Goal: Transaction & Acquisition: Purchase product/service

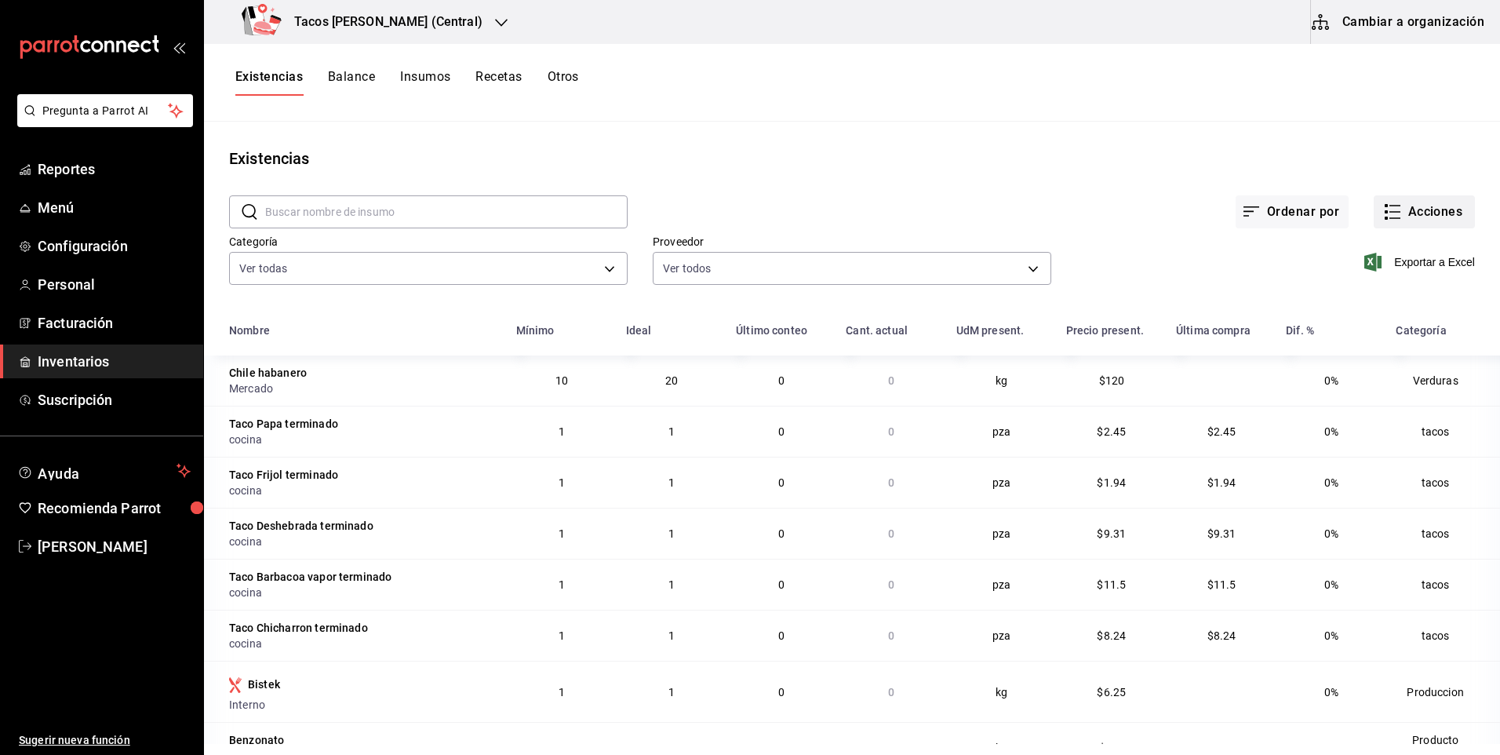
click at [1406, 210] on button "Acciones" at bounding box center [1424, 211] width 101 height 33
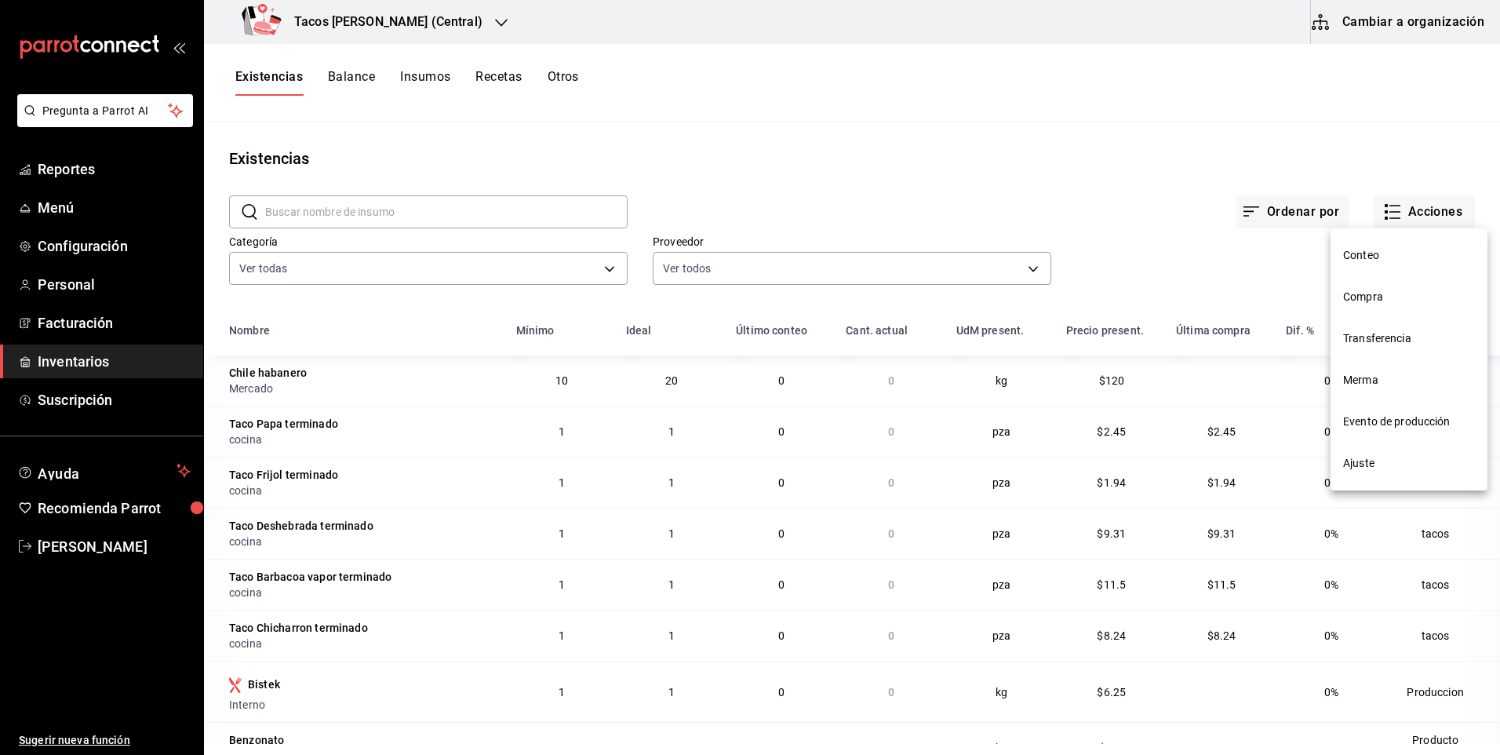
click at [1396, 288] on li "Compra" at bounding box center [1408, 297] width 157 height 42
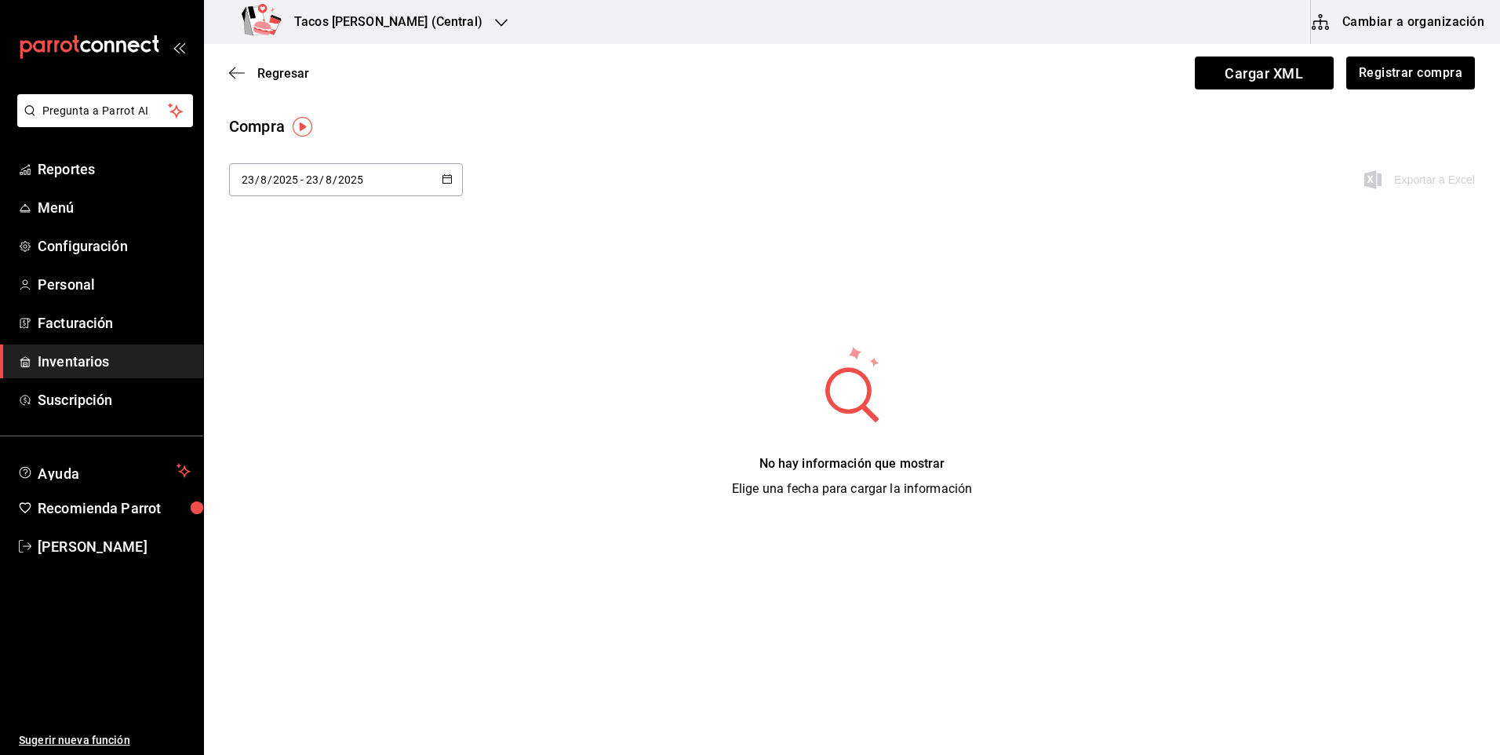
click at [361, 177] on input "2025" at bounding box center [350, 179] width 27 height 13
click at [435, 181] on div "2025-08-23 23 / 8 / 2025 - 2025-08-23 23 / 8 / 2025" at bounding box center [346, 179] width 234 height 33
click at [284, 213] on li "Hoy" at bounding box center [303, 229] width 148 height 35
click at [1352, 83] on button "Registrar compra" at bounding box center [1410, 72] width 130 height 33
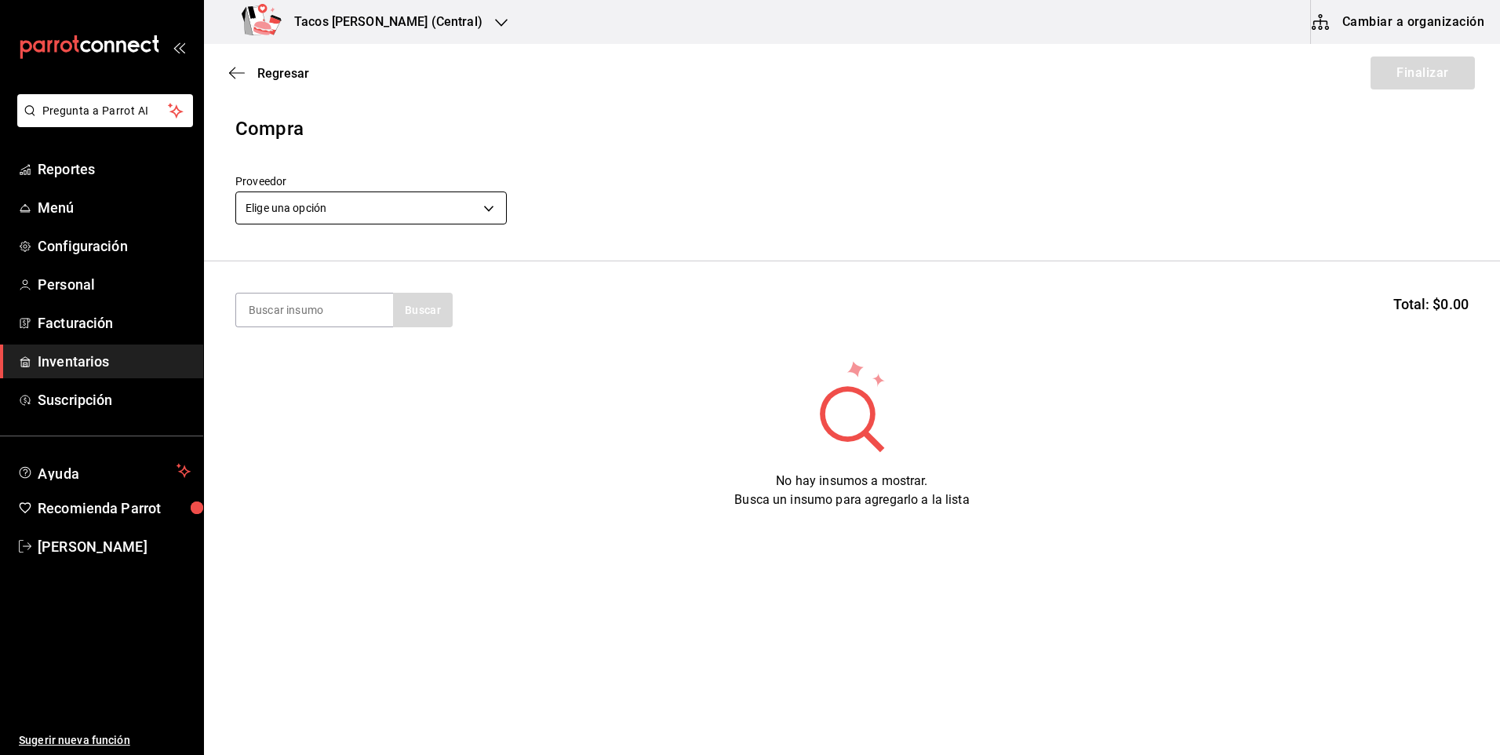
click at [402, 203] on body "Pregunta a Parrot AI Reportes Menú Configuración Personal Facturación Inventari…" at bounding box center [750, 333] width 1500 height 666
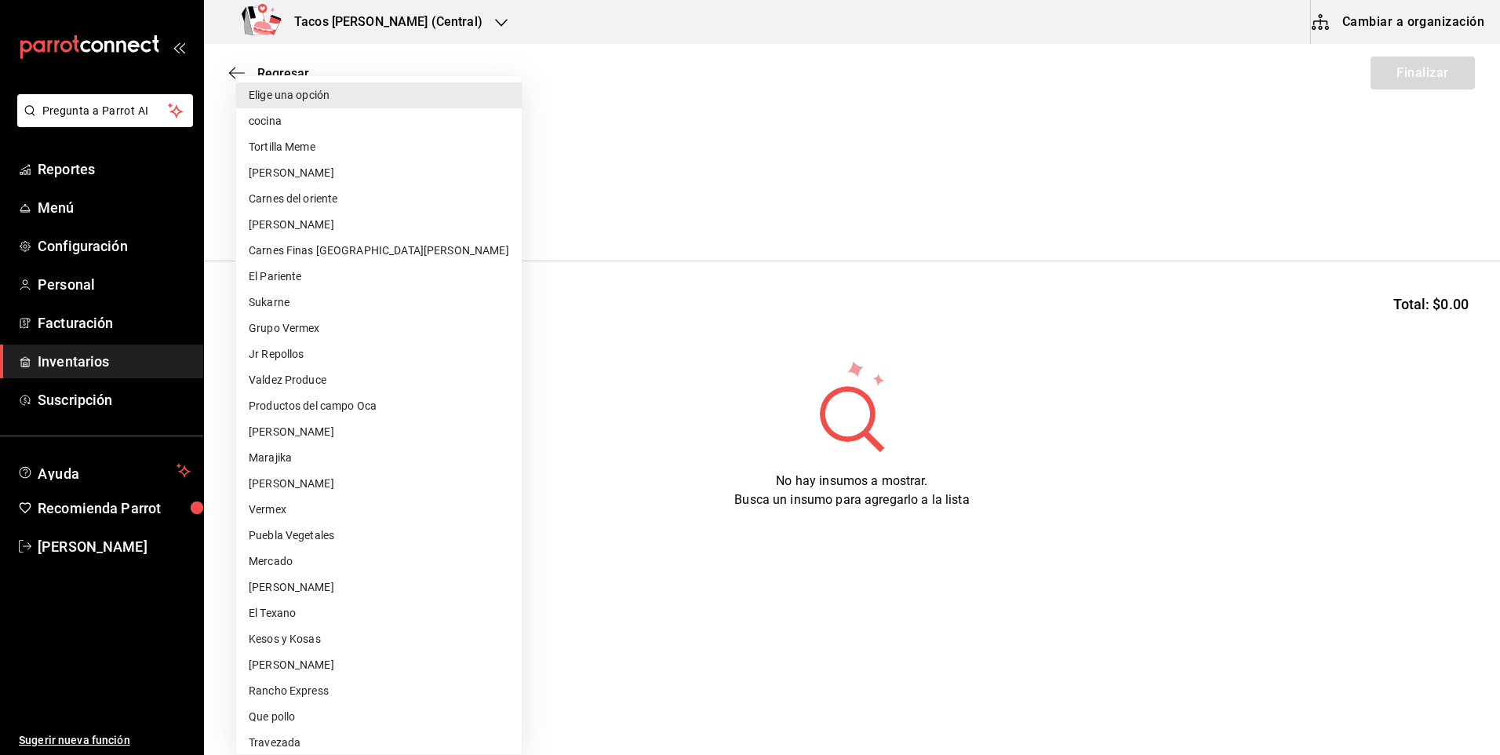
click at [361, 120] on li "cocina" at bounding box center [379, 121] width 286 height 26
type input "237c9a5b-4078-49eb-83ef-23bf52bd7acd"
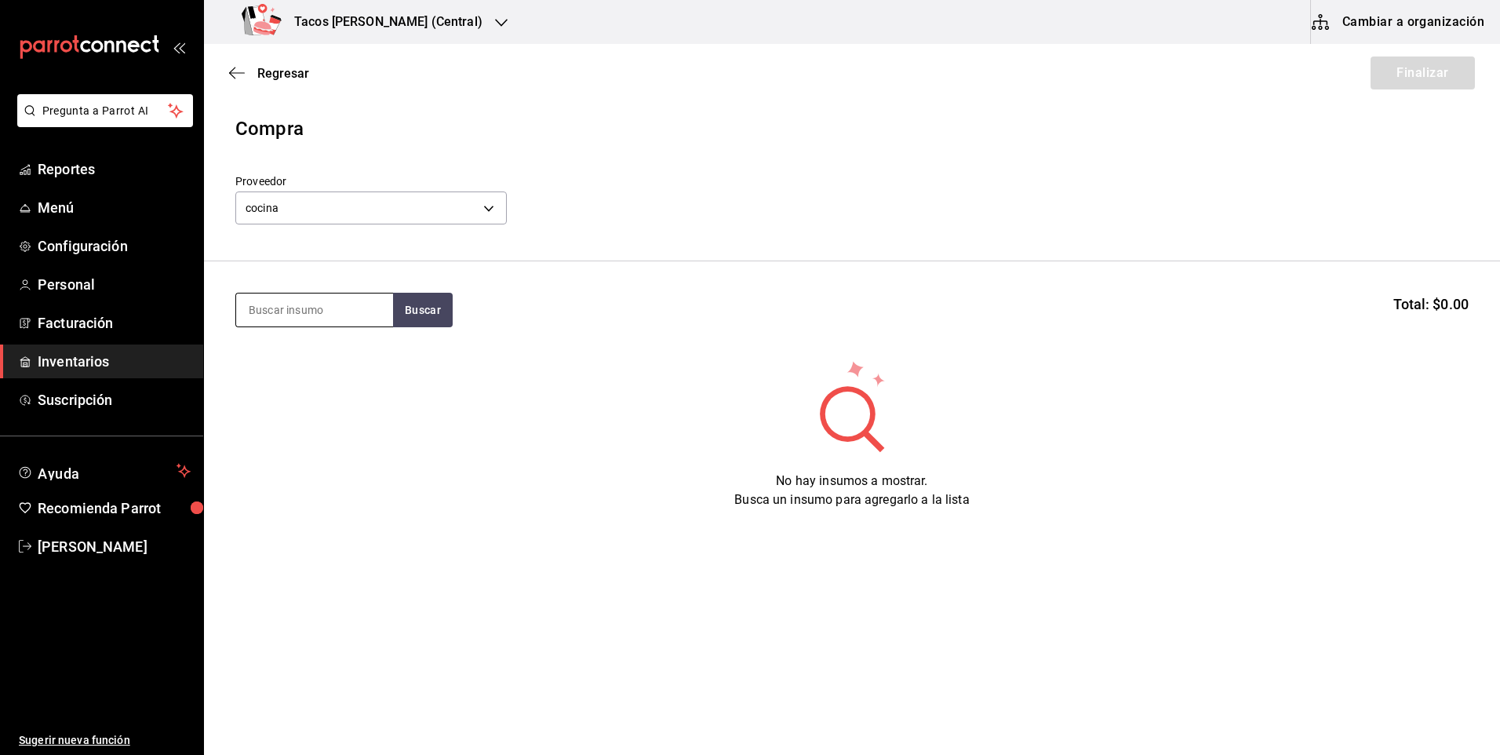
click at [311, 310] on input at bounding box center [314, 309] width 157 height 33
type input "des"
click at [378, 356] on div "Taco Deshebrada terminado" at bounding box center [315, 365] width 132 height 38
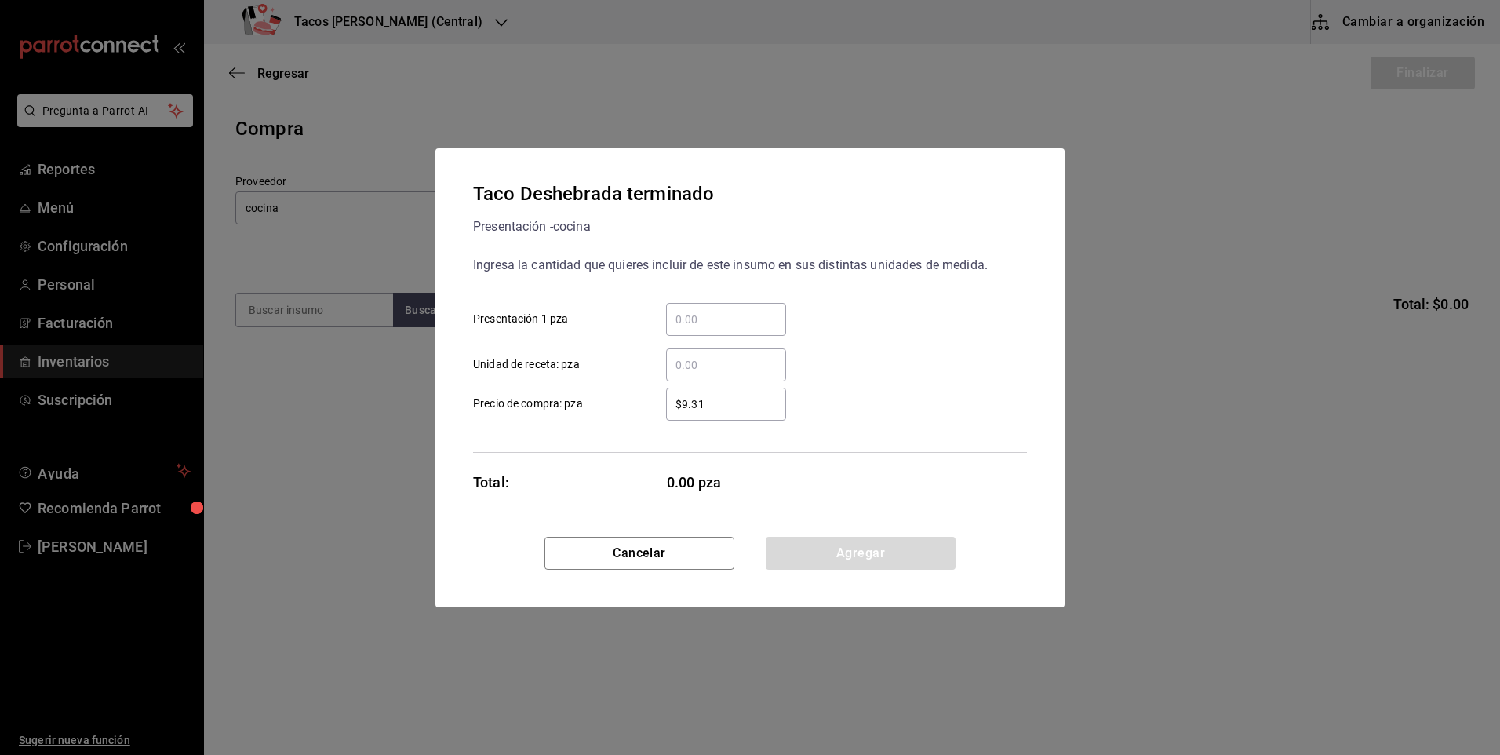
click at [698, 307] on div "​" at bounding box center [726, 319] width 120 height 33
click at [698, 310] on input "​ Presentación 1 pza" at bounding box center [726, 319] width 120 height 19
type input "150"
click at [886, 562] on button "Agregar" at bounding box center [861, 553] width 190 height 33
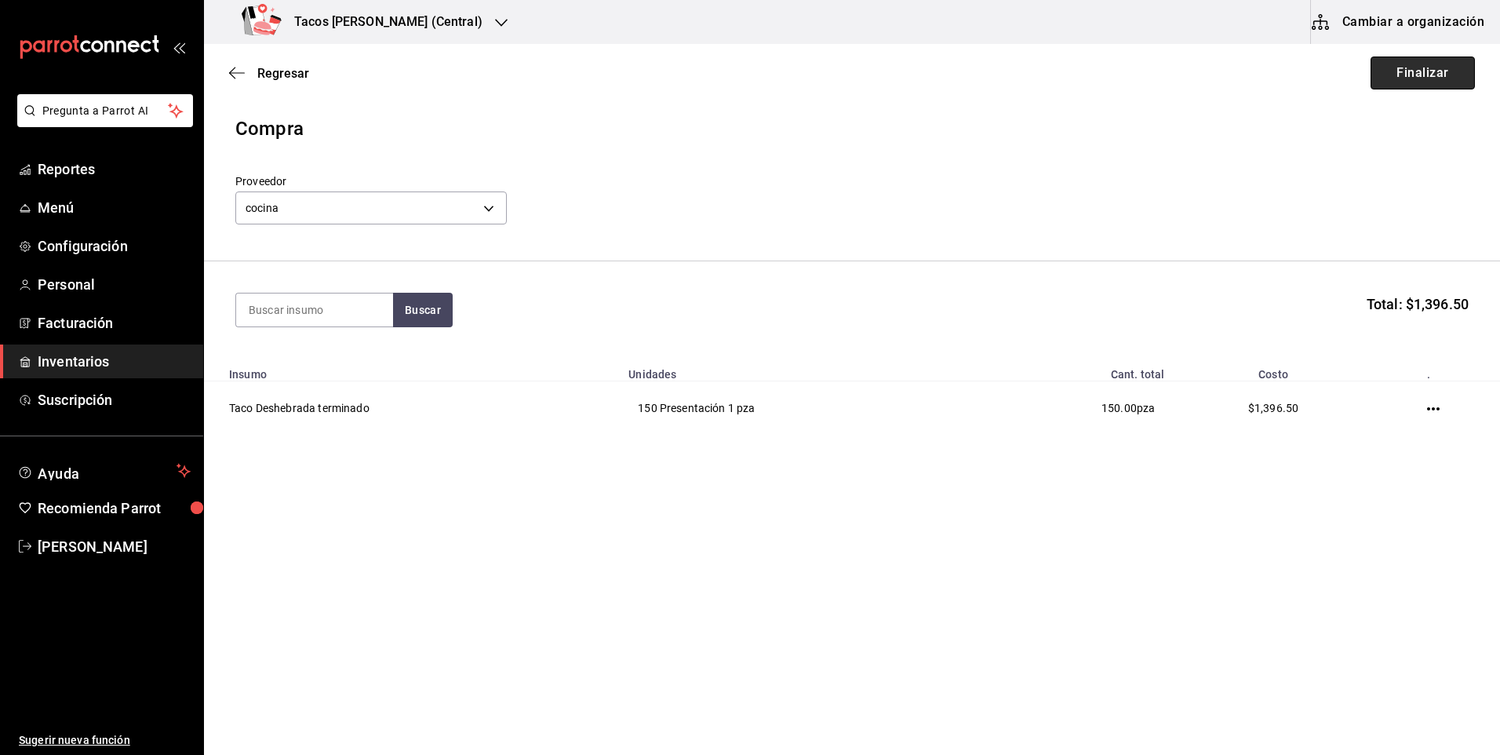
click at [1401, 75] on button "Finalizar" at bounding box center [1422, 72] width 104 height 33
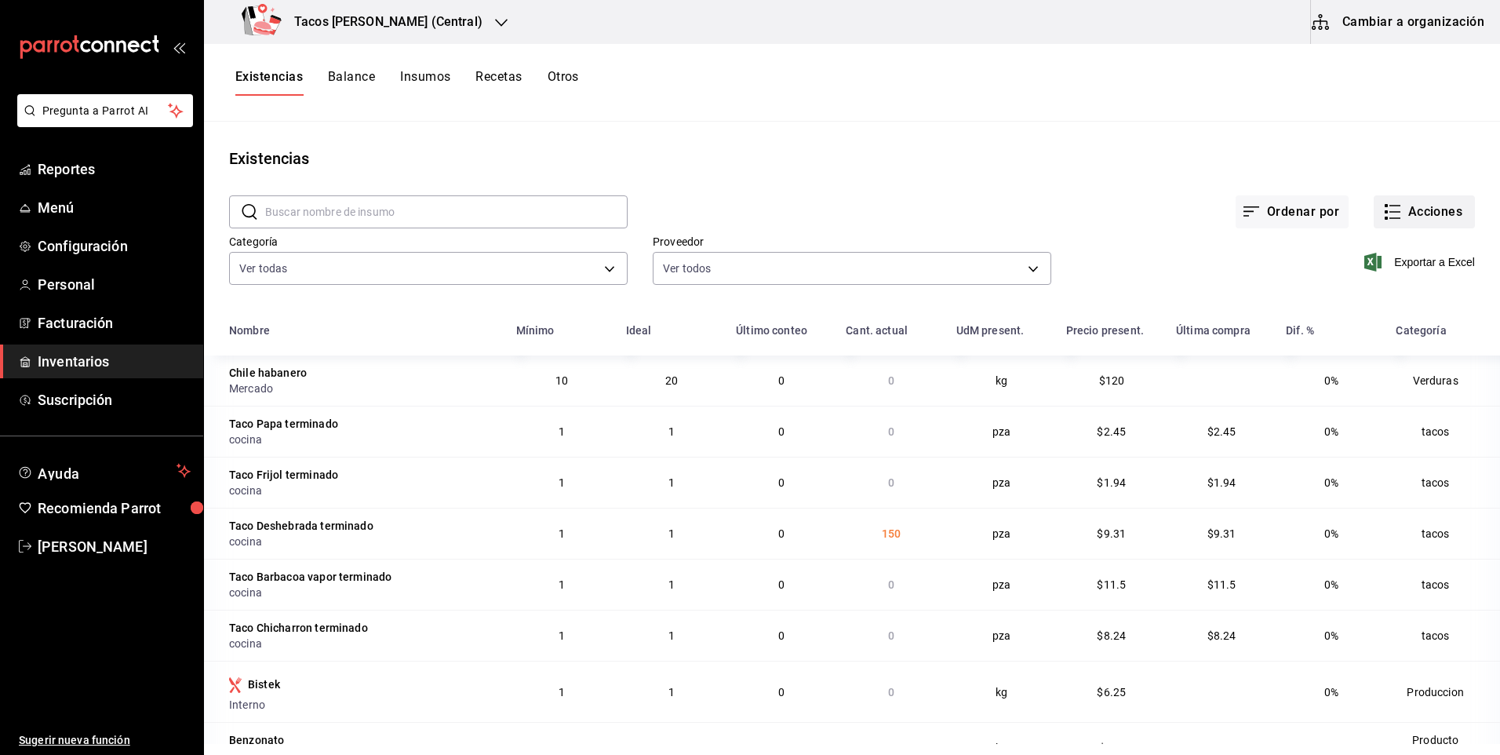
click at [1429, 220] on button "Acciones" at bounding box center [1424, 211] width 101 height 33
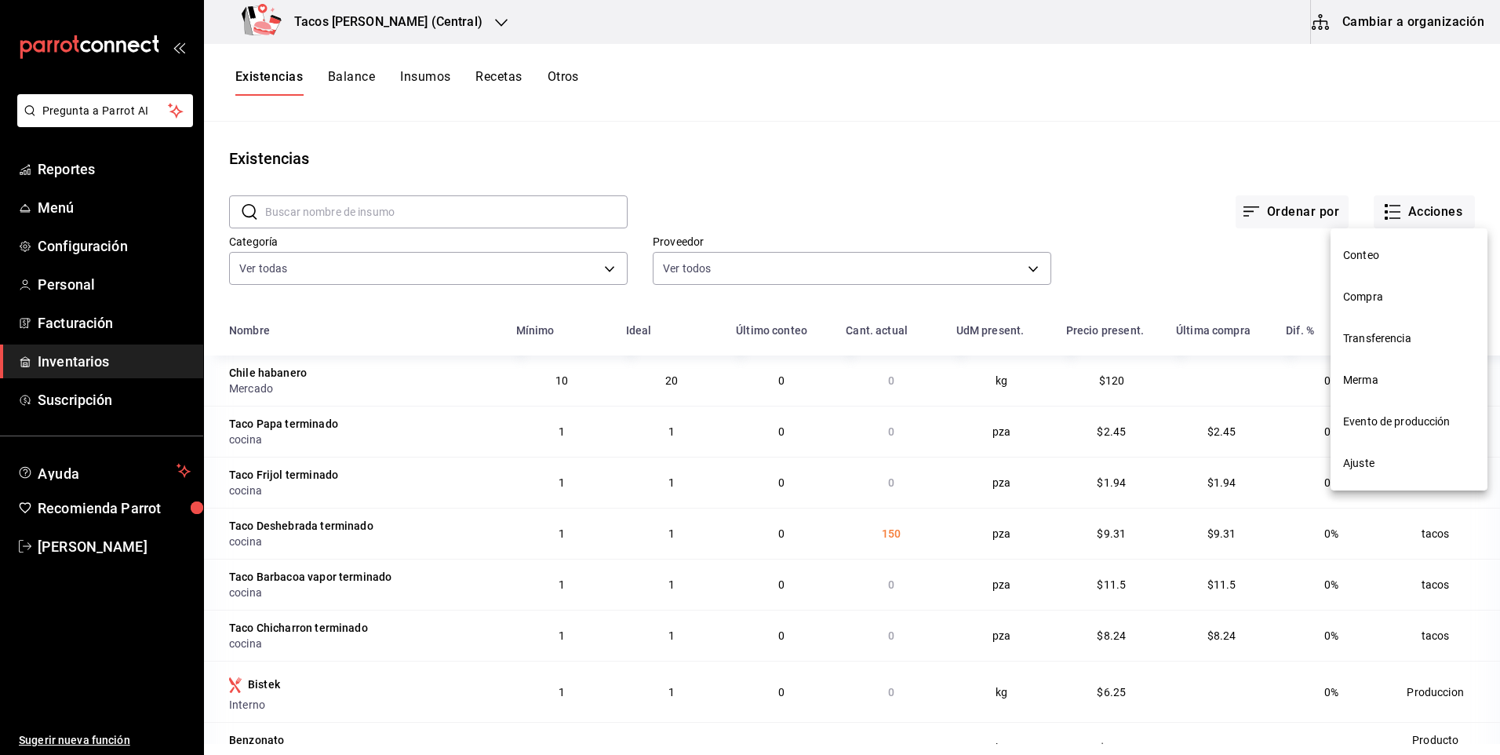
click at [1355, 300] on span "Compra" at bounding box center [1409, 297] width 132 height 16
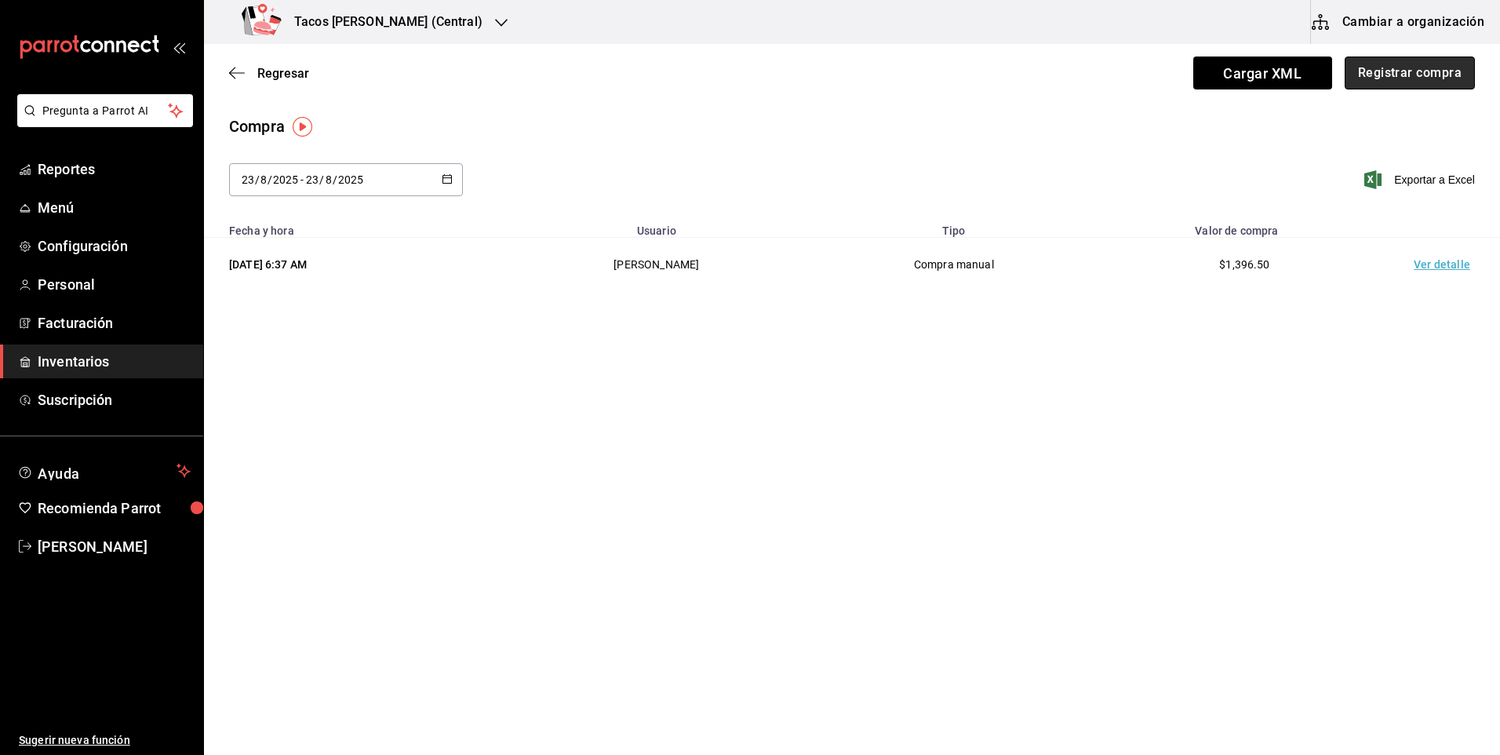
click at [1388, 73] on button "Registrar compra" at bounding box center [1410, 72] width 130 height 33
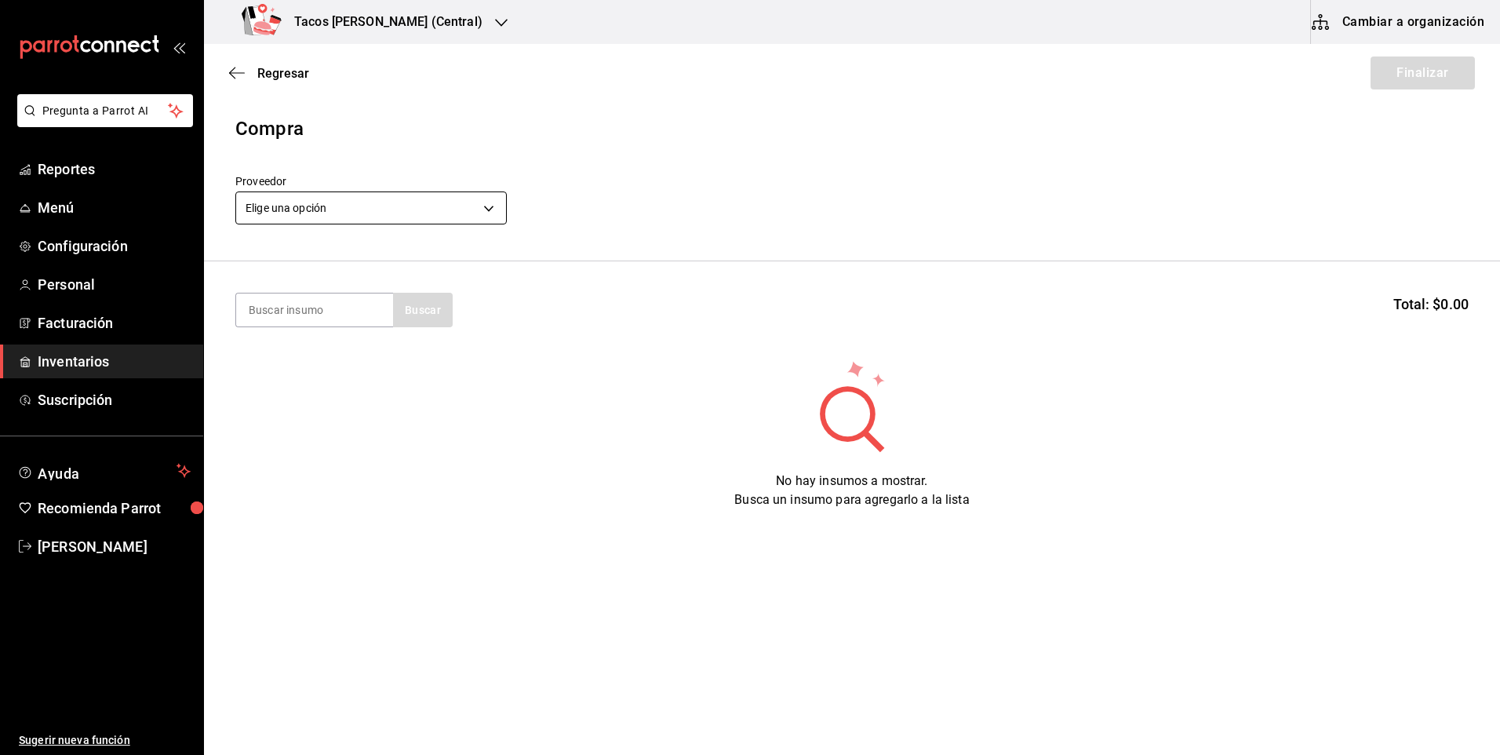
click at [386, 211] on body "Pregunta a Parrot AI Reportes Menú Configuración Personal Facturación Inventari…" at bounding box center [750, 333] width 1500 height 666
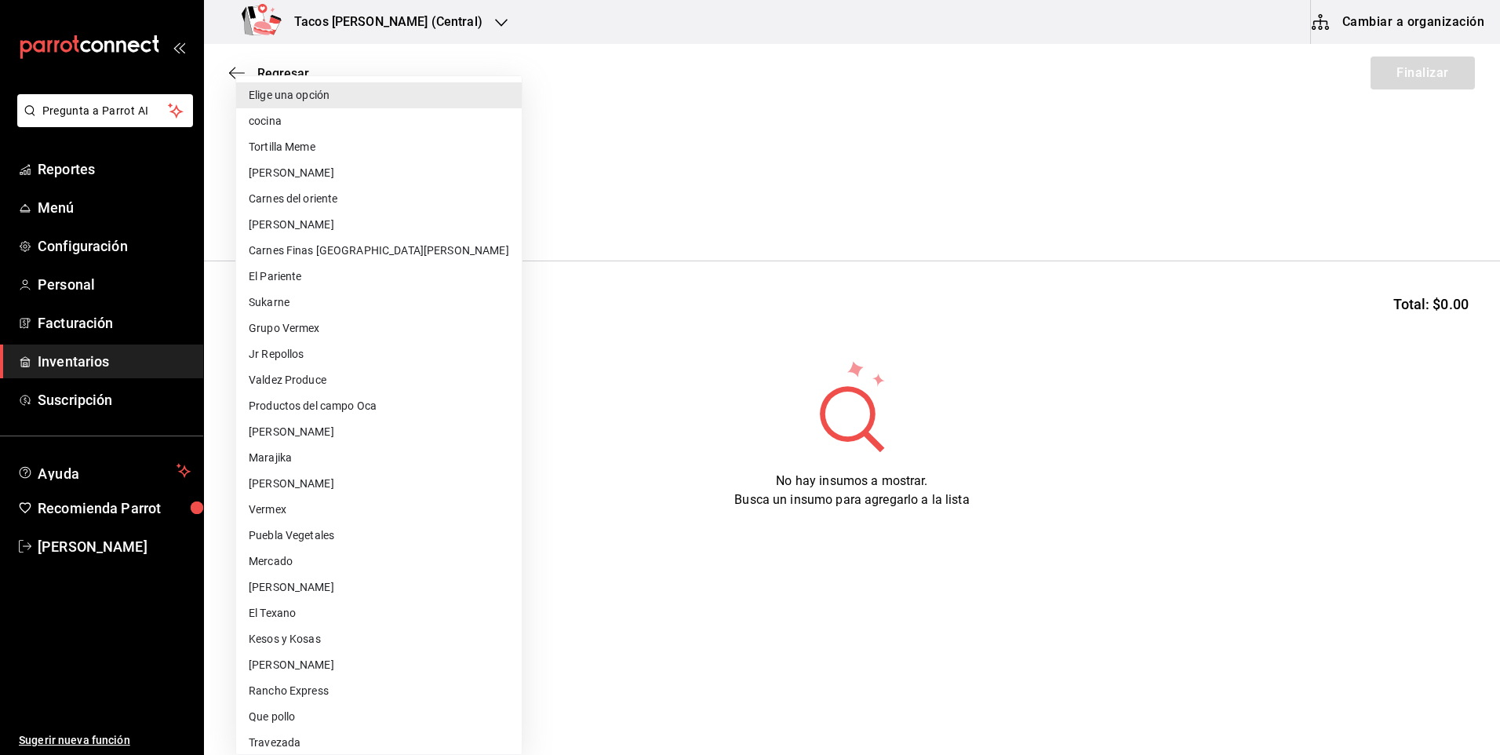
click at [338, 133] on li "cocina" at bounding box center [379, 121] width 286 height 26
type input "237c9a5b-4078-49eb-83ef-23bf52bd7acd"
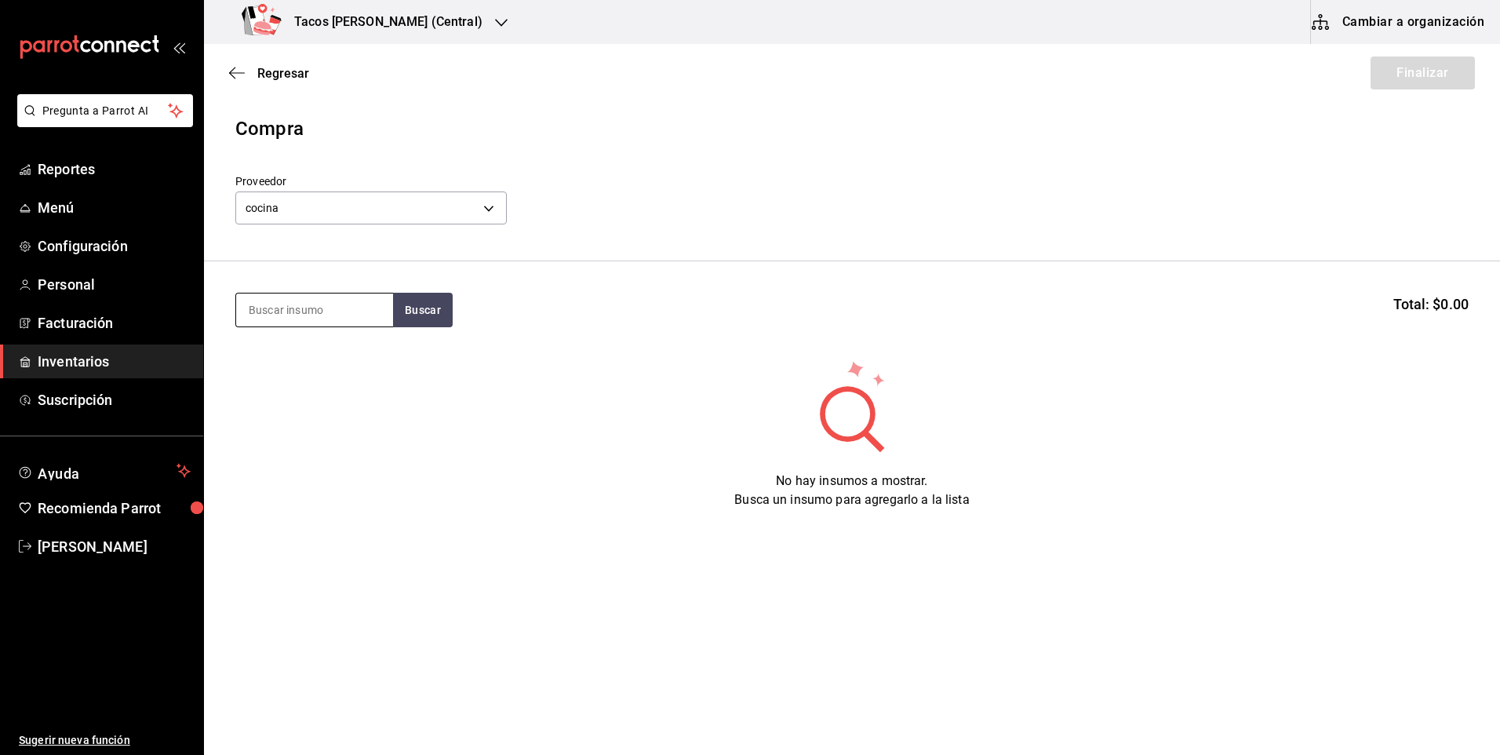
click at [314, 305] on input at bounding box center [314, 309] width 157 height 33
type input "7"
type input "d"
type input "papa"
click at [356, 378] on div "Presentación - cocina" at bounding box center [310, 373] width 122 height 16
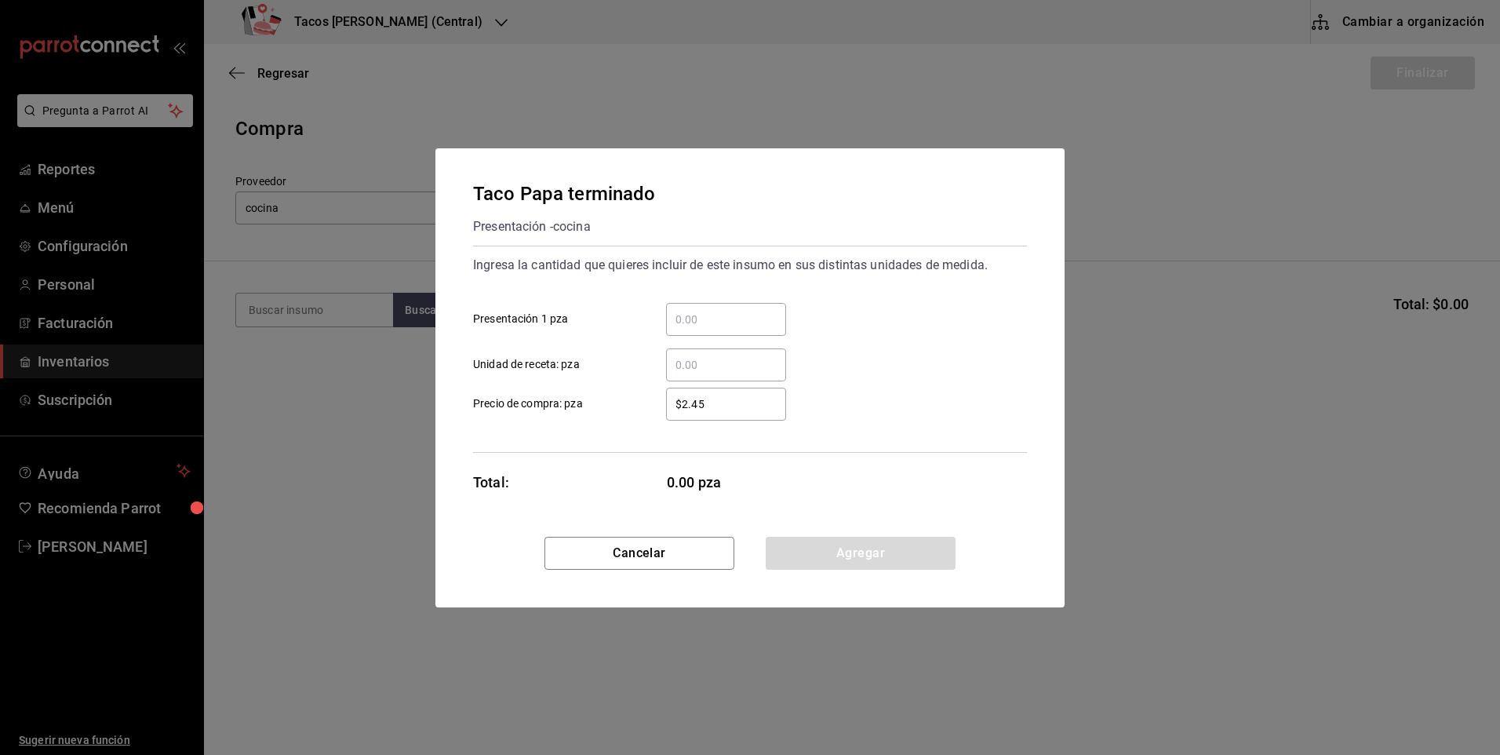
click at [724, 332] on div "​" at bounding box center [726, 319] width 120 height 33
click at [724, 329] on input "​ Presentación 1 pza" at bounding box center [726, 319] width 120 height 19
type input "70"
click at [869, 558] on button "Agregar" at bounding box center [861, 553] width 190 height 33
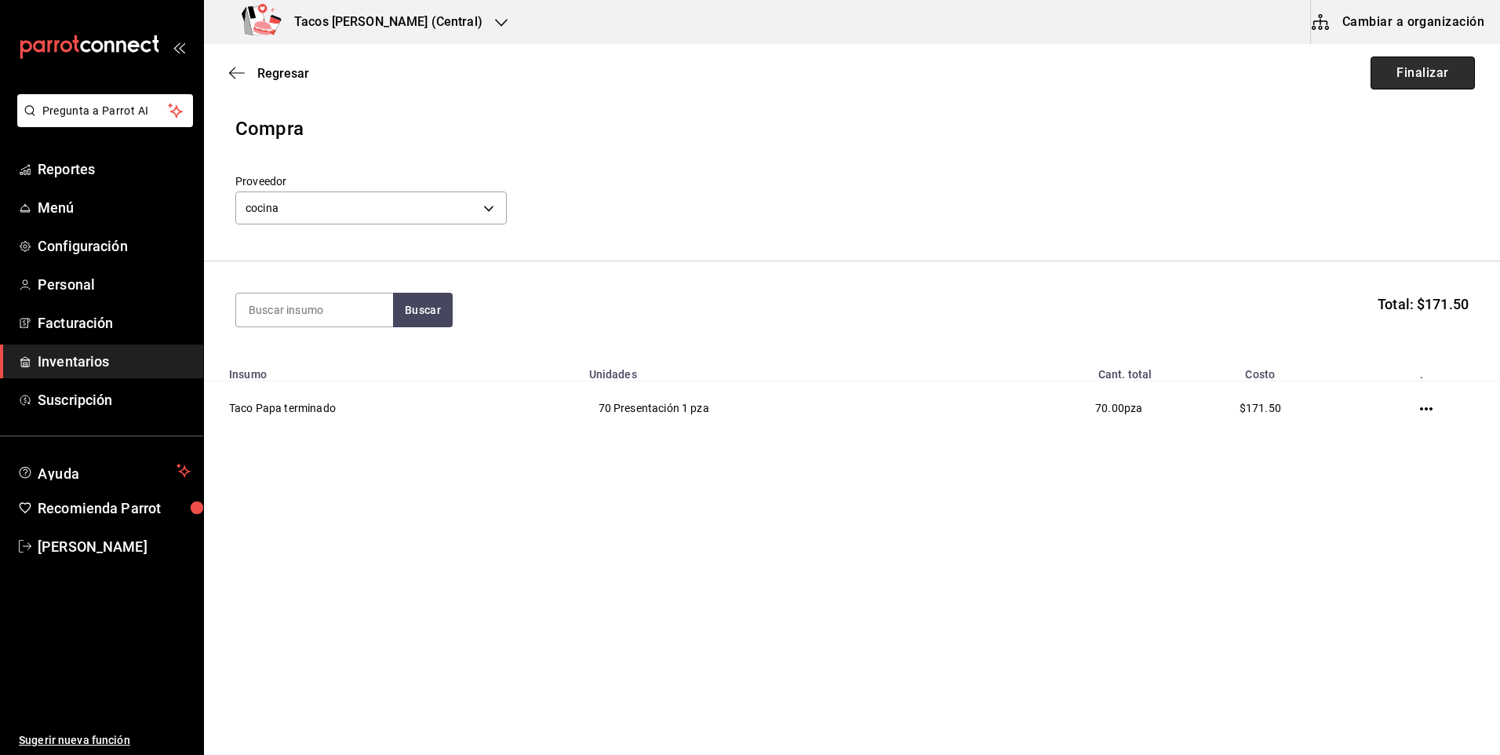
click at [1403, 85] on button "Finalizar" at bounding box center [1422, 72] width 104 height 33
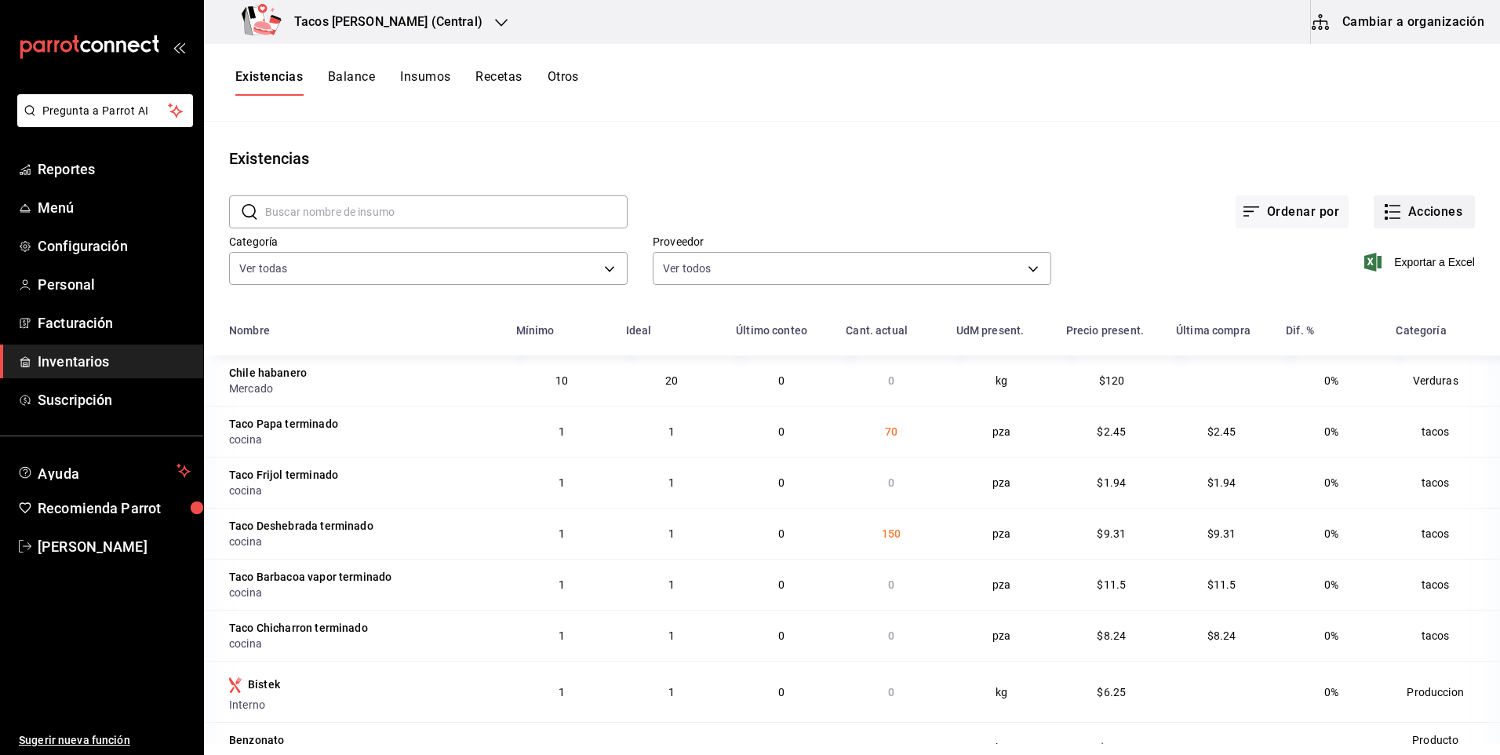
click at [1405, 211] on button "Acciones" at bounding box center [1424, 211] width 101 height 33
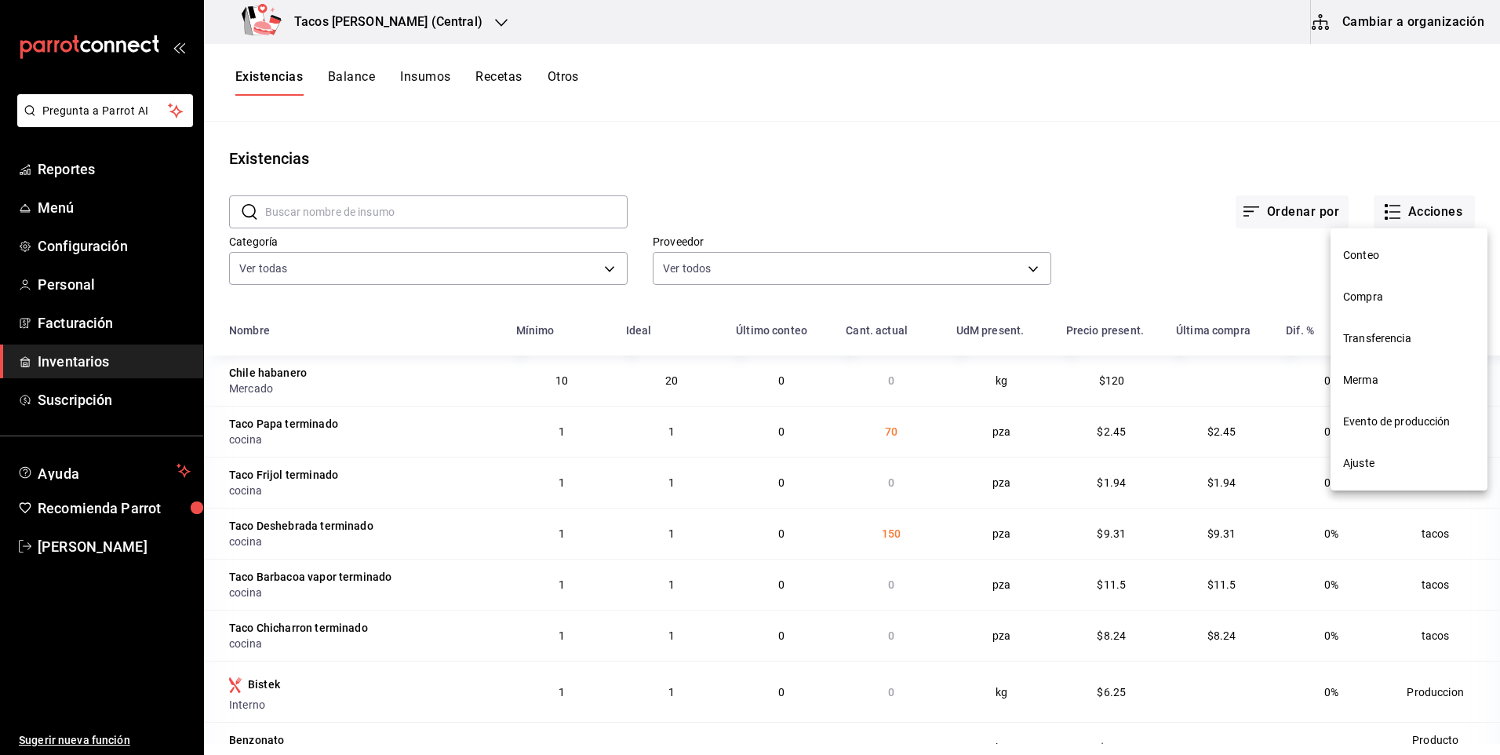
click at [1392, 294] on span "Compra" at bounding box center [1409, 297] width 132 height 16
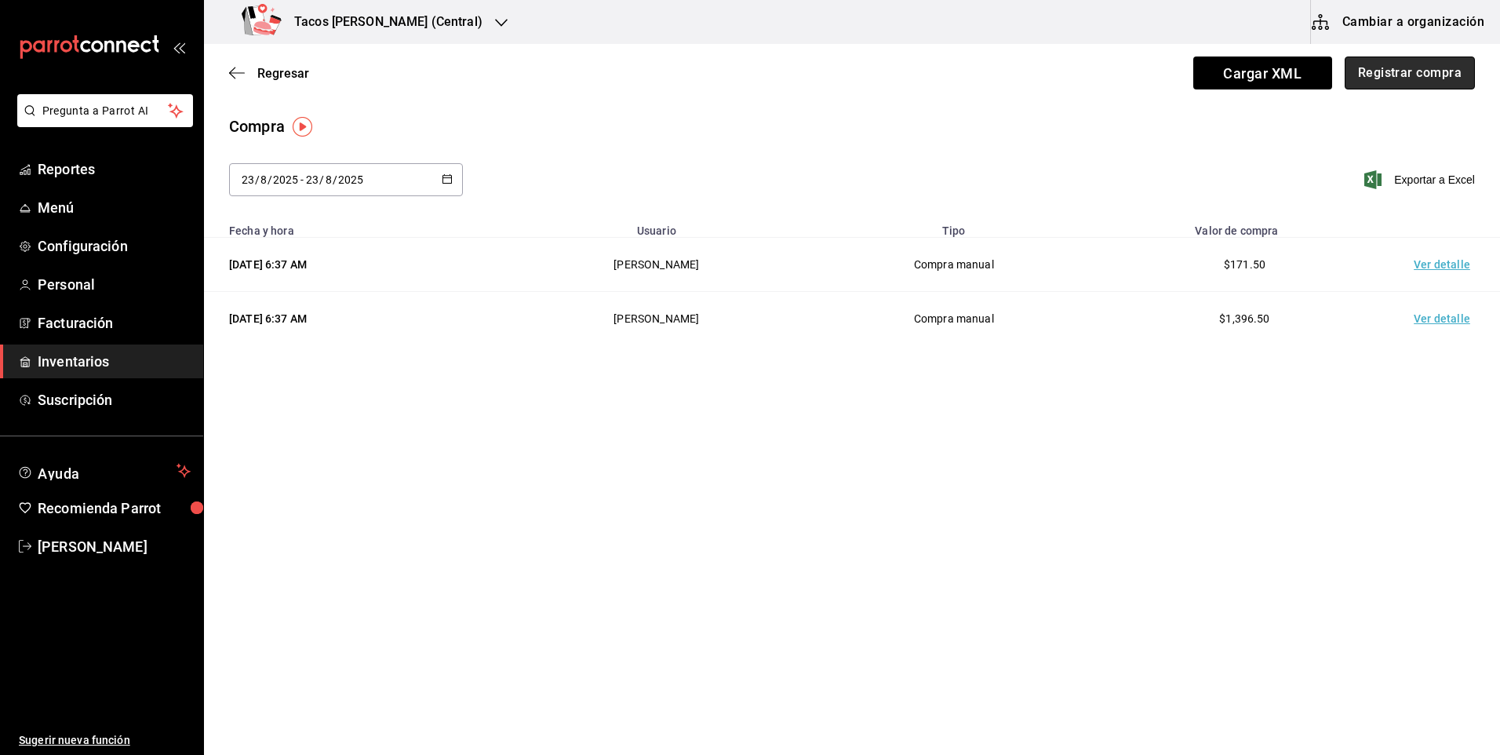
click at [1392, 78] on button "Registrar compra" at bounding box center [1410, 72] width 130 height 33
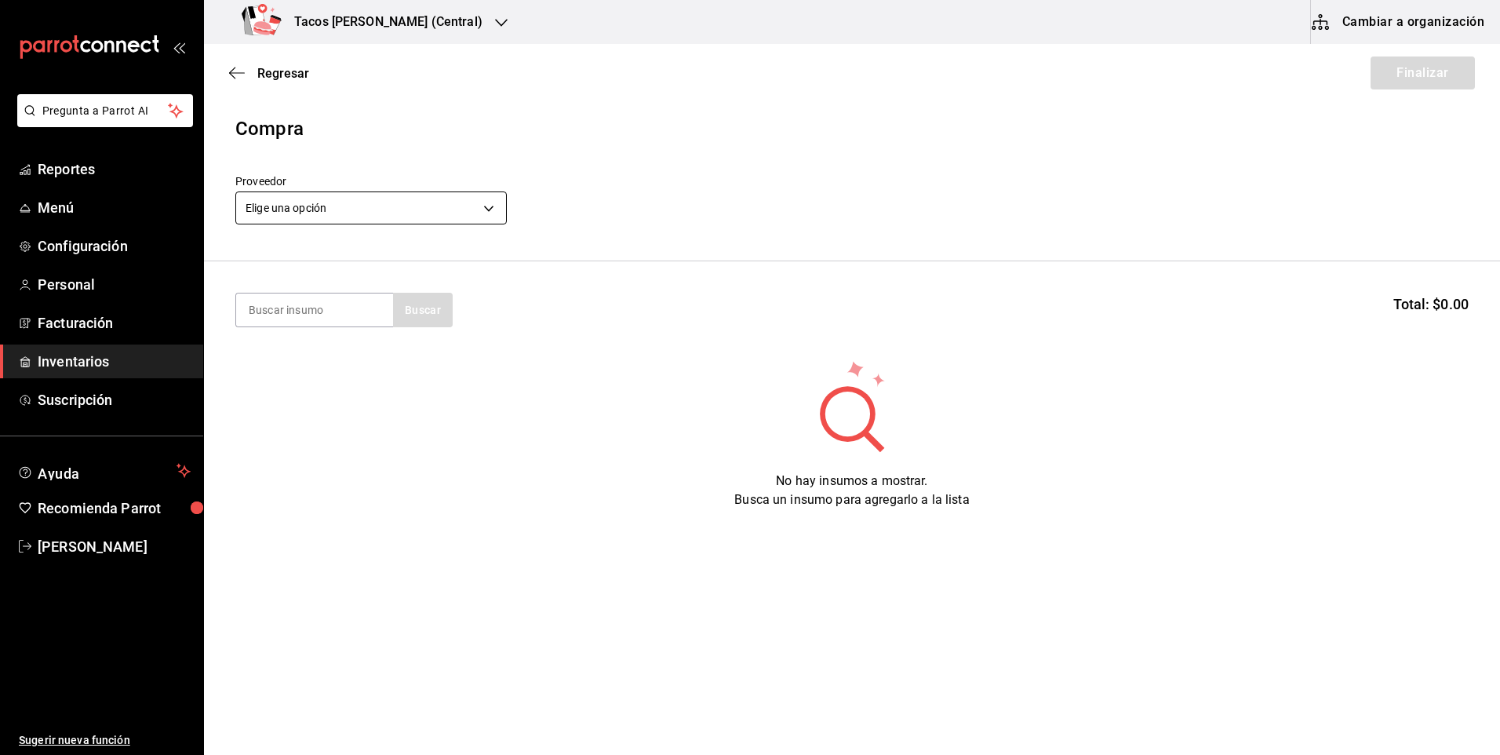
click at [362, 213] on body "Pregunta a Parrot AI Reportes Menú Configuración Personal Facturación Inventari…" at bounding box center [750, 333] width 1500 height 666
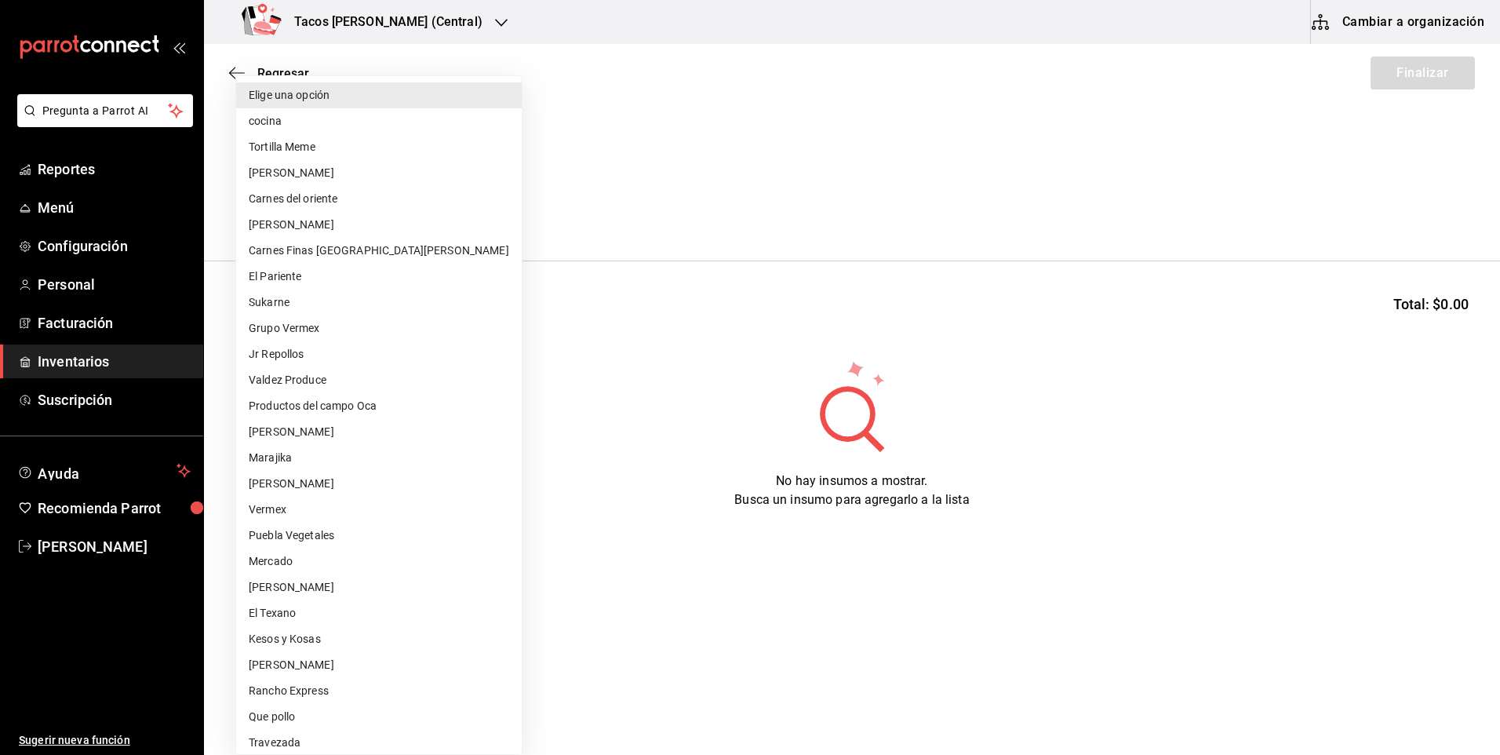
click at [373, 121] on li "cocina" at bounding box center [379, 121] width 286 height 26
type input "237c9a5b-4078-49eb-83ef-23bf52bd7acd"
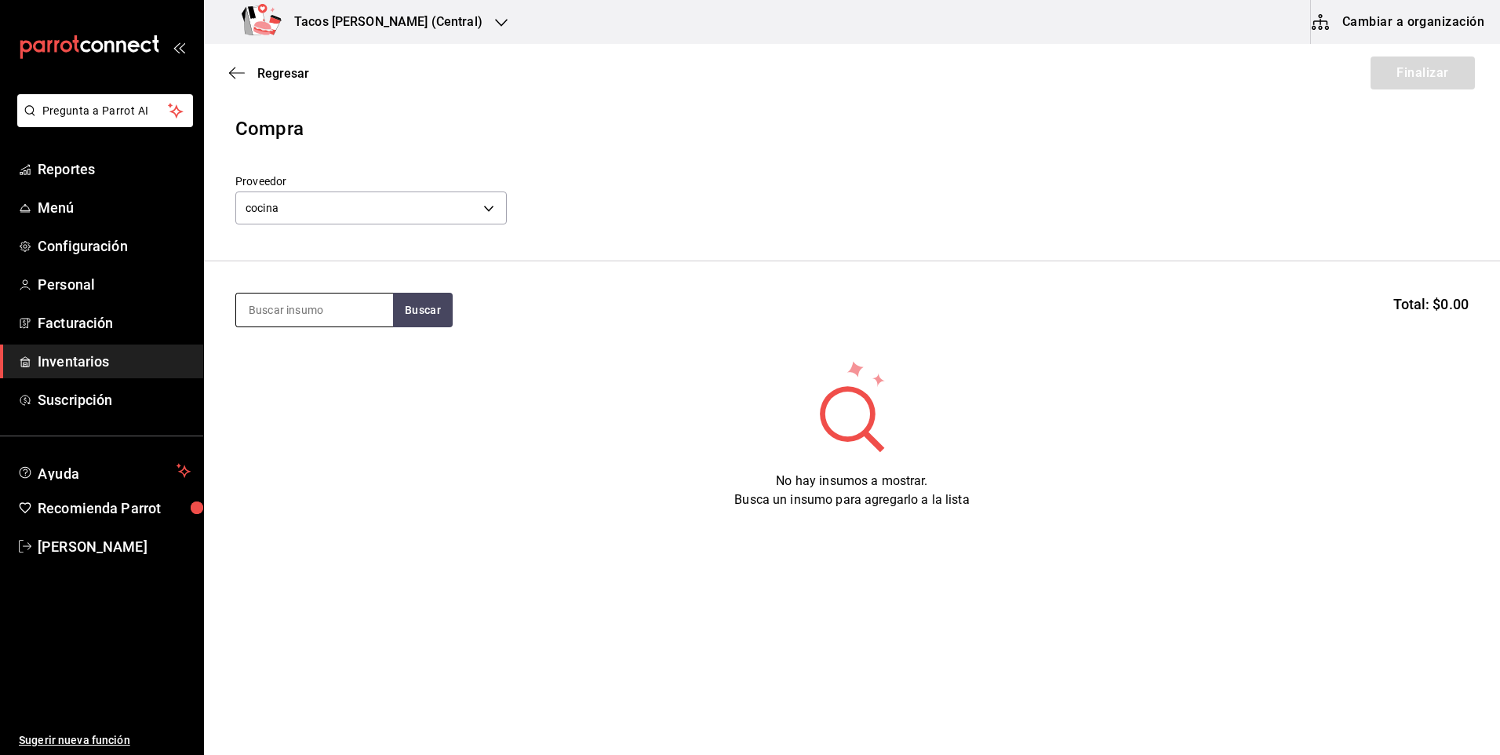
click at [311, 308] on input at bounding box center [314, 309] width 157 height 33
type input "fri"
click at [416, 318] on button "Buscar" at bounding box center [423, 310] width 60 height 35
click at [299, 369] on div "Presentación - cocina" at bounding box center [309, 373] width 120 height 16
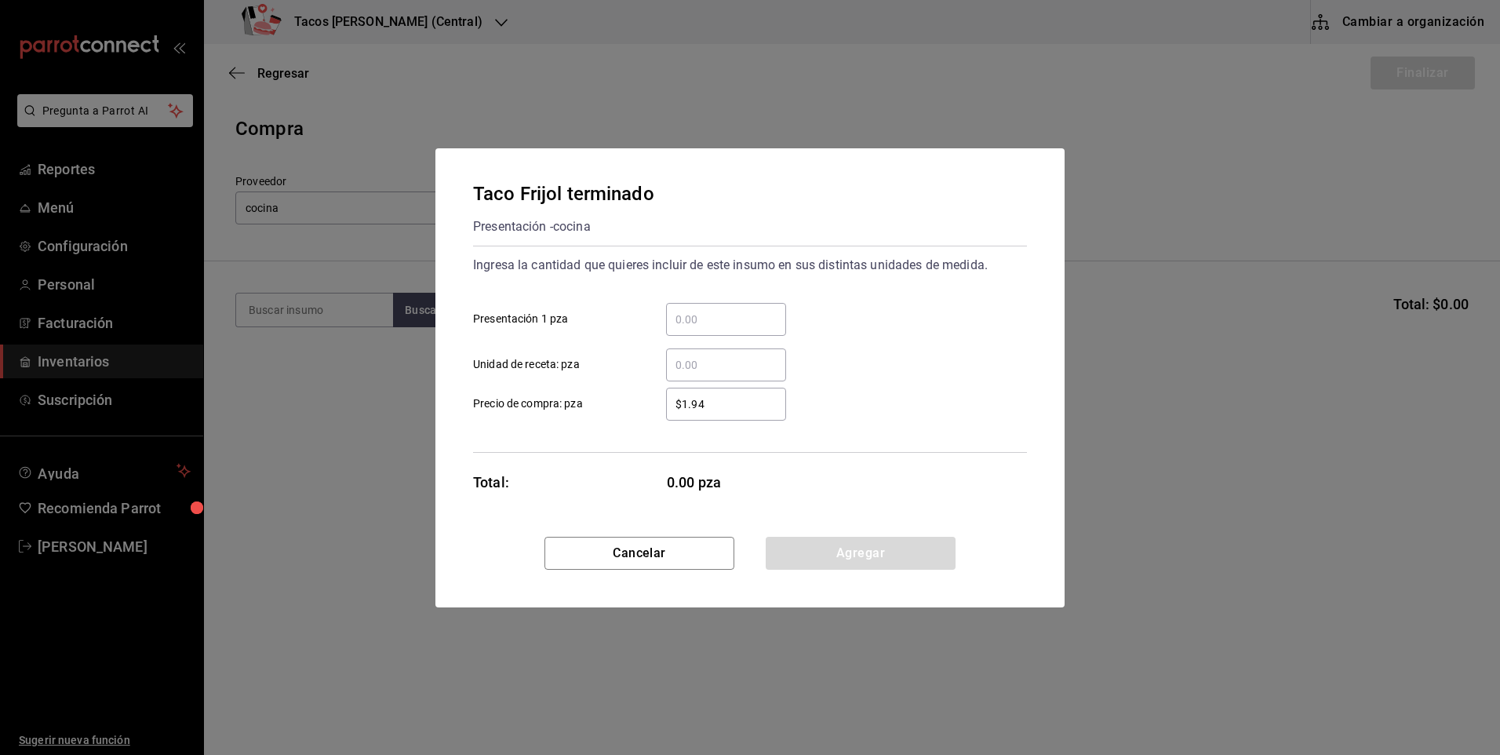
click at [711, 305] on div "​" at bounding box center [726, 319] width 120 height 33
click at [711, 310] on input "​ Presentación 1 pza" at bounding box center [726, 319] width 120 height 19
type input "70"
click at [905, 555] on button "Agregar" at bounding box center [861, 553] width 190 height 33
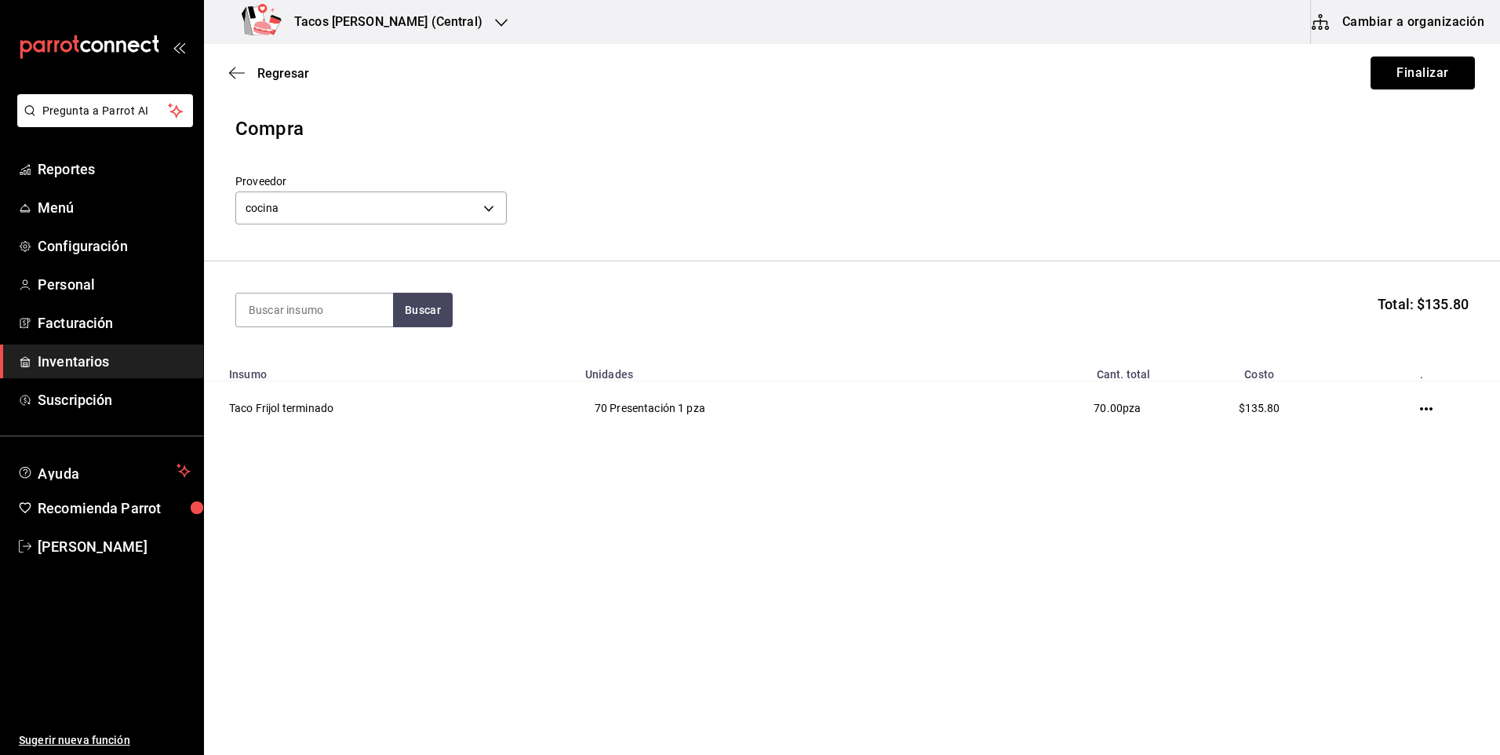
click at [1436, 63] on button "Finalizar" at bounding box center [1422, 72] width 104 height 33
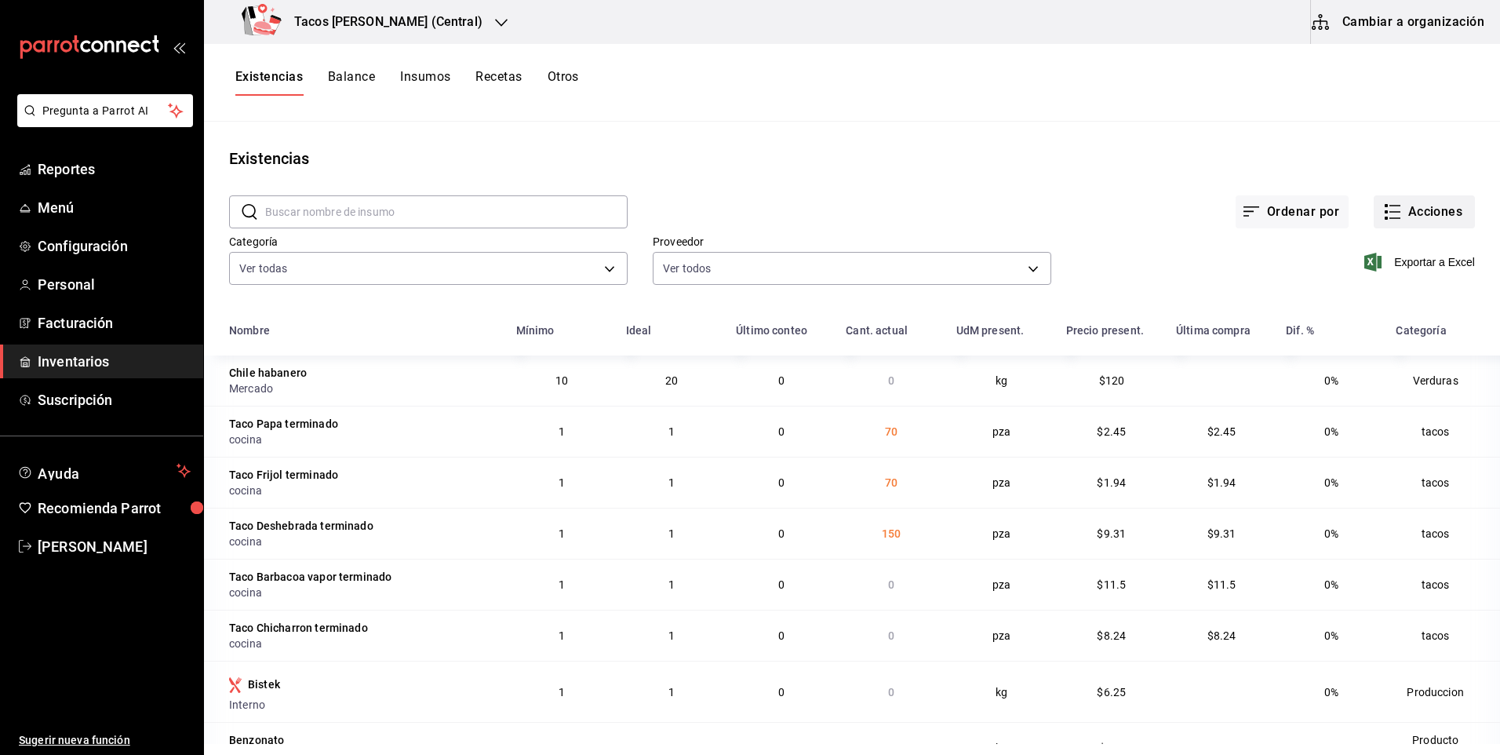
click at [1435, 213] on button "Acciones" at bounding box center [1424, 211] width 101 height 33
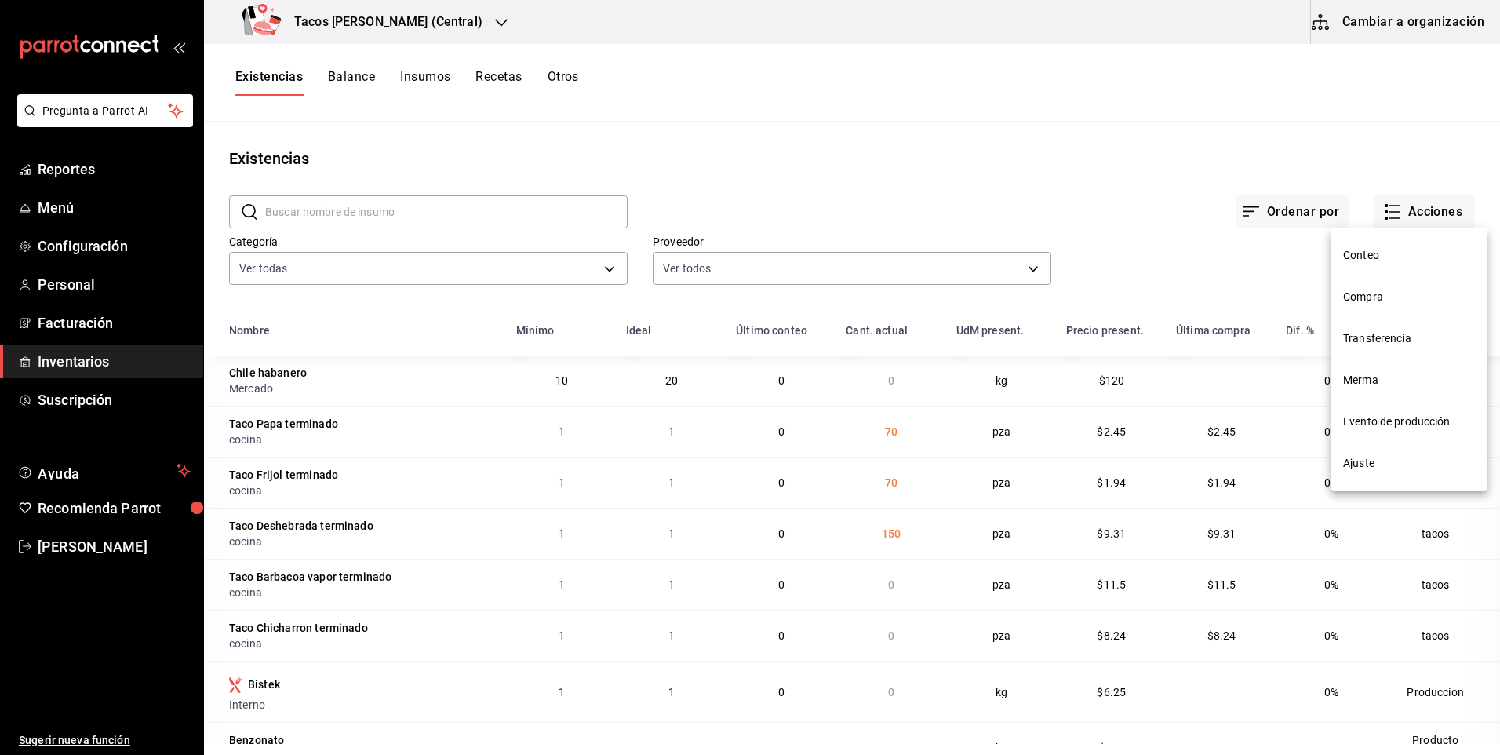
click at [1372, 300] on span "Compra" at bounding box center [1409, 297] width 132 height 16
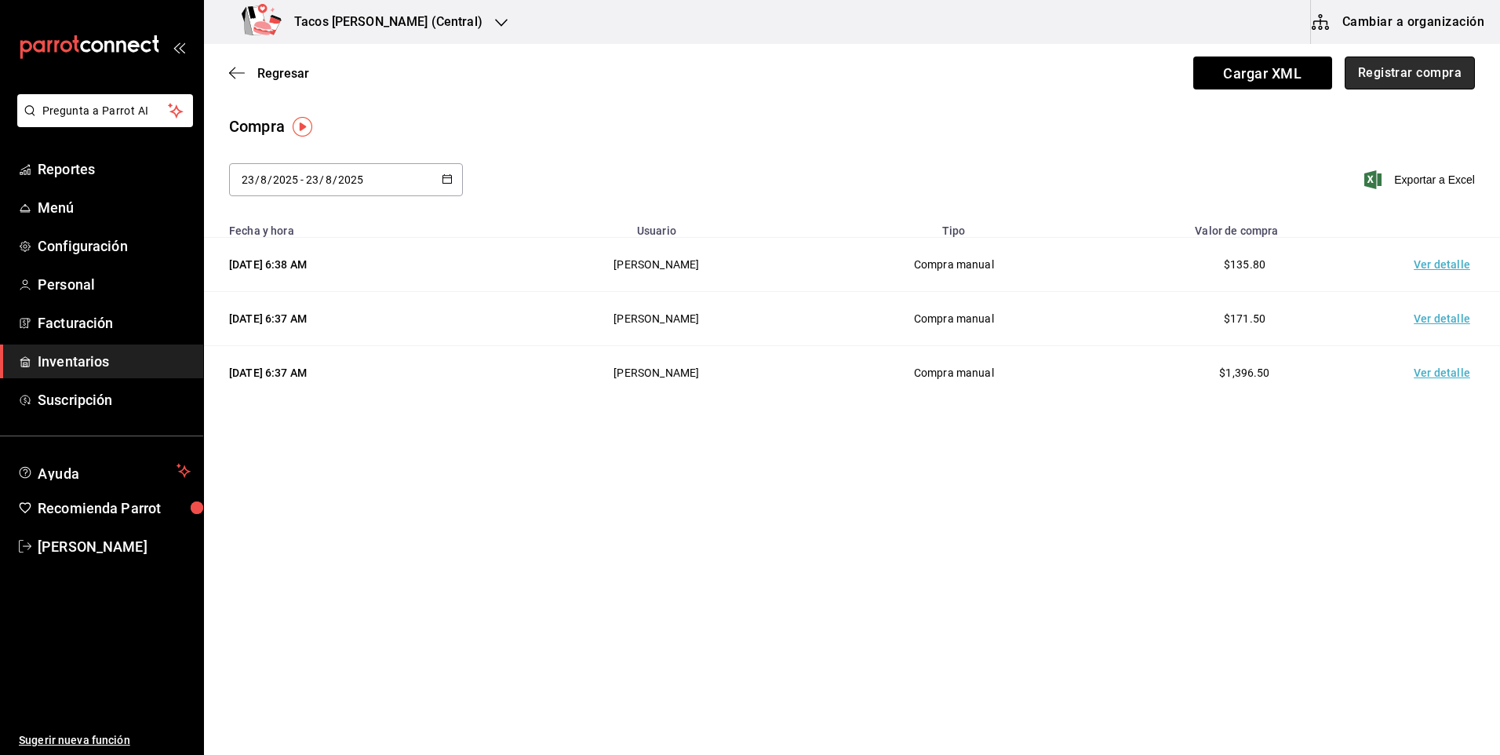
click at [1454, 73] on button "Registrar compra" at bounding box center [1410, 72] width 130 height 33
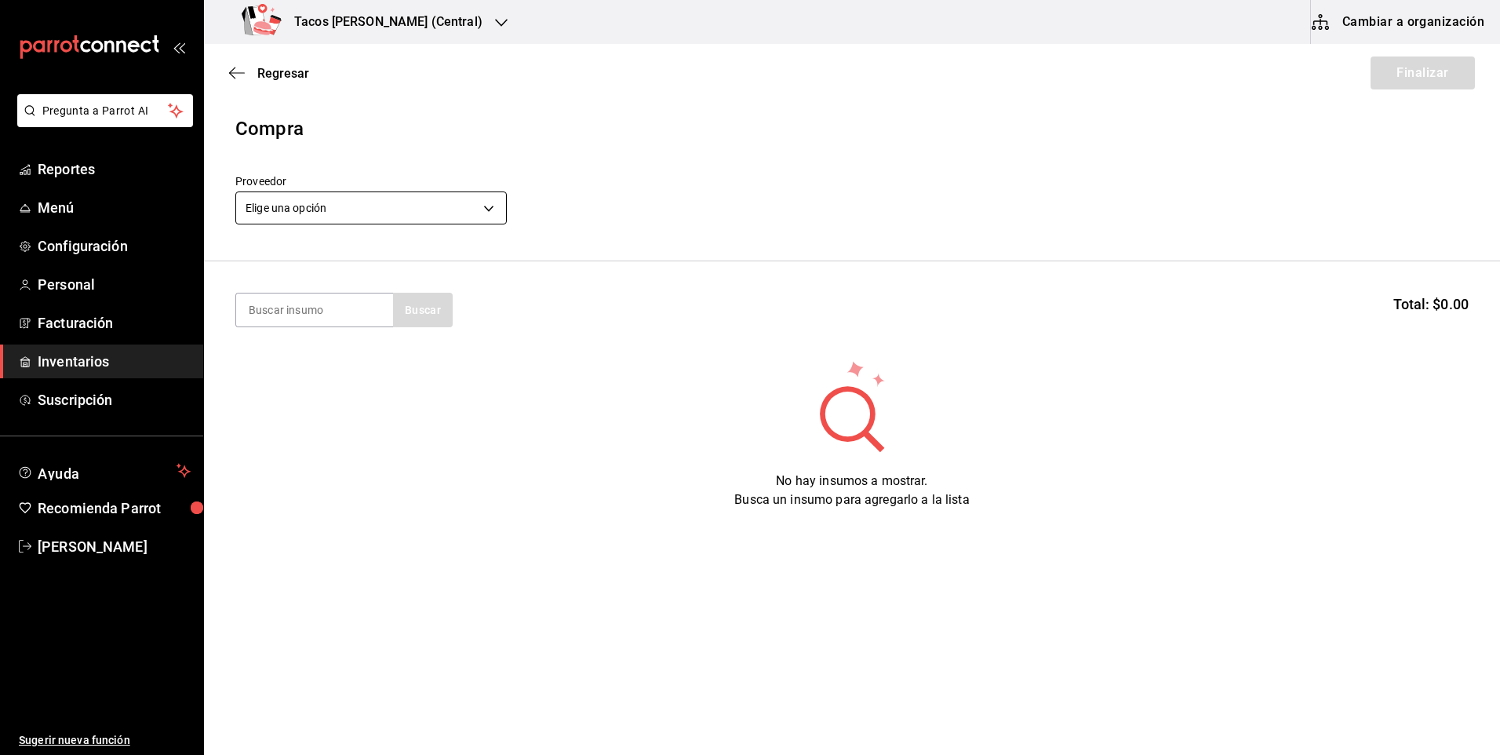
click at [377, 206] on body "Pregunta a Parrot AI Reportes Menú Configuración Personal Facturación Inventari…" at bounding box center [750, 333] width 1500 height 666
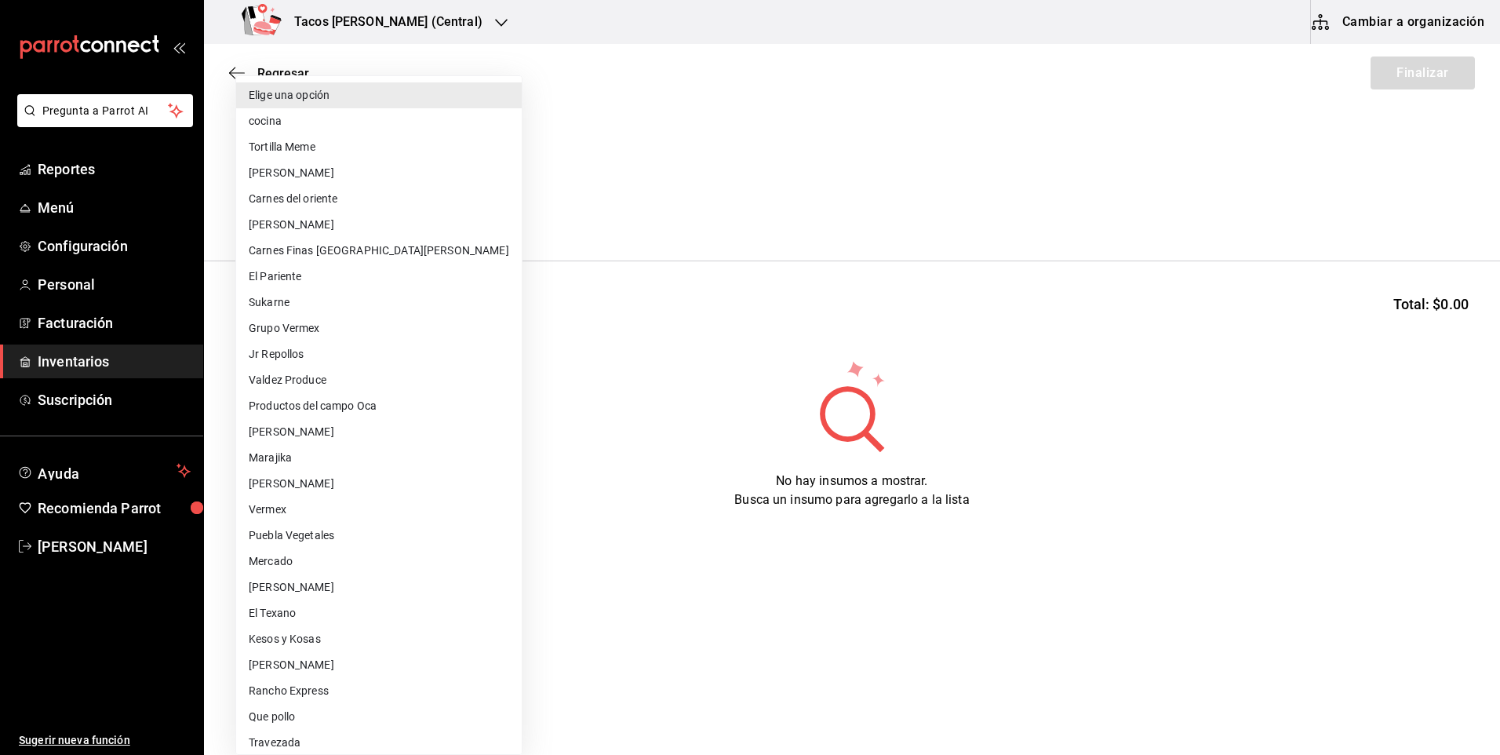
click at [356, 107] on li "Elige una opción" at bounding box center [379, 95] width 286 height 26
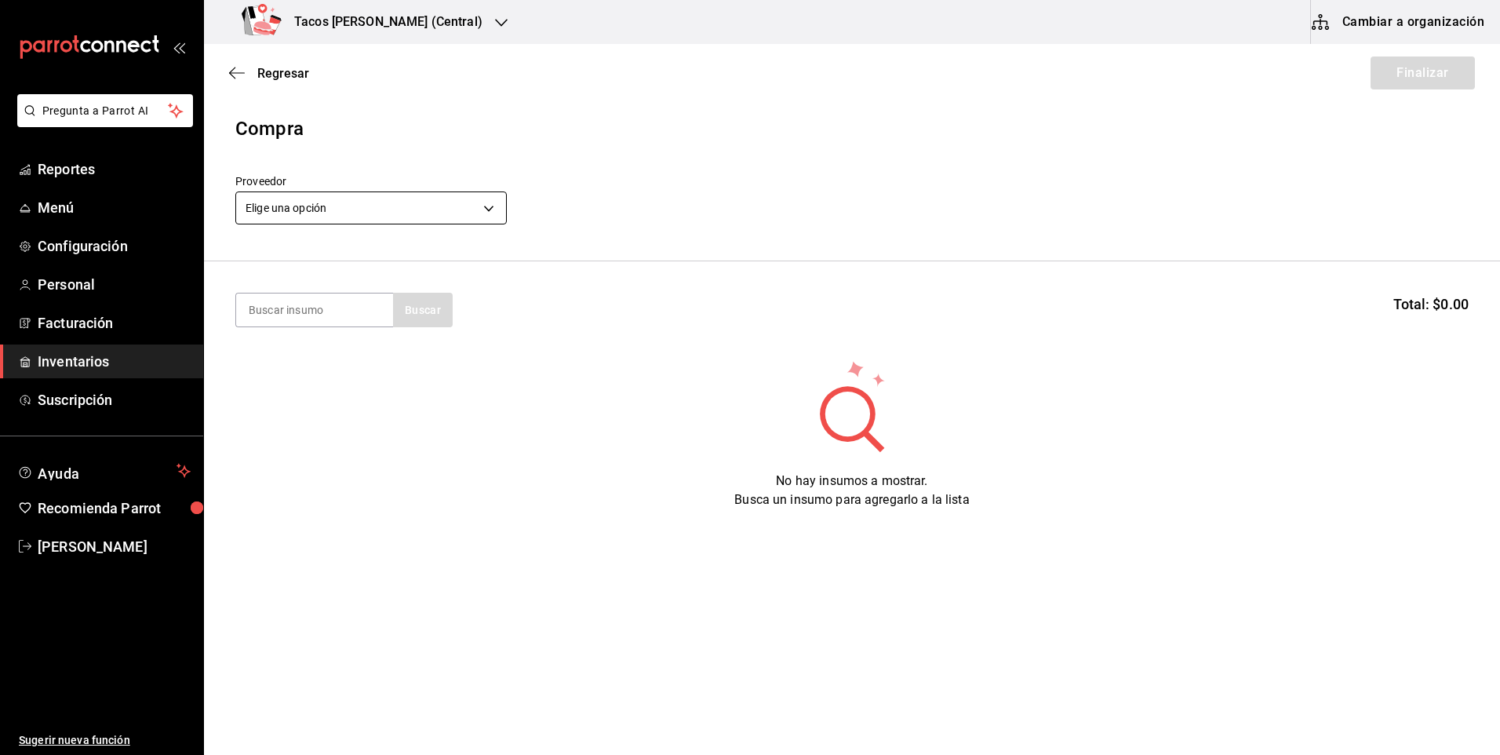
click at [322, 195] on body "Pregunta a Parrot AI Reportes Menú Configuración Personal Facturación Inventari…" at bounding box center [750, 333] width 1500 height 666
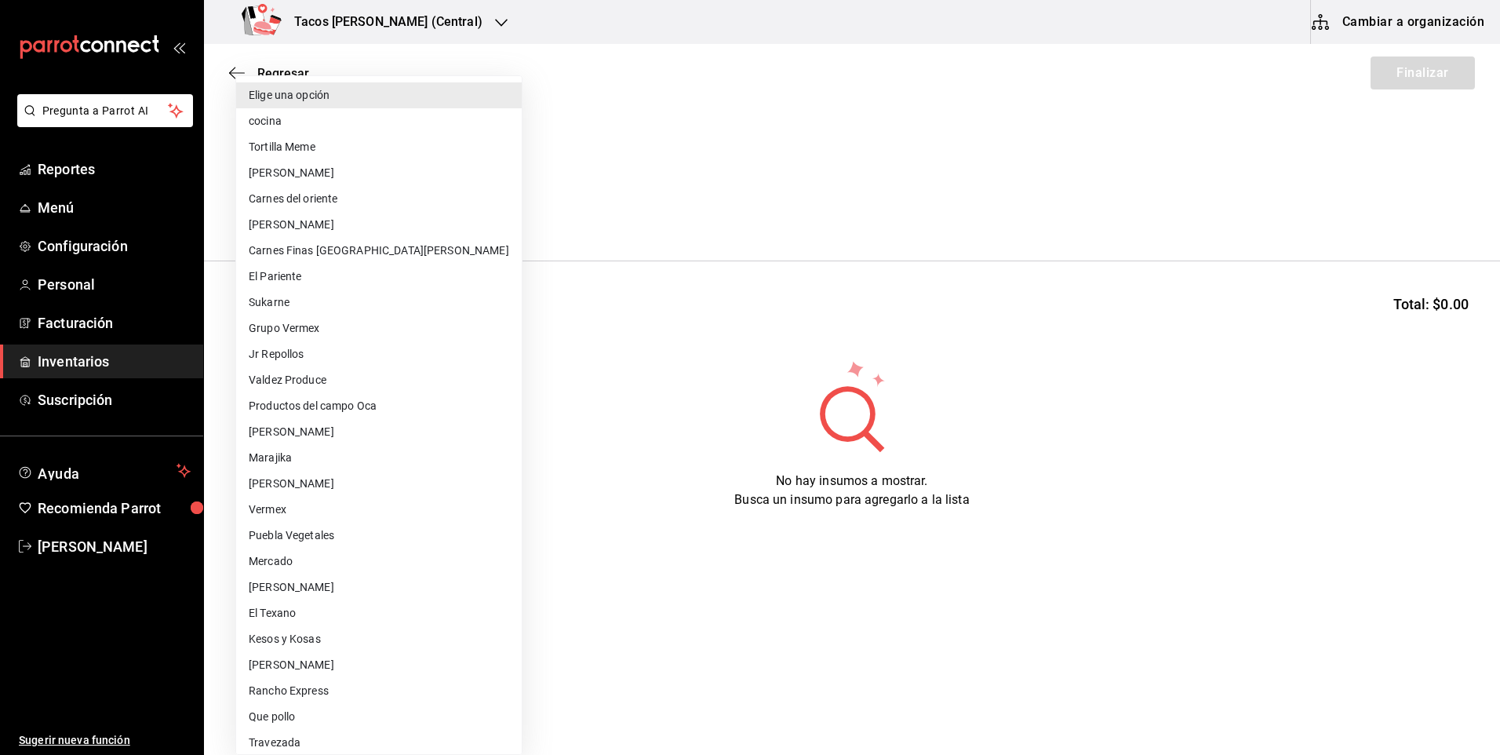
click at [326, 111] on li "cocina" at bounding box center [379, 121] width 286 height 26
type input "237c9a5b-4078-49eb-83ef-23bf52bd7acd"
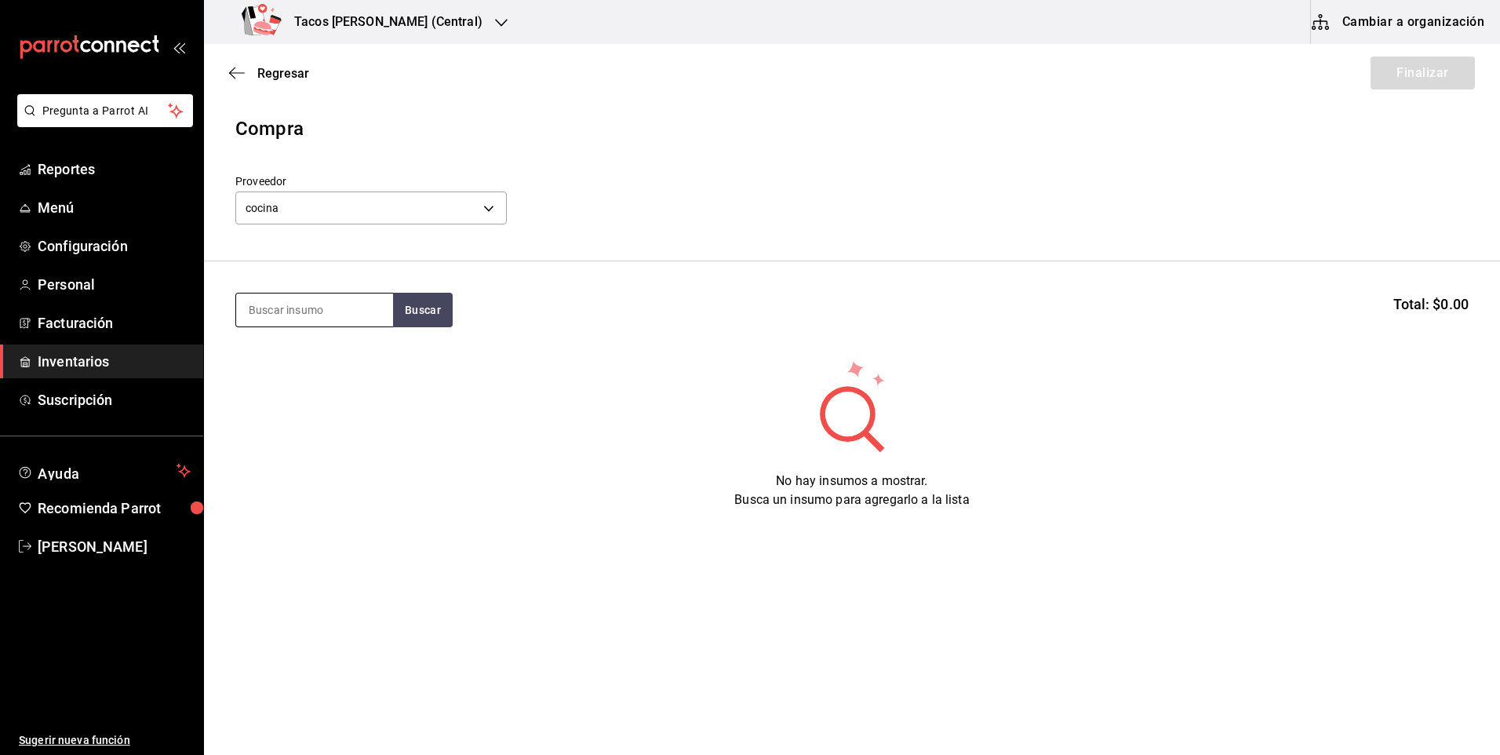
click at [343, 322] on input at bounding box center [314, 309] width 157 height 33
type input "chi"
click at [413, 315] on button "Buscar" at bounding box center [423, 310] width 60 height 35
click at [353, 367] on div "Taco Chicharron terminado" at bounding box center [315, 365] width 132 height 38
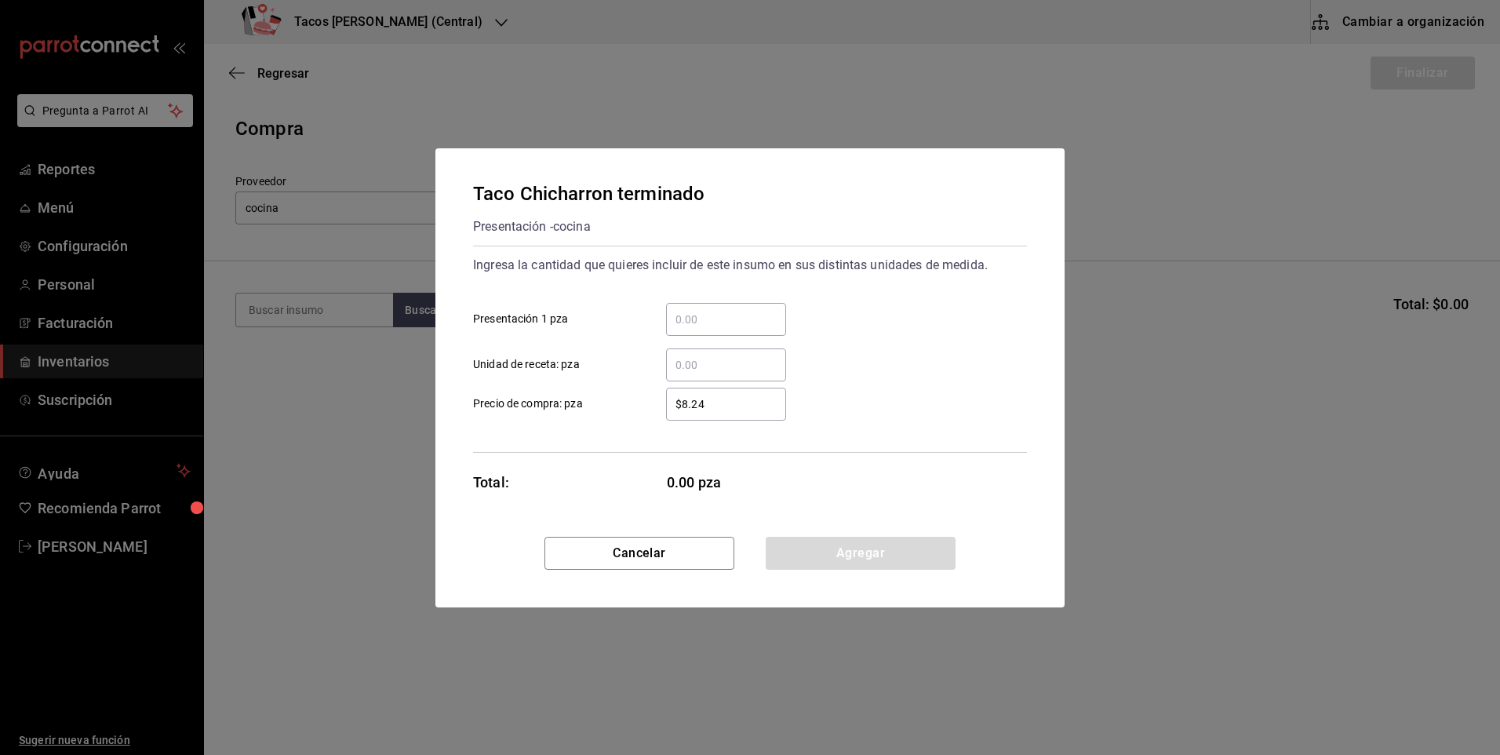
click at [701, 312] on input "​ Presentación 1 pza" at bounding box center [726, 319] width 120 height 19
type input "80"
click at [827, 540] on button "Agregar" at bounding box center [861, 553] width 190 height 33
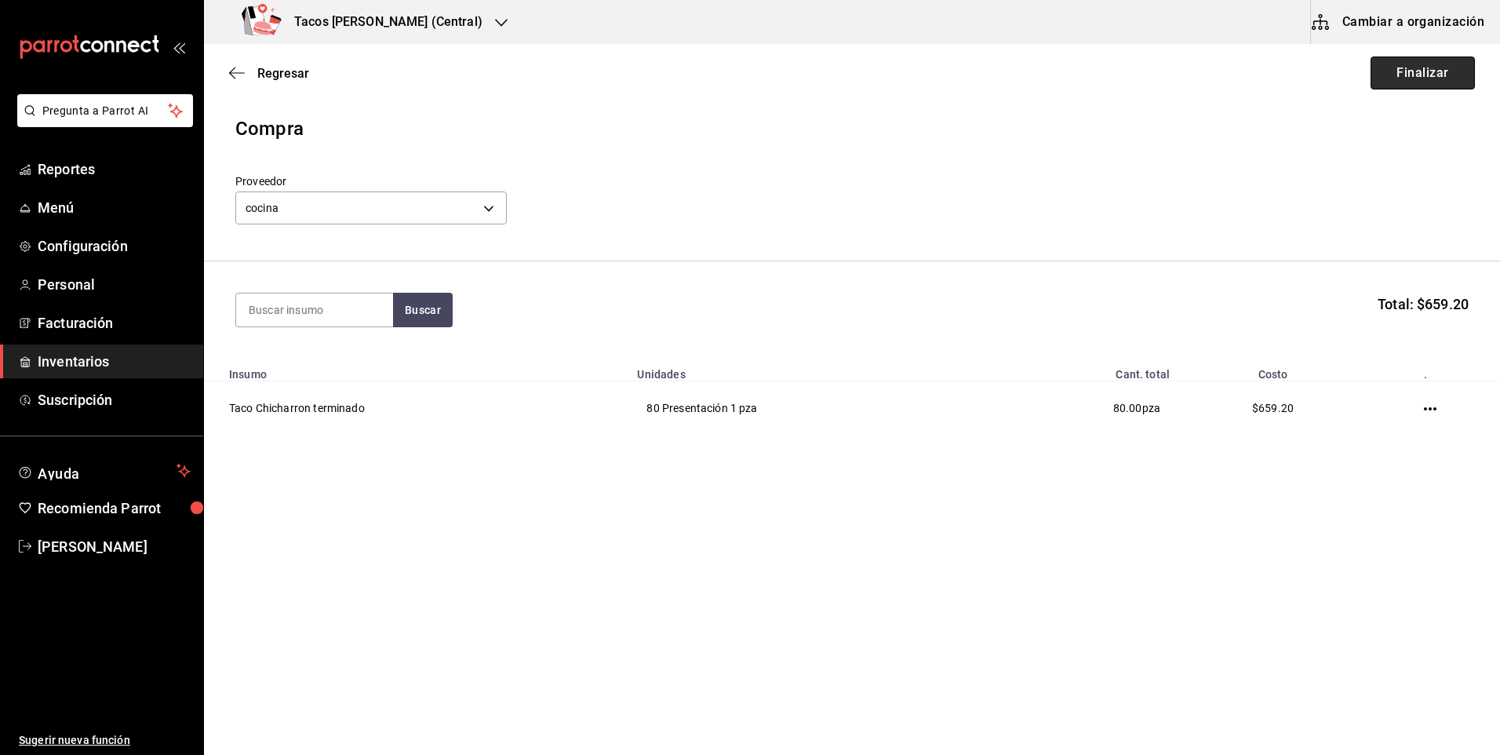
click at [1428, 88] on button "Finalizar" at bounding box center [1422, 72] width 104 height 33
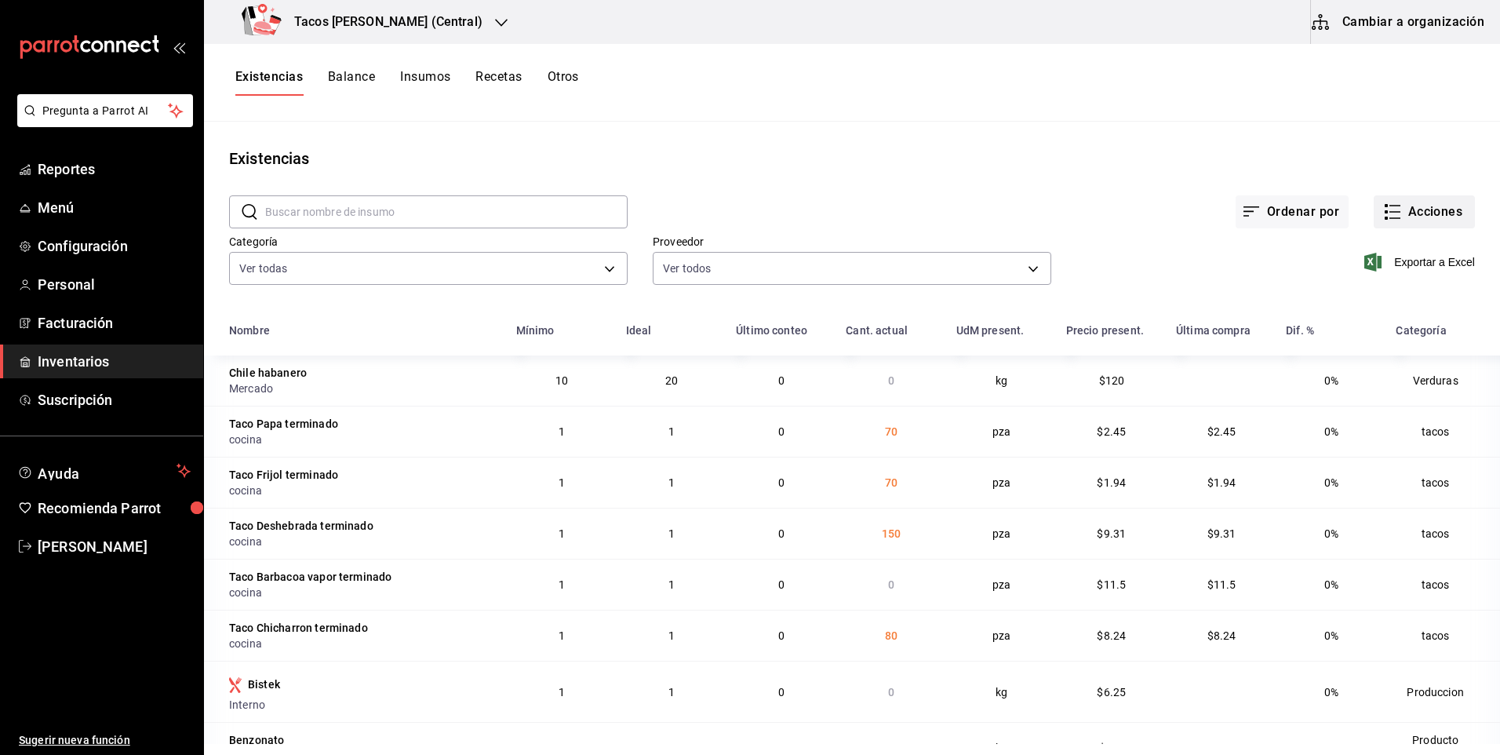
click at [1428, 202] on button "Acciones" at bounding box center [1424, 211] width 101 height 33
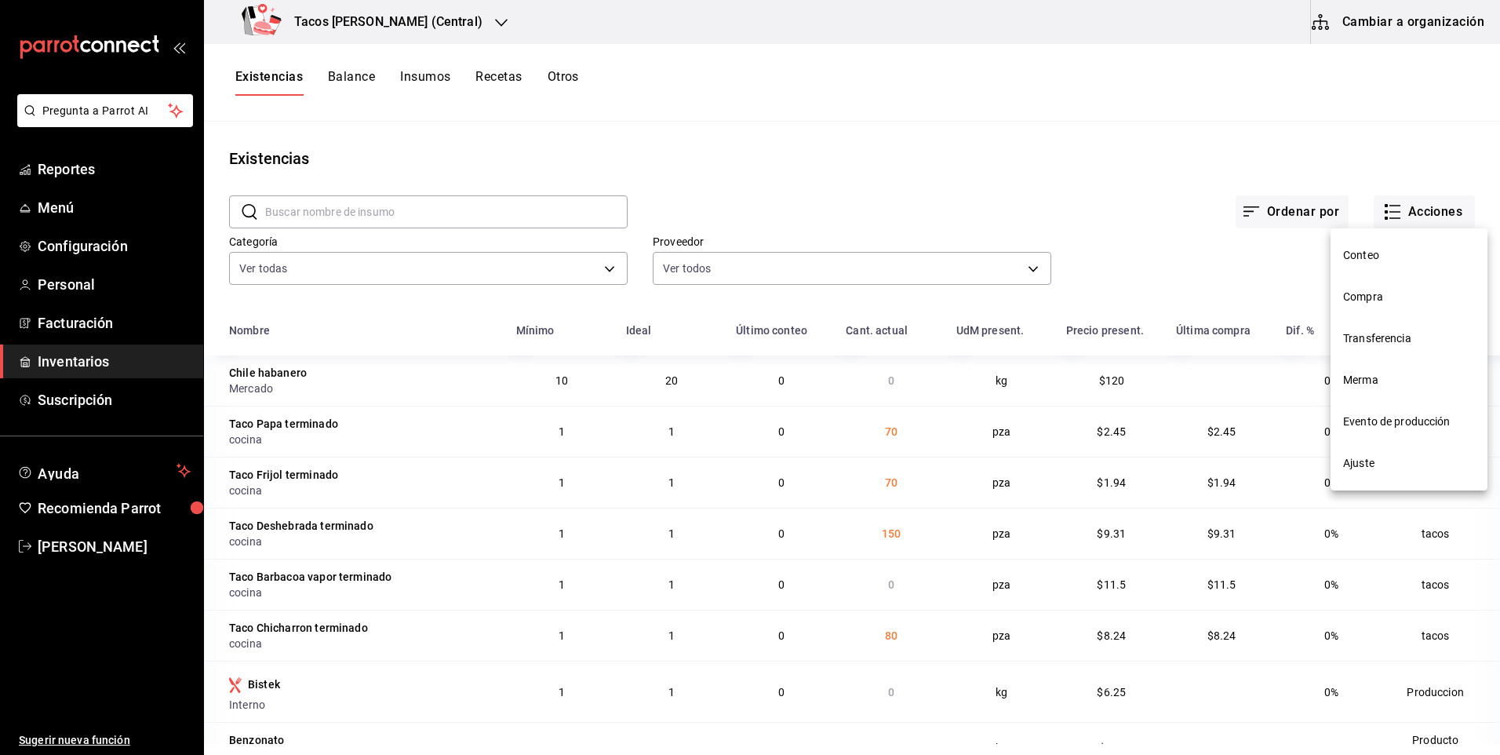
click at [1386, 309] on li "Compra" at bounding box center [1408, 297] width 157 height 42
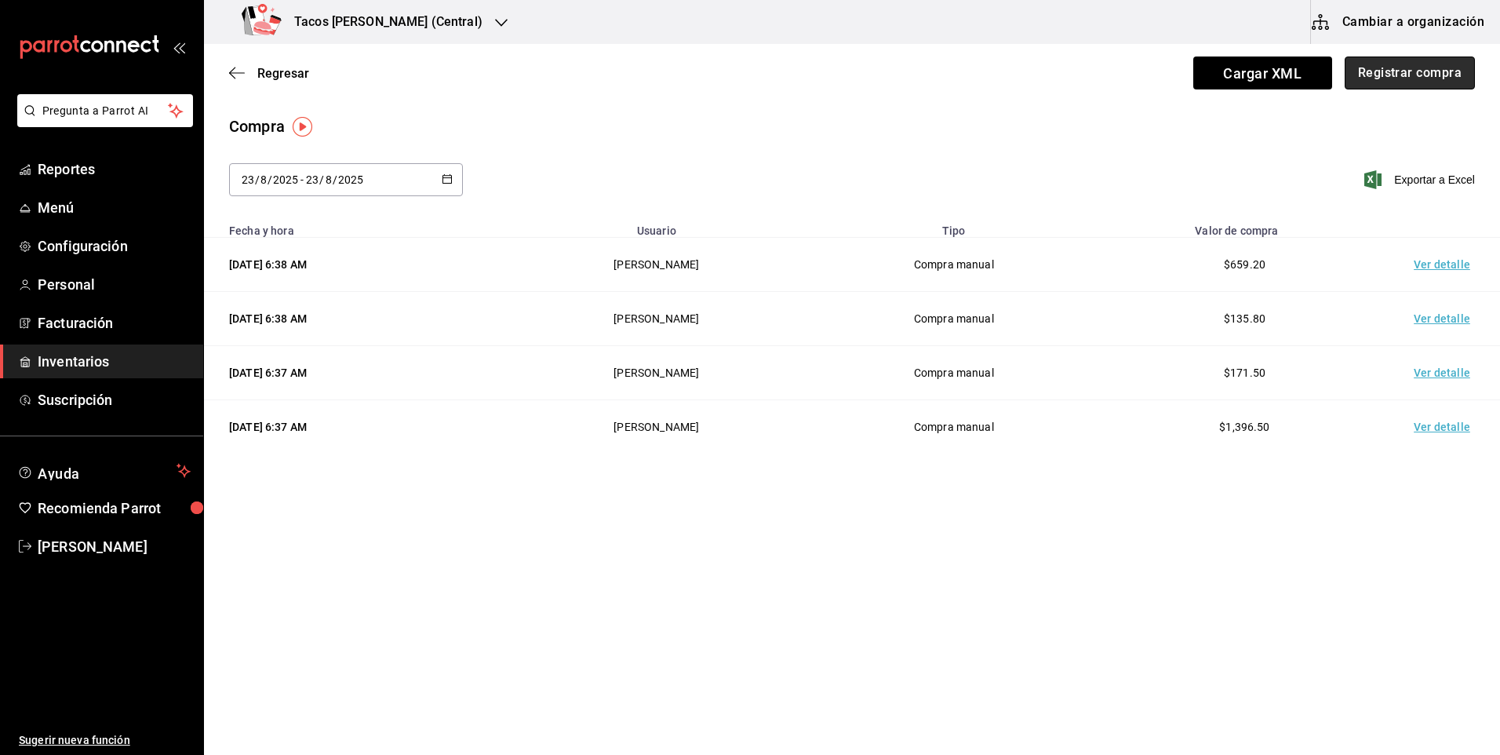
click at [1449, 60] on button "Registrar compra" at bounding box center [1410, 72] width 130 height 33
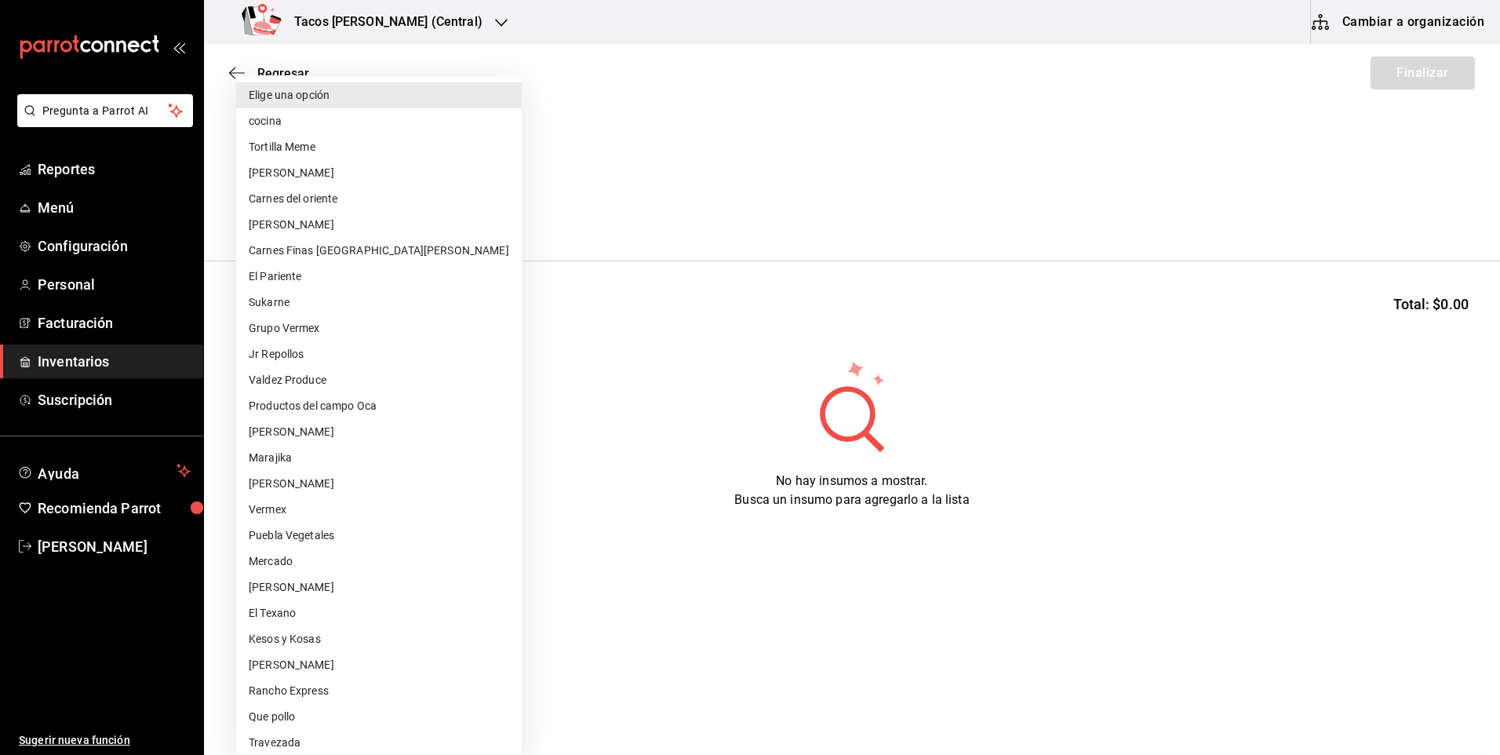
click at [428, 215] on body "Pregunta a Parrot AI Reportes Menú Configuración Personal Facturación Inventari…" at bounding box center [750, 333] width 1500 height 666
click at [400, 115] on li "cocina" at bounding box center [379, 121] width 286 height 26
type input "237c9a5b-4078-49eb-83ef-23bf52bd7acd"
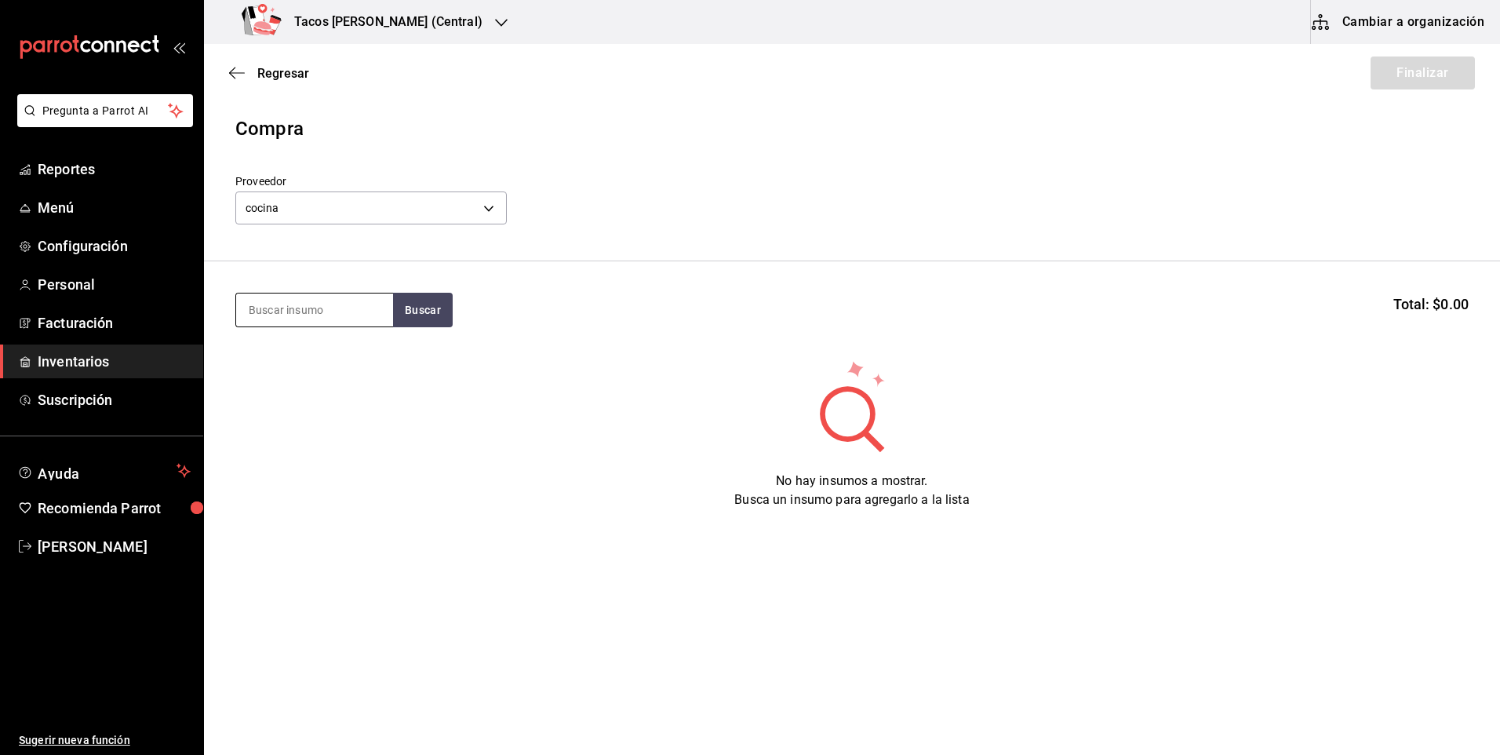
click at [315, 307] on input at bounding box center [314, 309] width 157 height 33
type input "barb"
click at [399, 308] on button "Buscar" at bounding box center [423, 310] width 60 height 35
click at [329, 363] on div "Taco Barbacoa vapor terminado" at bounding box center [315, 365] width 132 height 38
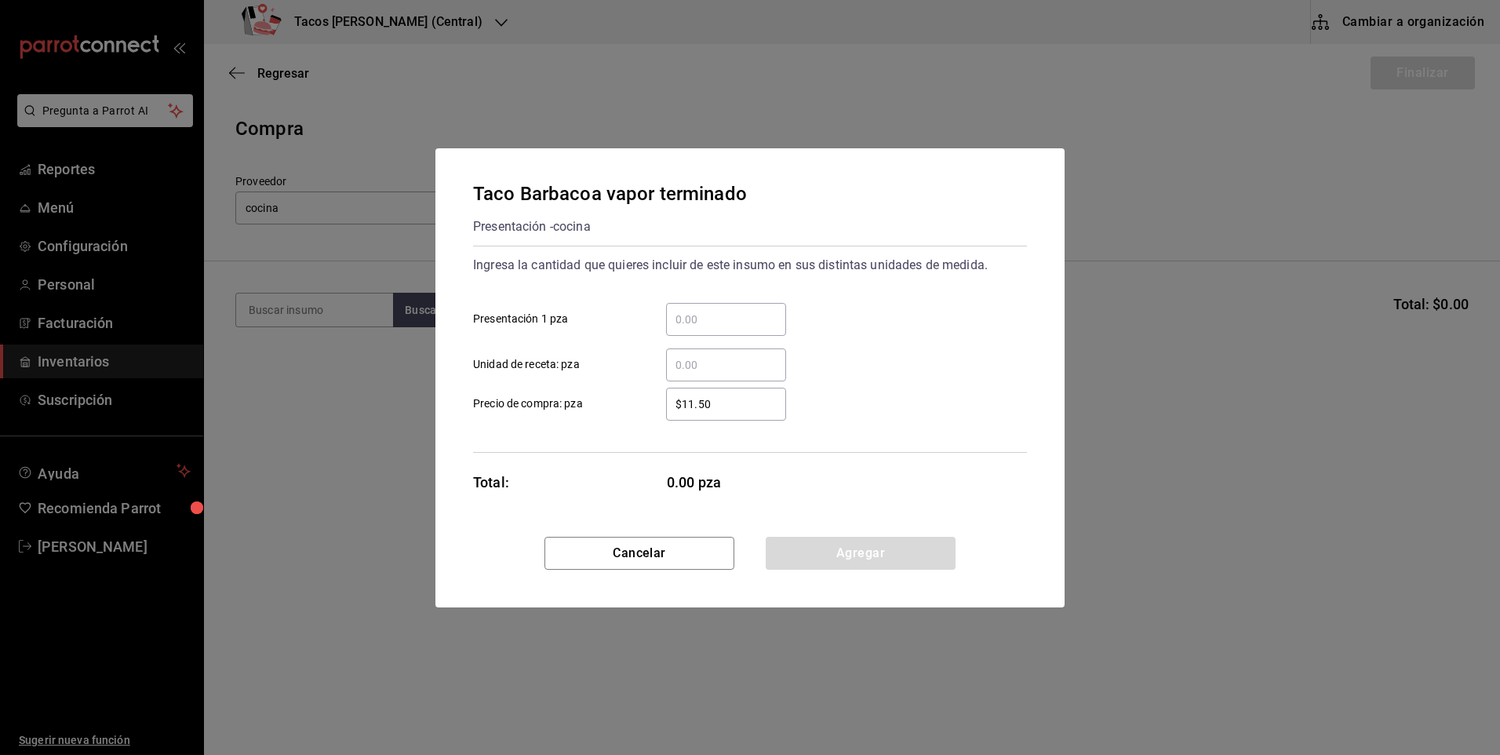
click at [726, 319] on input "​ Presentación 1 pza" at bounding box center [726, 319] width 120 height 19
type input "40"
click at [865, 542] on button "Agregar" at bounding box center [861, 553] width 190 height 33
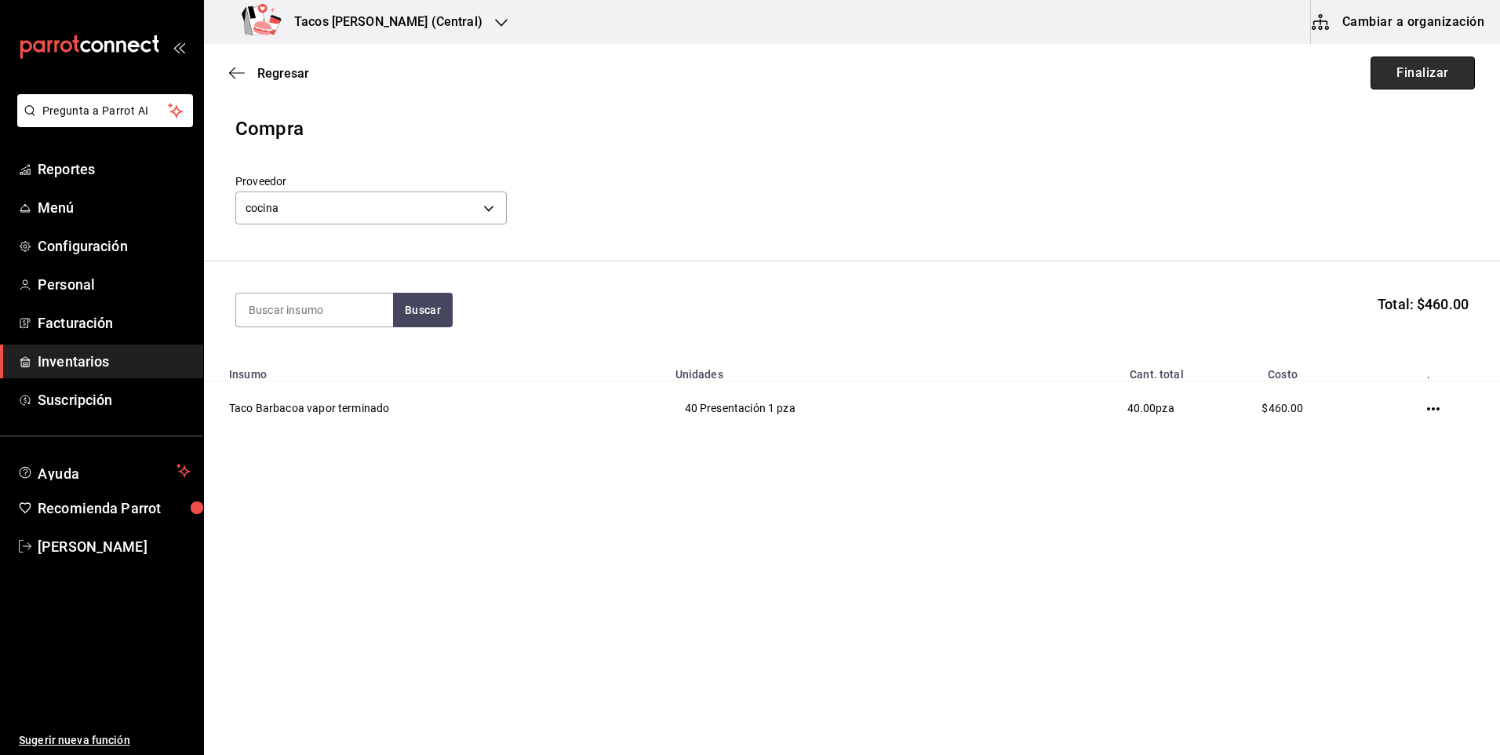
click at [1427, 73] on button "Finalizar" at bounding box center [1422, 72] width 104 height 33
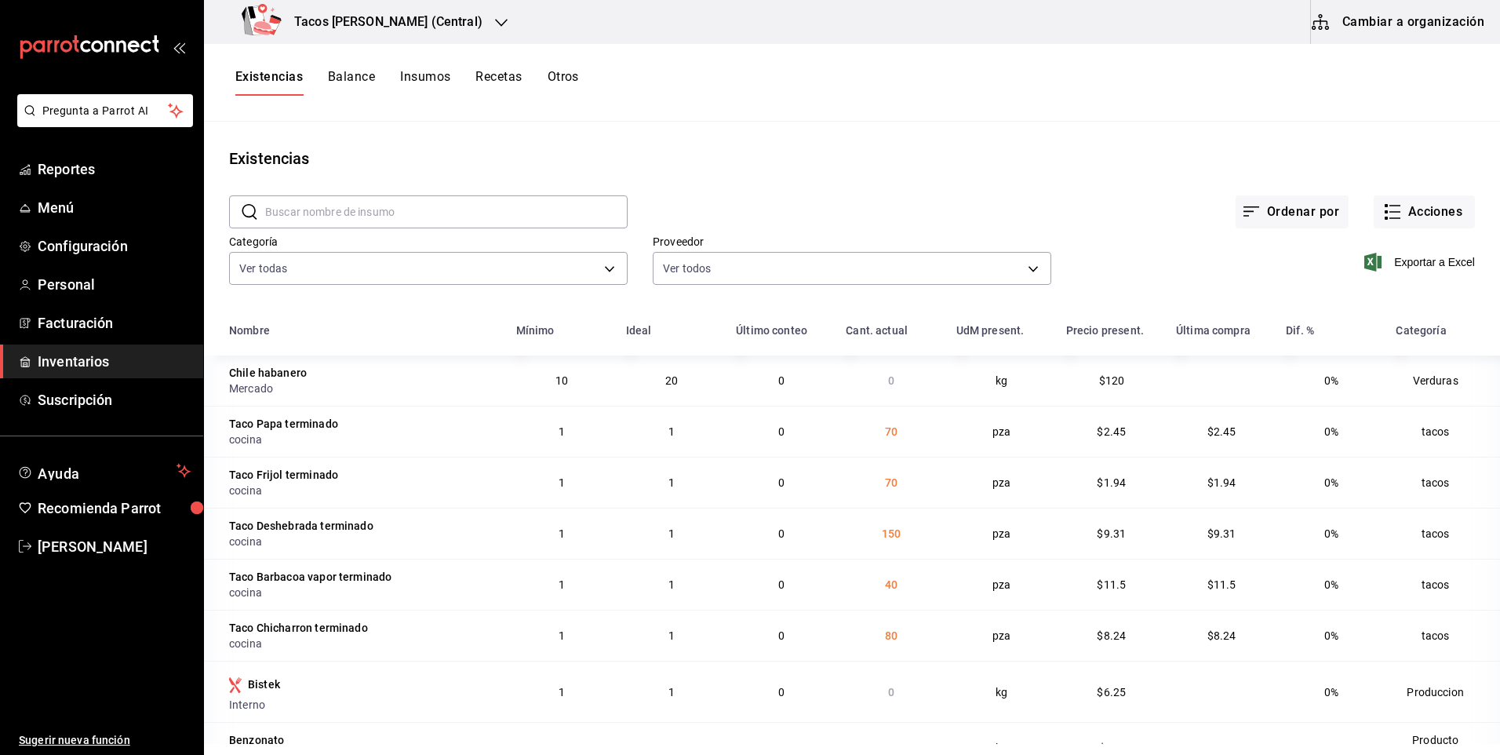
click at [366, 29] on h3 "Tacos Don Pedro (Central)" at bounding box center [382, 22] width 201 height 19
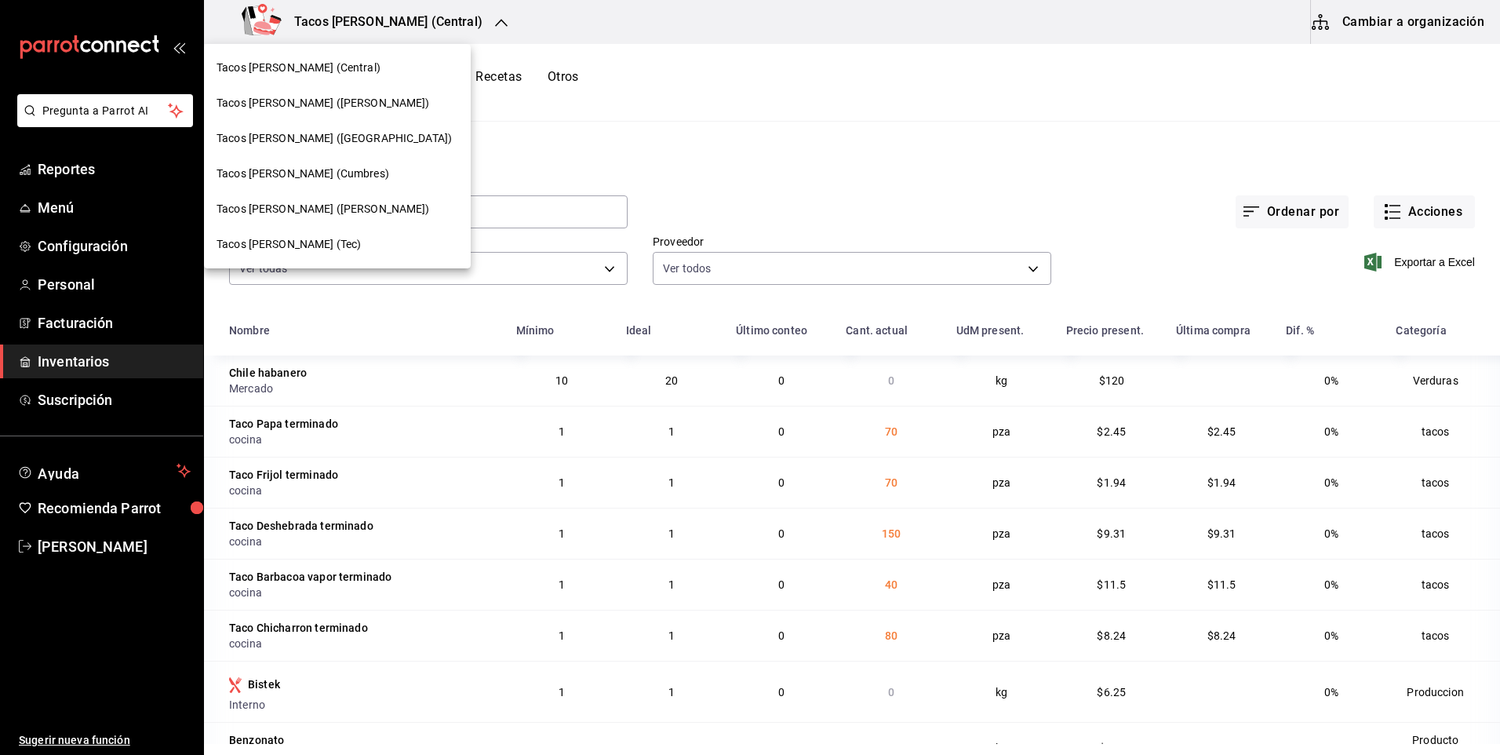
click at [338, 236] on div "Tacos don Pedro (Tec)" at bounding box center [338, 244] width 242 height 16
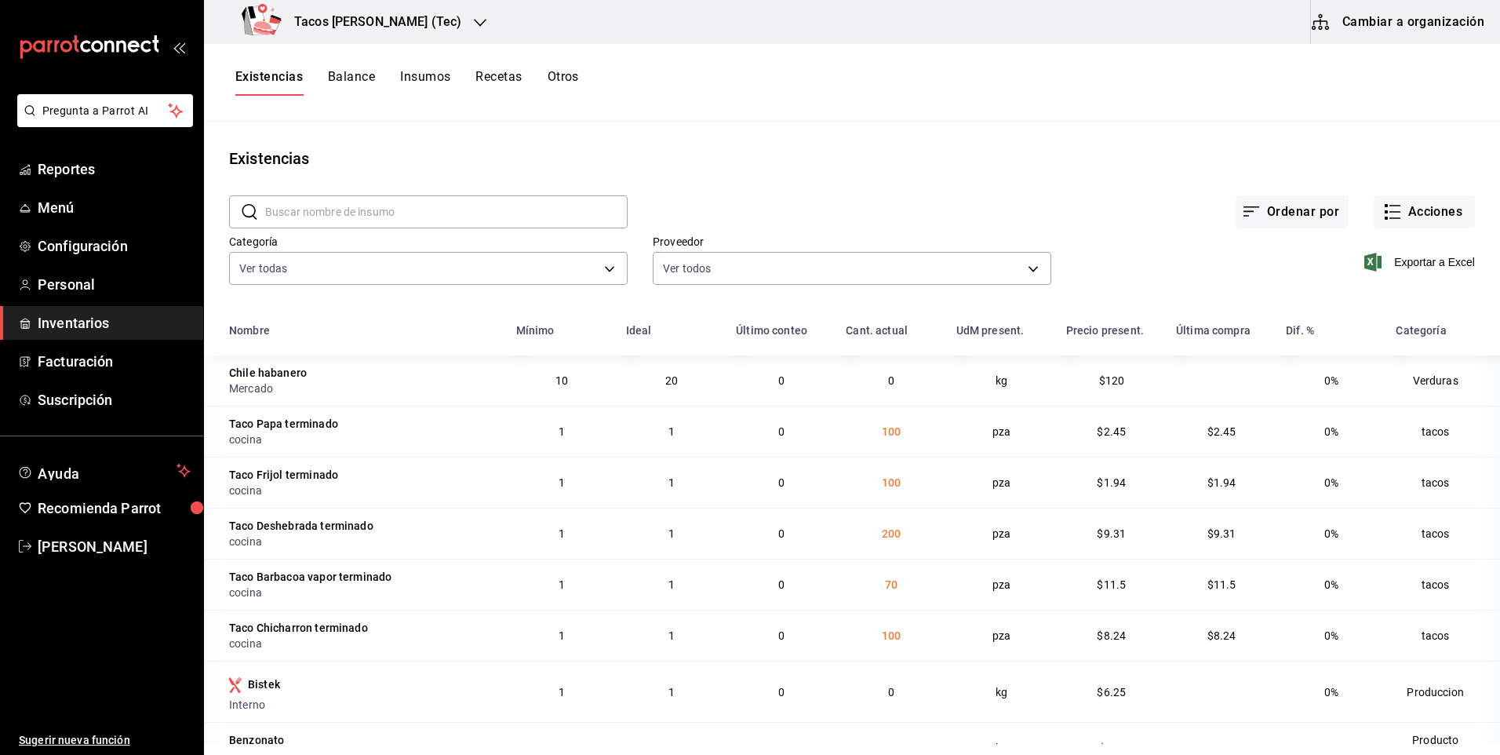
click at [376, 20] on h3 "Tacos [PERSON_NAME] (Tec)" at bounding box center [372, 22] width 180 height 19
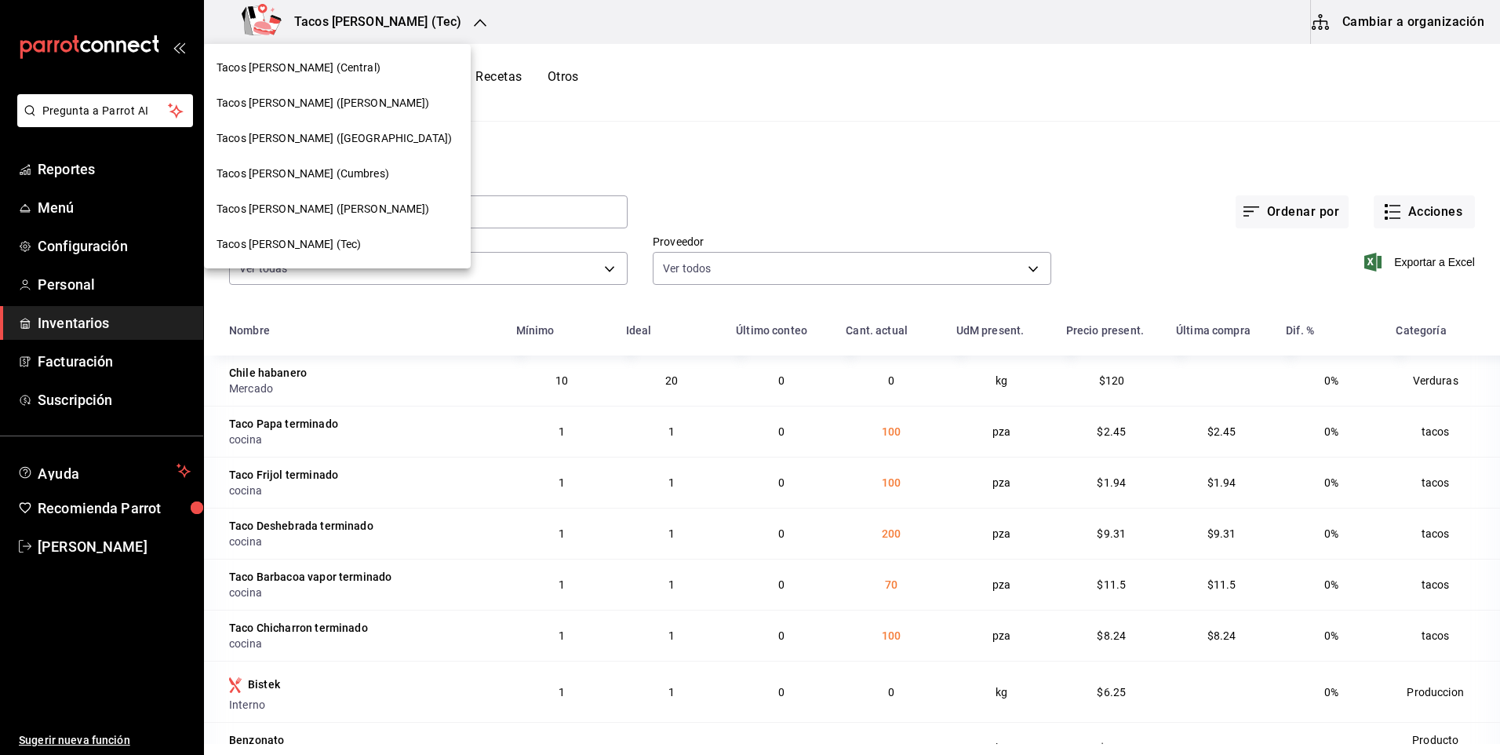
click at [340, 176] on span "Tacos [PERSON_NAME] (Cumbres)" at bounding box center [303, 174] width 173 height 16
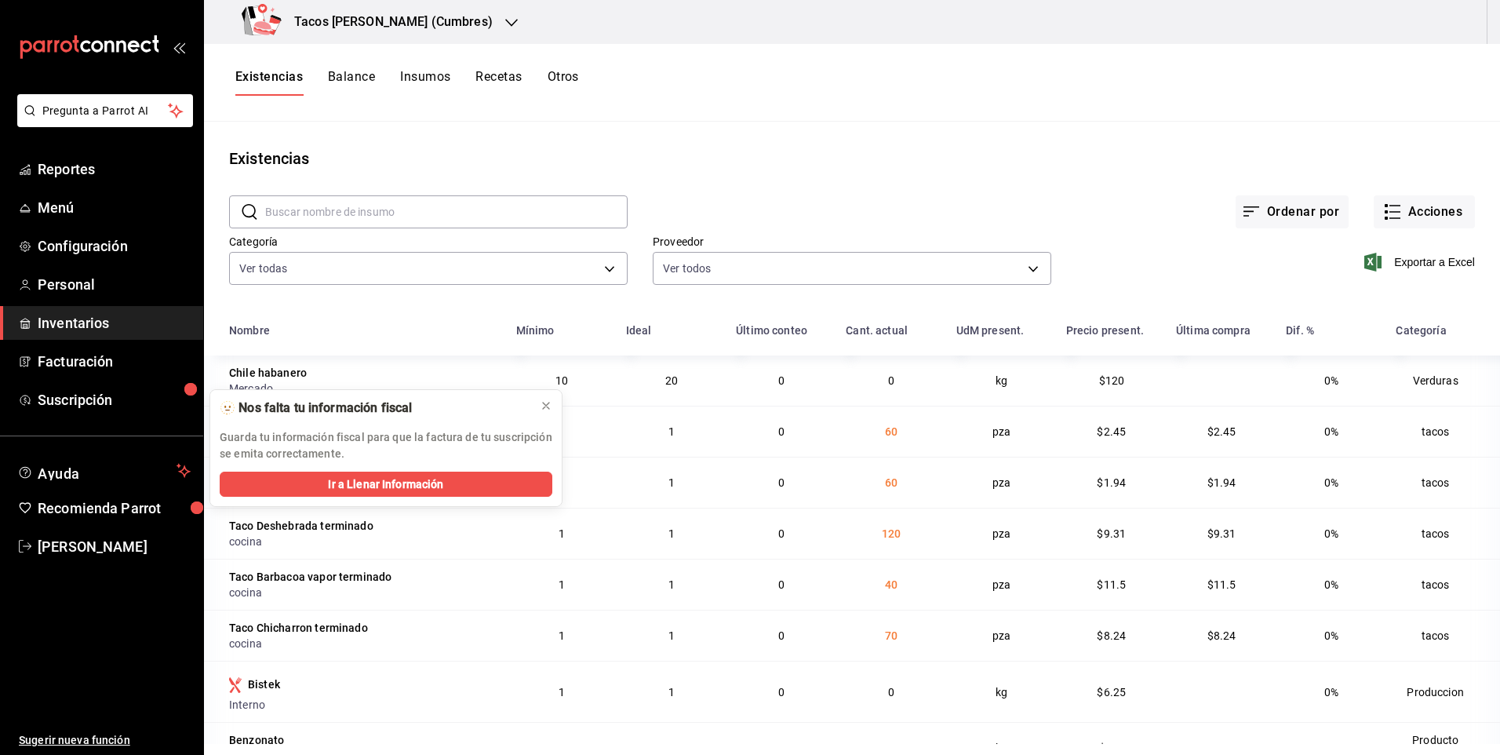
click at [439, 20] on h3 "Tacos [PERSON_NAME] (Cumbres)" at bounding box center [387, 22] width 211 height 19
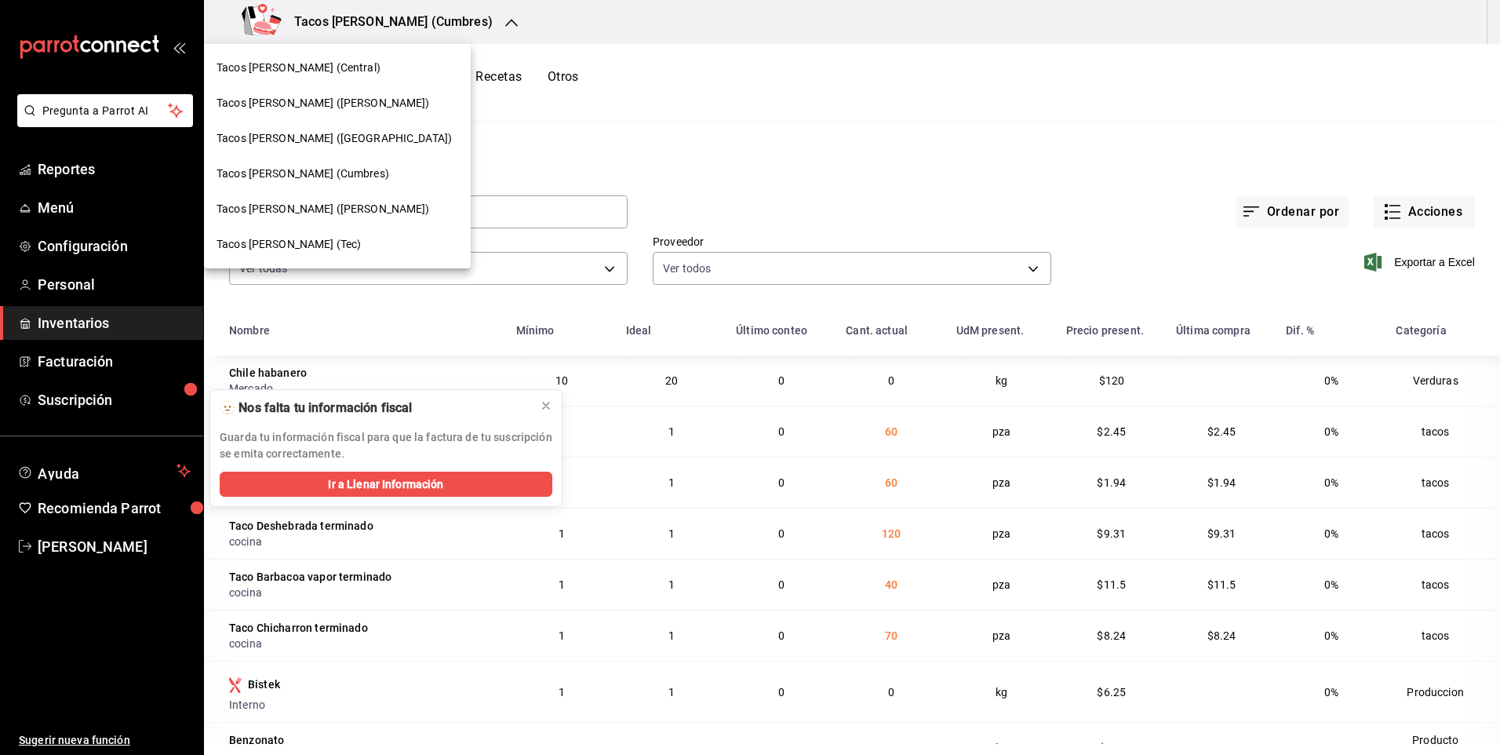
click at [328, 127] on div "Tacos don Pedro (Cordillera)" at bounding box center [337, 138] width 267 height 35
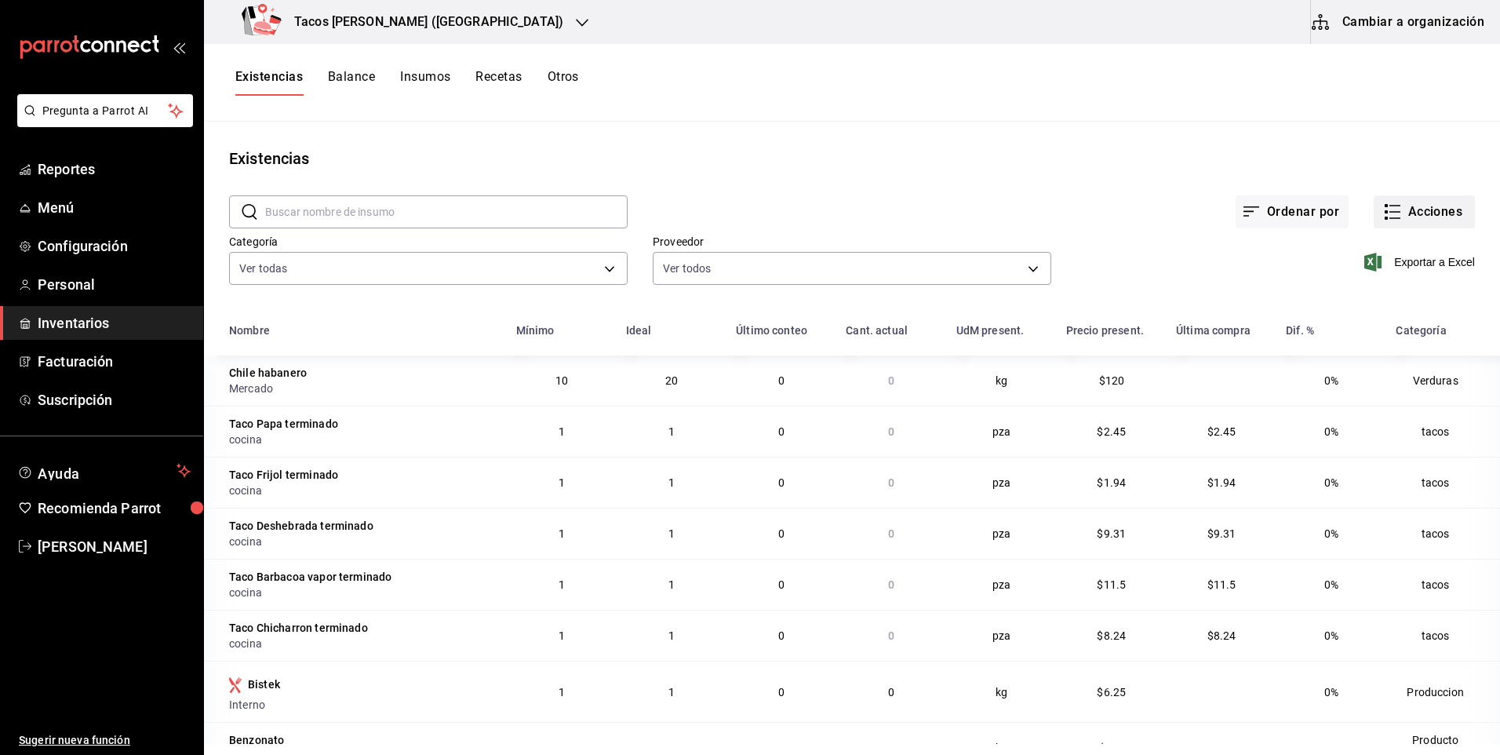
click at [1429, 203] on button "Acciones" at bounding box center [1424, 211] width 101 height 33
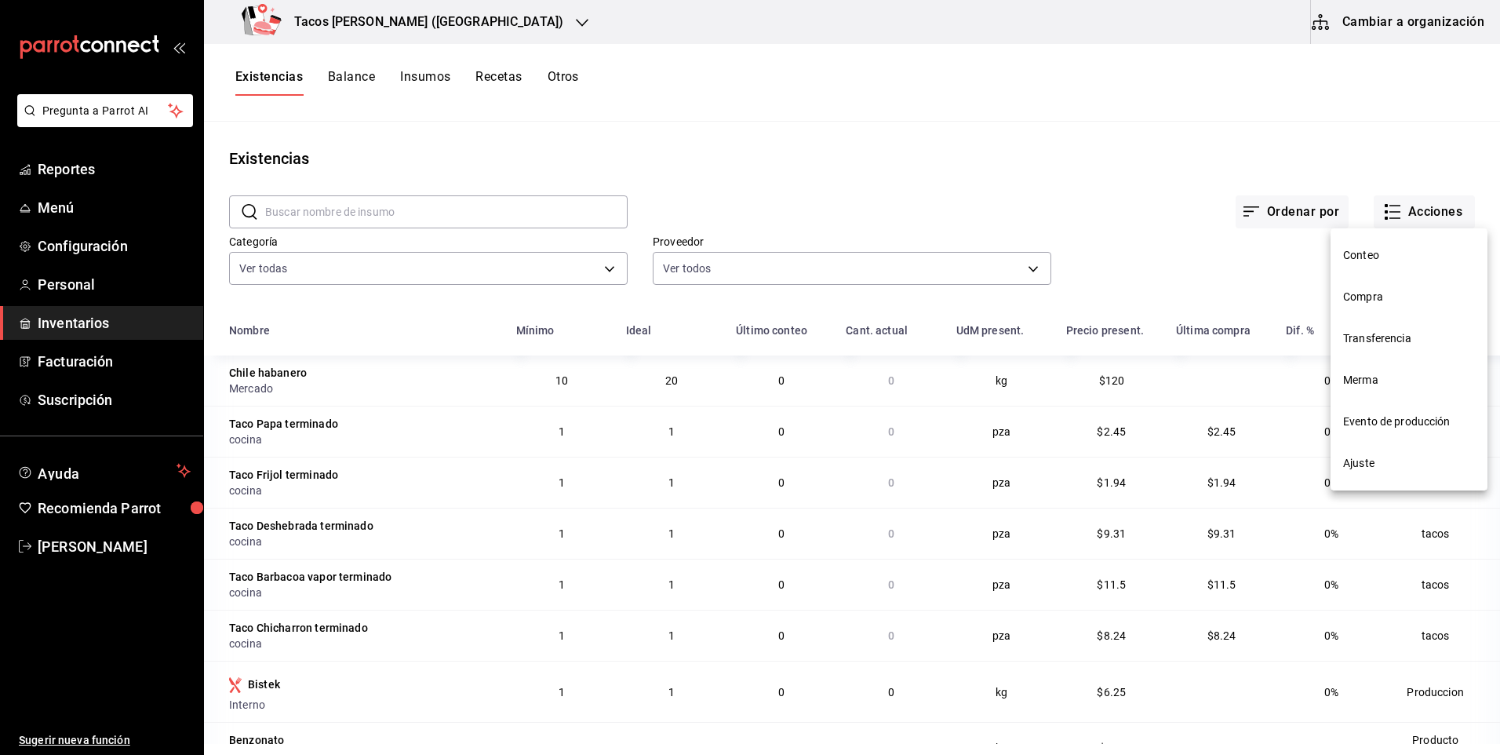
click at [1395, 292] on span "Compra" at bounding box center [1409, 297] width 132 height 16
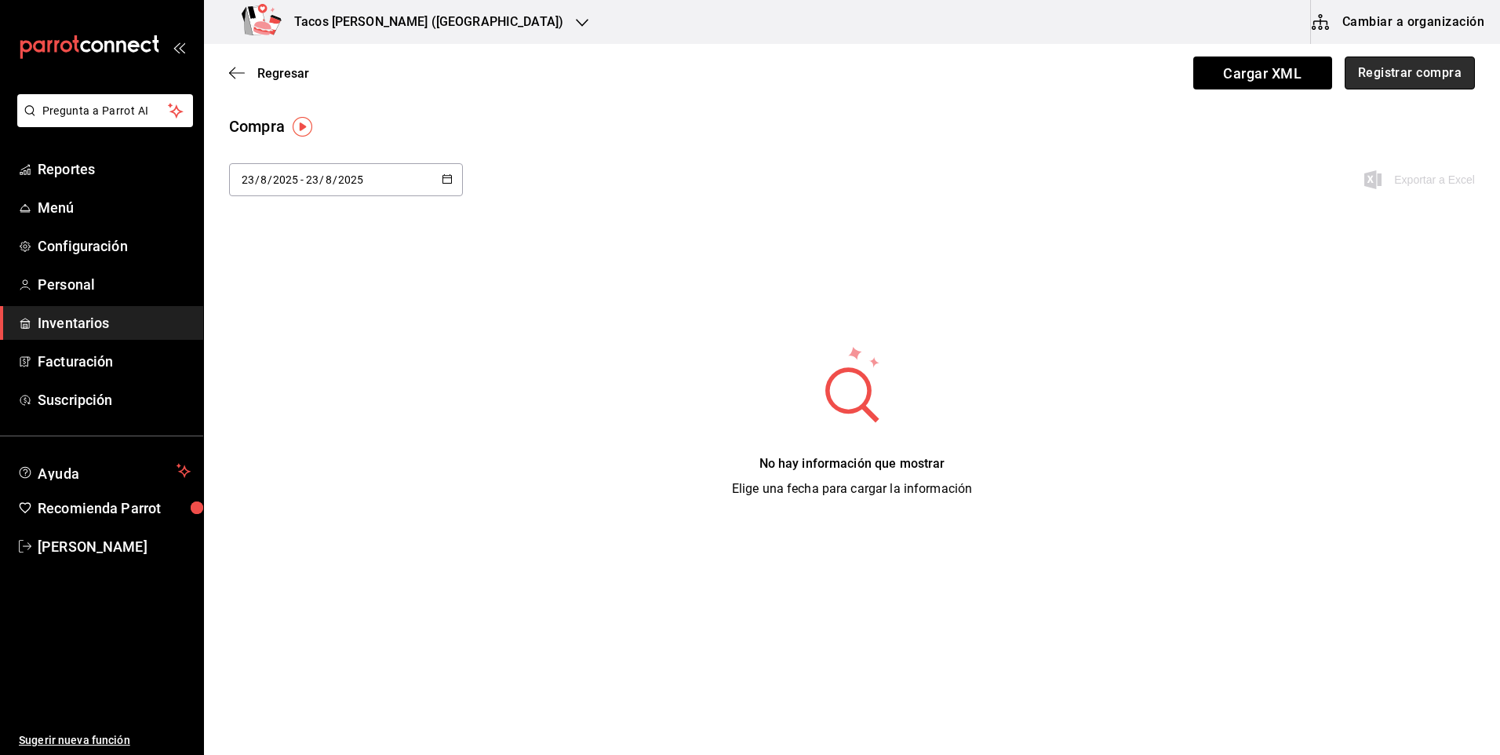
click at [1379, 80] on button "Registrar compra" at bounding box center [1410, 72] width 130 height 33
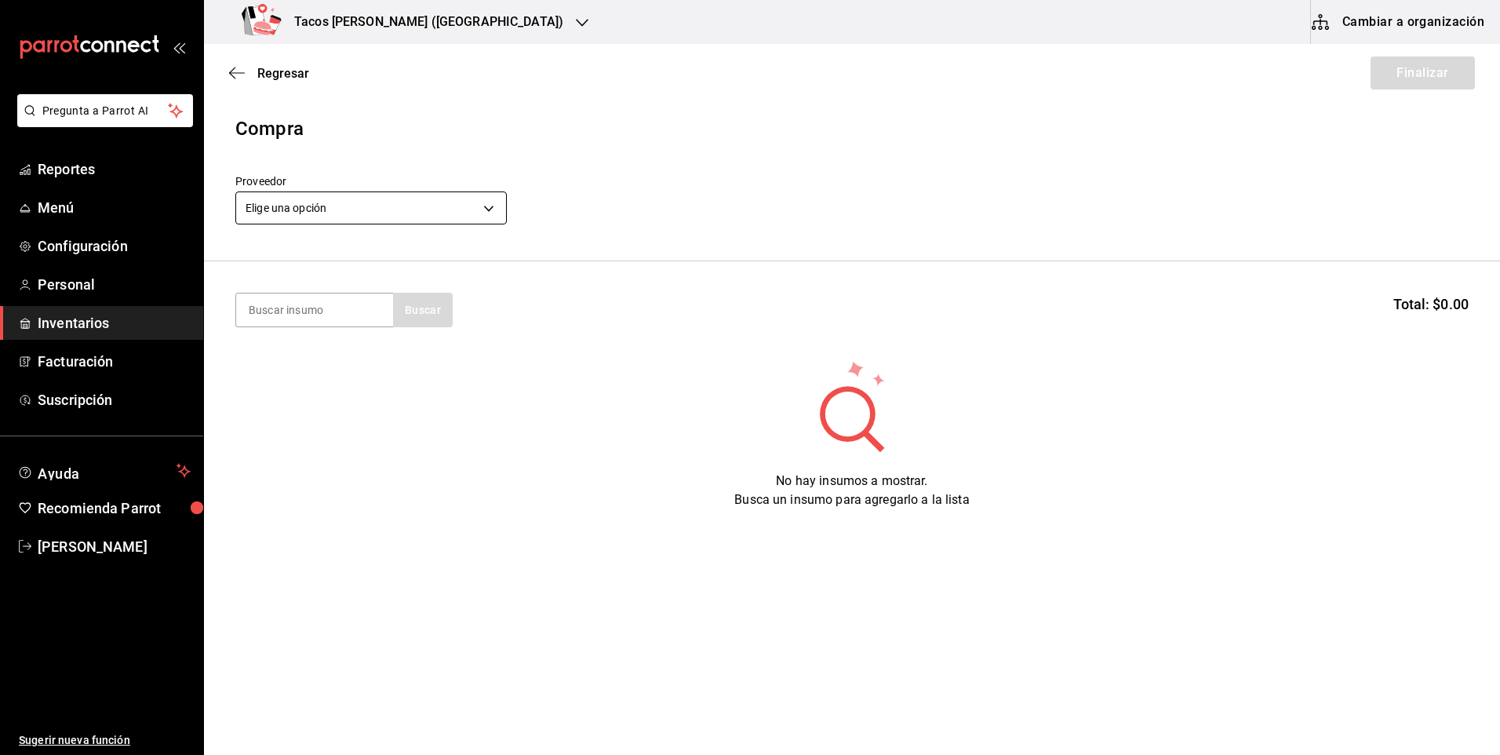
click at [365, 209] on body "Pregunta a Parrot AI Reportes Menú Configuración Personal Inventarios Facturaci…" at bounding box center [750, 333] width 1500 height 666
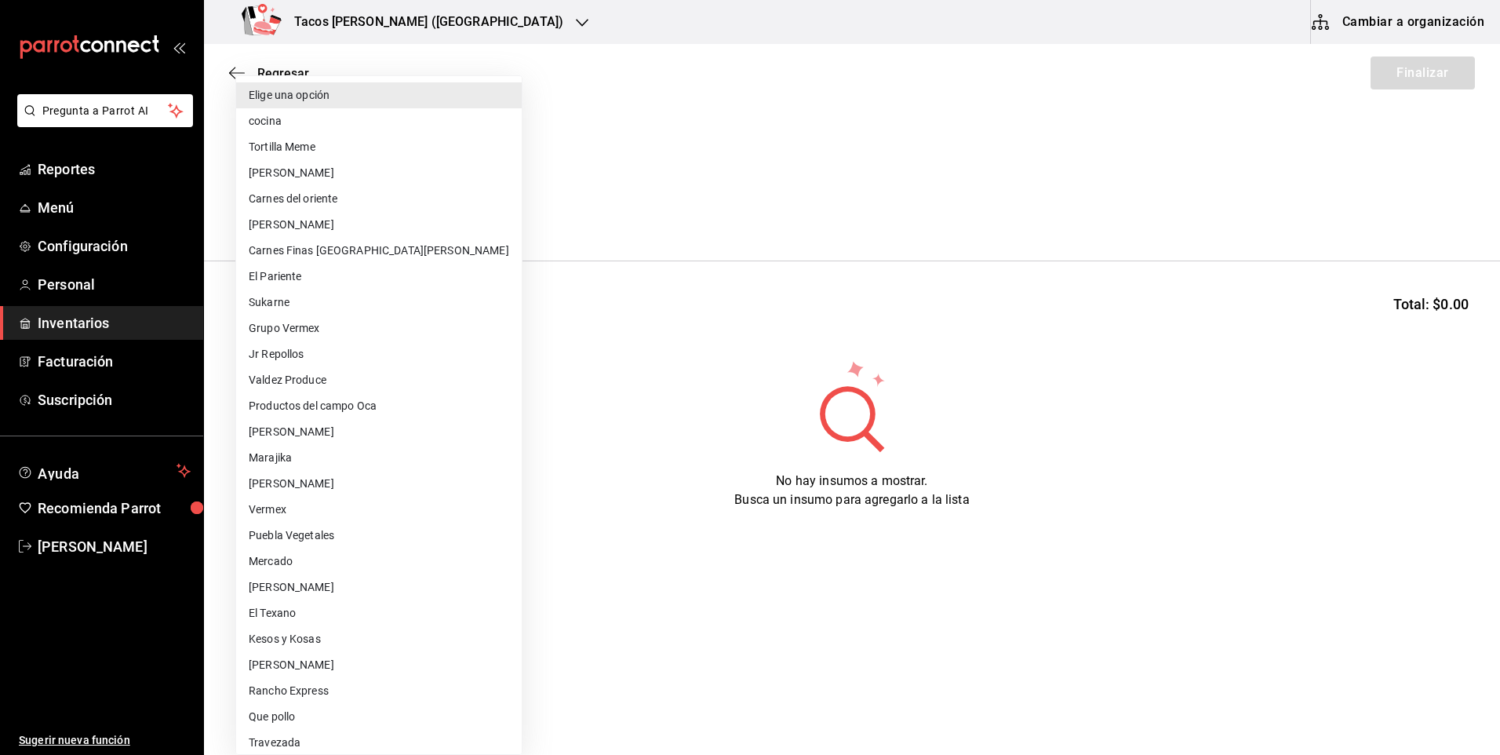
click at [334, 121] on li "cocina" at bounding box center [379, 121] width 286 height 26
type input "237c9a5b-4078-49eb-83ef-23bf52bd7acd"
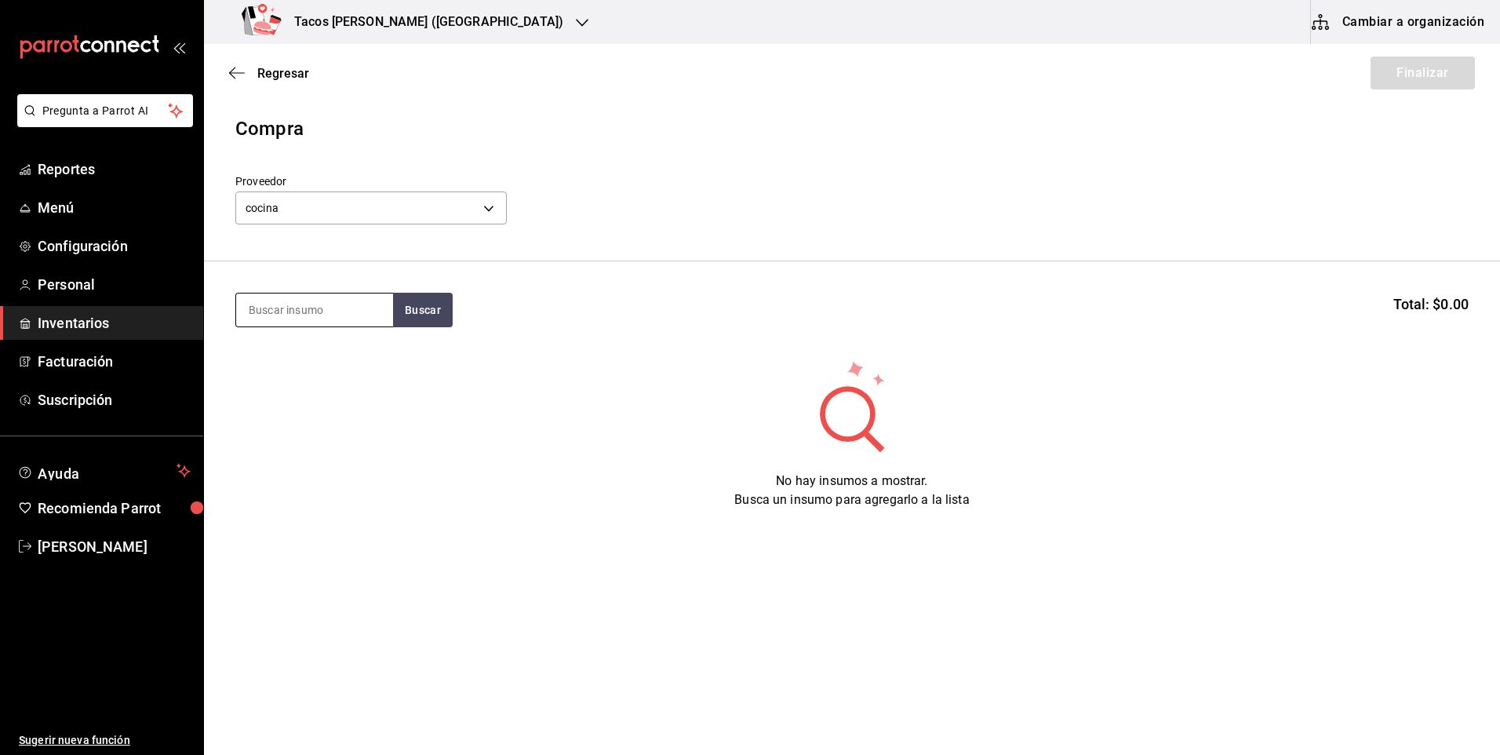
click at [333, 304] on input at bounding box center [314, 309] width 157 height 33
type input "des"
click at [369, 392] on div "Presentación - cocina" at bounding box center [315, 392] width 132 height 16
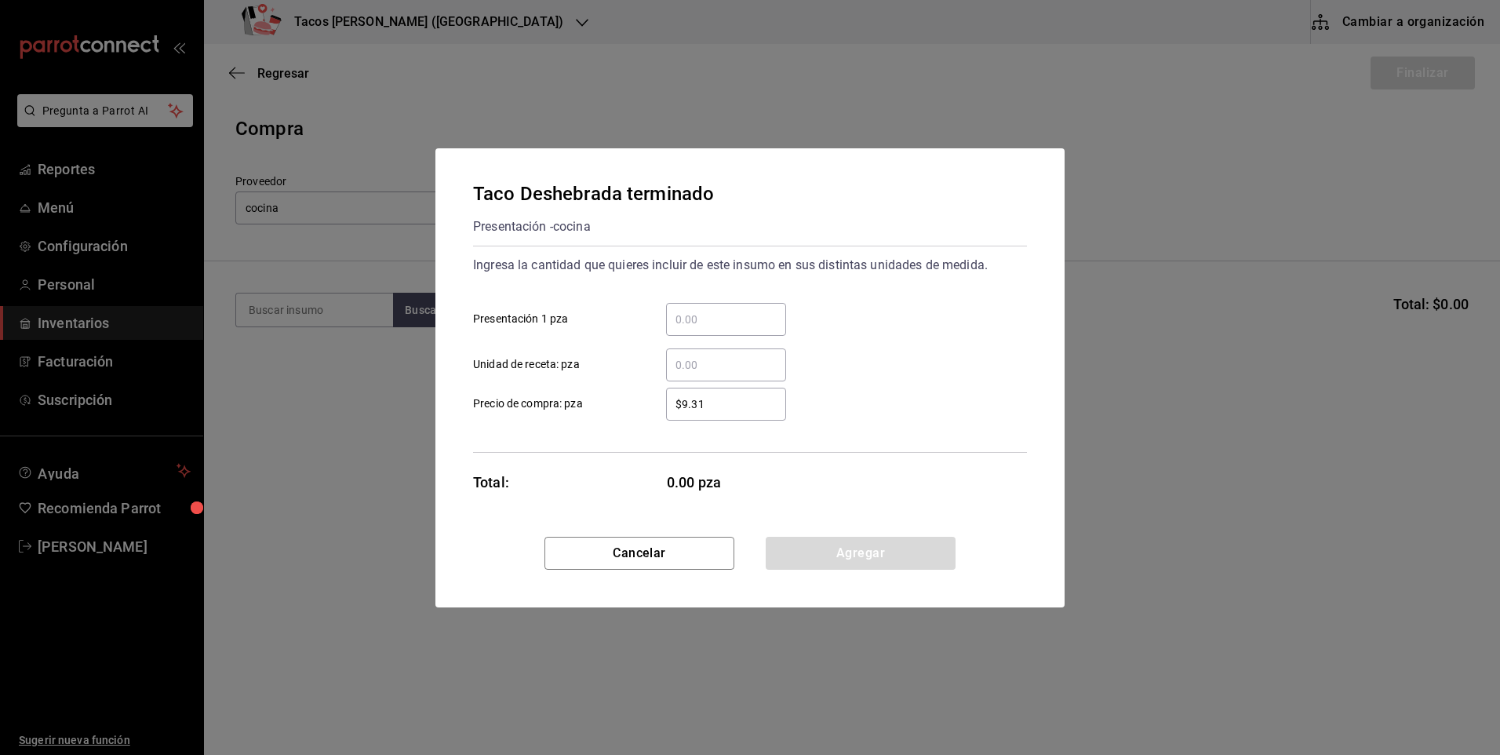
click at [754, 317] on input "​ Presentación 1 pza" at bounding box center [726, 319] width 120 height 19
type input "150"
click at [850, 540] on button "Agregar" at bounding box center [861, 553] width 190 height 33
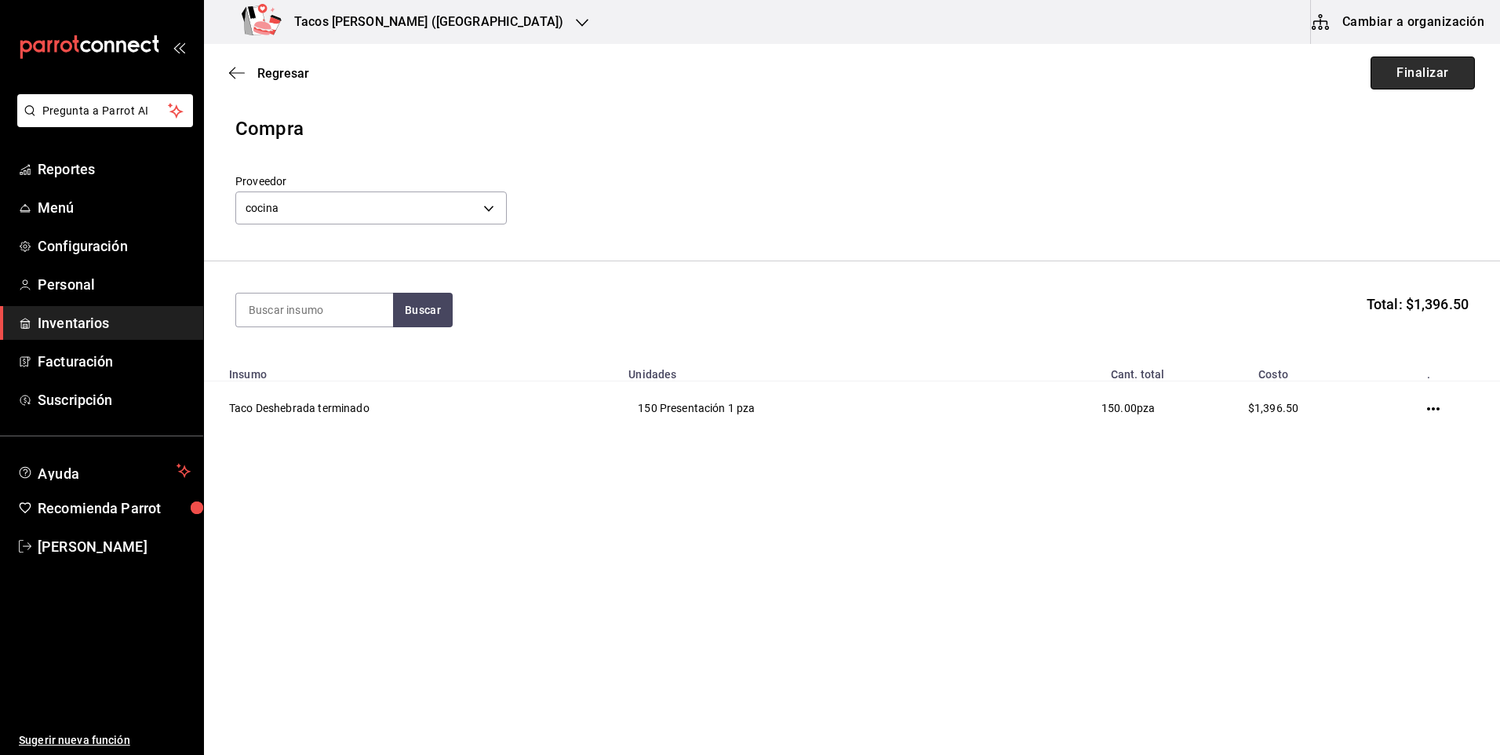
click at [1424, 67] on button "Finalizar" at bounding box center [1422, 72] width 104 height 33
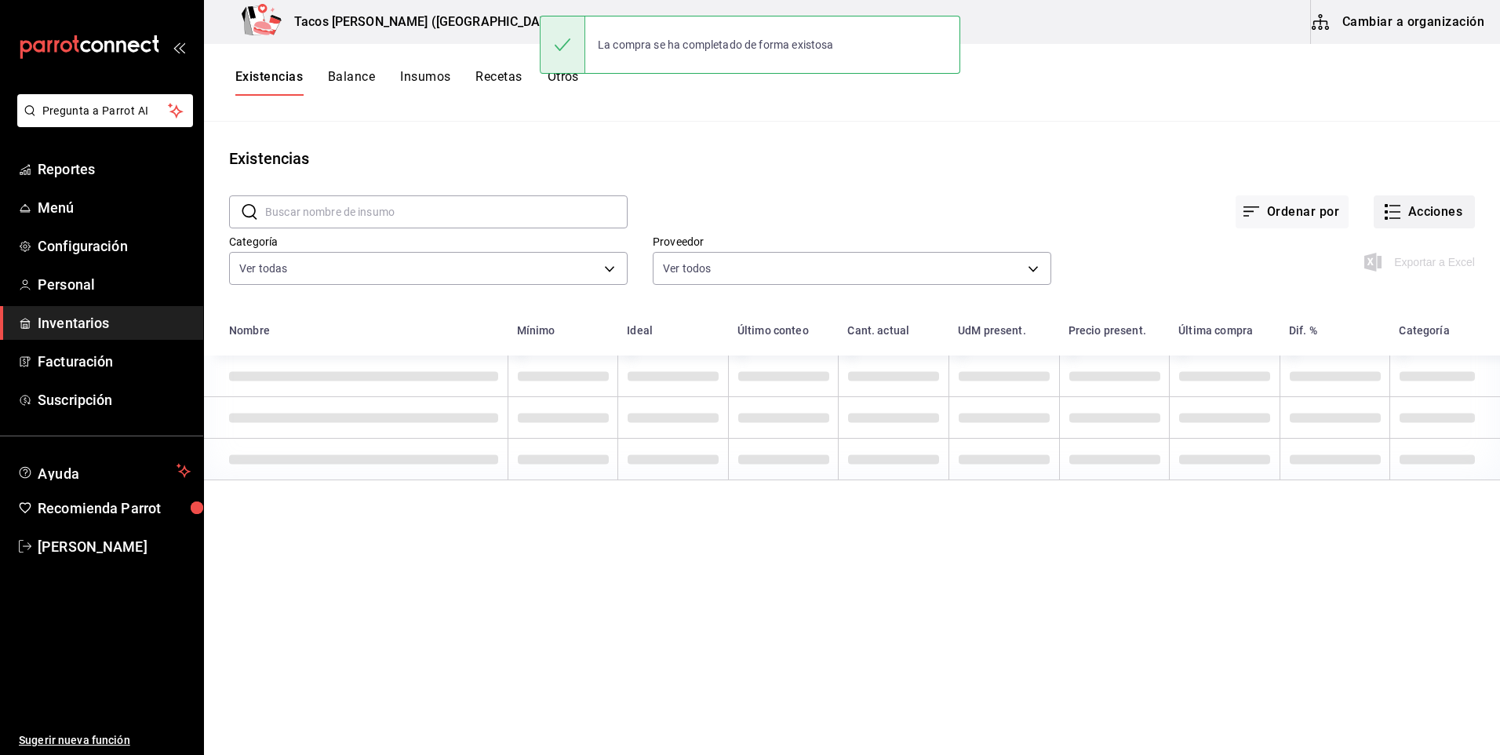
click at [1438, 220] on button "Acciones" at bounding box center [1424, 211] width 101 height 33
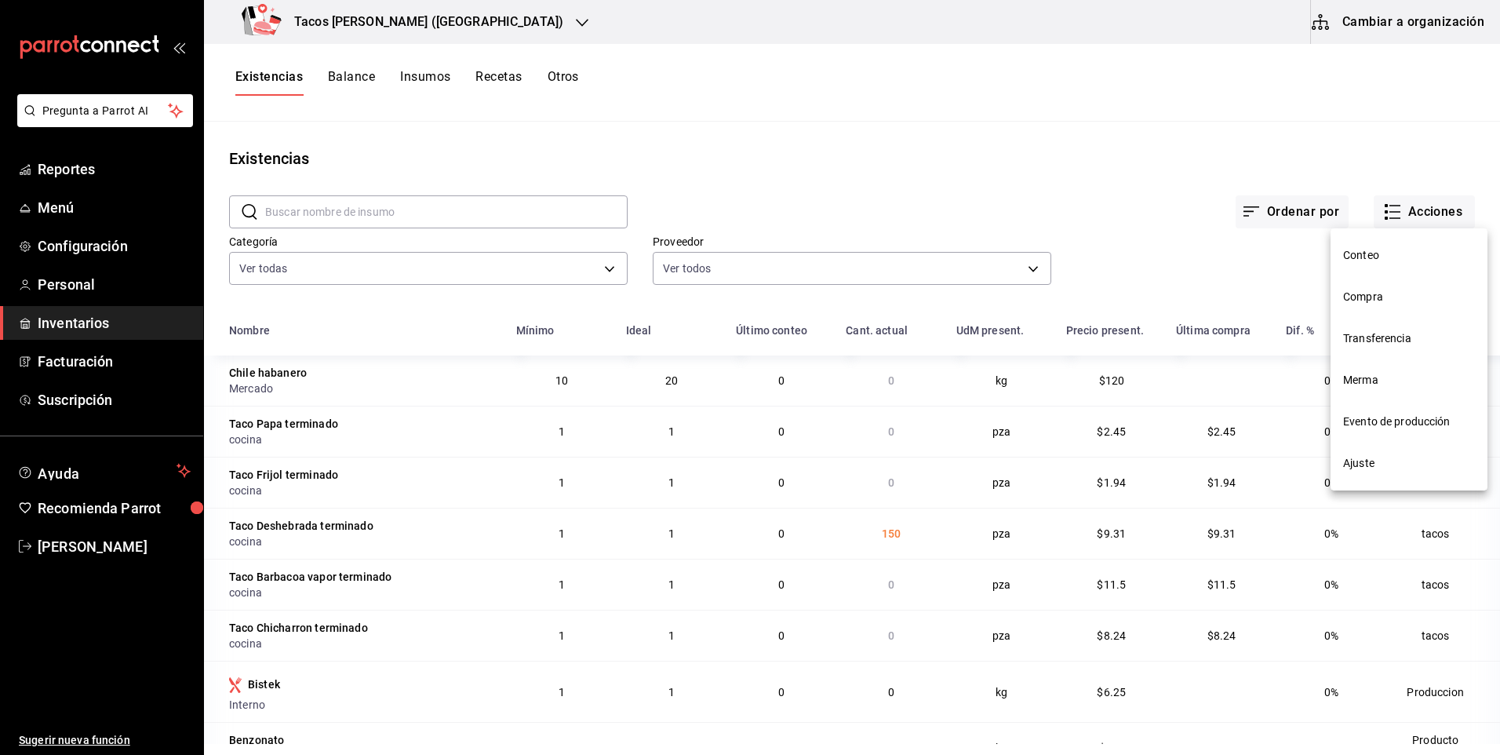
click at [1403, 292] on span "Compra" at bounding box center [1409, 297] width 132 height 16
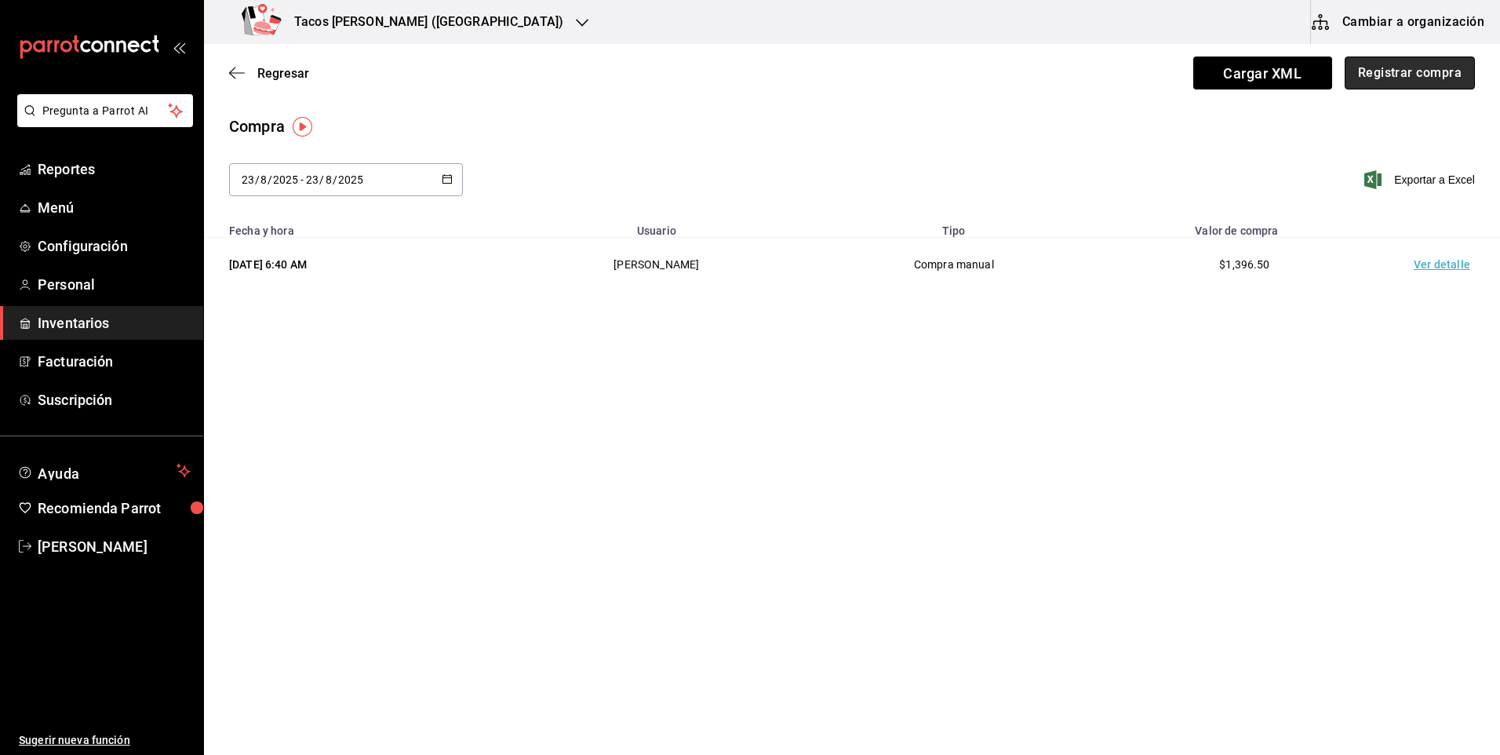
click at [1416, 77] on button "Registrar compra" at bounding box center [1410, 72] width 130 height 33
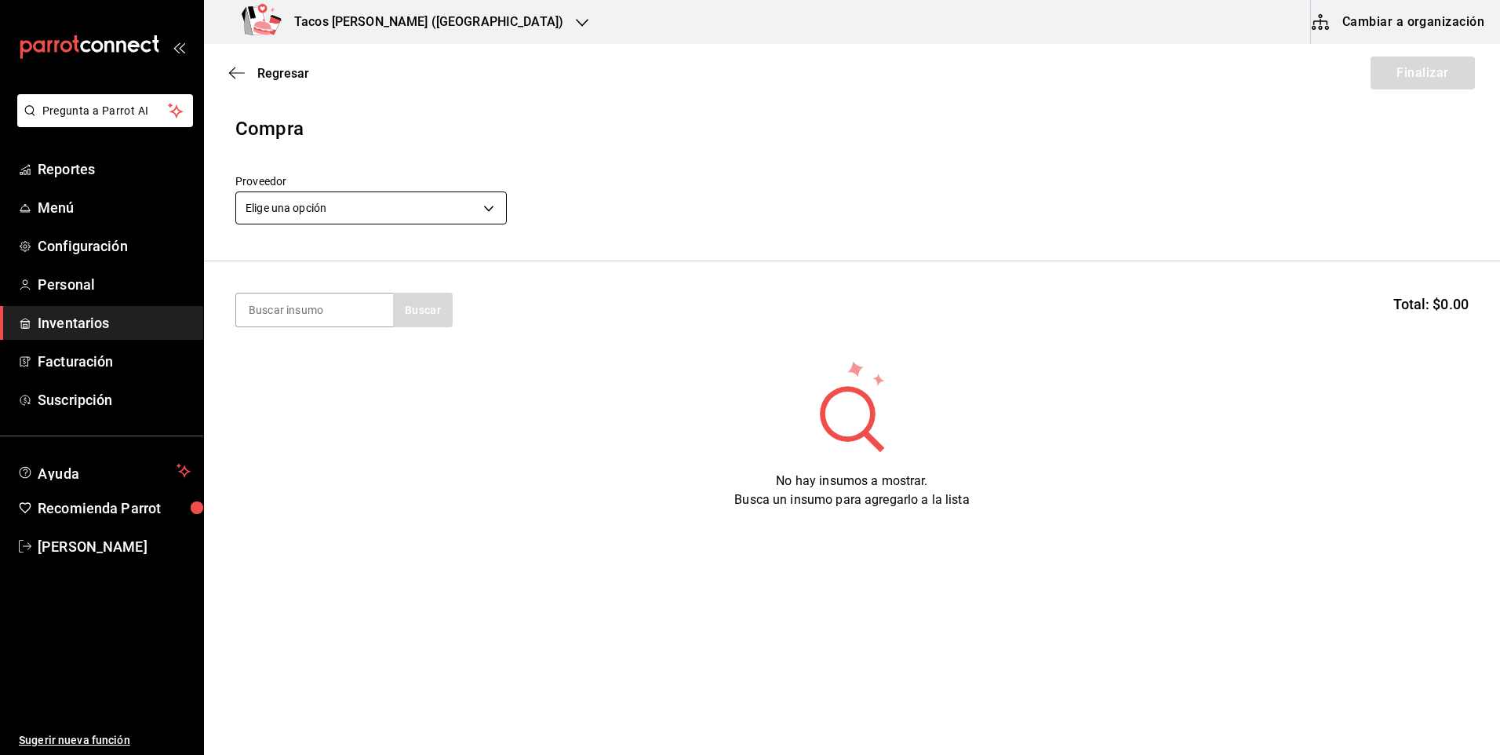
click at [336, 197] on body "Pregunta a Parrot AI Reportes Menú Configuración Personal Inventarios Facturaci…" at bounding box center [750, 333] width 1500 height 666
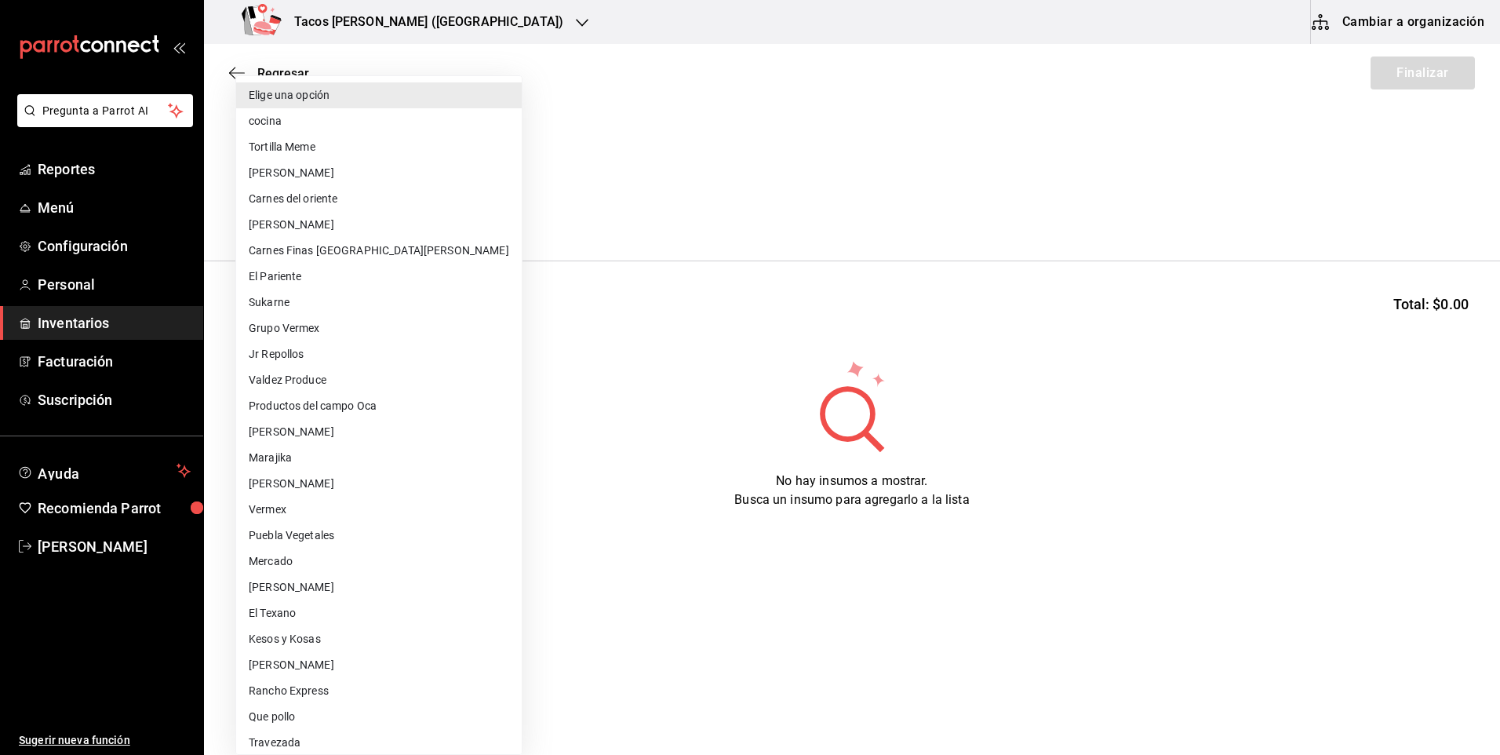
click at [330, 127] on li "cocina" at bounding box center [379, 121] width 286 height 26
type input "237c9a5b-4078-49eb-83ef-23bf52bd7acd"
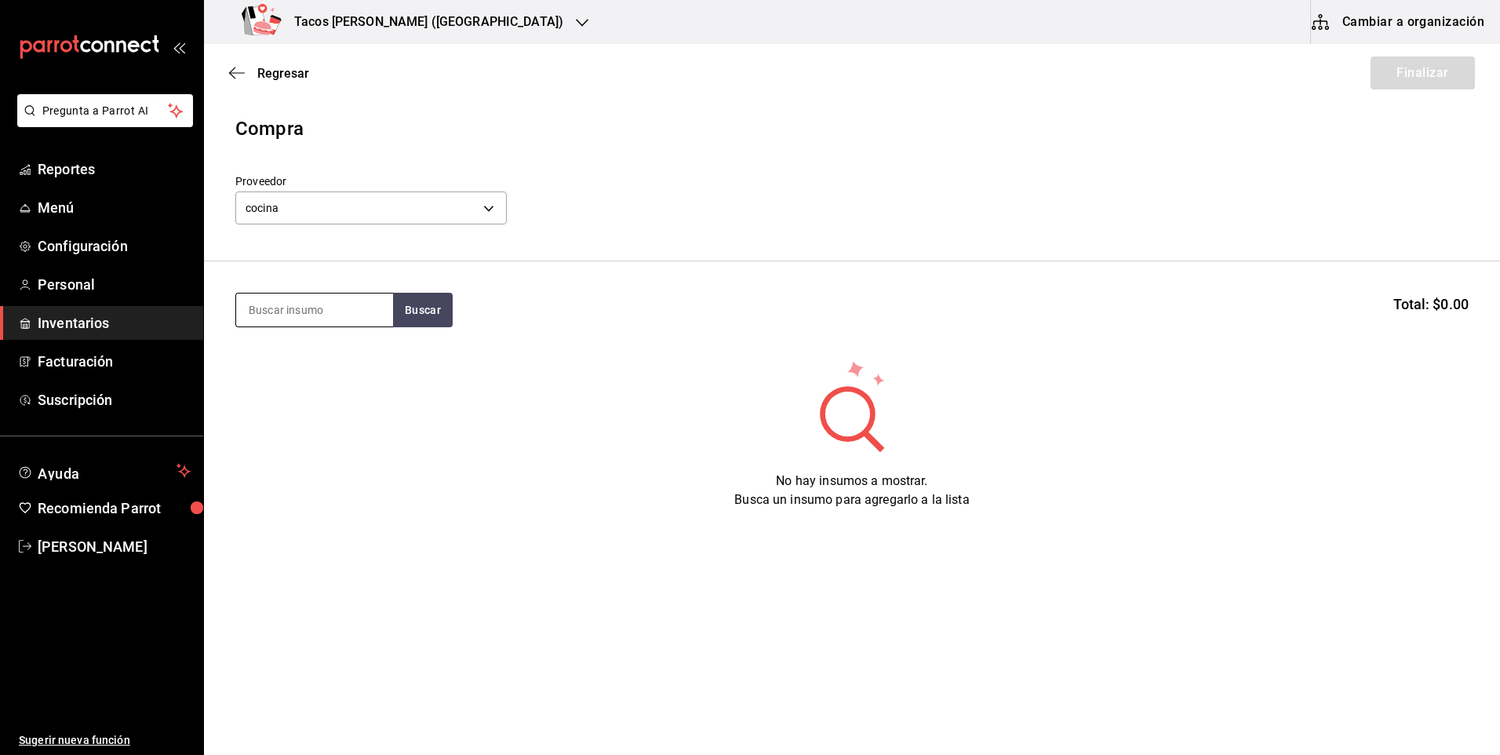
click at [309, 319] on input at bounding box center [314, 309] width 157 height 33
type input "pap"
click at [337, 372] on div "Presentación - cocina" at bounding box center [310, 373] width 122 height 16
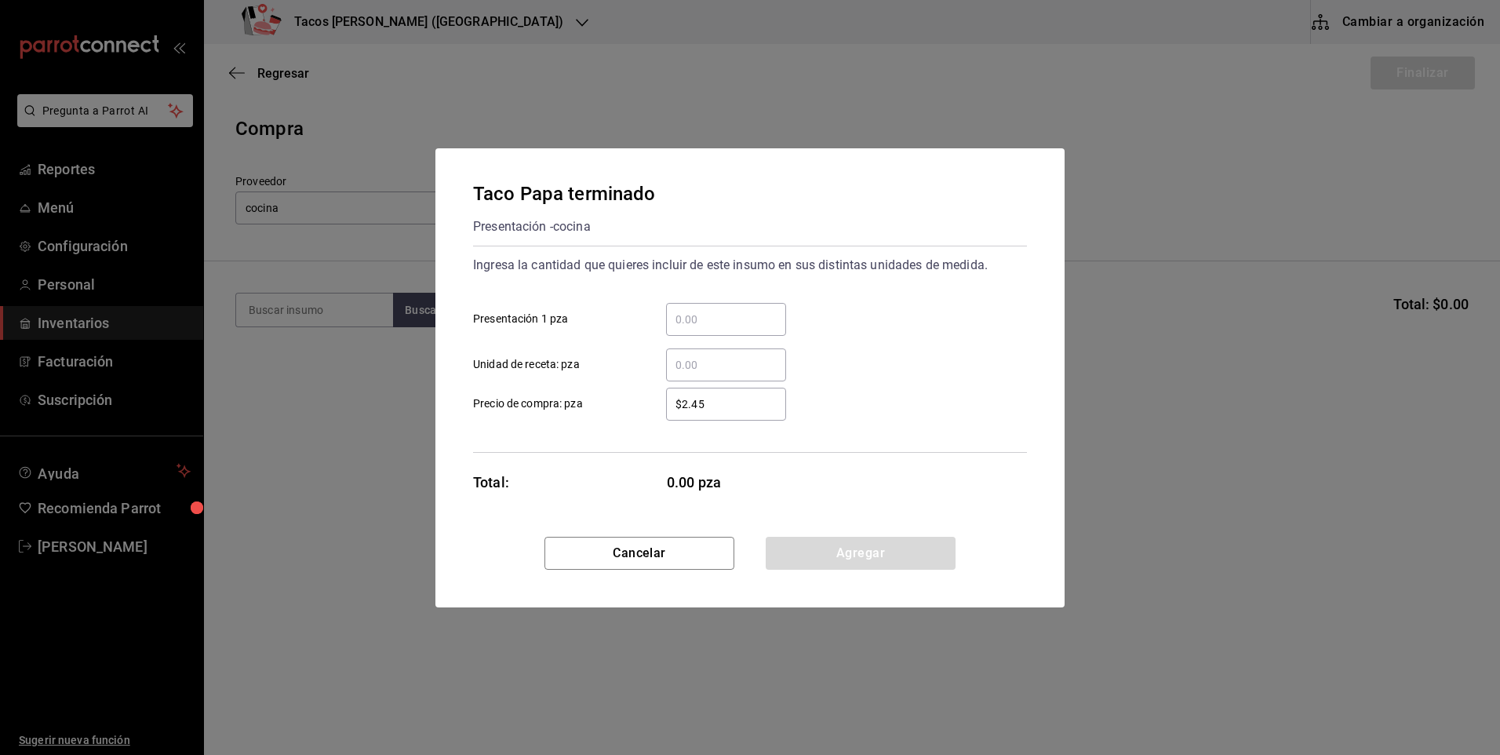
click at [764, 321] on input "​ Presentación 1 pza" at bounding box center [726, 319] width 120 height 19
type input "70"
click at [829, 566] on button "Agregar" at bounding box center [861, 553] width 190 height 33
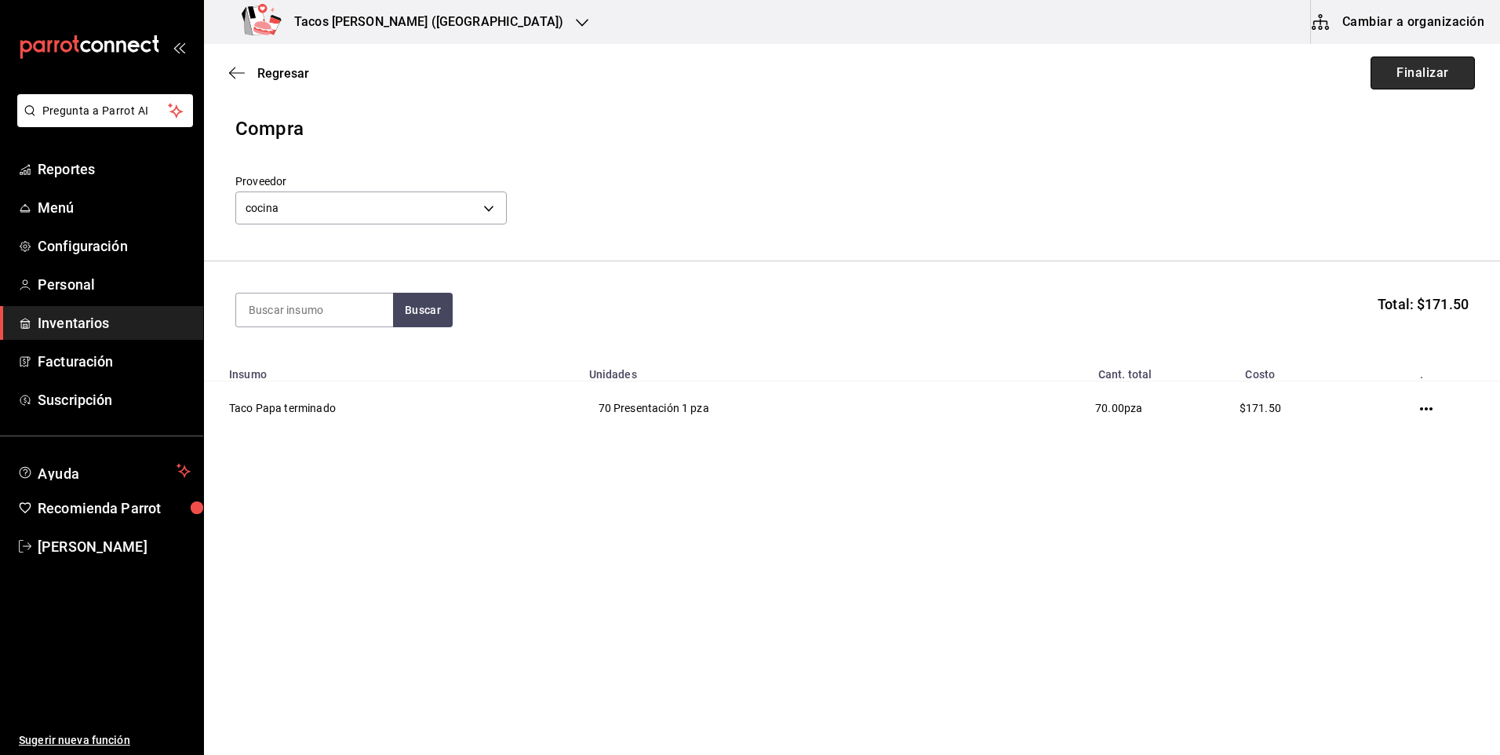
click at [1403, 84] on button "Finalizar" at bounding box center [1422, 72] width 104 height 33
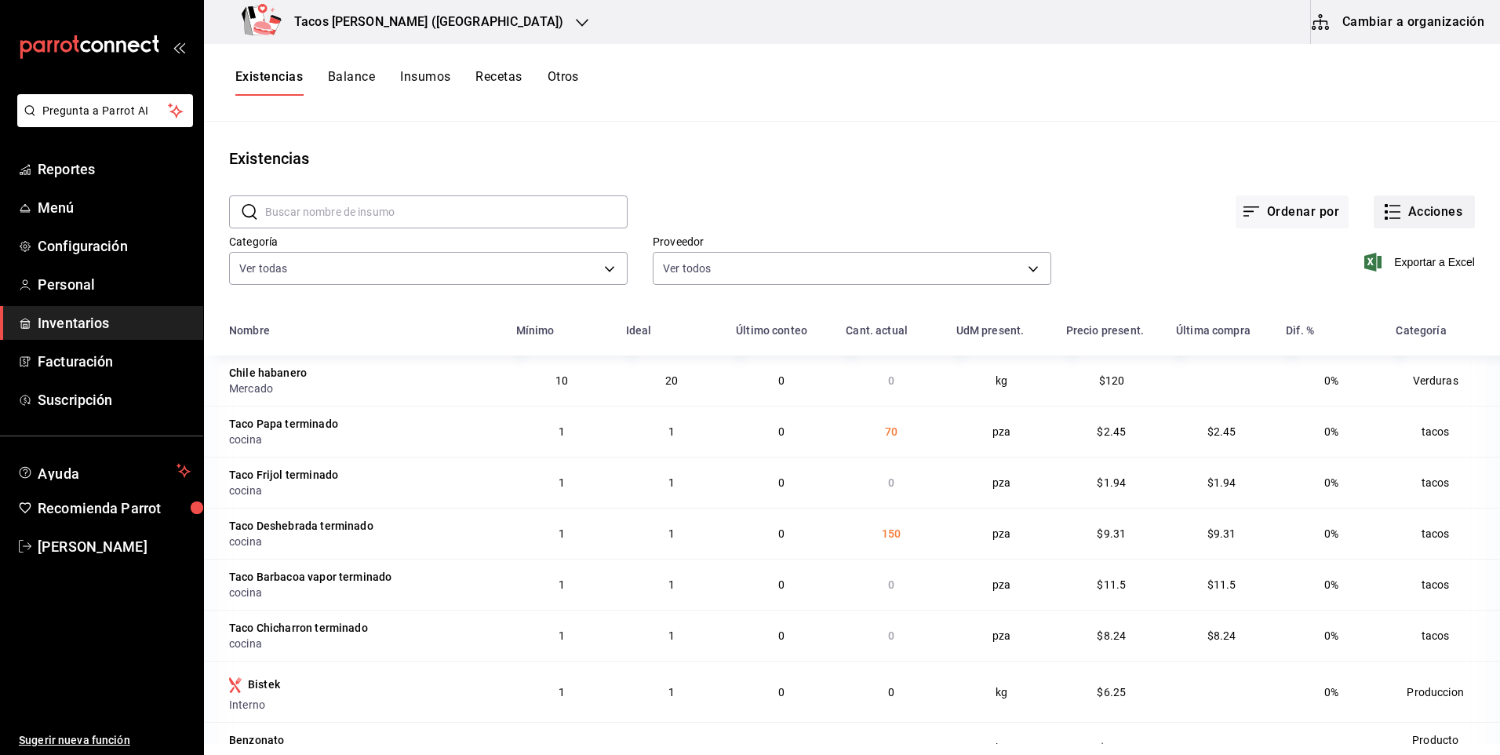
click at [1412, 209] on button "Acciones" at bounding box center [1424, 211] width 101 height 33
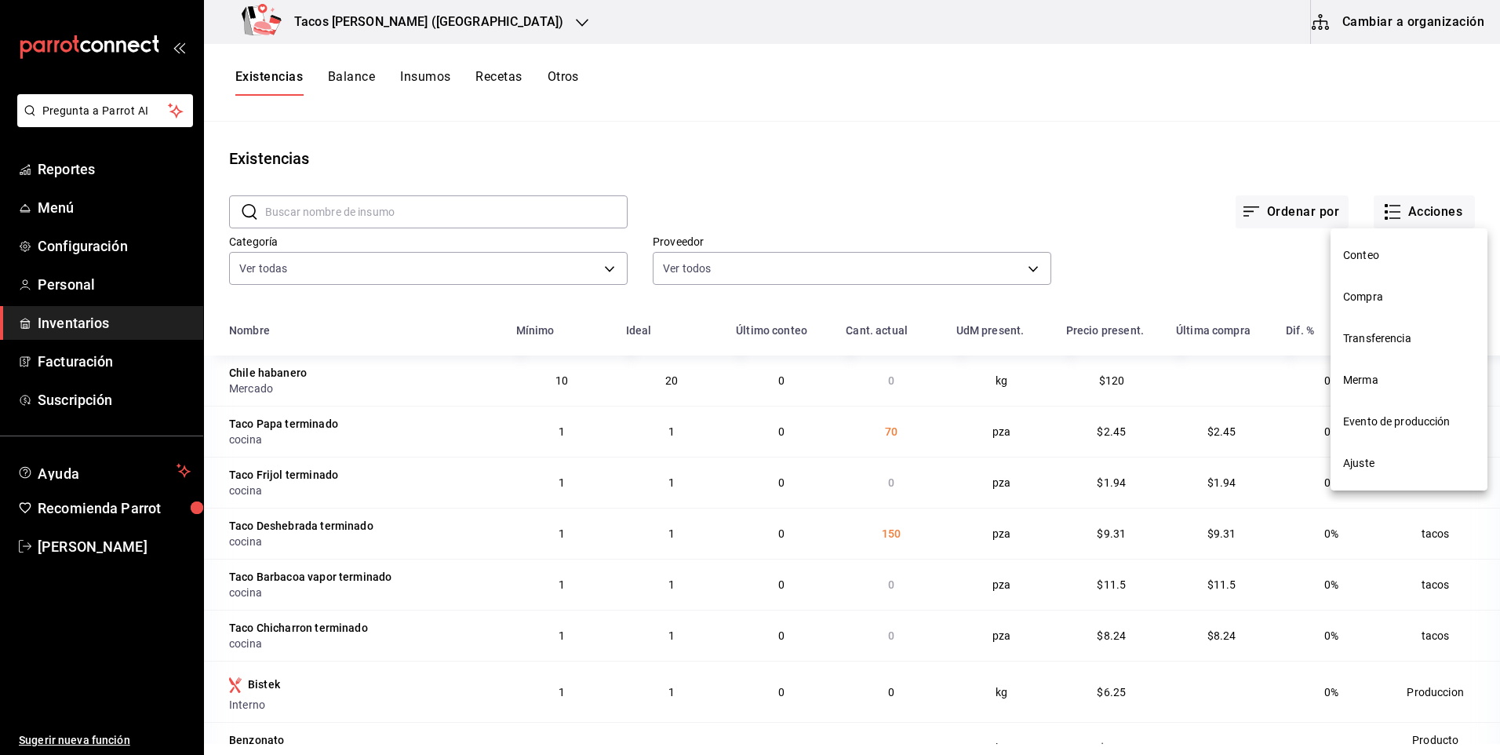
click at [1416, 288] on li "Compra" at bounding box center [1408, 297] width 157 height 42
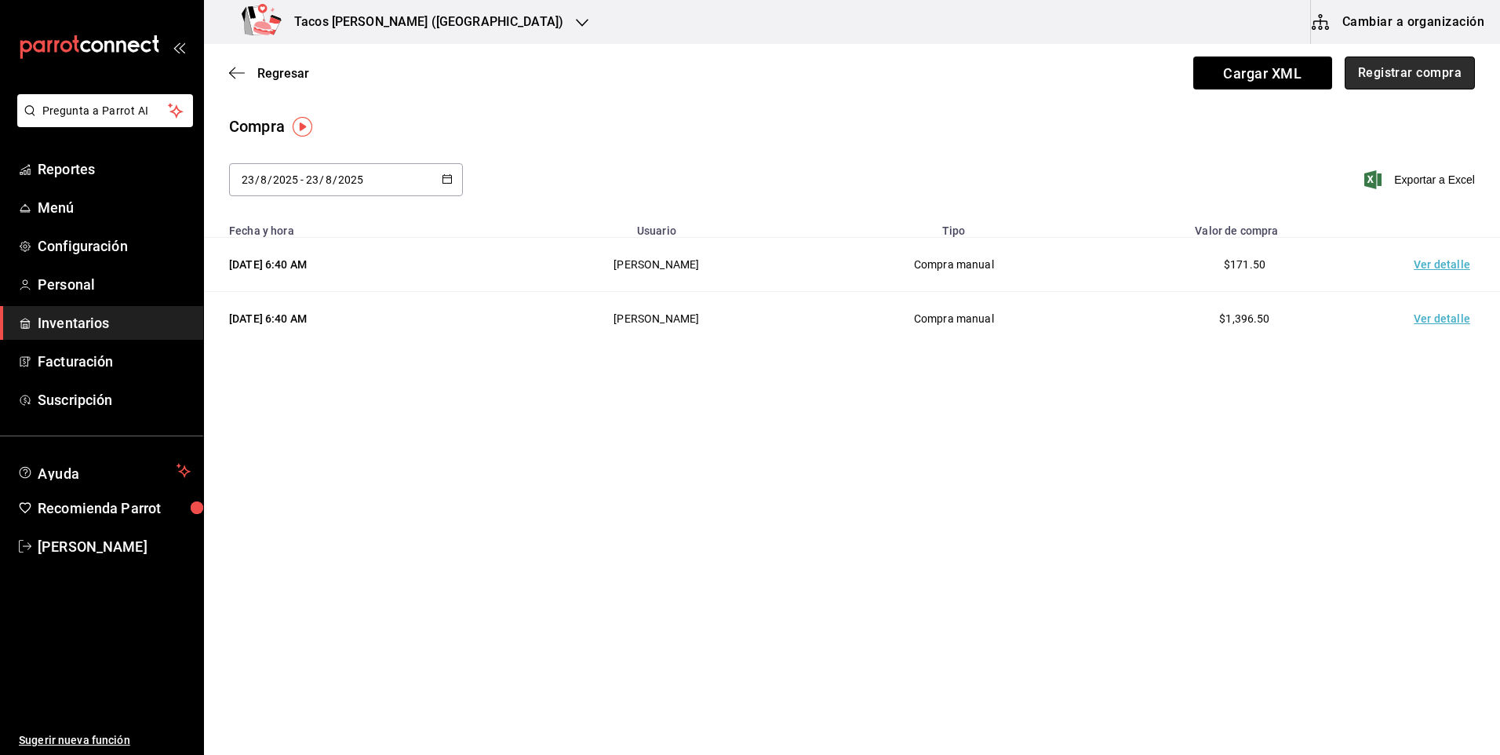
click at [1410, 84] on button "Registrar compra" at bounding box center [1410, 72] width 130 height 33
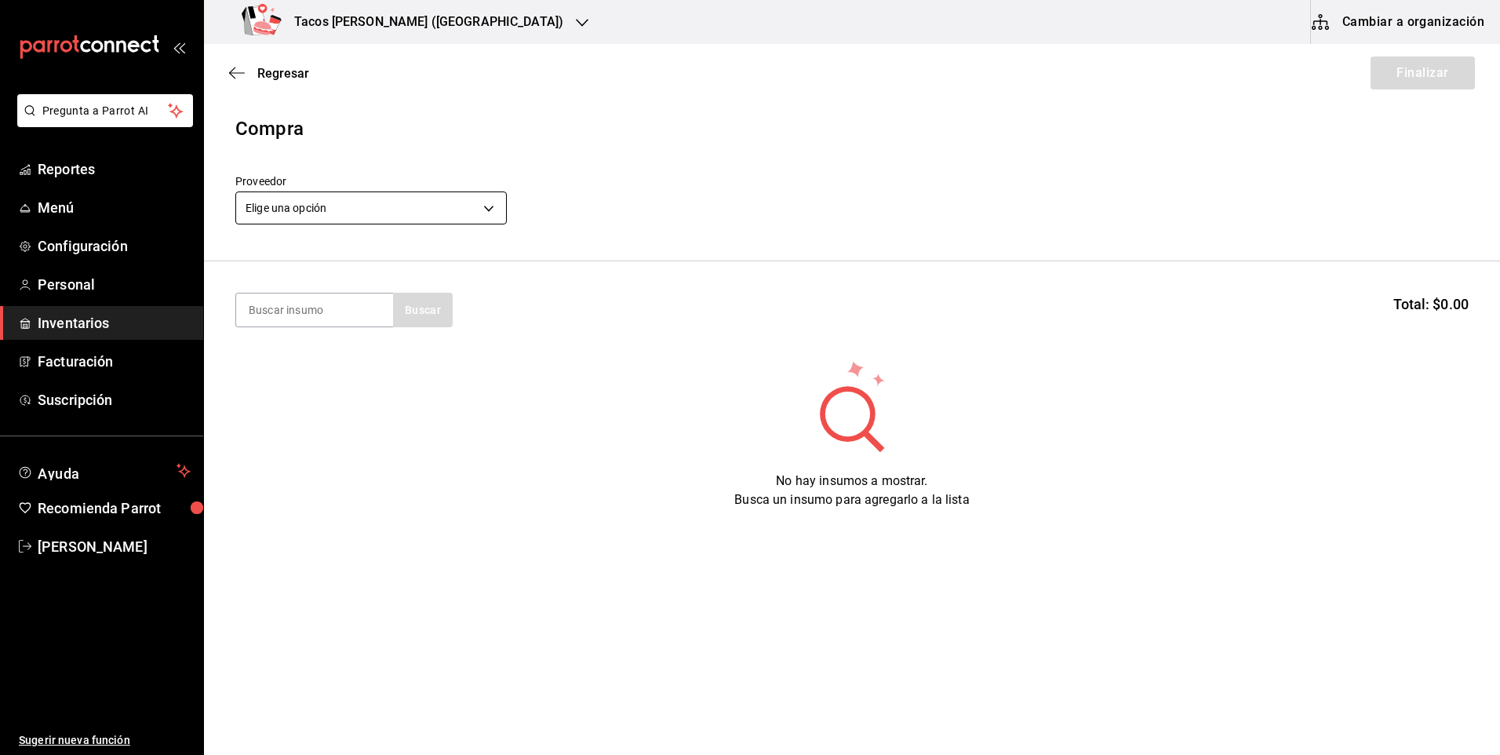
click at [355, 212] on body "Pregunta a Parrot AI Reportes Menú Configuración Personal Inventarios Facturaci…" at bounding box center [750, 333] width 1500 height 666
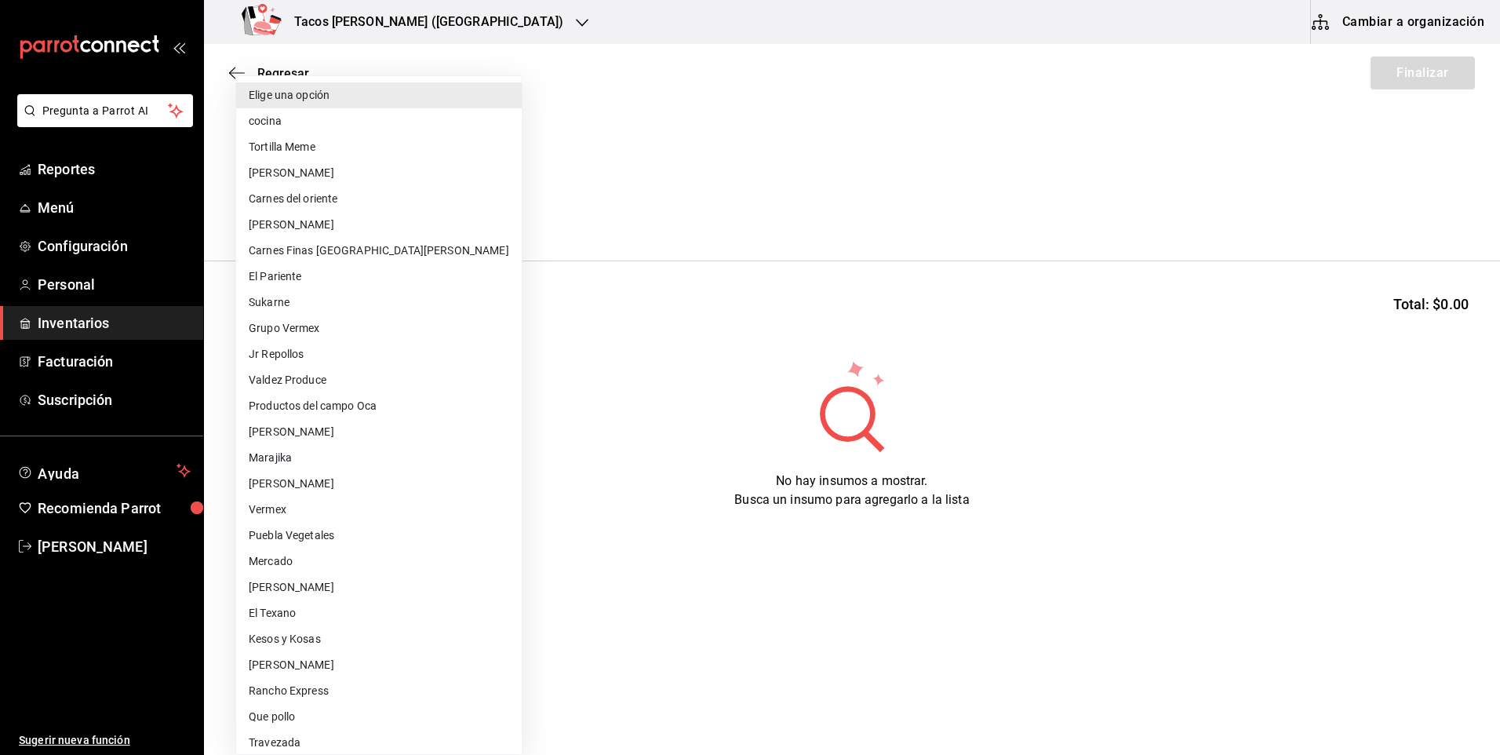
click at [362, 127] on li "cocina" at bounding box center [379, 121] width 286 height 26
type input "237c9a5b-4078-49eb-83ef-23bf52bd7acd"
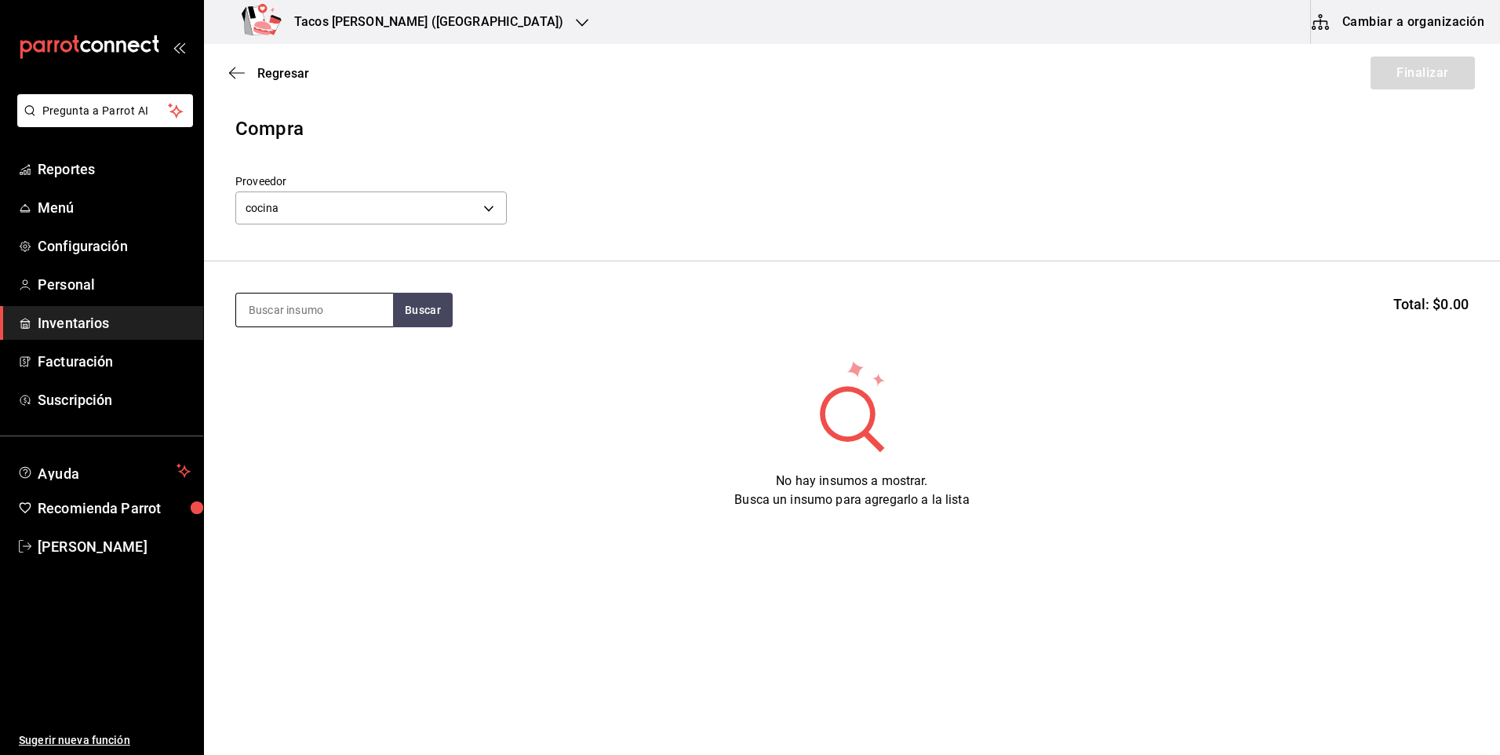
click at [314, 317] on input at bounding box center [314, 309] width 157 height 33
type input "fri"
click at [344, 314] on input "fri" at bounding box center [314, 309] width 157 height 33
click at [358, 348] on div "Taco Frijol terminado" at bounding box center [309, 355] width 120 height 19
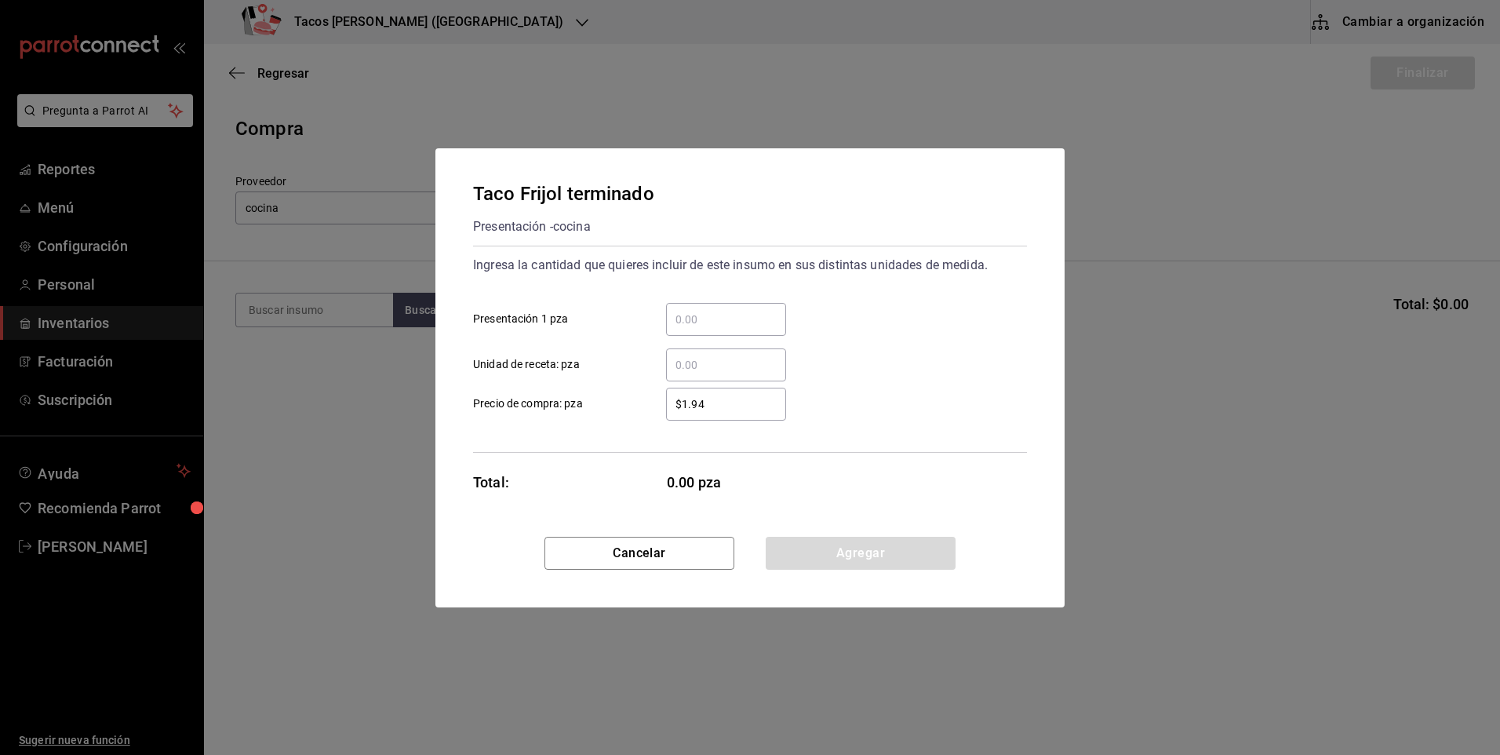
click at [675, 322] on input "​ Presentación 1 pza" at bounding box center [726, 319] width 120 height 19
type input "70"
click at [841, 551] on button "Agregar" at bounding box center [861, 553] width 190 height 33
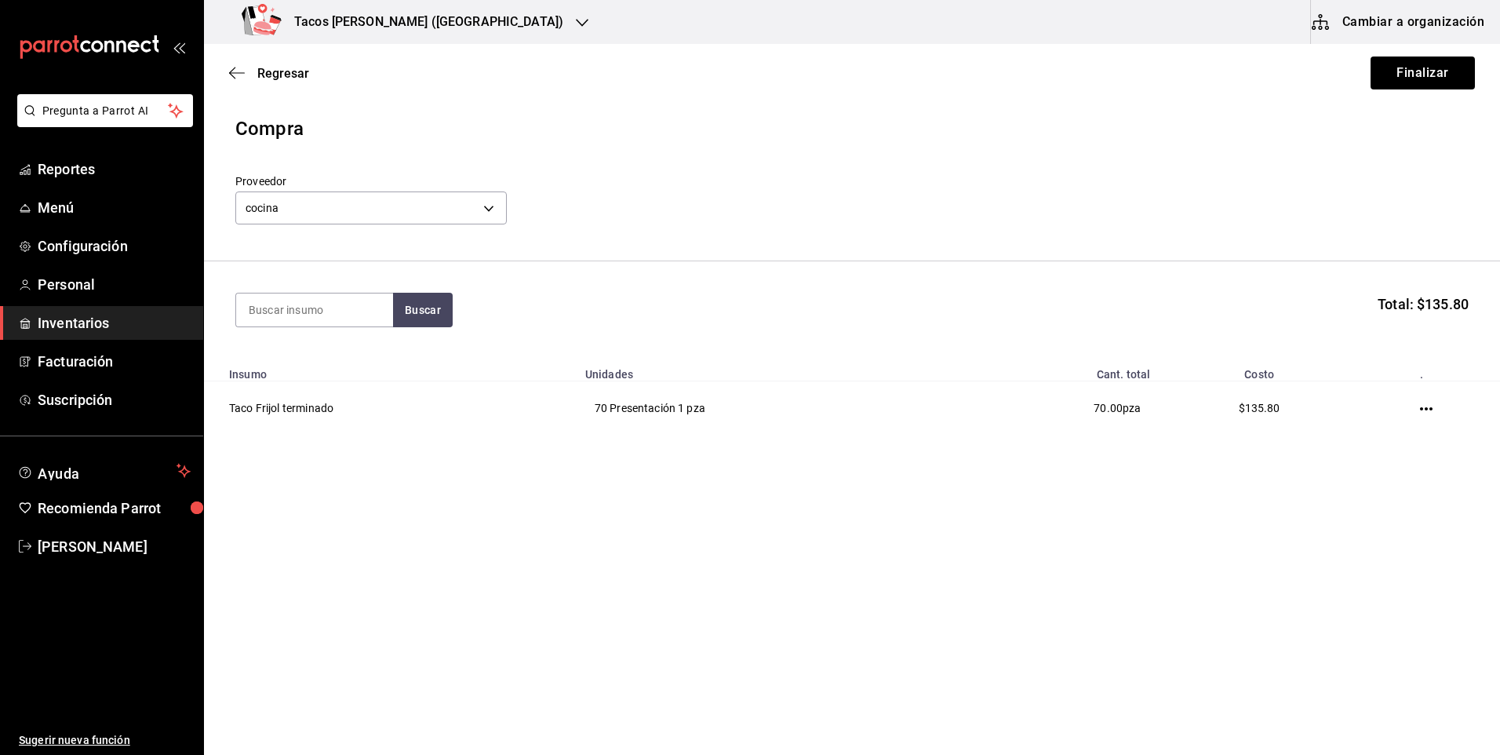
click at [1418, 92] on div "Regresar Finalizar" at bounding box center [852, 73] width 1296 height 58
click at [1419, 75] on button "Finalizar" at bounding box center [1422, 72] width 104 height 33
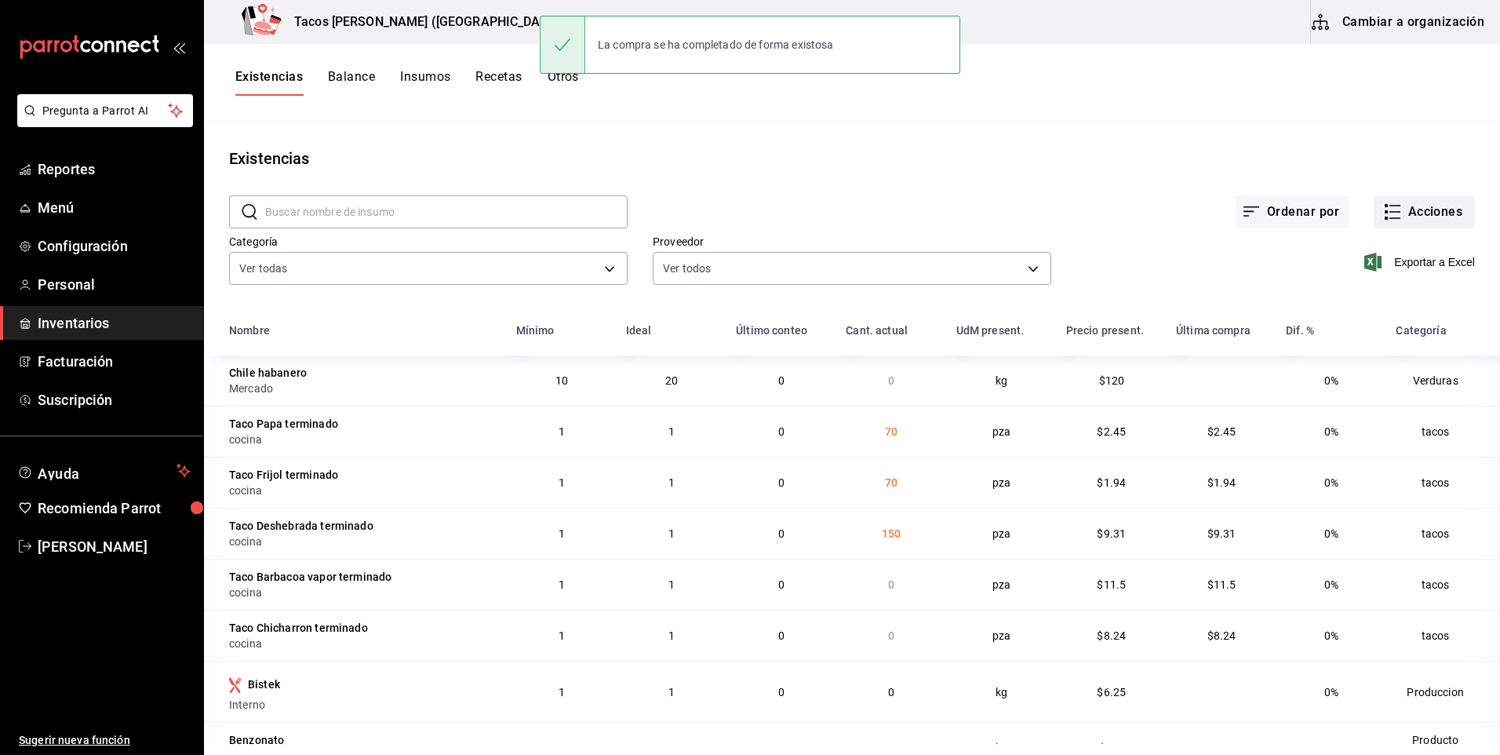
click at [1413, 217] on button "Acciones" at bounding box center [1424, 211] width 101 height 33
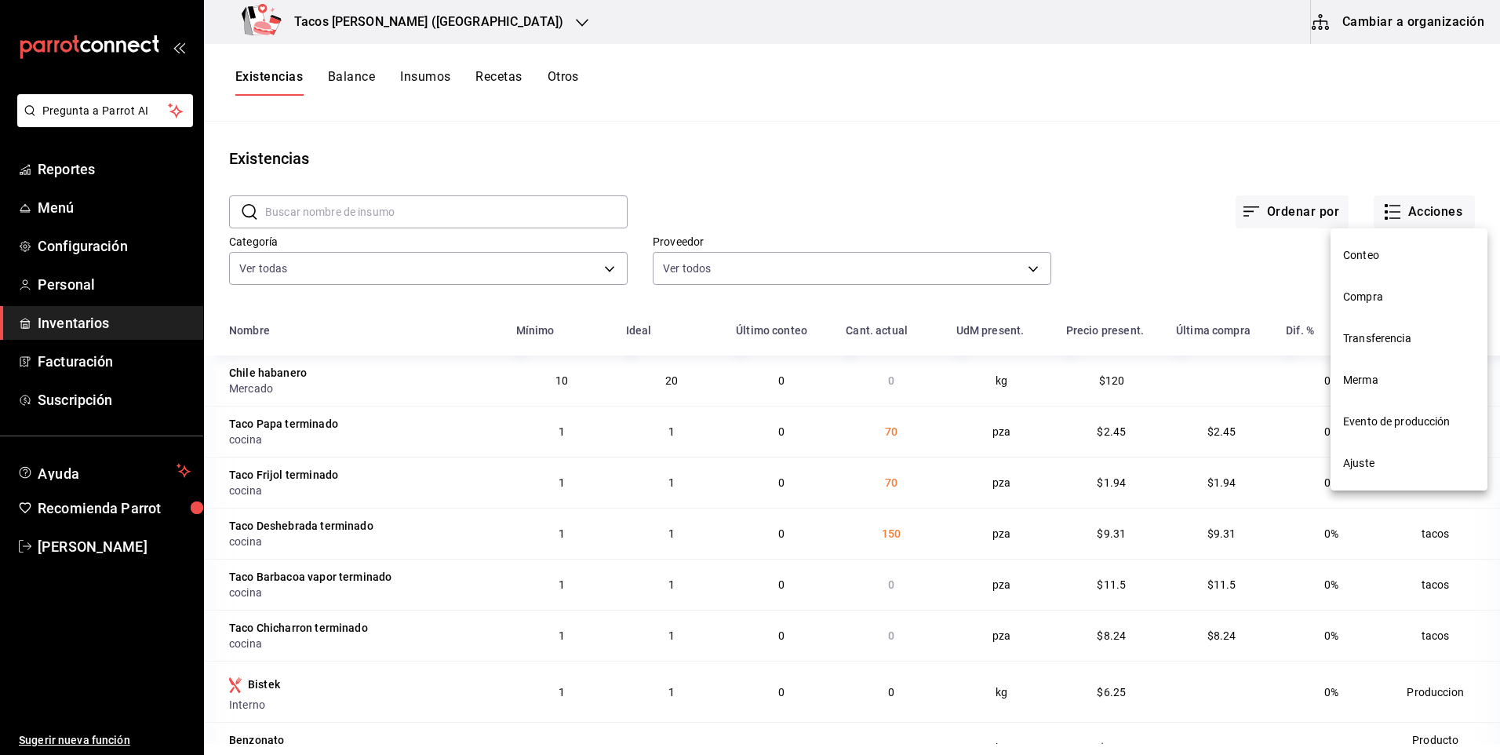
click at [1394, 298] on span "Compra" at bounding box center [1409, 297] width 132 height 16
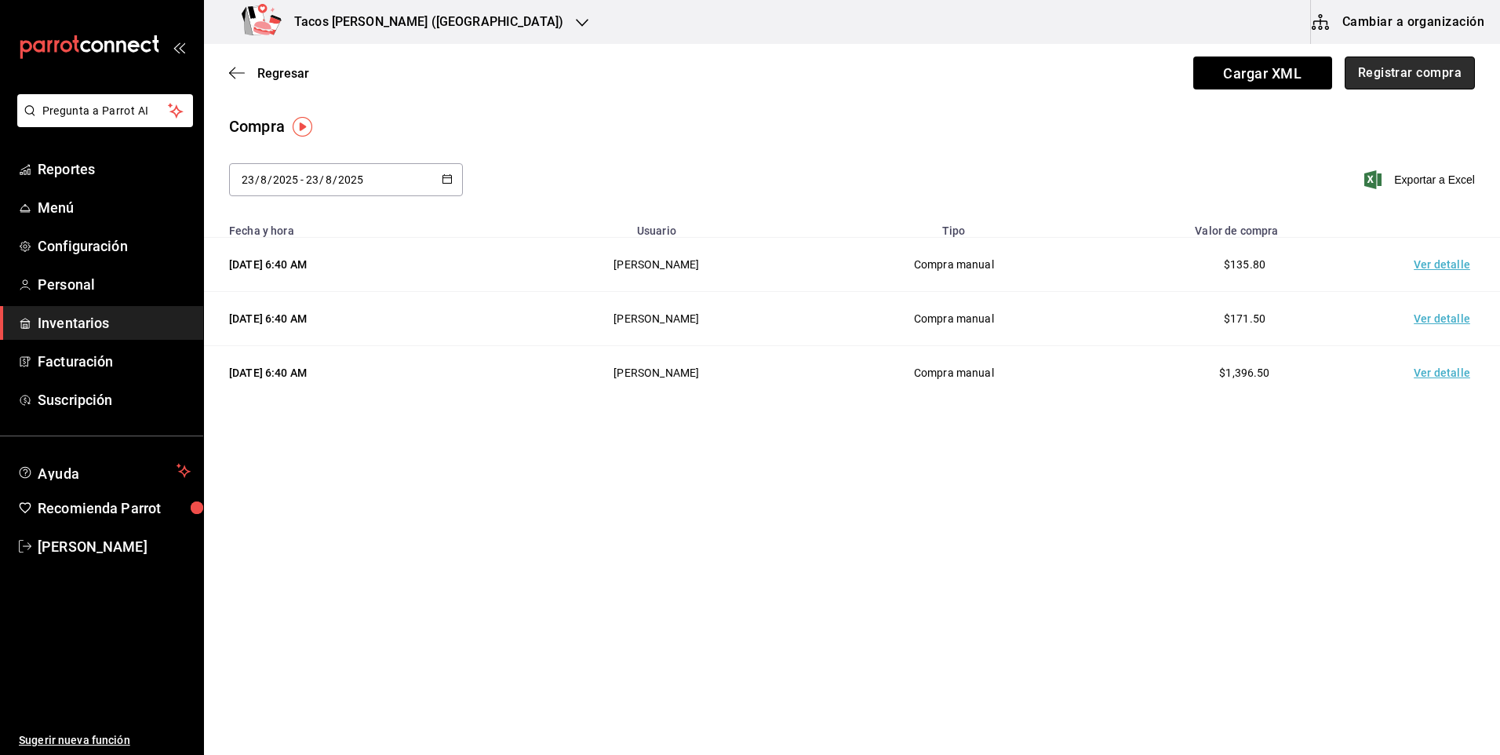
click at [1385, 75] on button "Registrar compra" at bounding box center [1410, 72] width 130 height 33
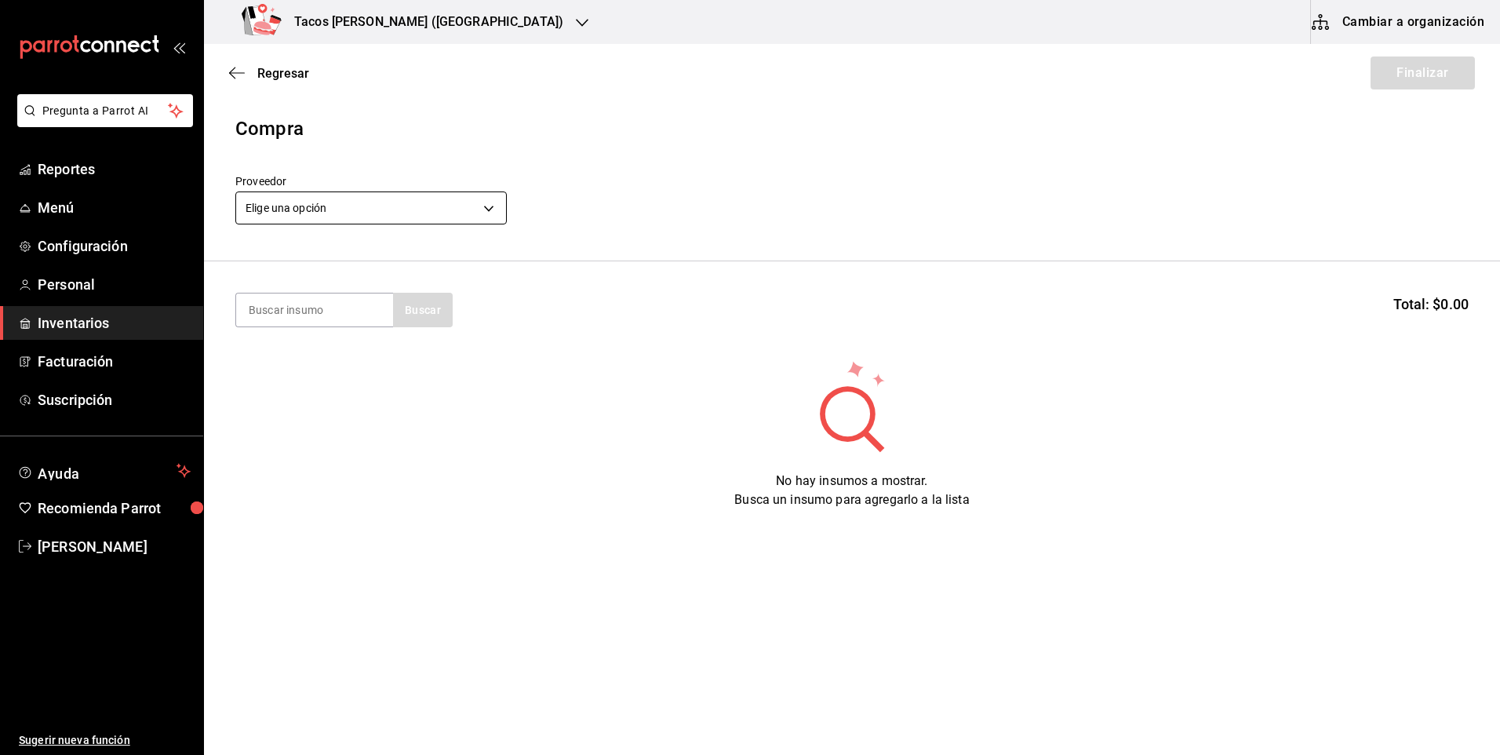
click at [421, 208] on body "Pregunta a Parrot AI Reportes Menú Configuración Personal Inventarios Facturaci…" at bounding box center [750, 333] width 1500 height 666
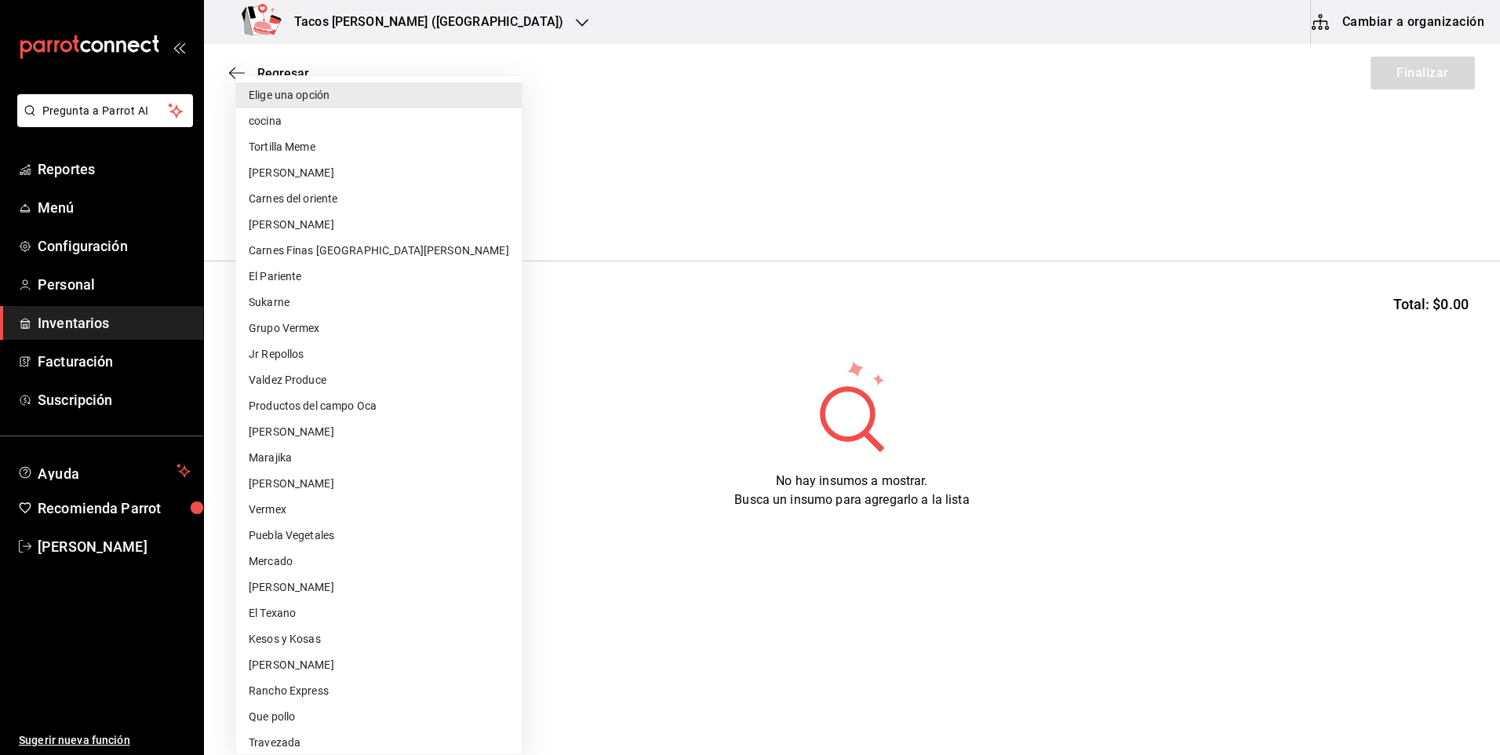
click at [397, 123] on li "cocina" at bounding box center [379, 121] width 286 height 26
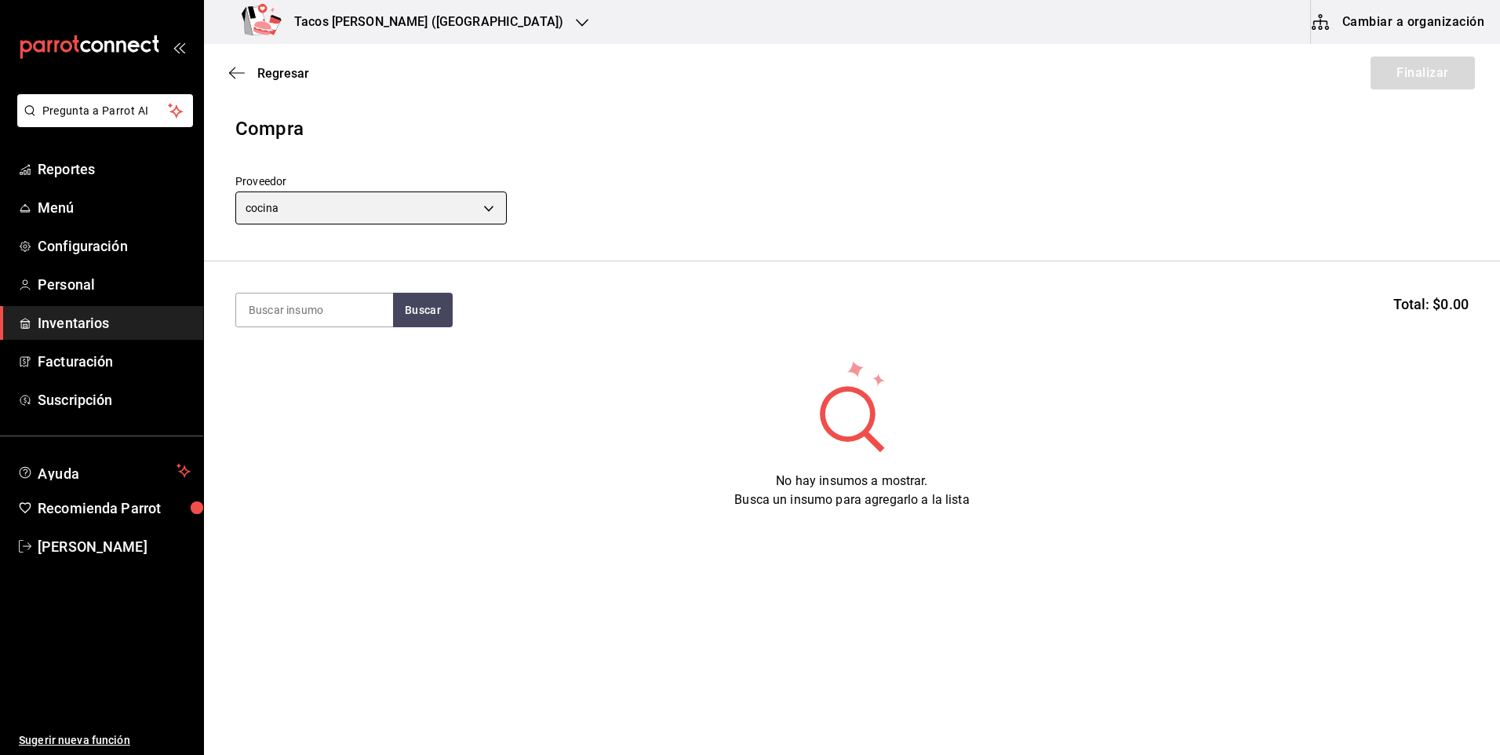
type input "237c9a5b-4078-49eb-83ef-23bf52bd7acd"
click at [300, 333] on section "Buscar Total: $0.00" at bounding box center [852, 309] width 1296 height 97
click at [302, 310] on input at bounding box center [314, 309] width 157 height 33
type input "chi"
click at [445, 322] on button "Buscar" at bounding box center [423, 310] width 60 height 35
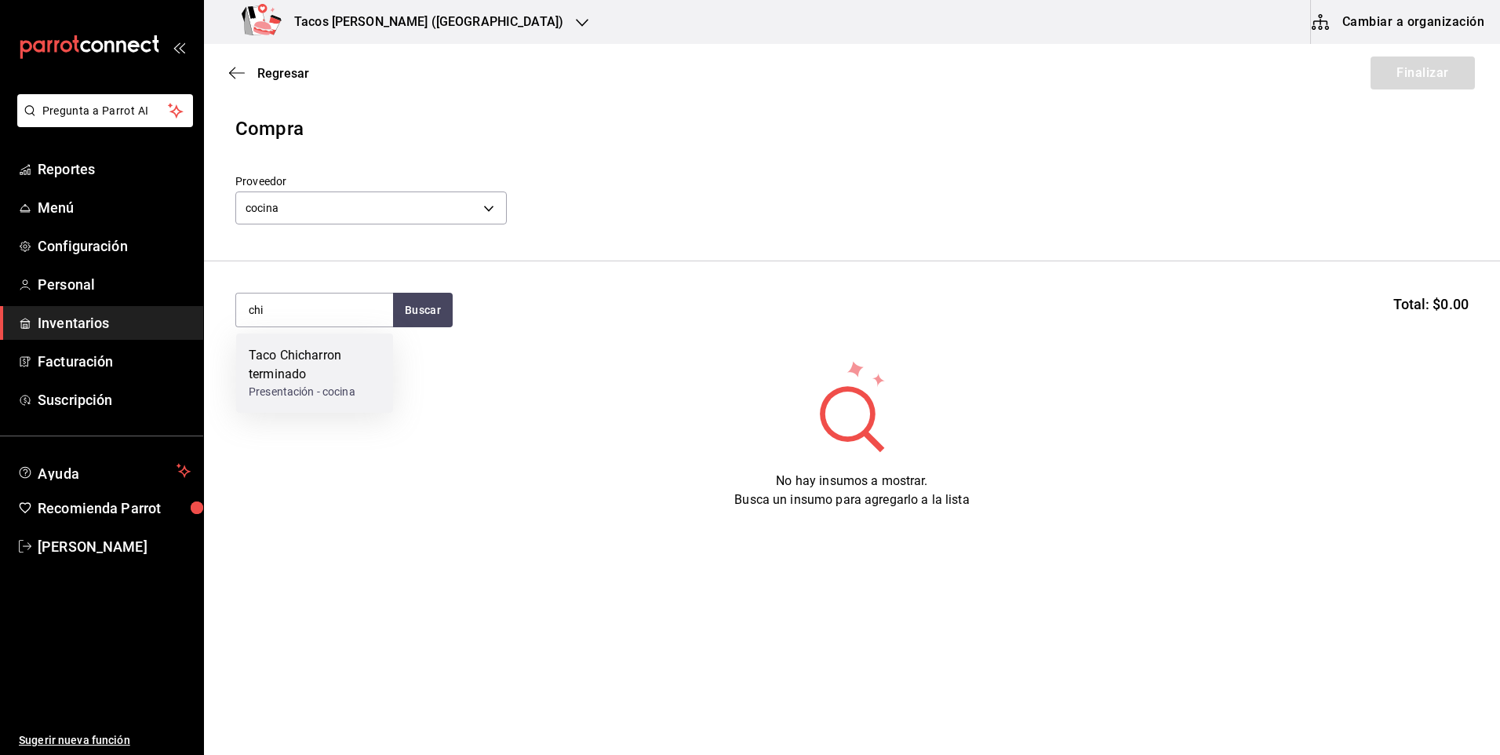
click at [286, 375] on div "Taco Chicharron terminado" at bounding box center [315, 365] width 132 height 38
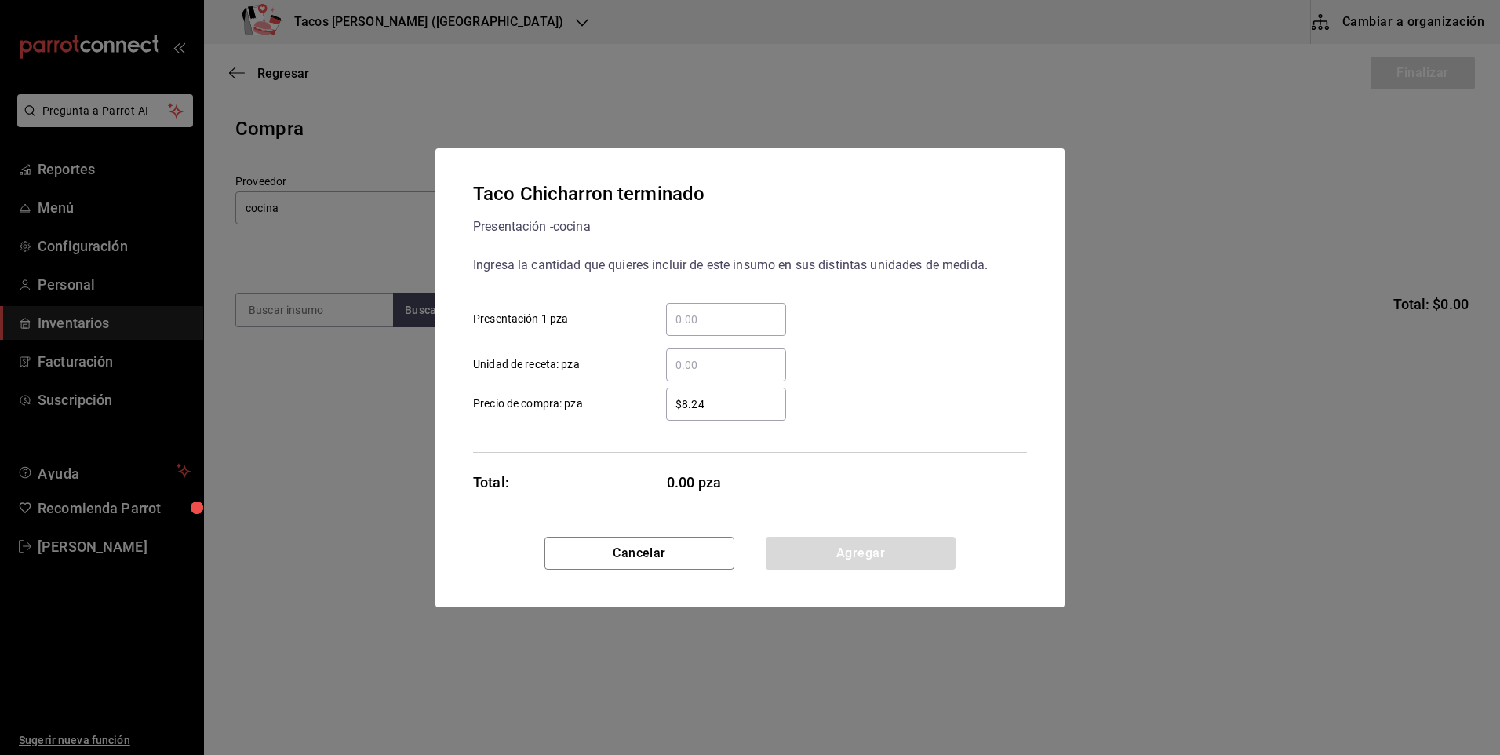
click at [693, 331] on div "​" at bounding box center [726, 319] width 120 height 33
click at [693, 329] on input "​ Presentación 1 pza" at bounding box center [726, 319] width 120 height 19
type input "80"
click at [861, 545] on button "Agregar" at bounding box center [861, 553] width 190 height 33
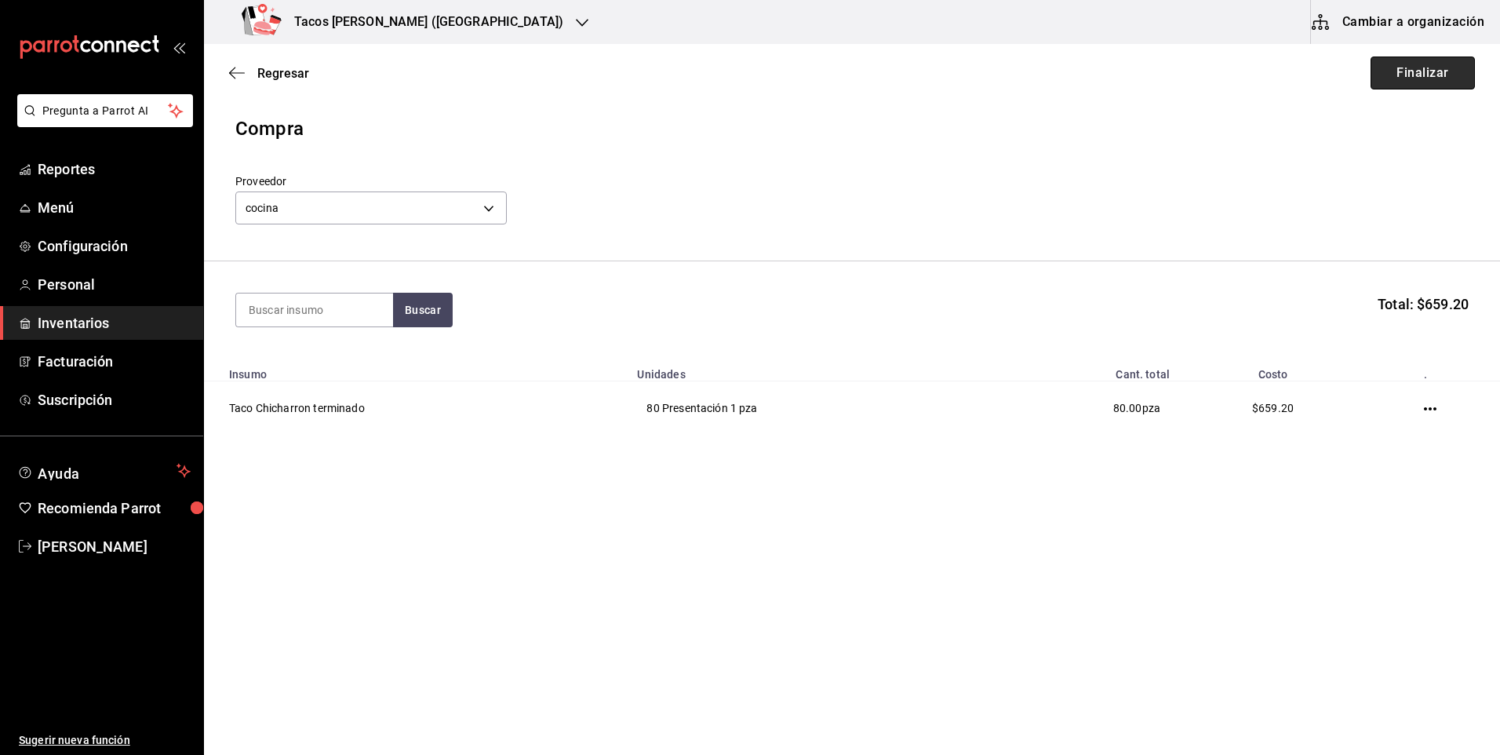
click at [1421, 73] on button "Finalizar" at bounding box center [1422, 72] width 104 height 33
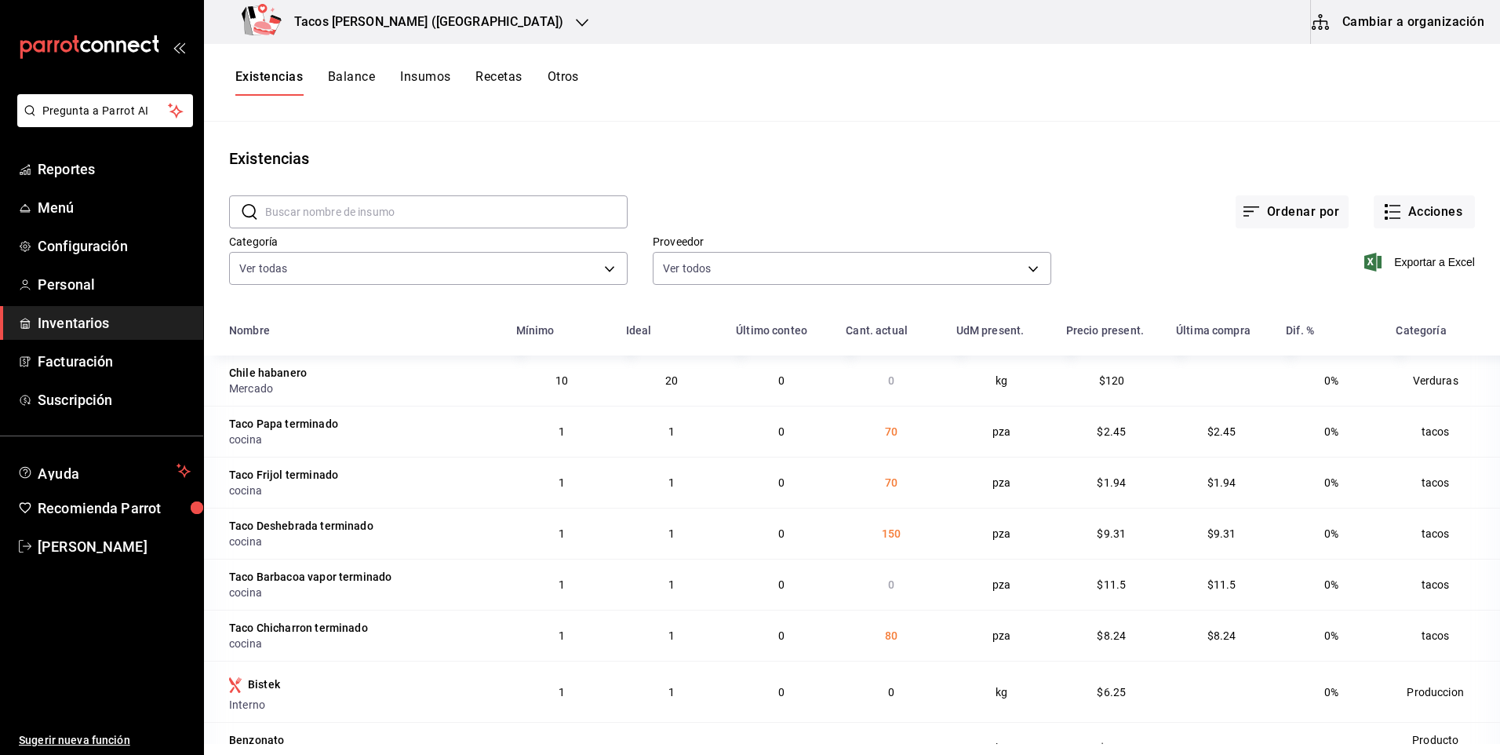
click at [404, 19] on h3 "Tacos don Pedro (Cordillera)" at bounding box center [423, 22] width 282 height 19
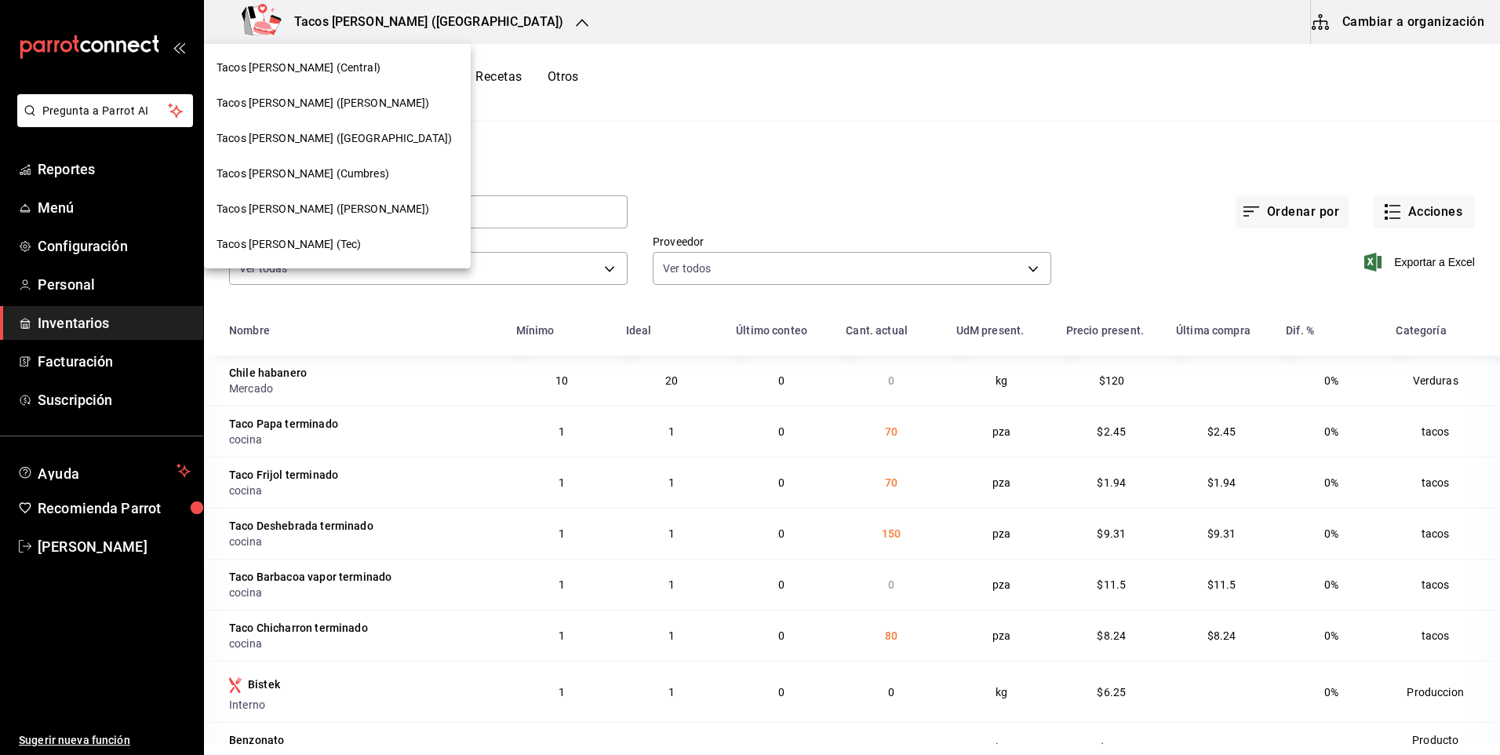
click at [360, 101] on span "Tacos [PERSON_NAME] ([PERSON_NAME])" at bounding box center [323, 103] width 213 height 16
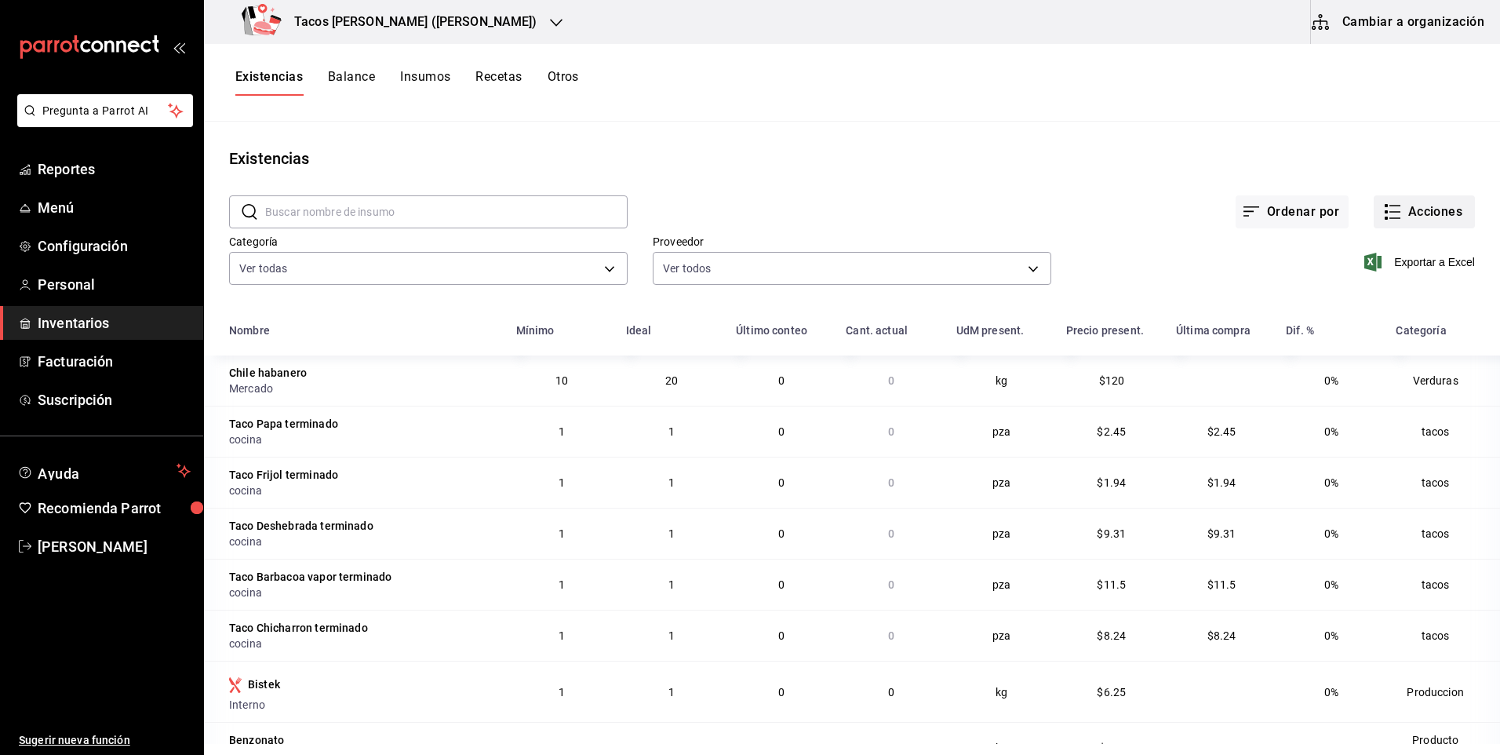
click at [1383, 212] on icon "button" at bounding box center [1392, 211] width 19 height 19
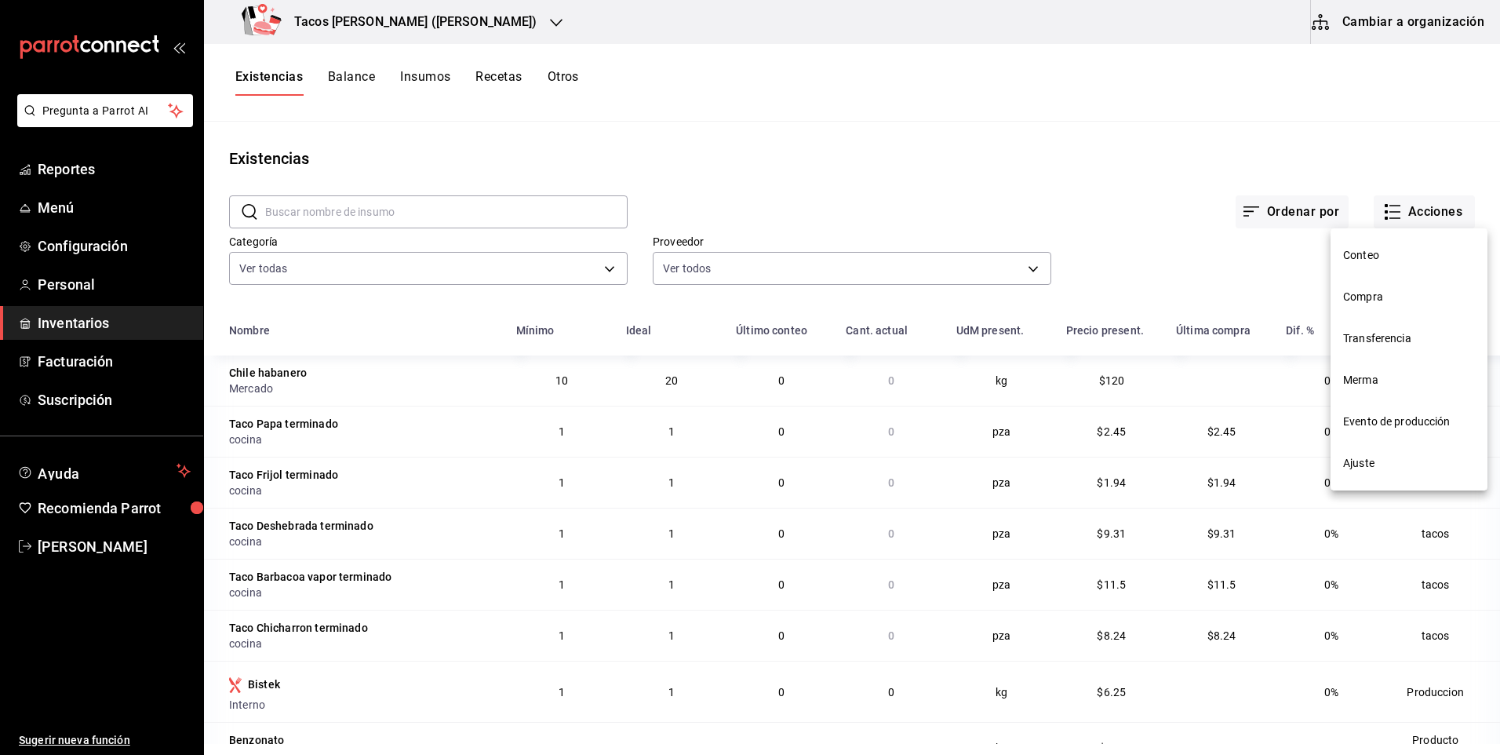
click at [1380, 304] on span "Compra" at bounding box center [1409, 297] width 132 height 16
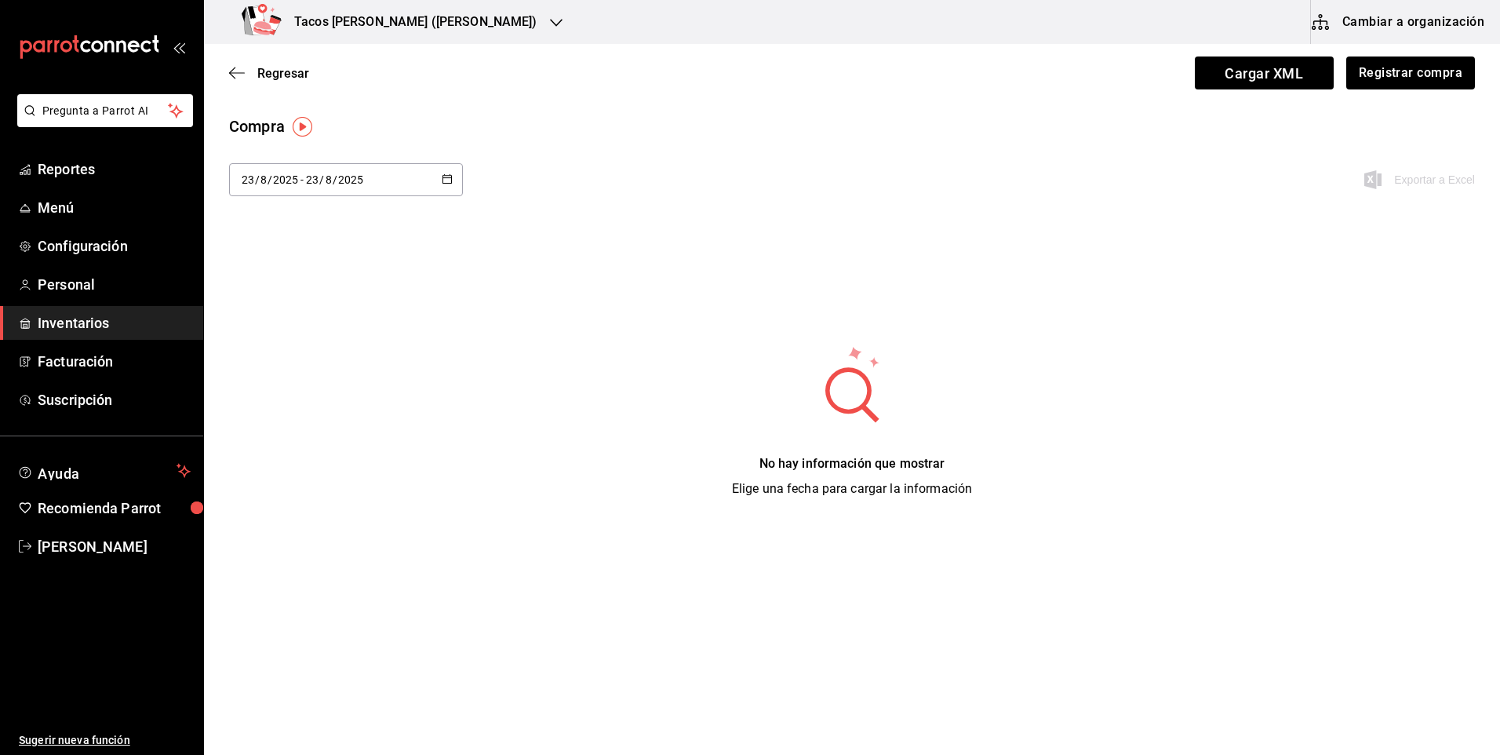
click at [1403, 89] on div "Regresar Cargar XML Registrar compra" at bounding box center [852, 73] width 1296 height 58
click at [1400, 78] on button "Registrar compra" at bounding box center [1410, 72] width 130 height 33
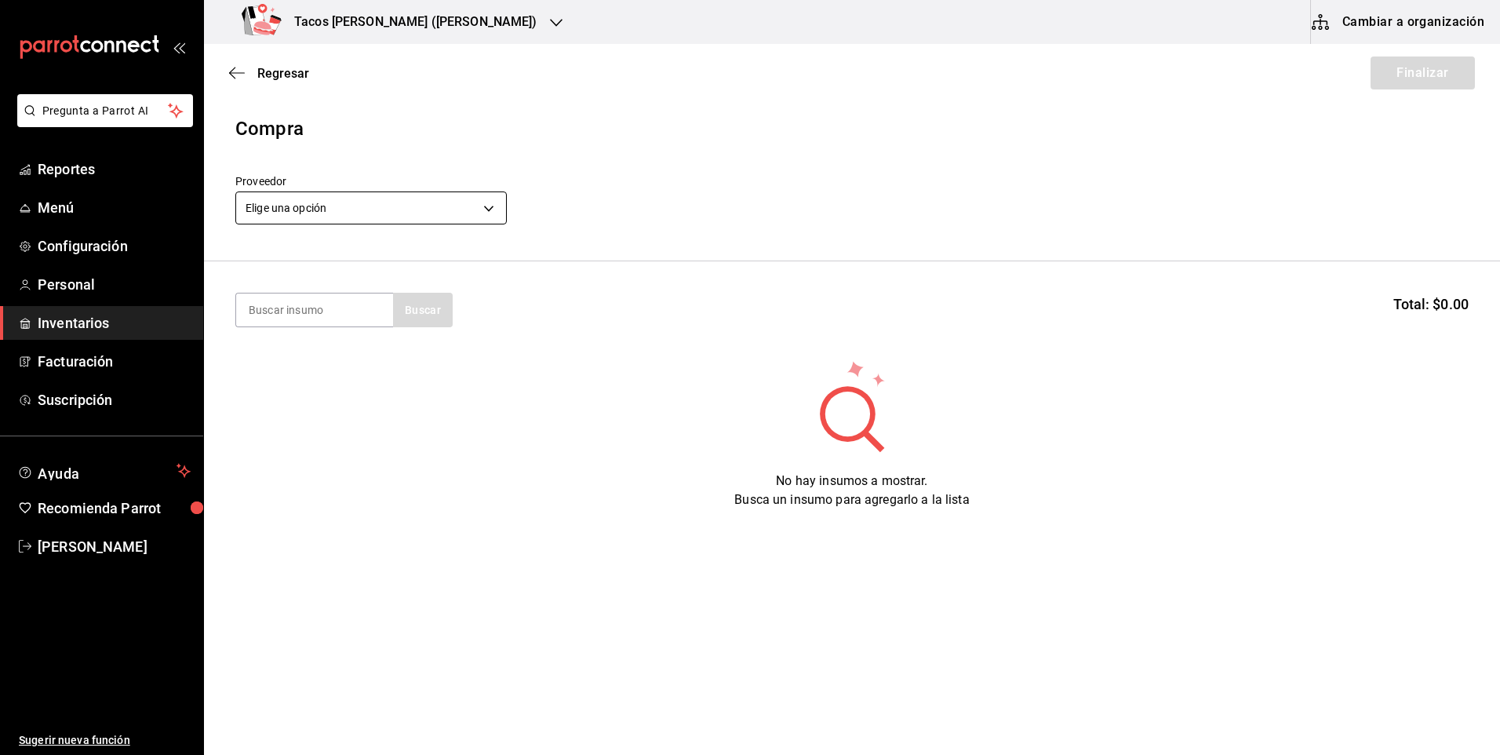
click at [461, 197] on body "Pregunta a Parrot AI Reportes Menú Configuración Personal Inventarios Facturaci…" at bounding box center [750, 333] width 1500 height 666
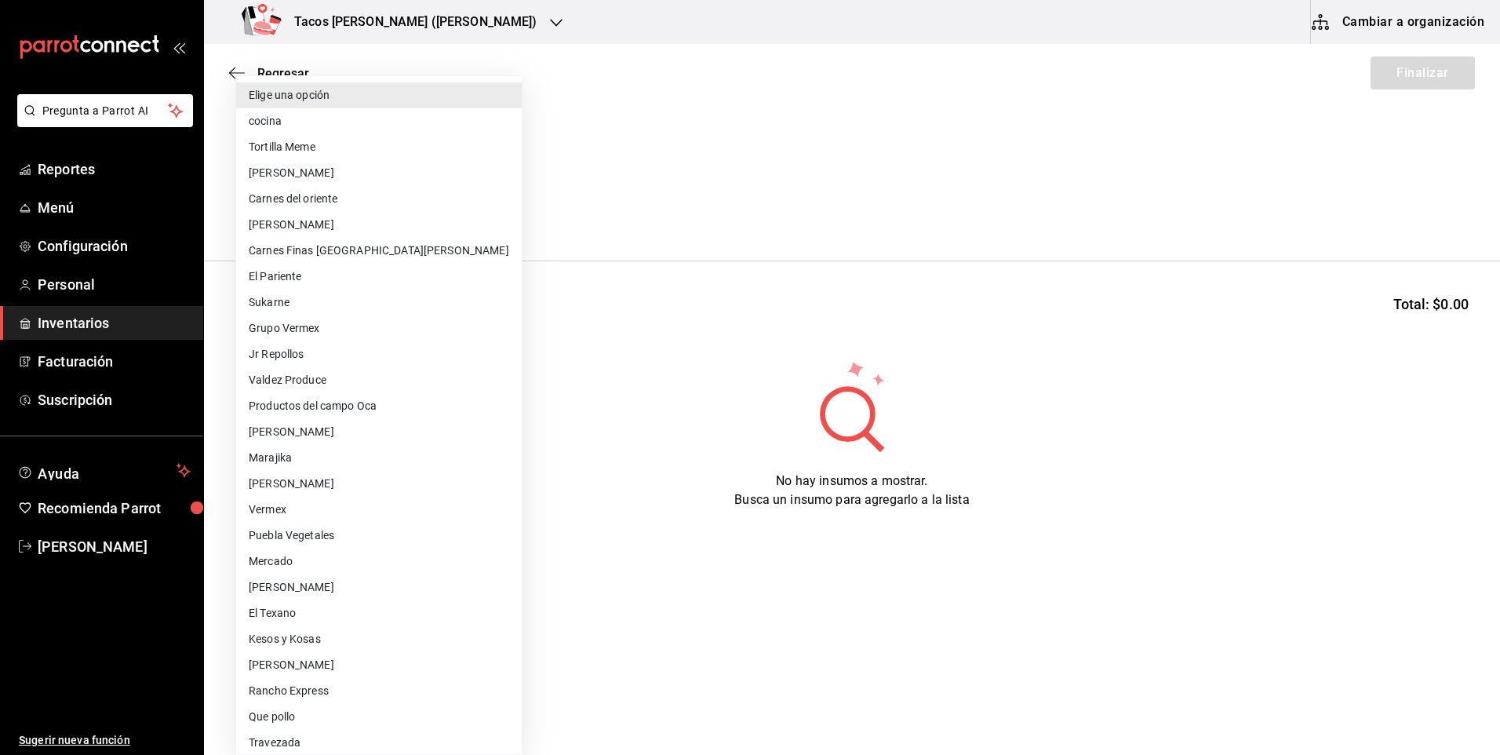
click at [447, 131] on li "cocina" at bounding box center [379, 121] width 286 height 26
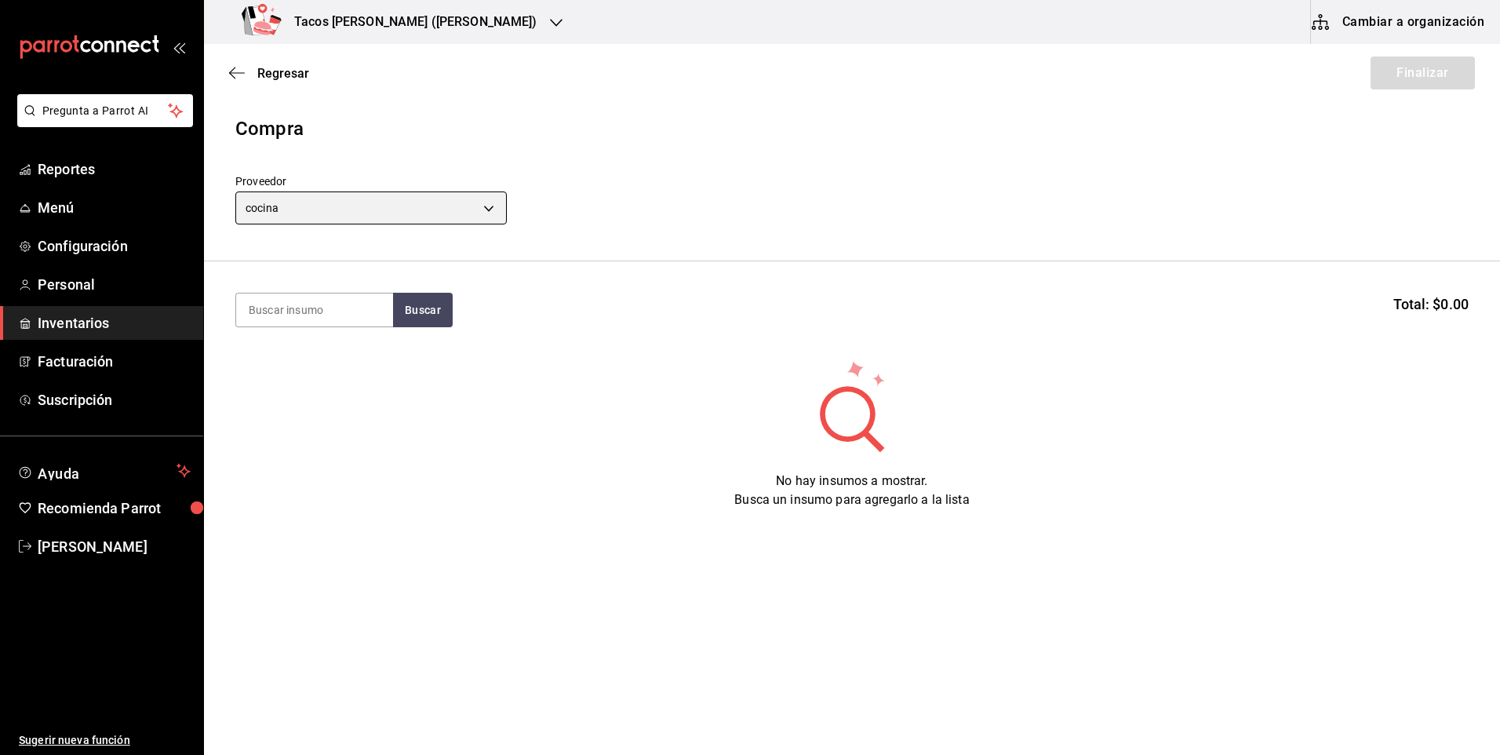
type input "237c9a5b-4078-49eb-83ef-23bf52bd7acd"
click at [333, 307] on input at bounding box center [314, 309] width 157 height 33
type input "des"
click at [406, 314] on button "Buscar" at bounding box center [423, 310] width 60 height 35
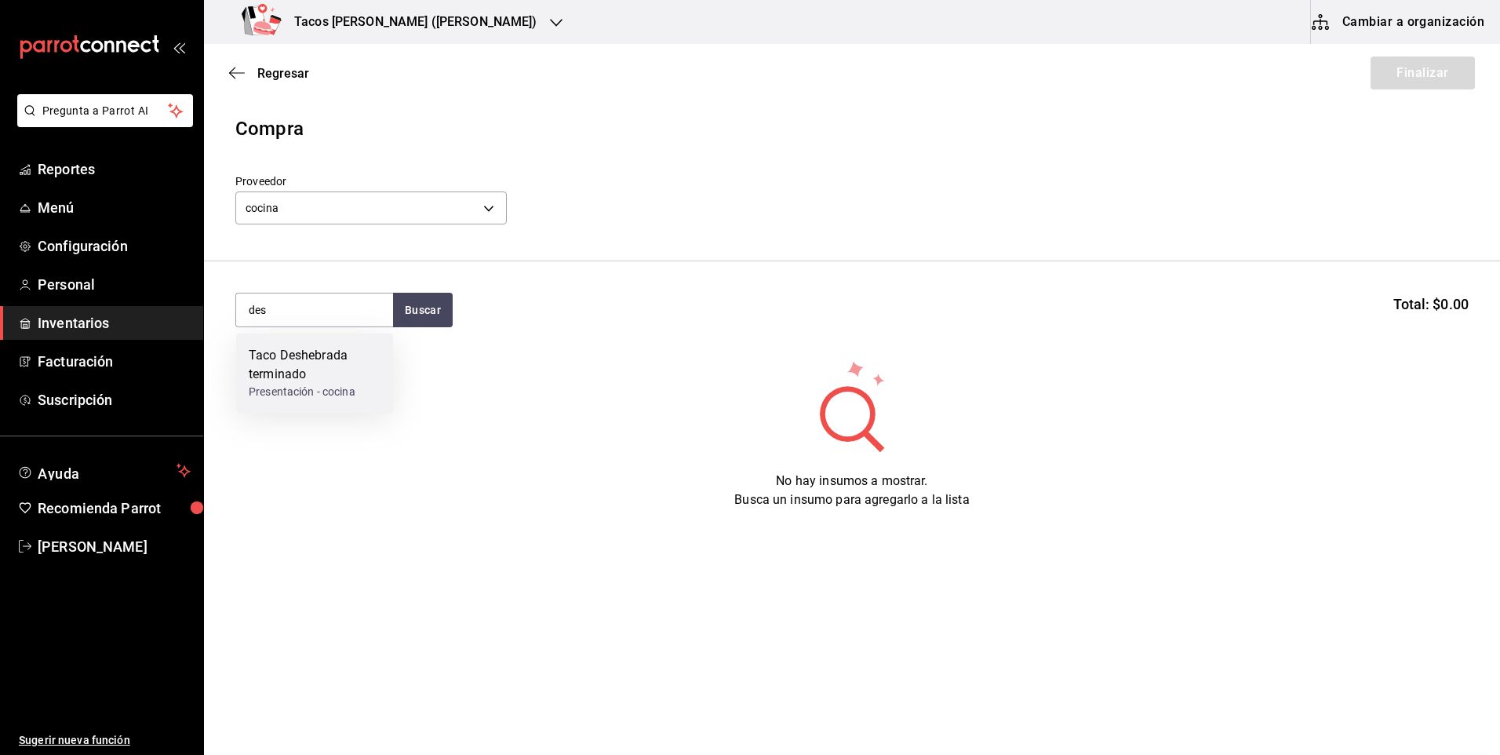
click at [318, 357] on div "Taco Deshebrada terminado" at bounding box center [315, 365] width 132 height 38
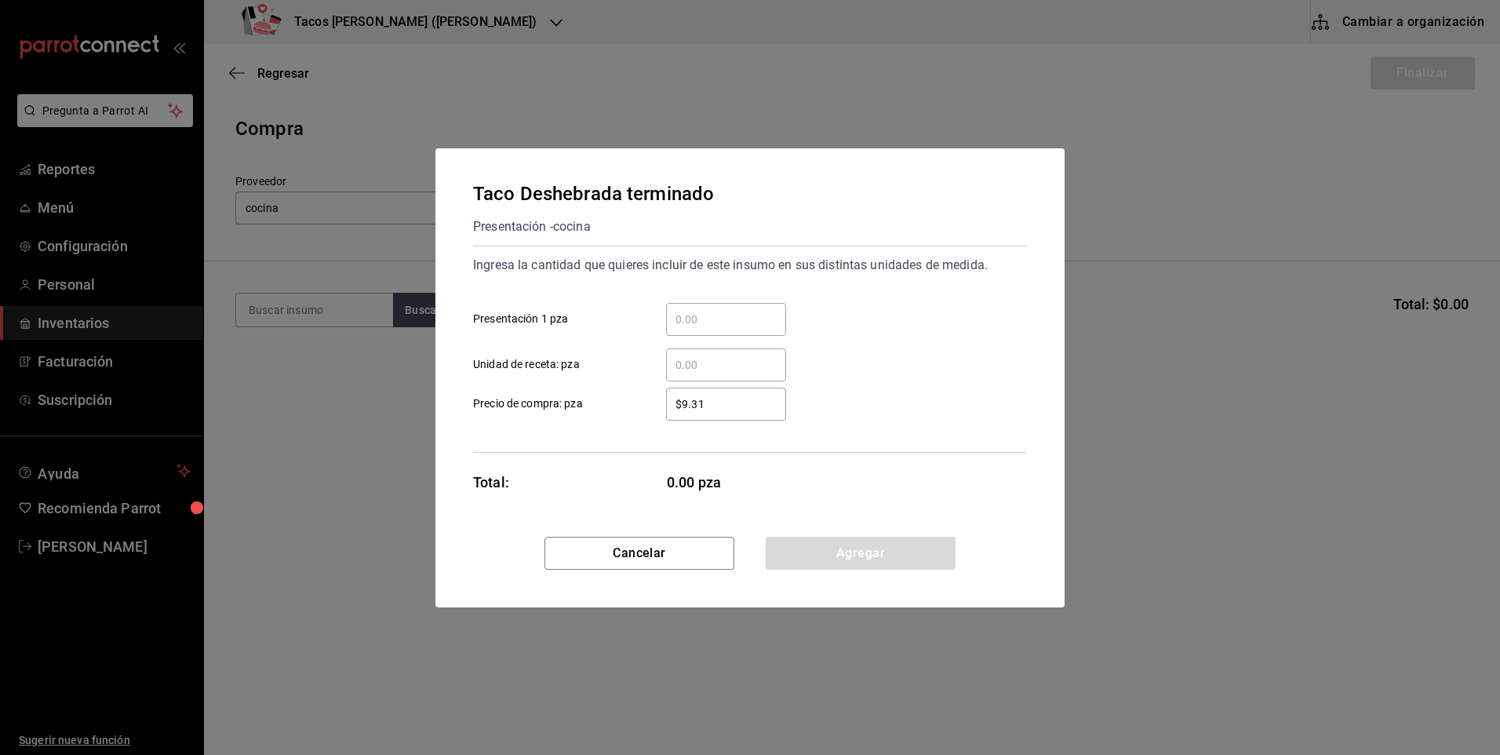
click at [737, 320] on input "​ Presentación 1 pza" at bounding box center [726, 319] width 120 height 19
type input "150"
click at [864, 537] on button "Agregar" at bounding box center [861, 553] width 190 height 33
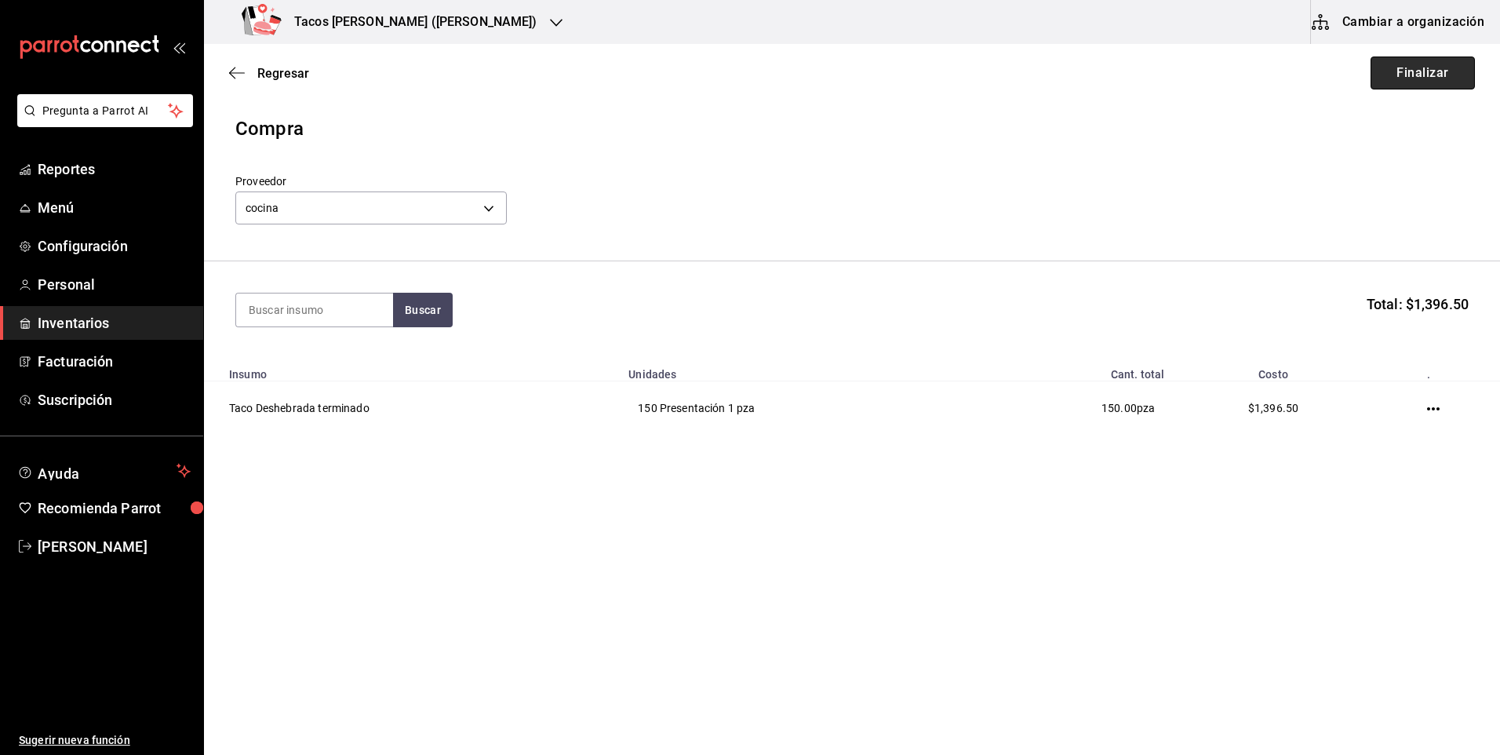
click at [1392, 78] on button "Finalizar" at bounding box center [1422, 72] width 104 height 33
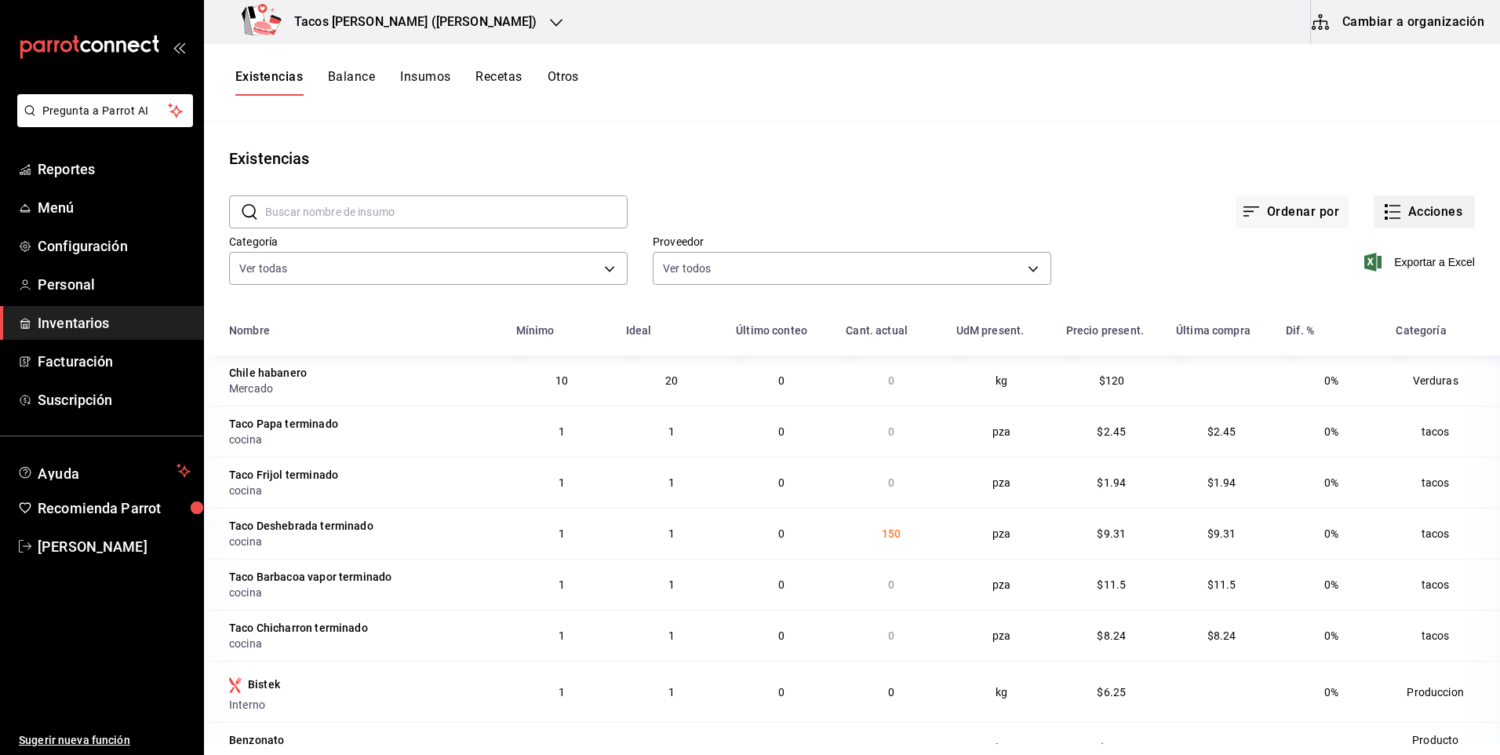
click at [1403, 223] on button "Acciones" at bounding box center [1424, 211] width 101 height 33
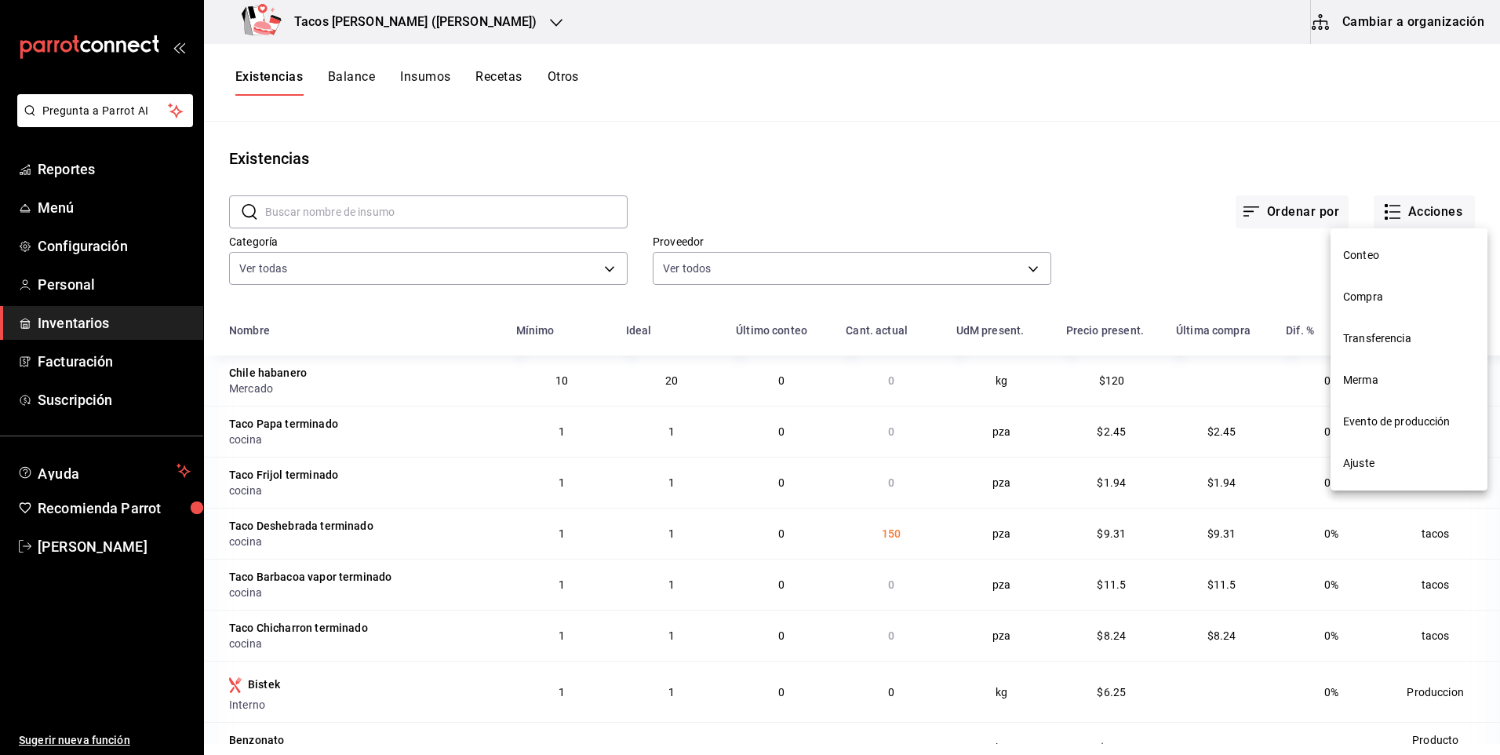
click at [1387, 300] on span "Compra" at bounding box center [1409, 297] width 132 height 16
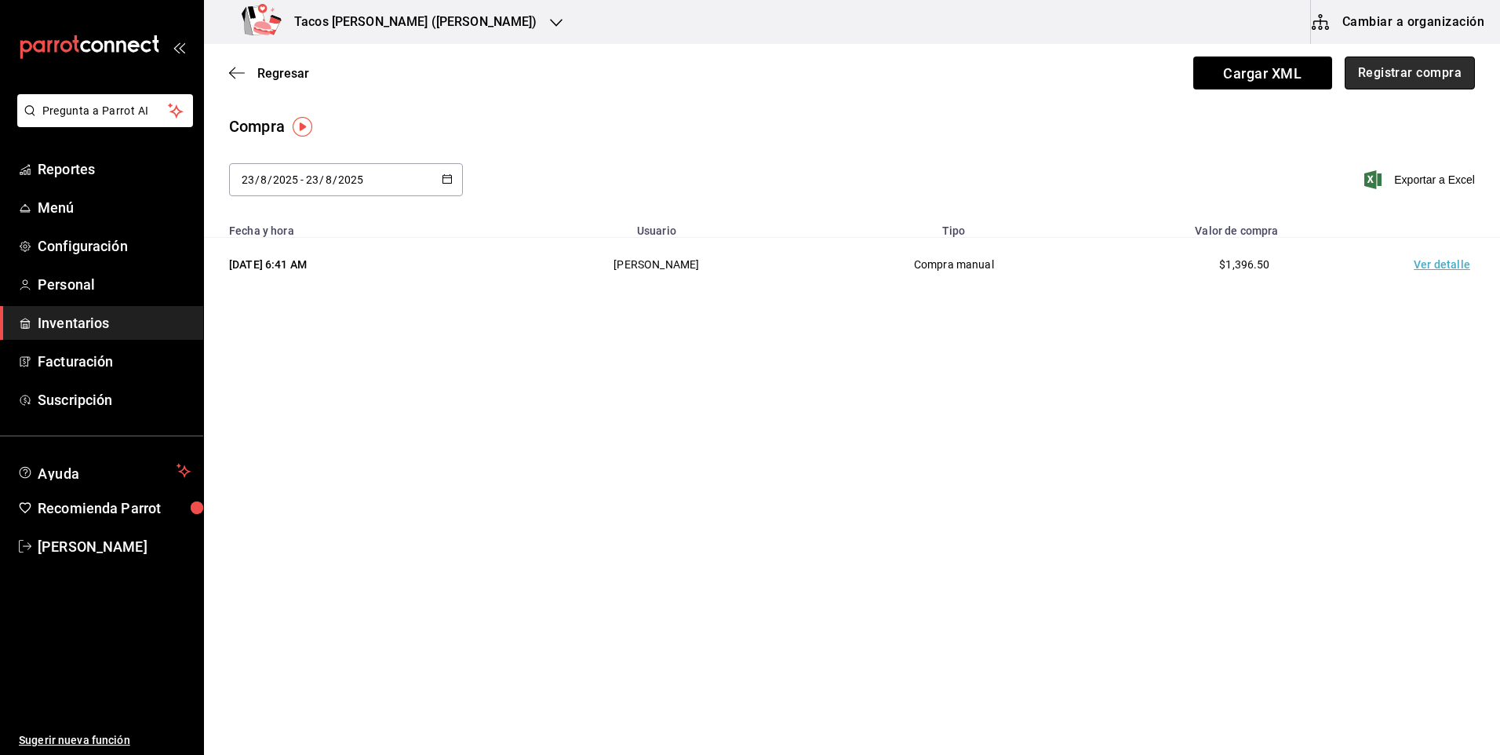
click at [1370, 71] on button "Registrar compra" at bounding box center [1410, 72] width 130 height 33
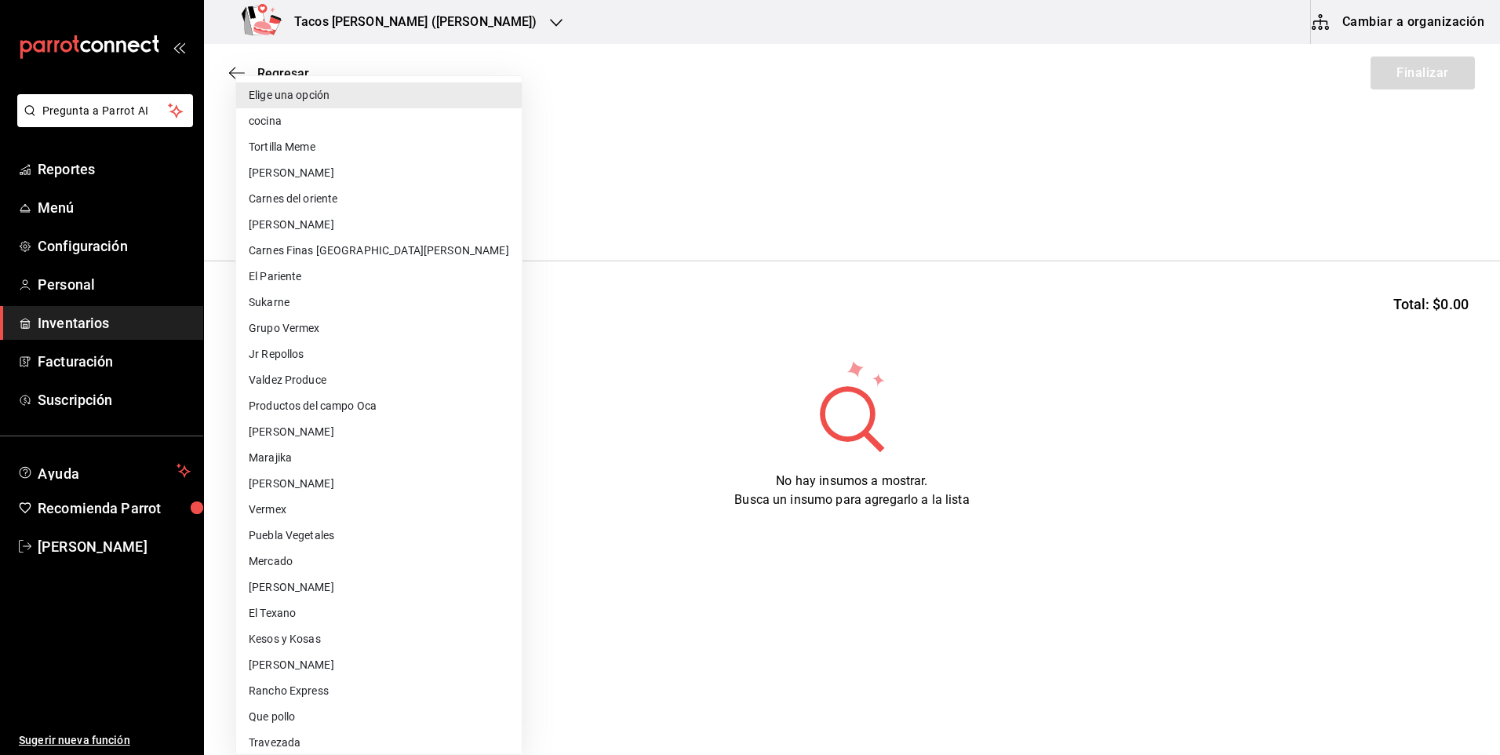
click at [446, 212] on body "Pregunta a Parrot AI Reportes Menú Configuración Personal Inventarios Facturaci…" at bounding box center [750, 333] width 1500 height 666
click at [360, 115] on li "cocina" at bounding box center [379, 121] width 286 height 26
type input "237c9a5b-4078-49eb-83ef-23bf52bd7acd"
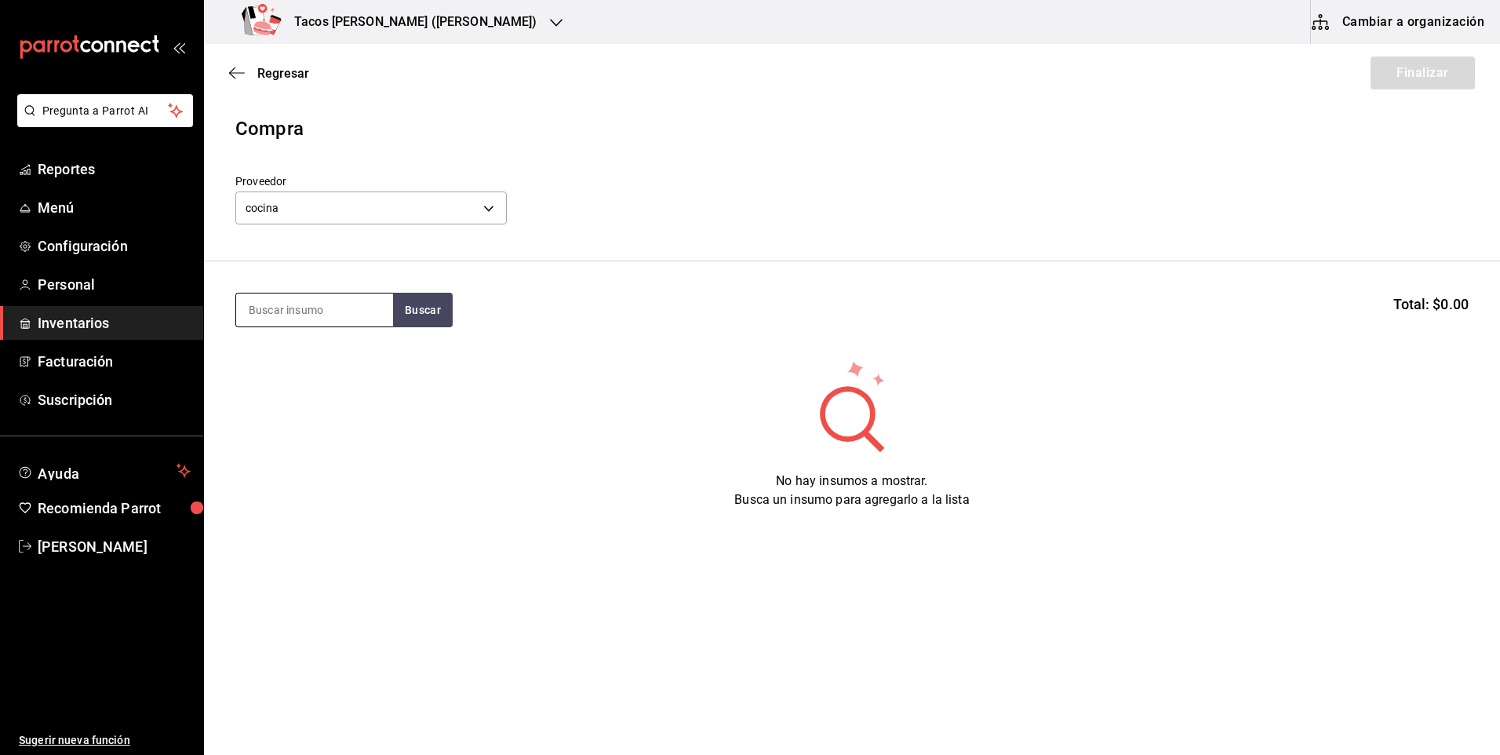
click at [351, 310] on input at bounding box center [314, 309] width 157 height 33
click at [420, 300] on button "Buscar" at bounding box center [423, 310] width 60 height 35
type input "pap"
click at [348, 360] on div "Taco Papa terminado" at bounding box center [310, 355] width 122 height 19
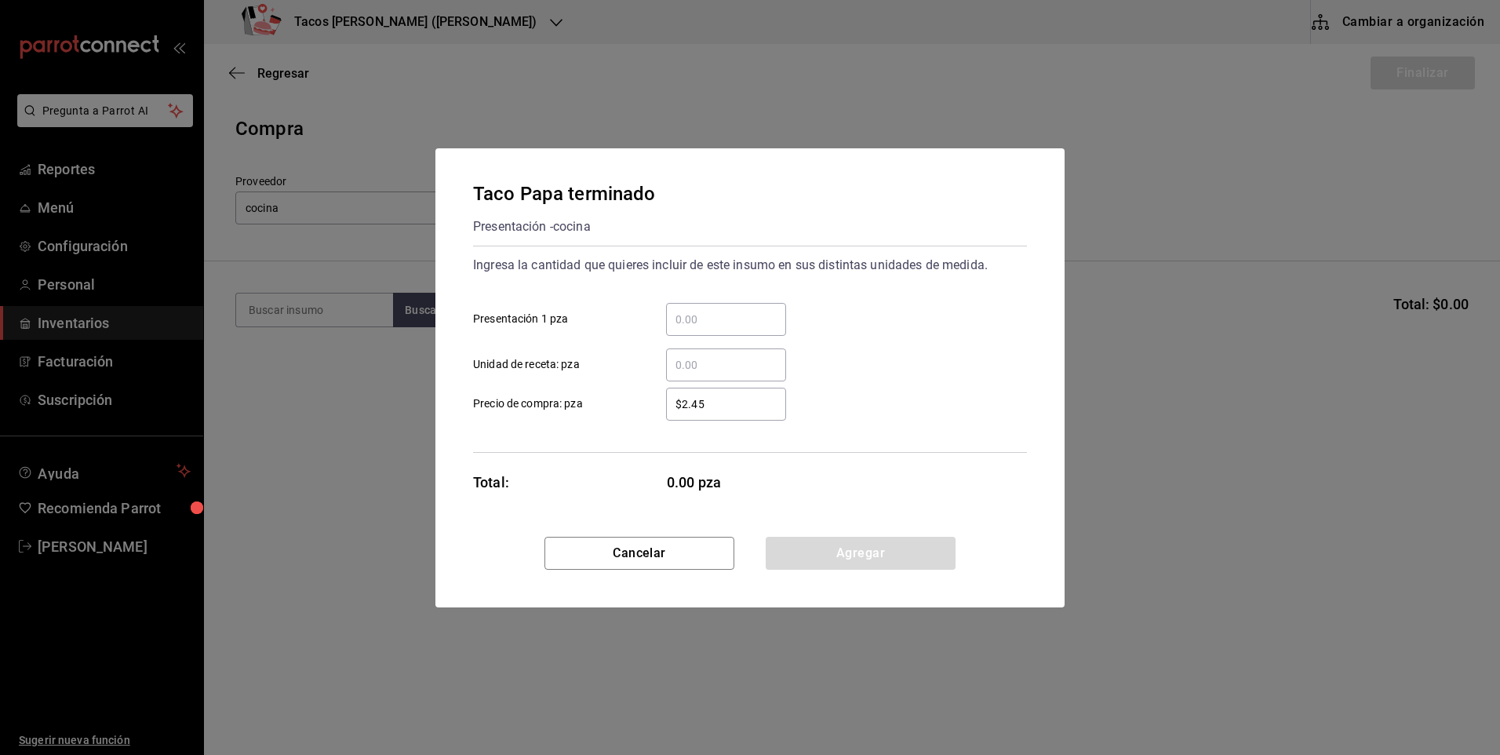
click at [687, 325] on input "​ Presentación 1 pza" at bounding box center [726, 319] width 120 height 19
type input "70"
click at [783, 544] on button "Agregar" at bounding box center [861, 553] width 190 height 33
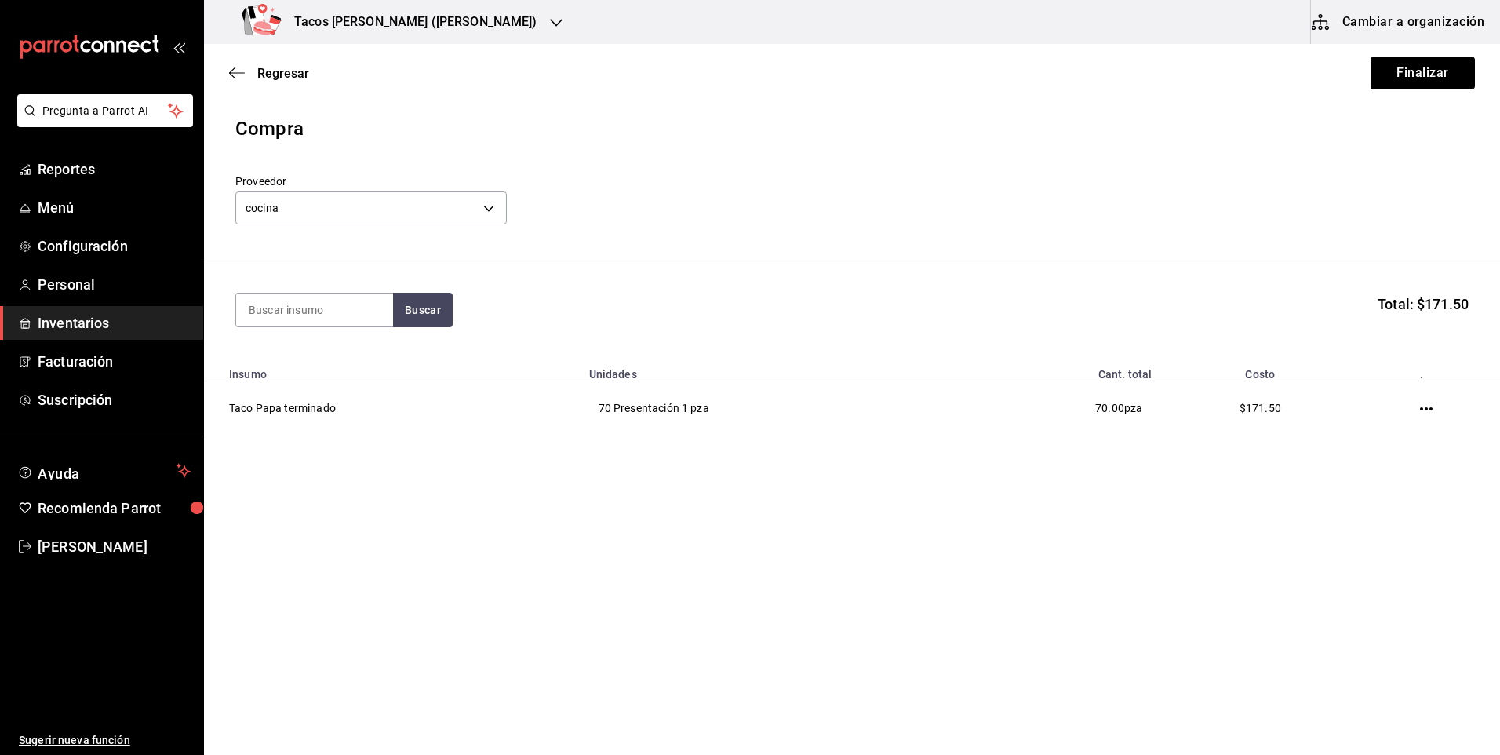
click at [1399, 72] on button "Finalizar" at bounding box center [1422, 72] width 104 height 33
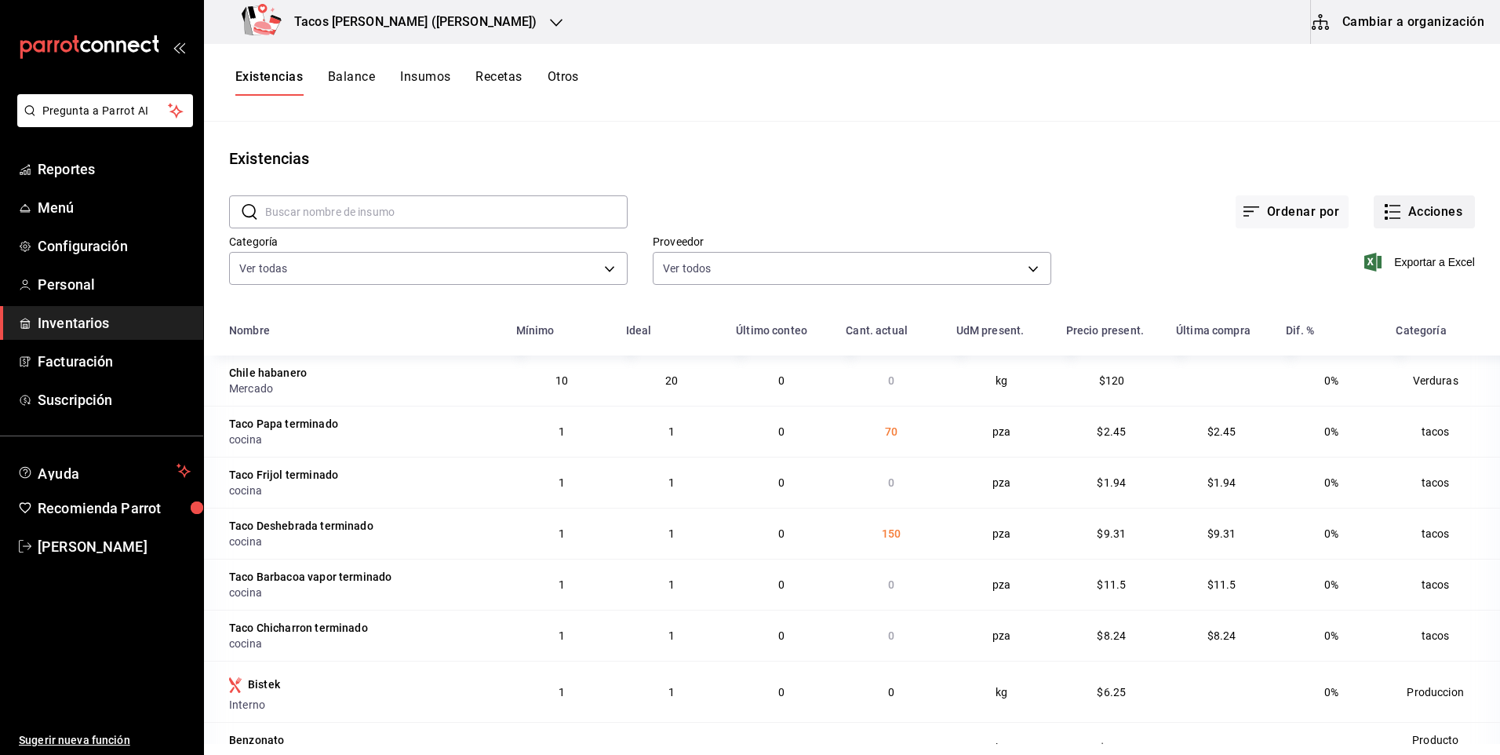
click at [1424, 217] on button "Acciones" at bounding box center [1424, 211] width 101 height 33
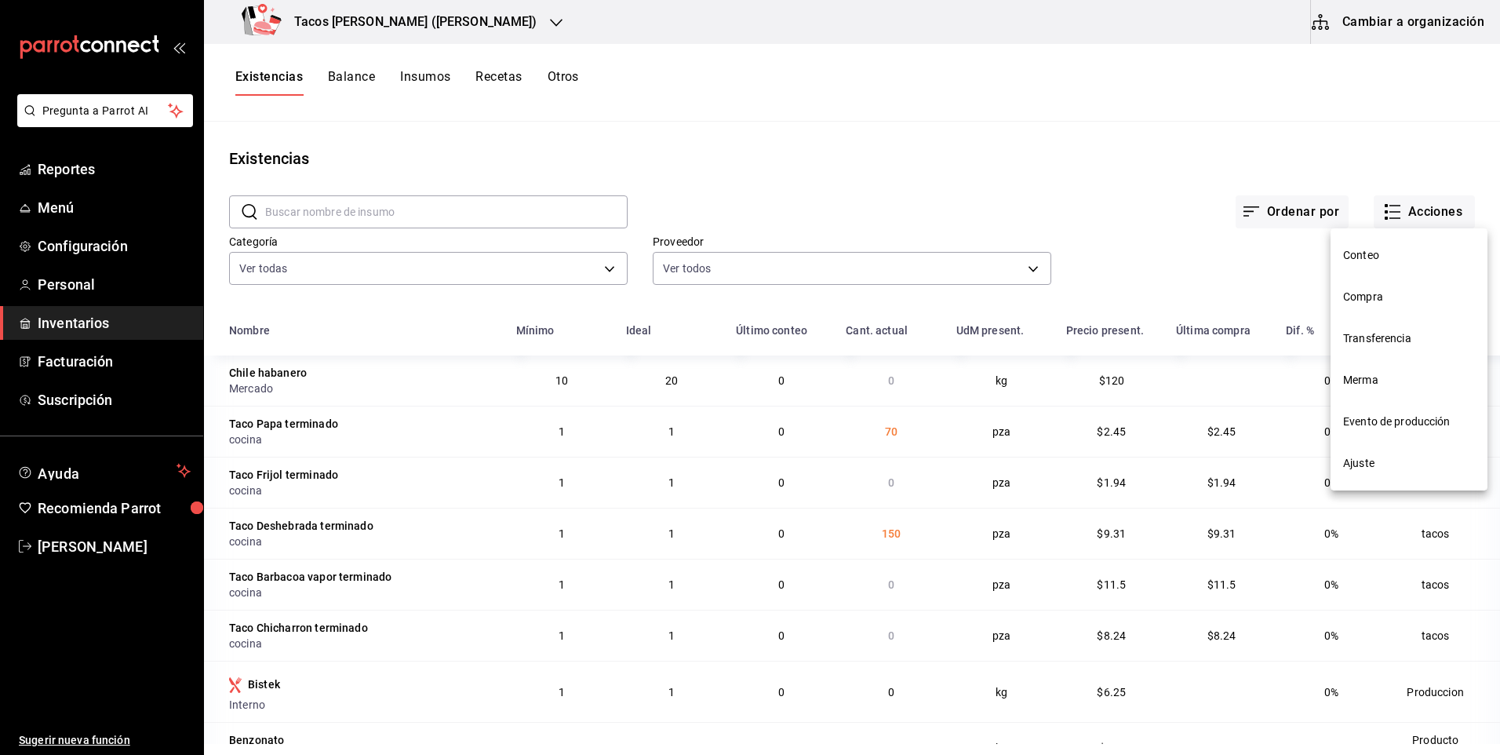
click at [1382, 288] on li "Compra" at bounding box center [1408, 297] width 157 height 42
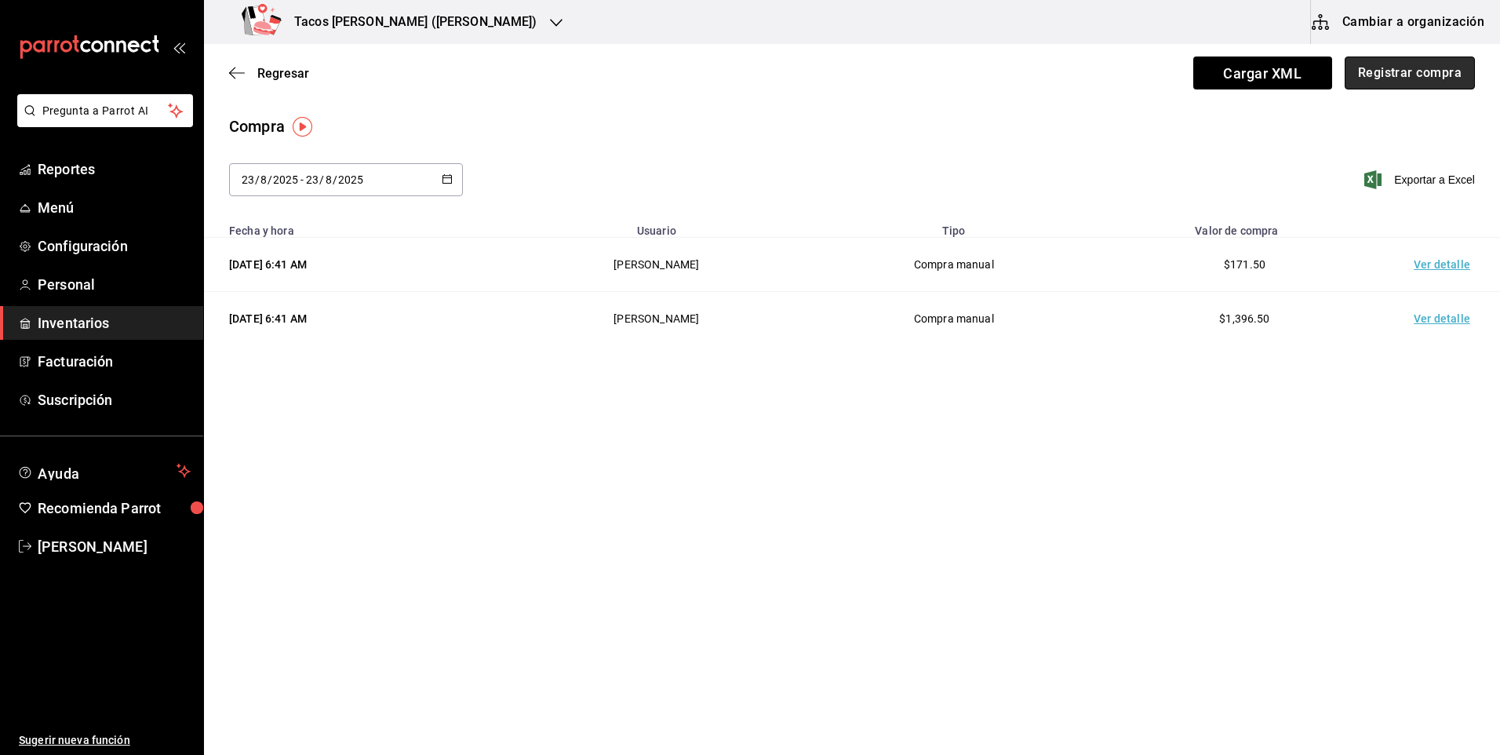
click at [1424, 68] on button "Registrar compra" at bounding box center [1410, 72] width 130 height 33
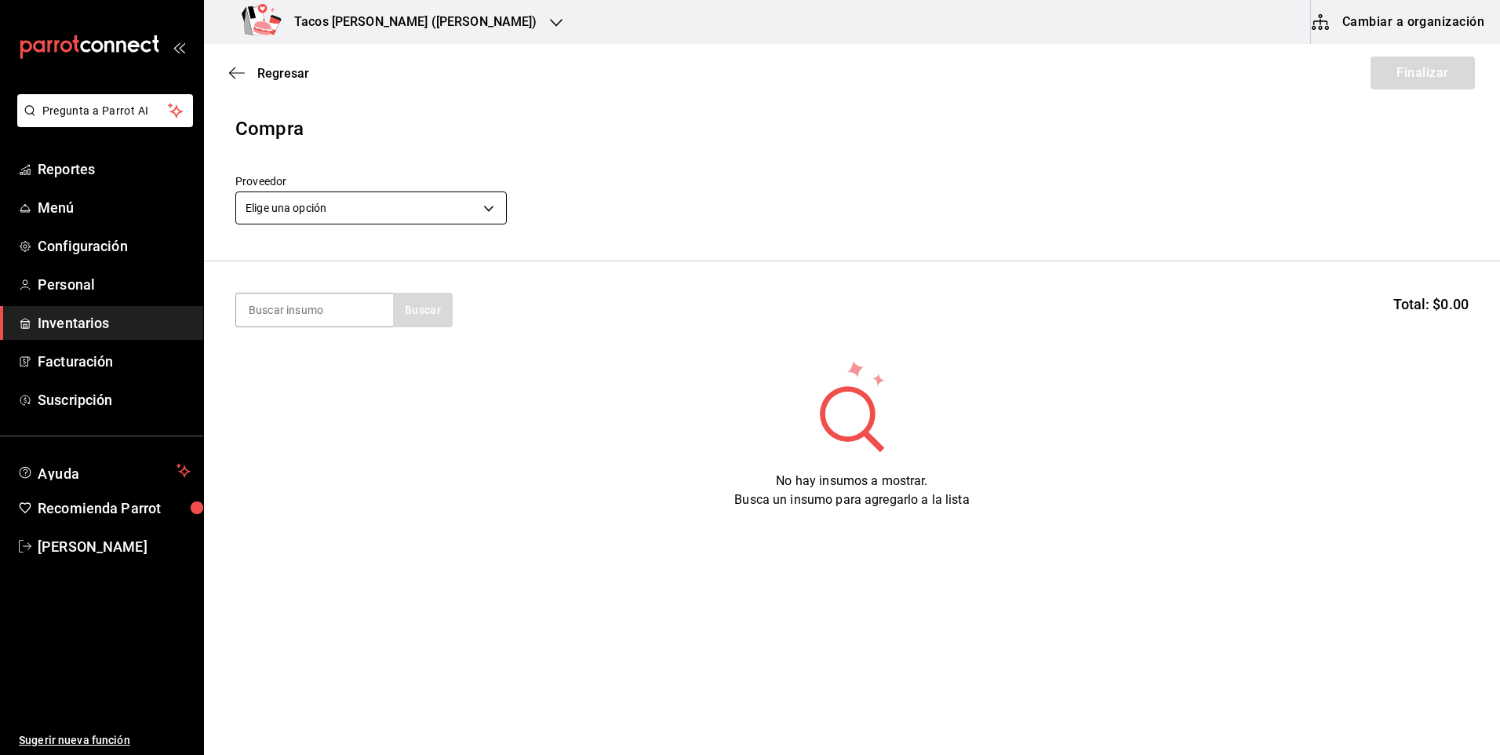
click at [340, 207] on body "Pregunta a Parrot AI Reportes Menú Configuración Personal Inventarios Facturaci…" at bounding box center [750, 333] width 1500 height 666
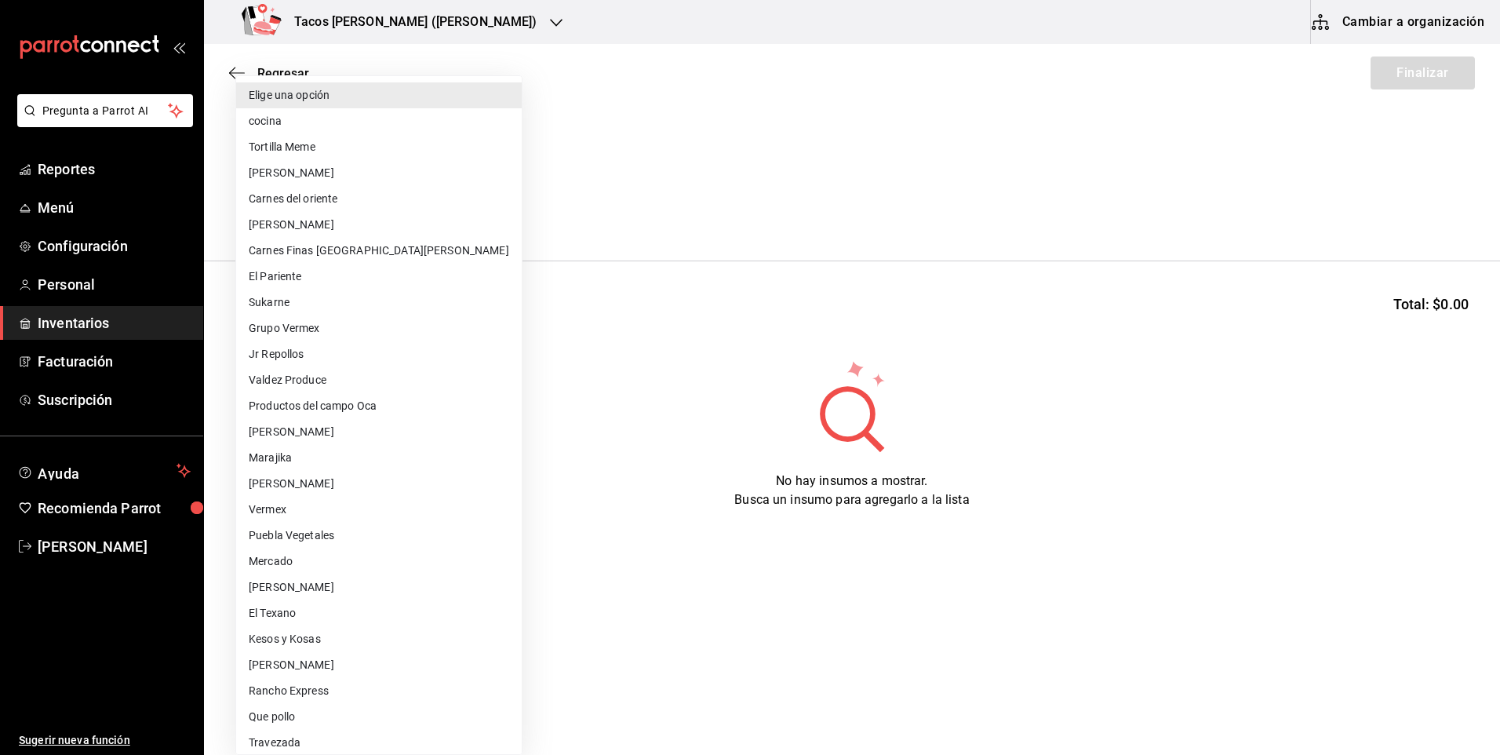
click at [357, 128] on li "cocina" at bounding box center [379, 121] width 286 height 26
type input "237c9a5b-4078-49eb-83ef-23bf52bd7acd"
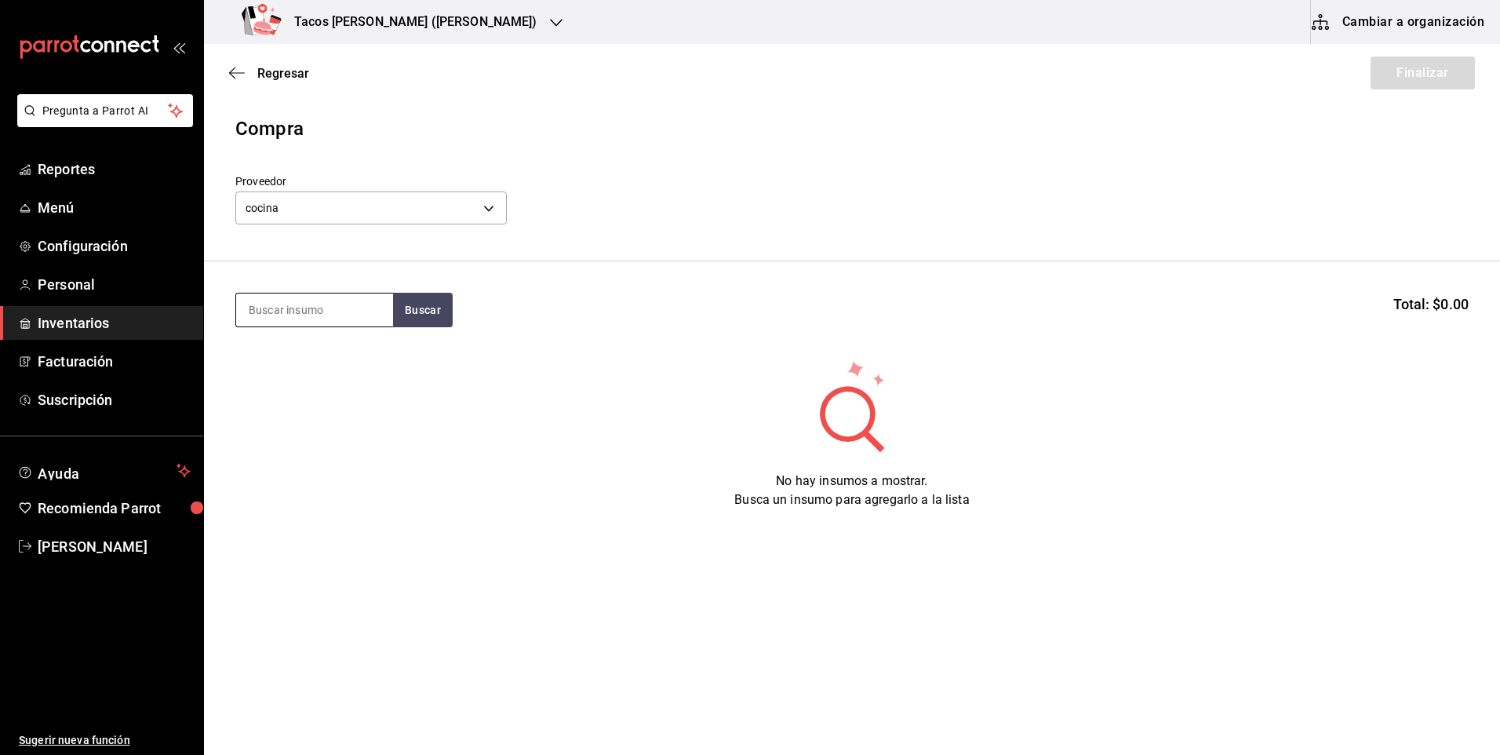
click at [353, 311] on input at bounding box center [314, 309] width 157 height 33
type input "frij"
click at [347, 362] on div "Taco Frijol terminado" at bounding box center [309, 355] width 120 height 19
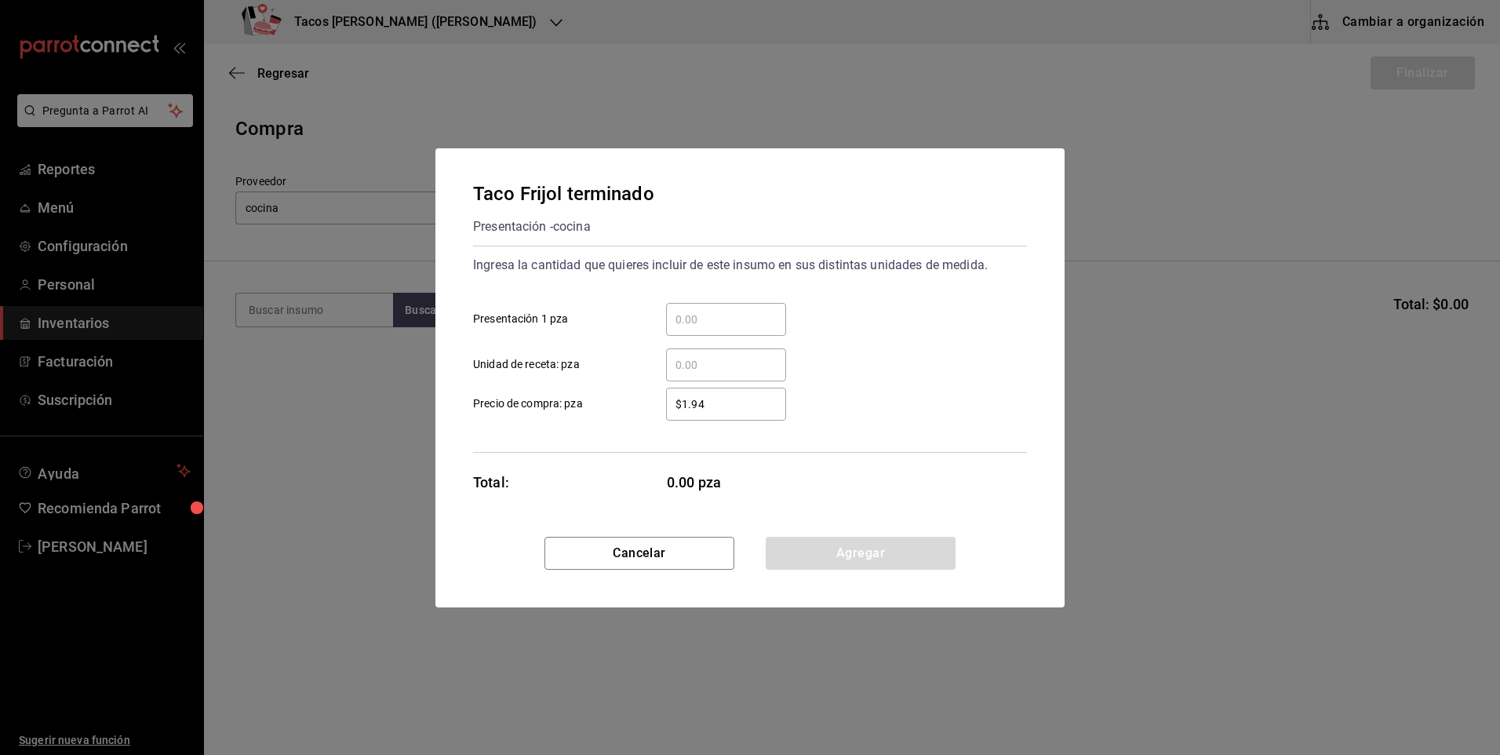
click at [756, 335] on div "​" at bounding box center [726, 319] width 120 height 33
click at [756, 329] on input "​ Presentación 1 pza" at bounding box center [726, 319] width 120 height 19
type input "70"
click at [835, 549] on button "Agregar" at bounding box center [861, 553] width 190 height 33
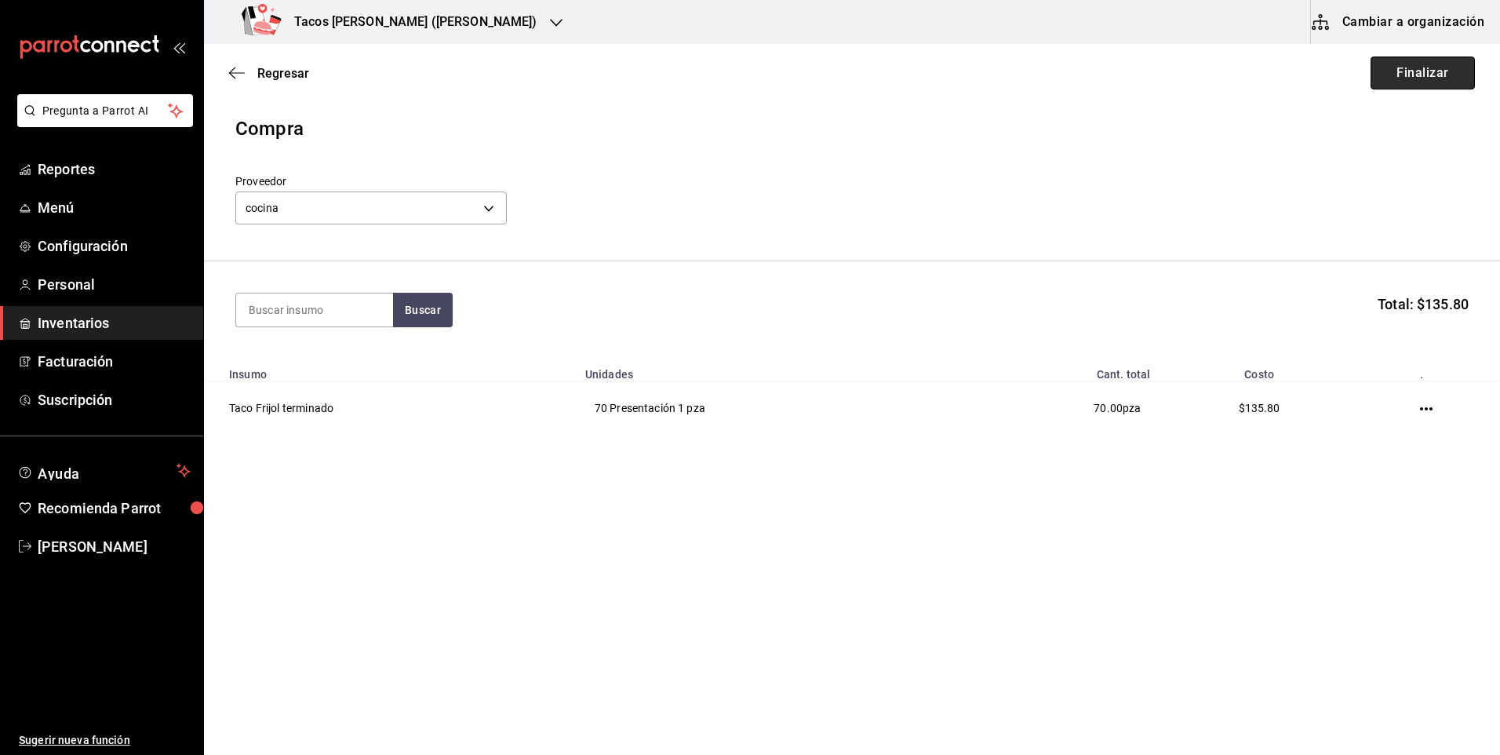
click at [1435, 89] on button "Finalizar" at bounding box center [1422, 72] width 104 height 33
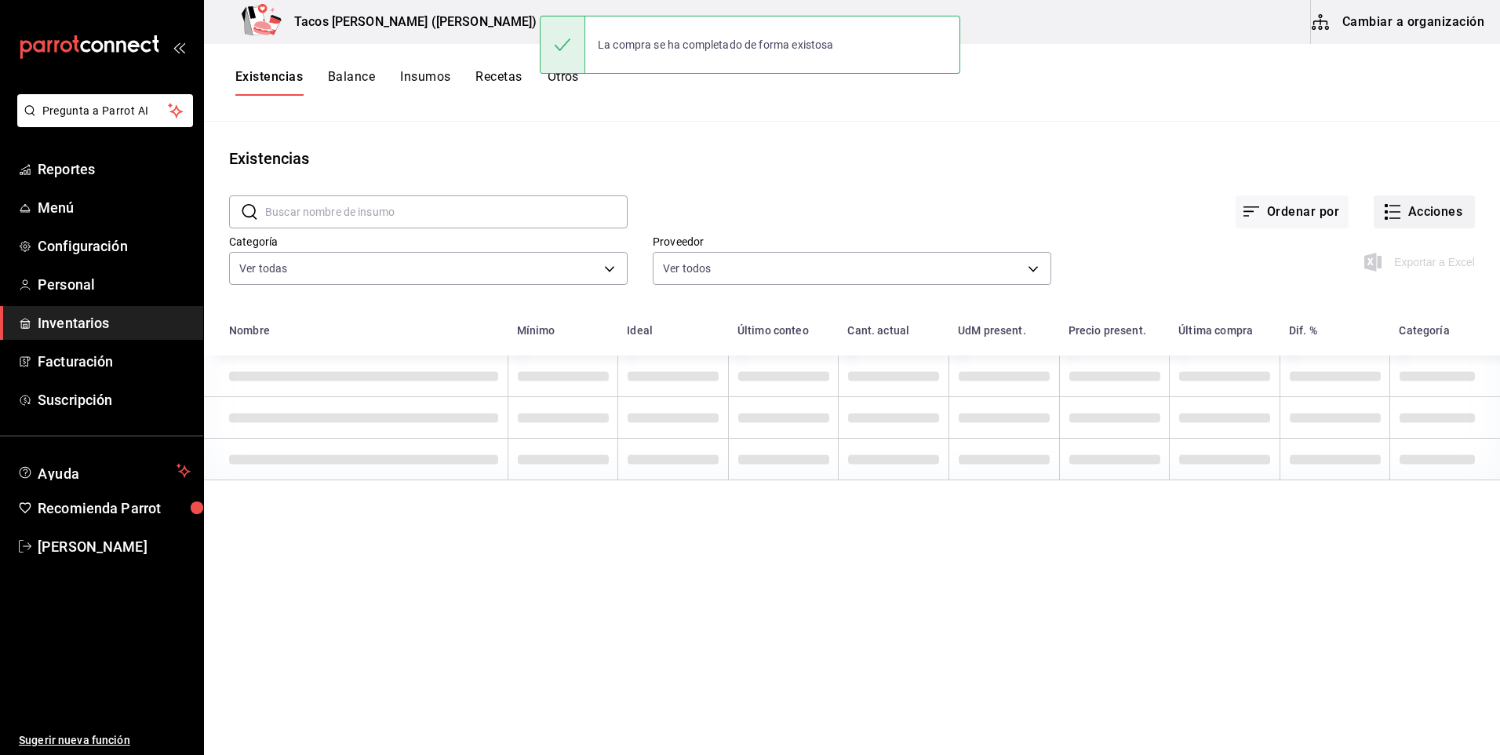
click at [1409, 202] on button "Acciones" at bounding box center [1424, 211] width 101 height 33
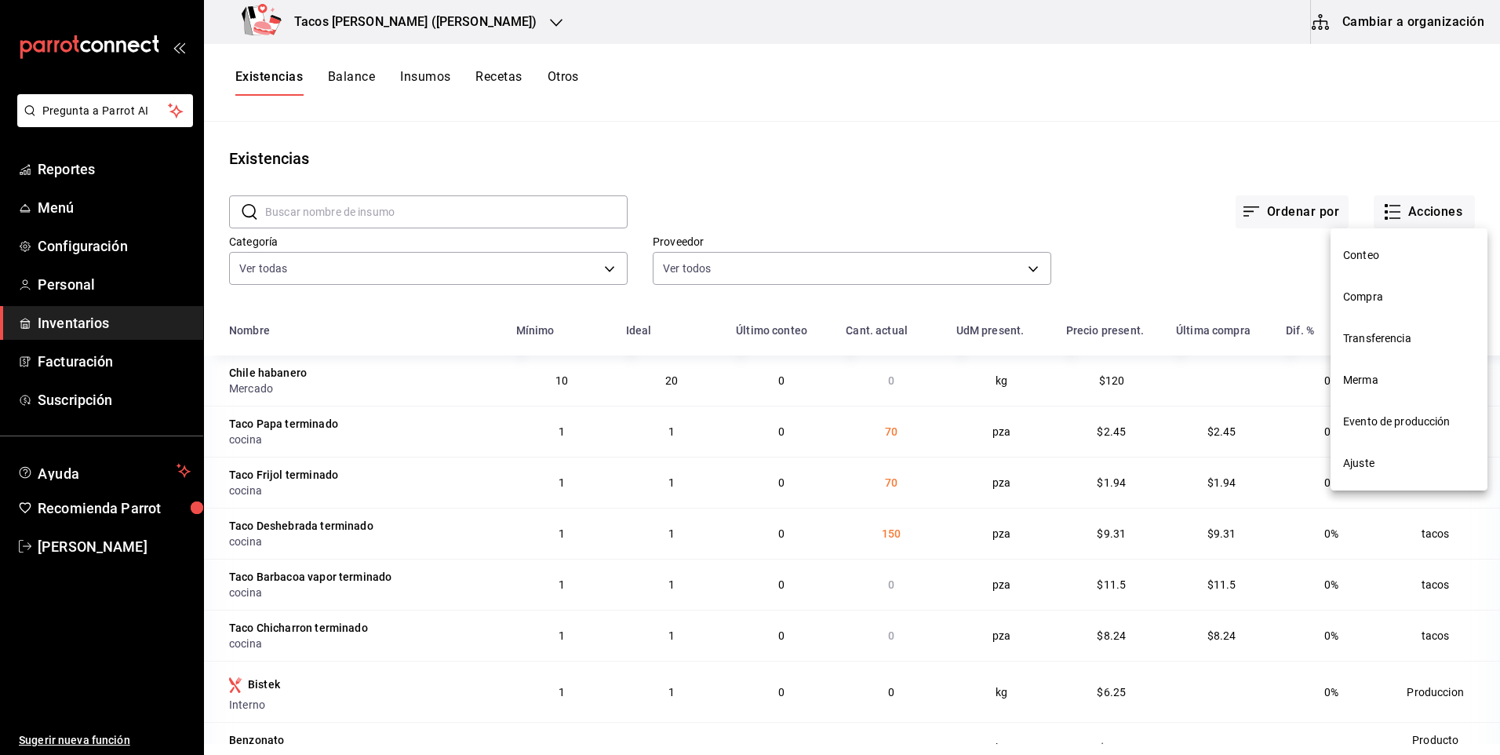
click at [1383, 287] on li "Compra" at bounding box center [1408, 297] width 157 height 42
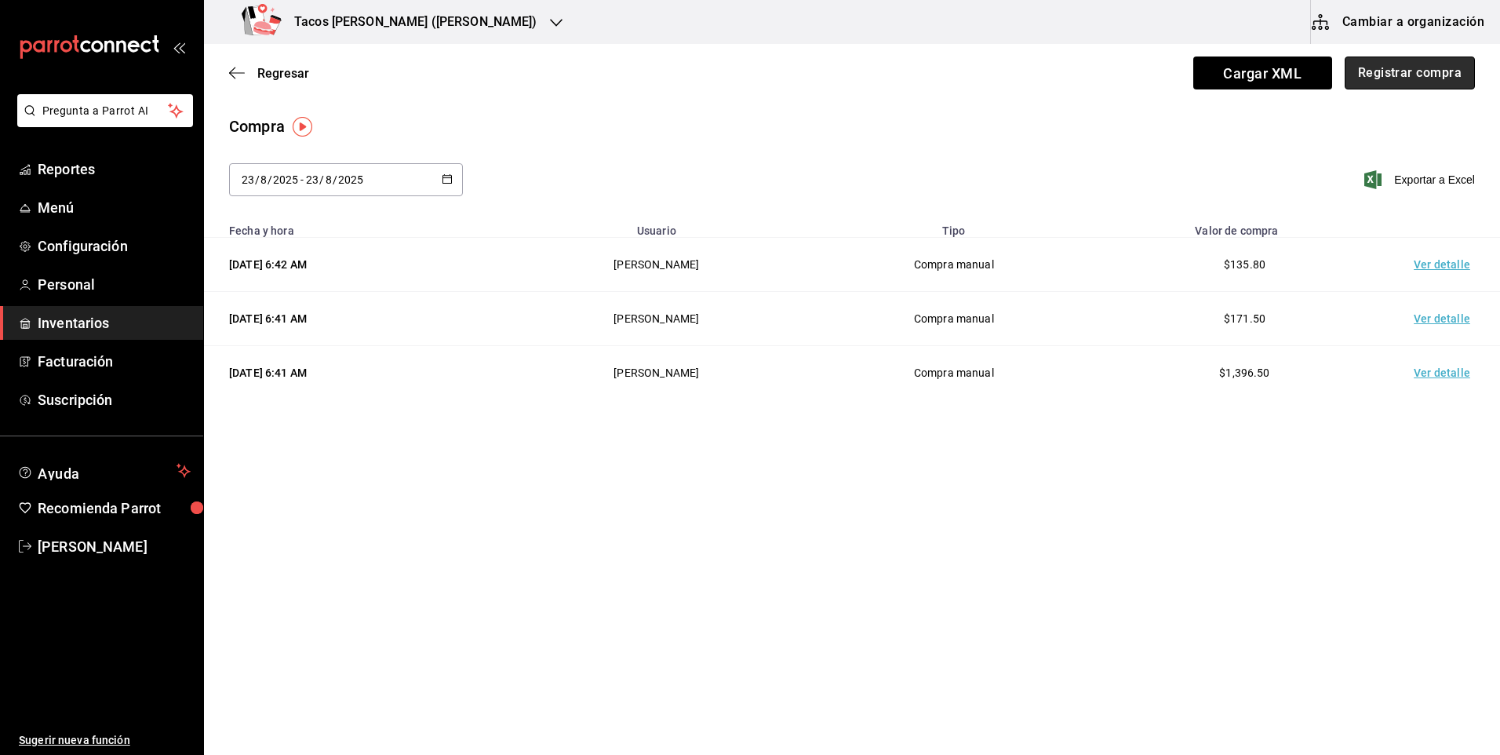
click at [1396, 72] on button "Registrar compra" at bounding box center [1410, 72] width 130 height 33
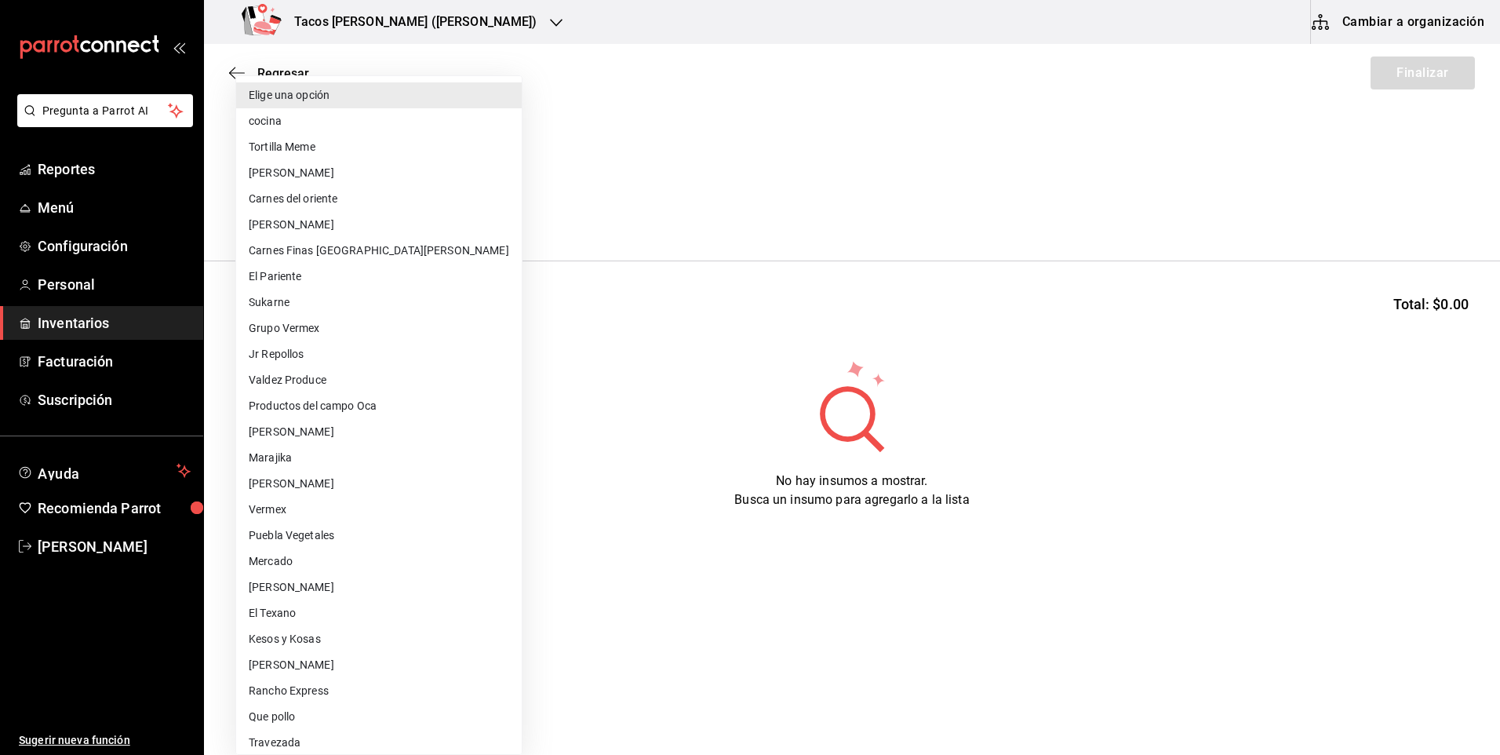
click at [455, 197] on body "Pregunta a Parrot AI Reportes Menú Configuración Personal Inventarios Facturaci…" at bounding box center [750, 333] width 1500 height 666
click at [409, 120] on li "cocina" at bounding box center [379, 121] width 286 height 26
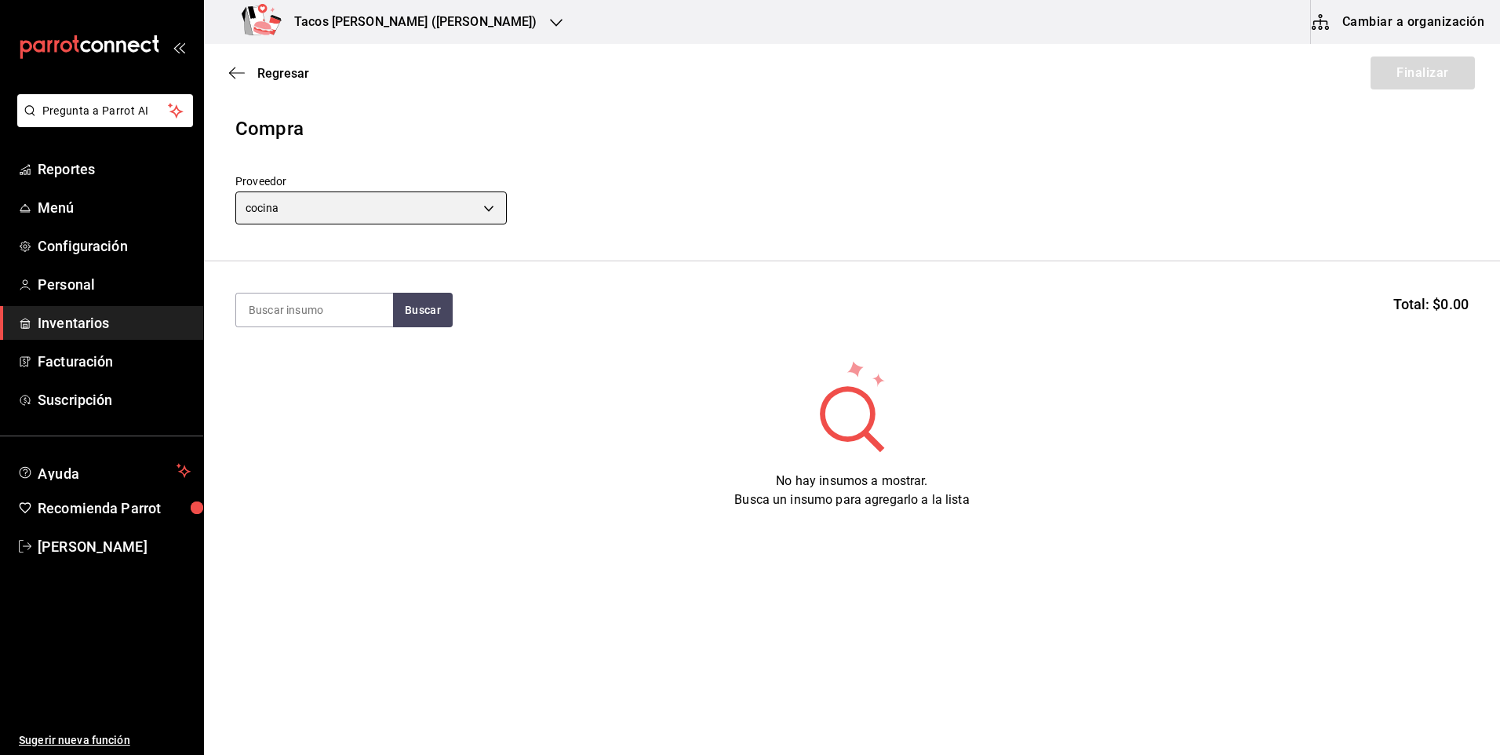
type input "237c9a5b-4078-49eb-83ef-23bf52bd7acd"
click at [343, 304] on input at bounding box center [314, 309] width 157 height 33
type input "chi"
click at [441, 308] on button "Buscar" at bounding box center [423, 310] width 60 height 35
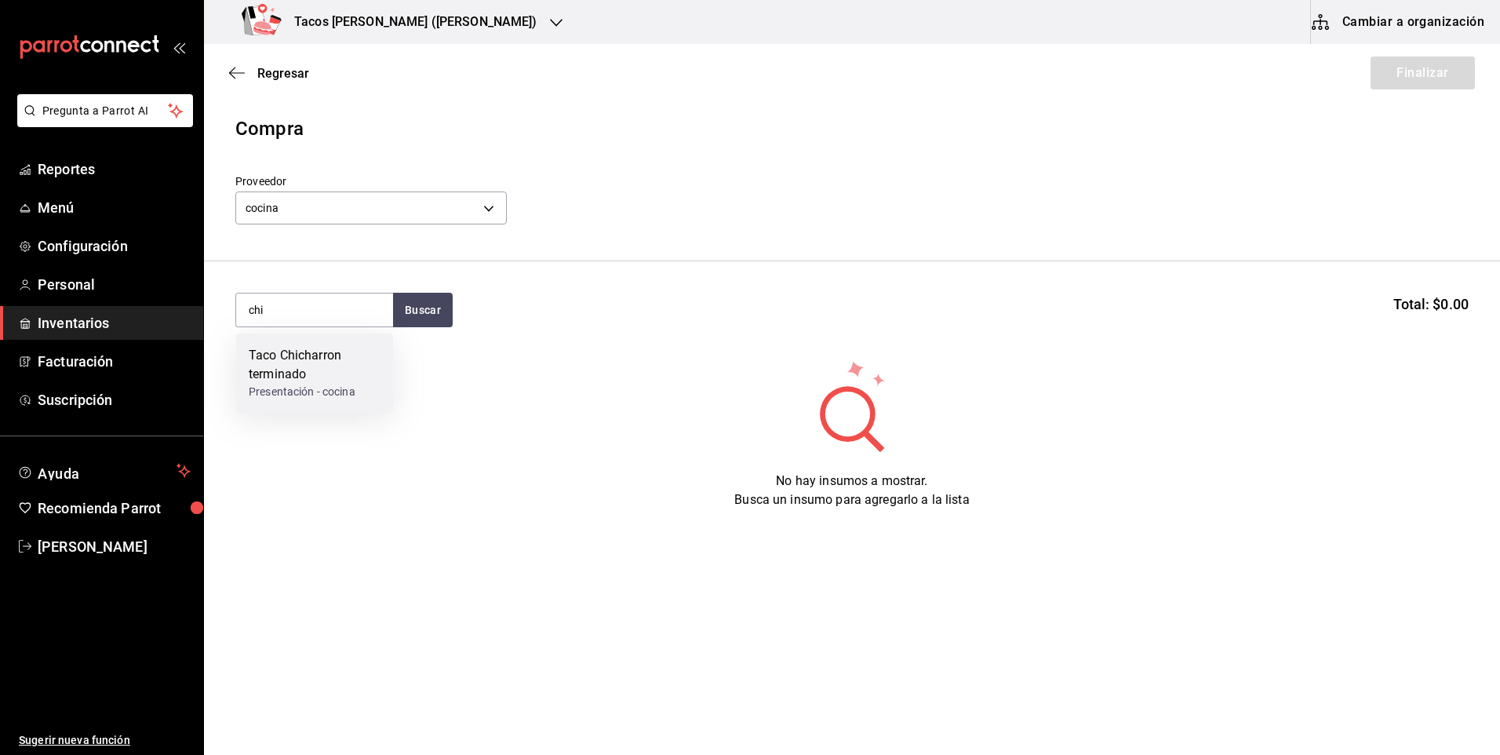
click at [256, 351] on div "Taco Chicharron terminado" at bounding box center [315, 365] width 132 height 38
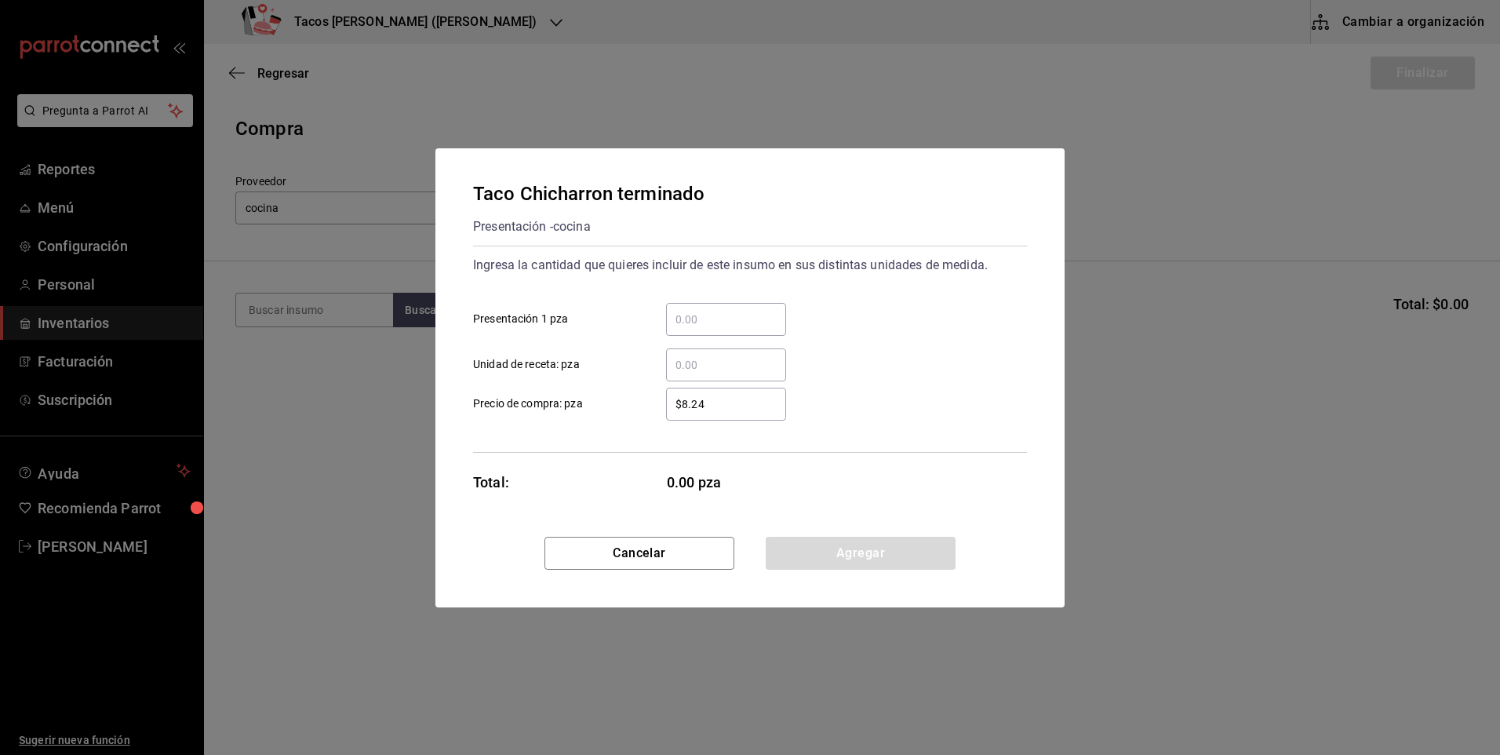
click at [684, 317] on input "​ Presentación 1 pza" at bounding box center [726, 319] width 120 height 19
type input "80"
click at [864, 562] on button "Agregar" at bounding box center [861, 553] width 190 height 33
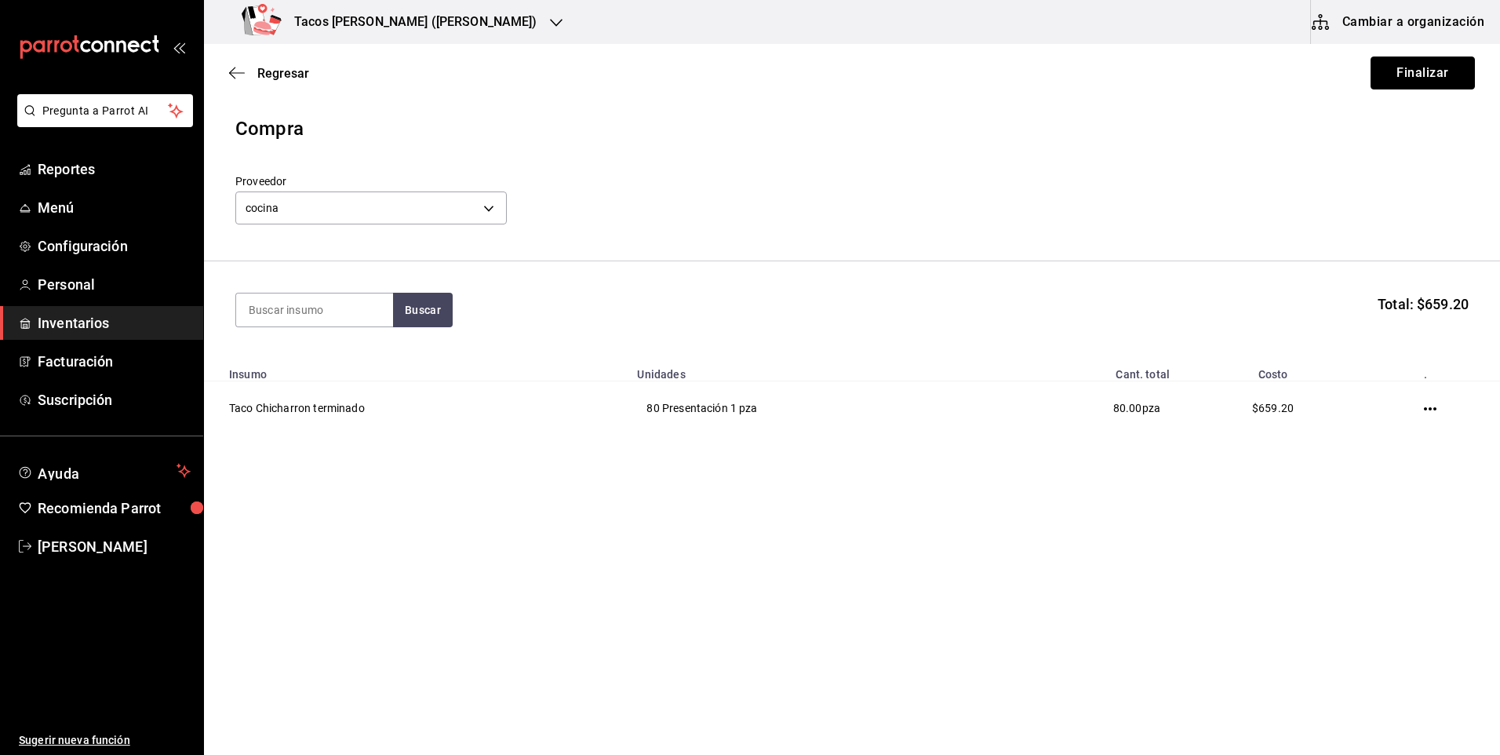
click at [1428, 62] on button "Finalizar" at bounding box center [1422, 72] width 104 height 33
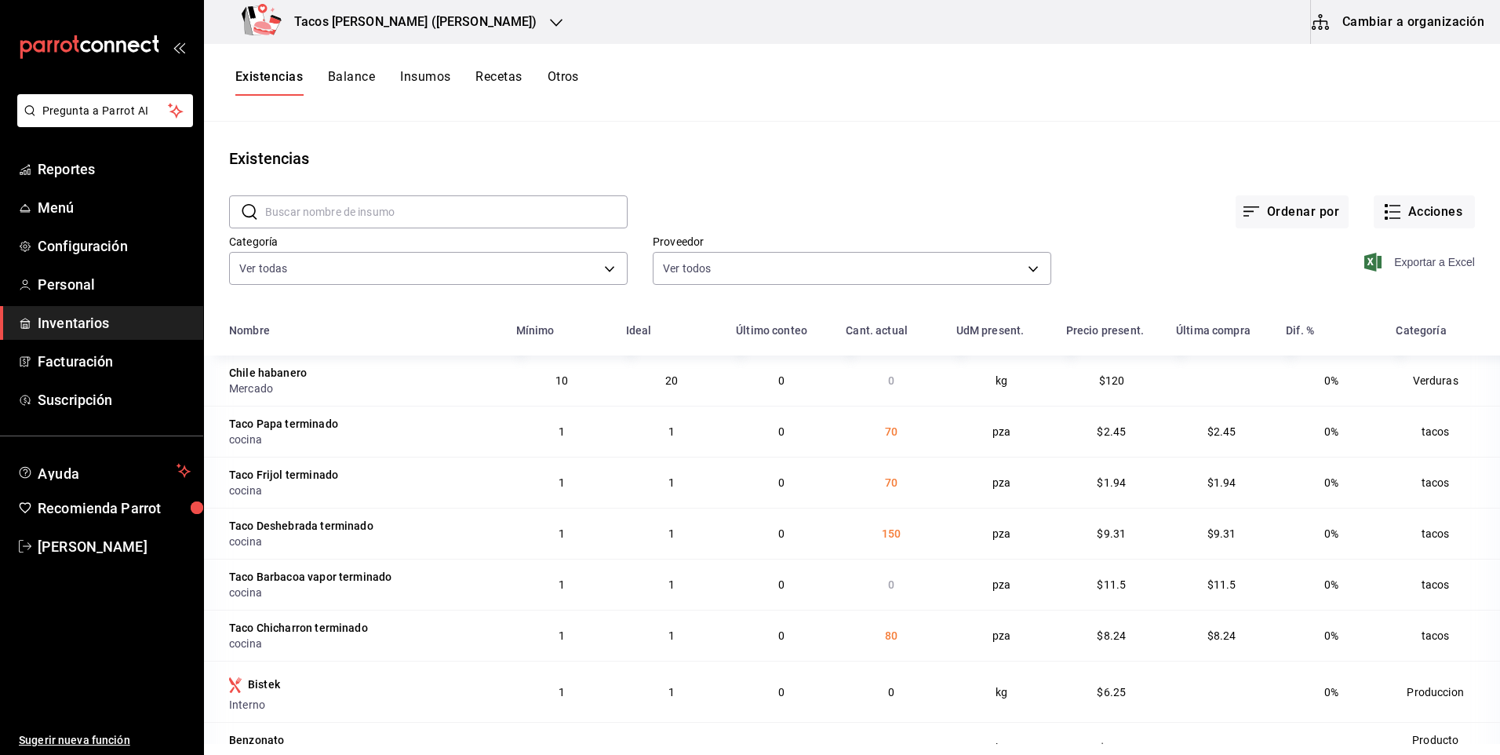
scroll to position [78, 0]
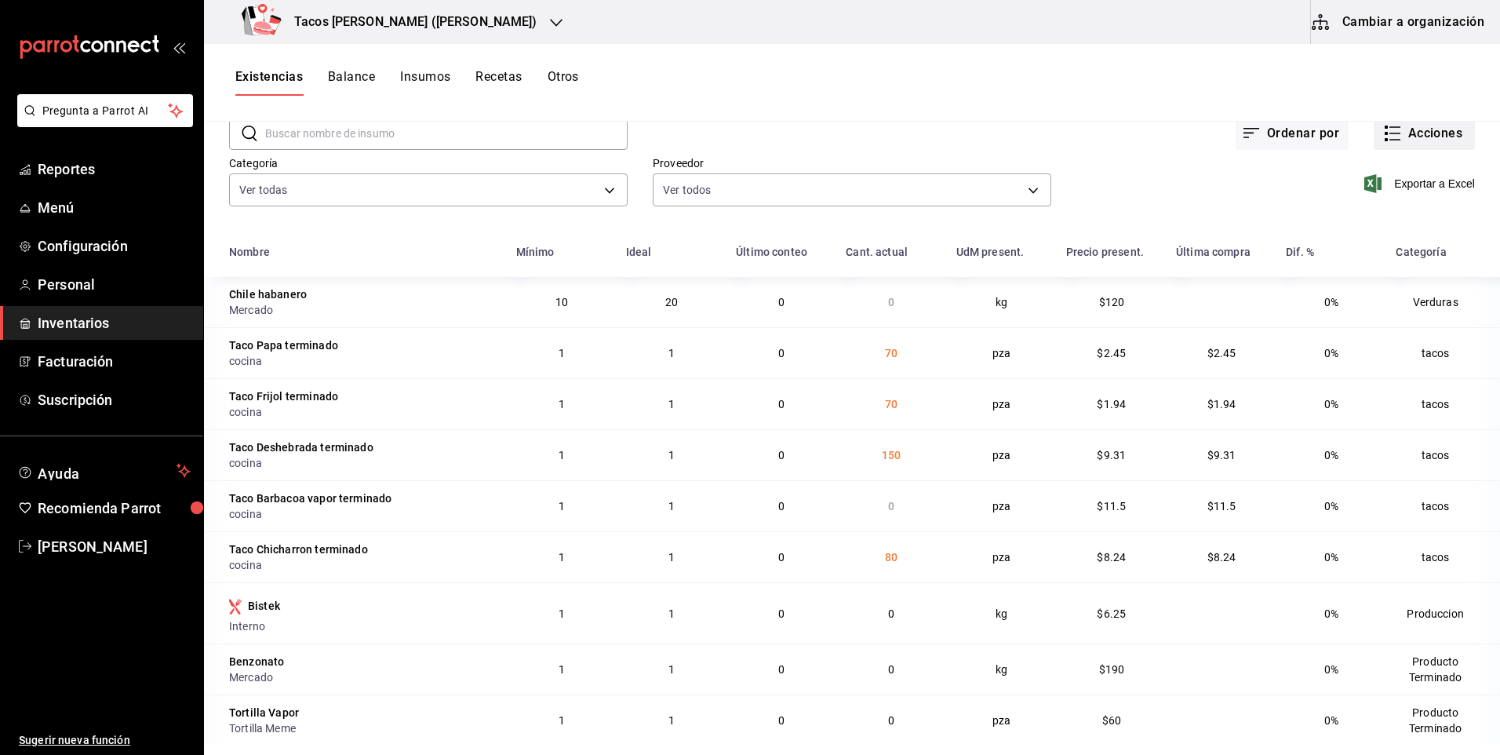
click at [1403, 126] on button "Acciones" at bounding box center [1424, 133] width 101 height 33
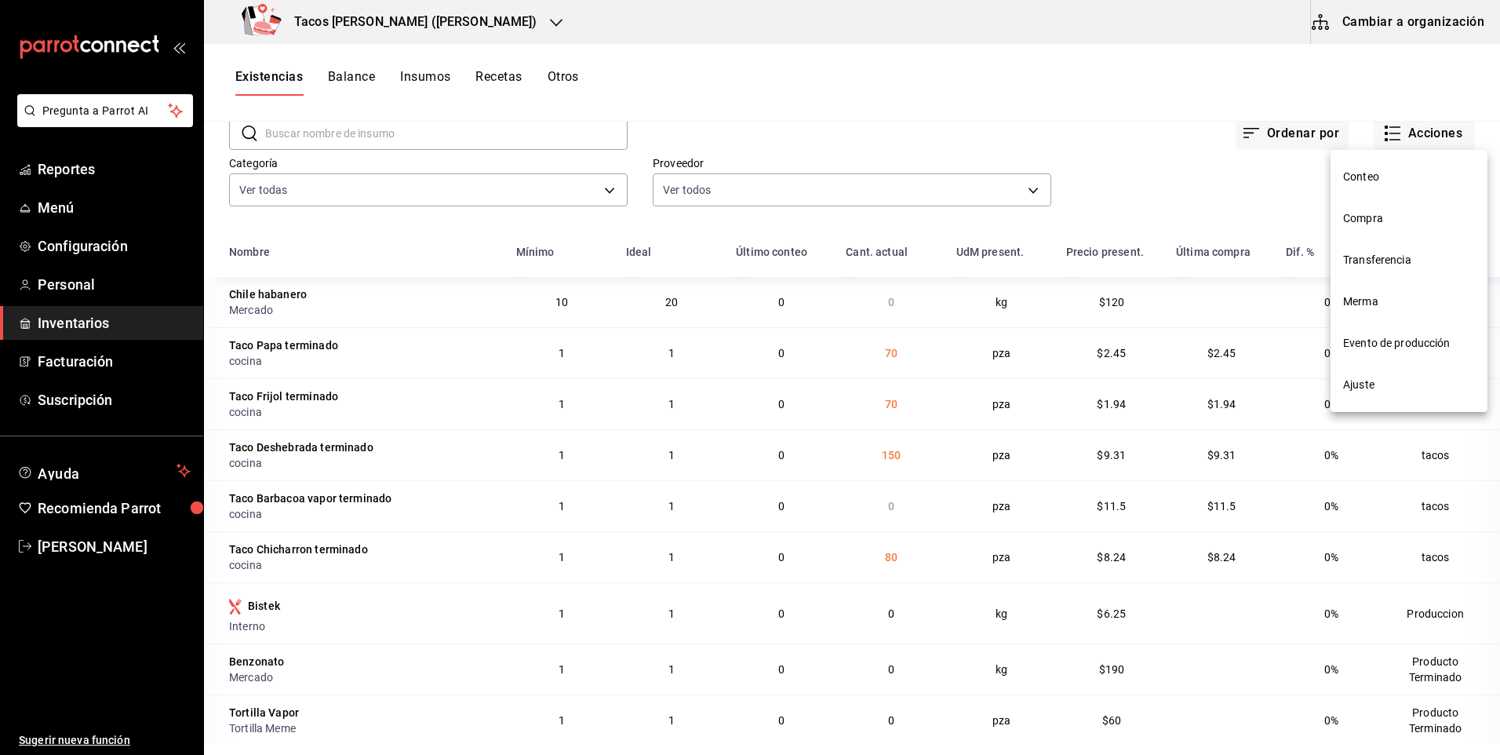
click at [1386, 210] on span "Compra" at bounding box center [1409, 218] width 132 height 16
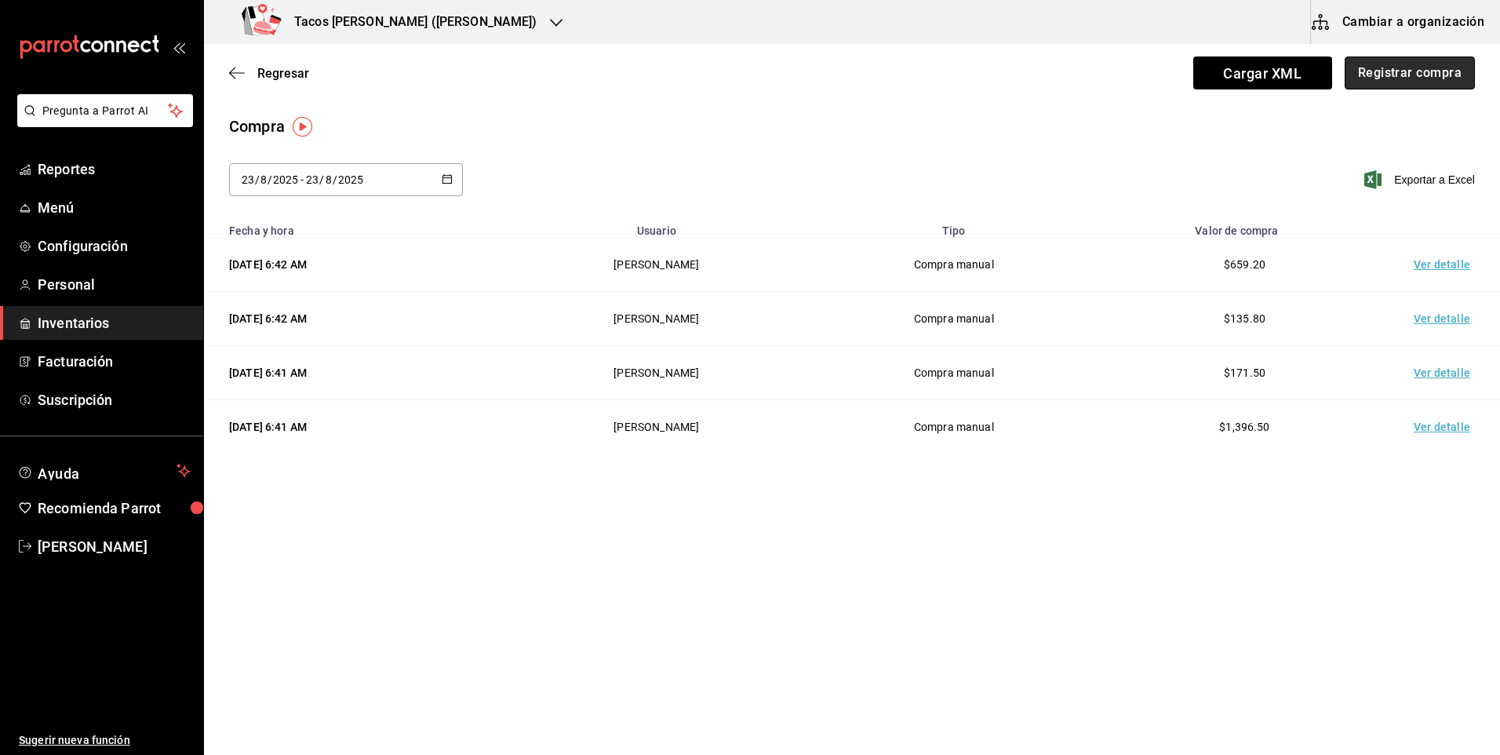
click at [1437, 84] on button "Registrar compra" at bounding box center [1410, 72] width 130 height 33
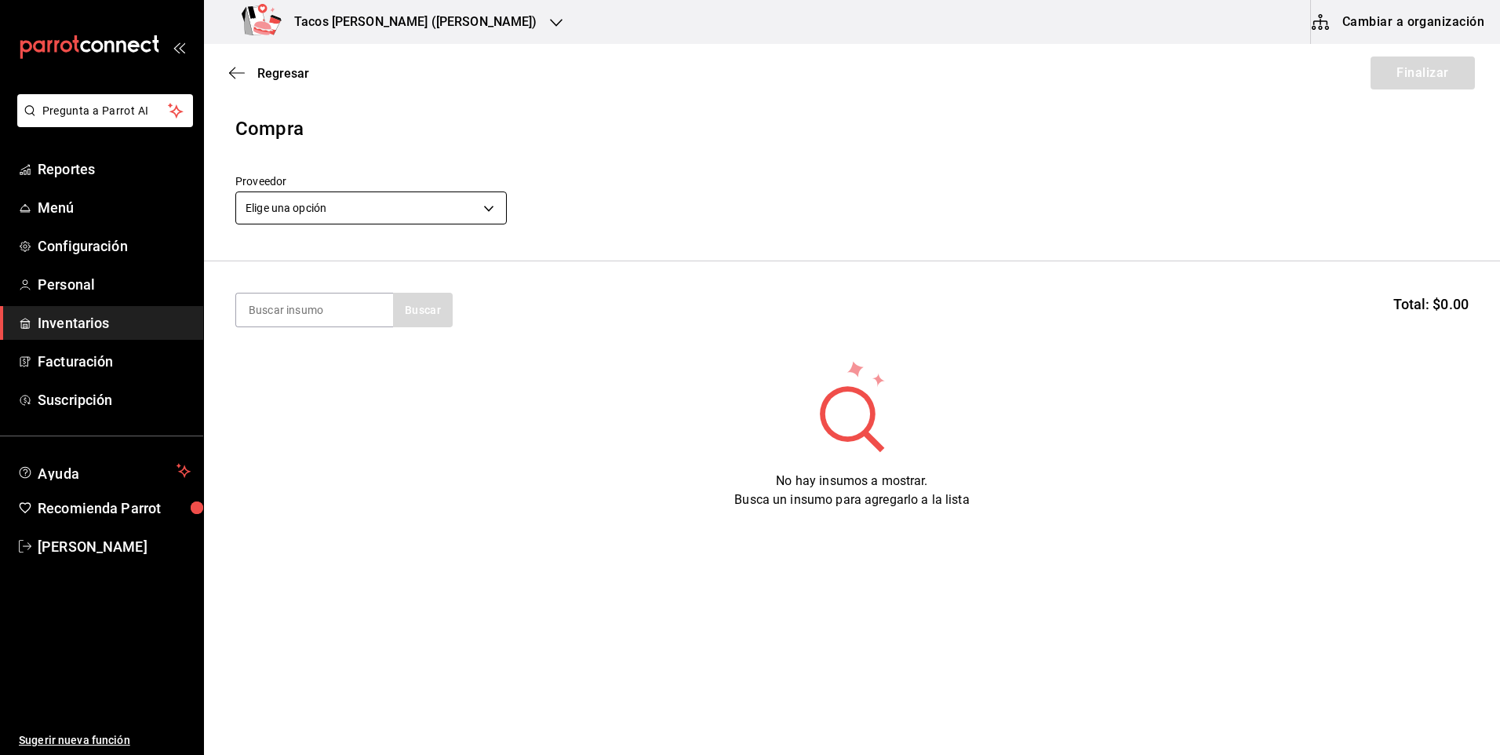
click at [428, 202] on body "Pregunta a Parrot AI Reportes Menú Configuración Personal Inventarios Facturaci…" at bounding box center [750, 333] width 1500 height 666
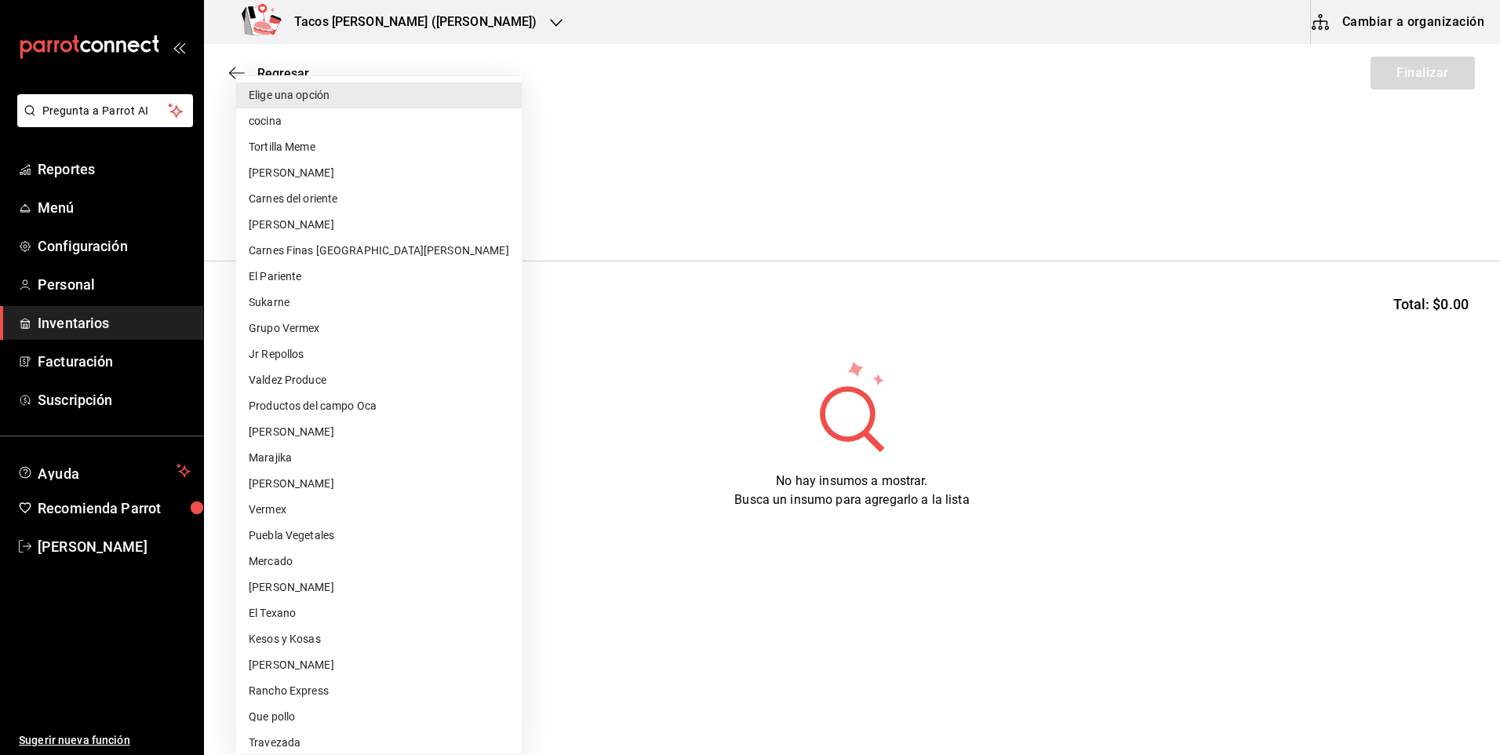
click at [401, 123] on li "cocina" at bounding box center [379, 121] width 286 height 26
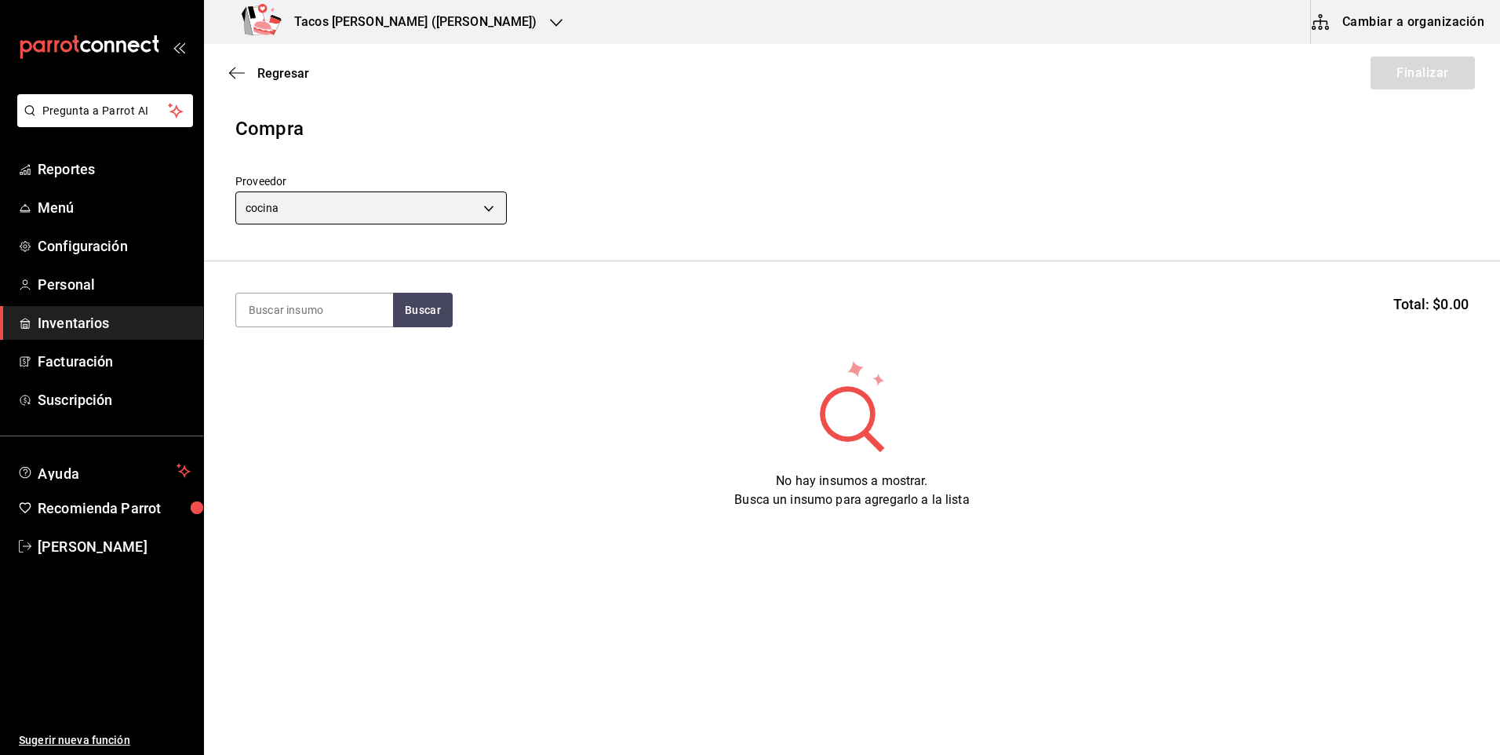
type input "237c9a5b-4078-49eb-83ef-23bf52bd7acd"
click at [307, 301] on input at bounding box center [314, 309] width 157 height 33
type input "barb"
click at [432, 319] on button "Buscar" at bounding box center [423, 310] width 60 height 35
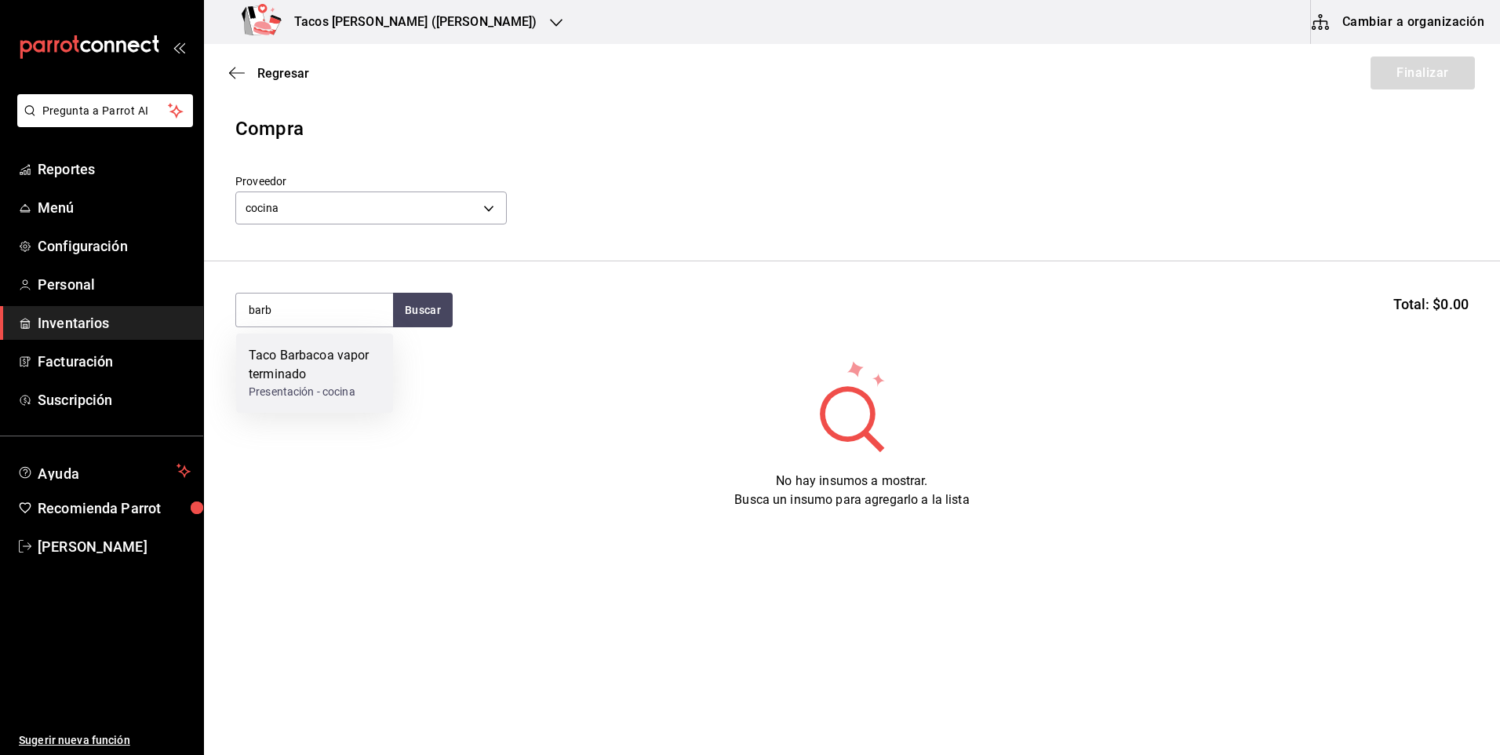
click at [281, 349] on div "Taco Barbacoa vapor terminado" at bounding box center [315, 365] width 132 height 38
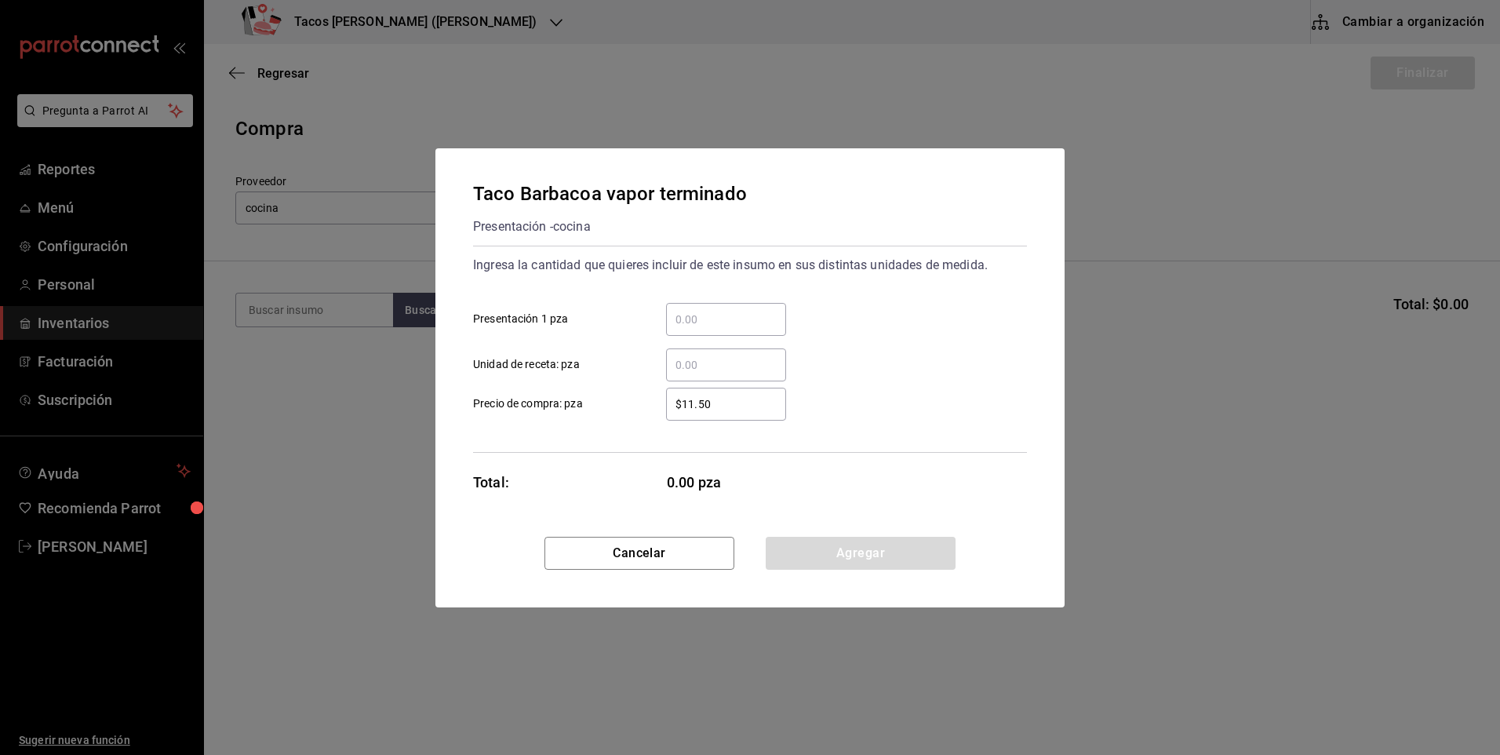
click at [696, 330] on div "​" at bounding box center [726, 319] width 120 height 33
click at [696, 329] on input "​ Presentación 1 pza" at bounding box center [726, 319] width 120 height 19
type input "40"
click at [888, 552] on button "Agregar" at bounding box center [861, 553] width 190 height 33
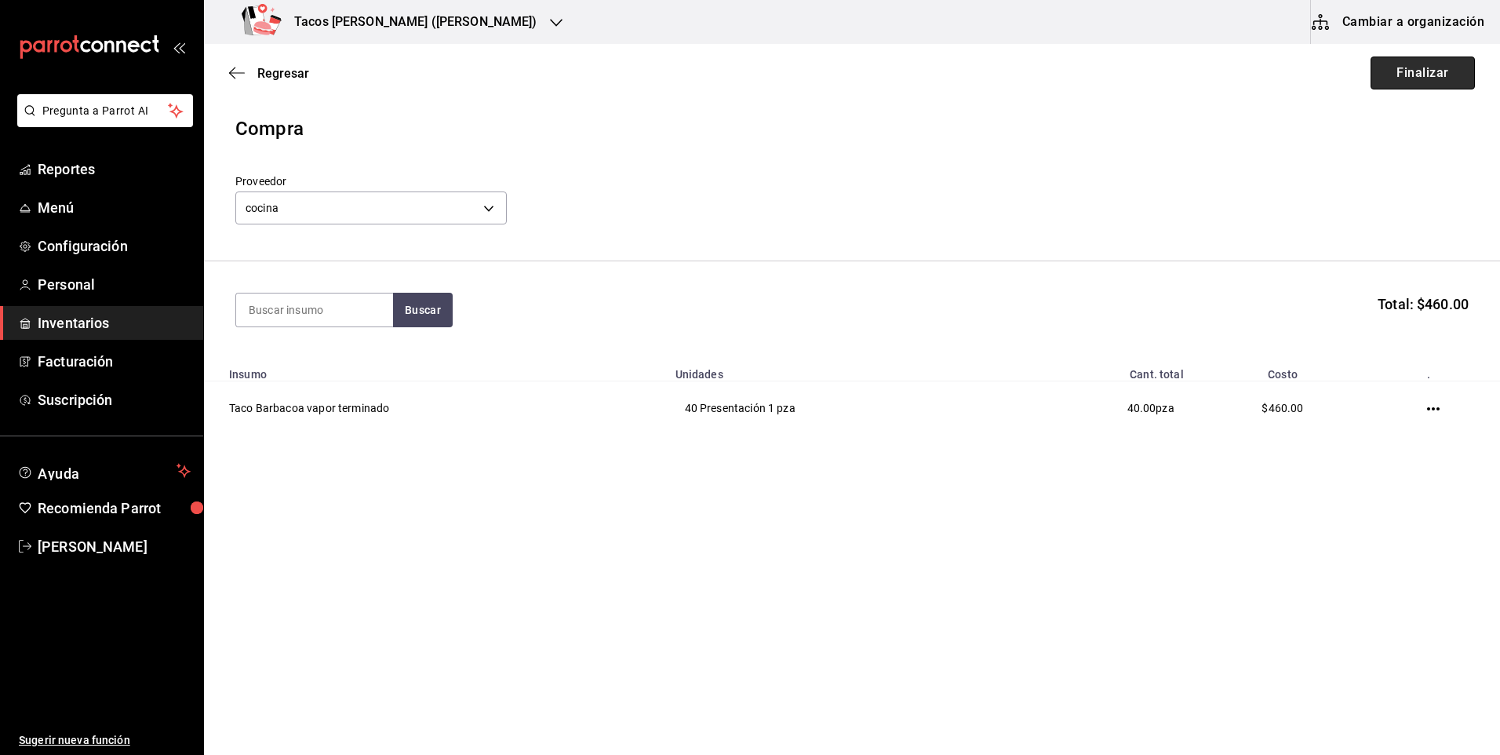
click at [1456, 58] on button "Finalizar" at bounding box center [1422, 72] width 104 height 33
